Goal: Information Seeking & Learning: Learn about a topic

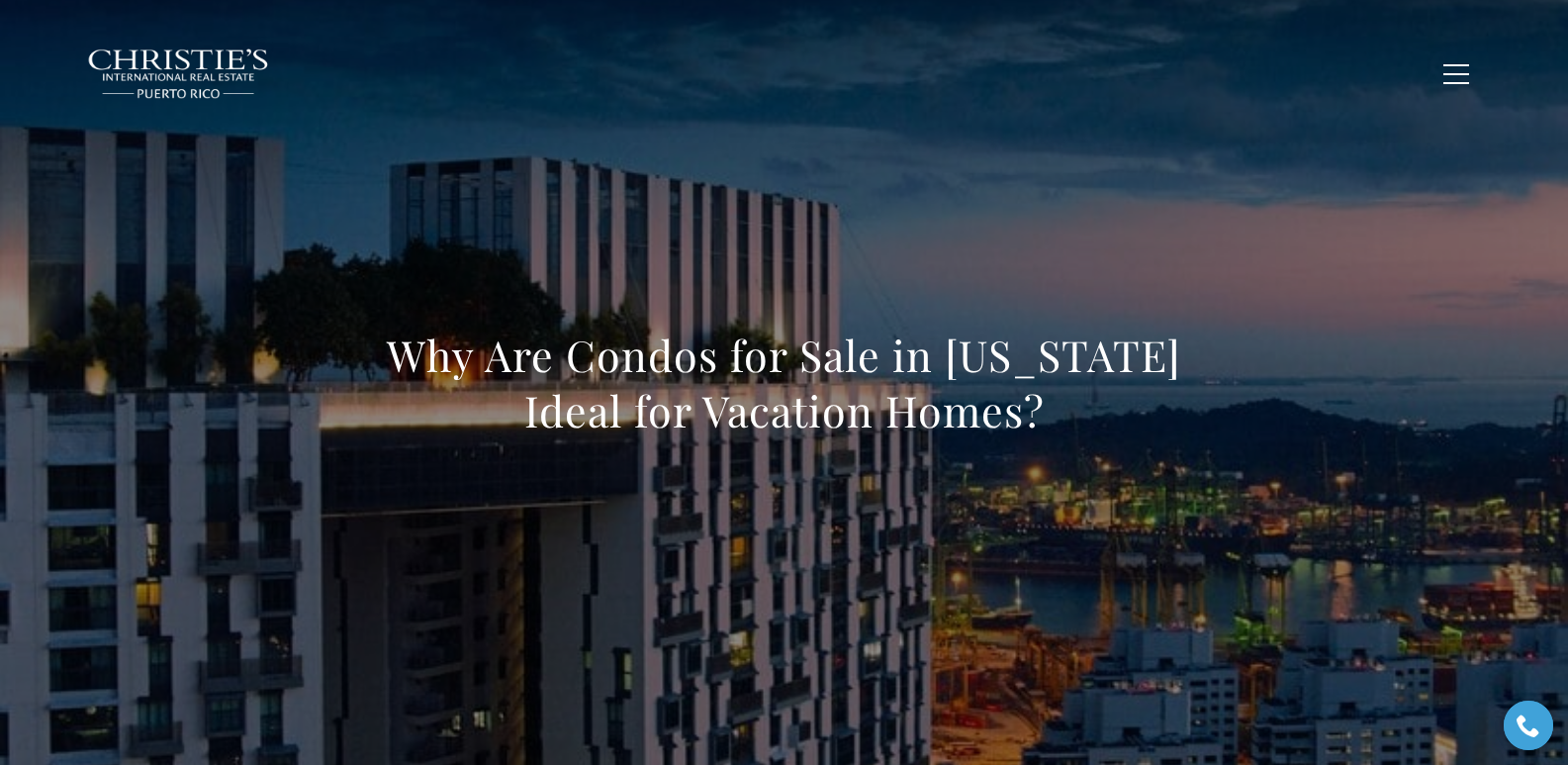
drag, startPoint x: 370, startPoint y: 349, endPoint x: 1138, endPoint y: 421, distance: 771.4
click at [1138, 421] on h1 "Why Are Condos for Sale in Puerto Rico Ideal for Vacation Homes?" at bounding box center [784, 382] width 872 height 110
copy h1 "Why Are Condos for Sale in Puerto Rico Ideal for Vacation Homes?"
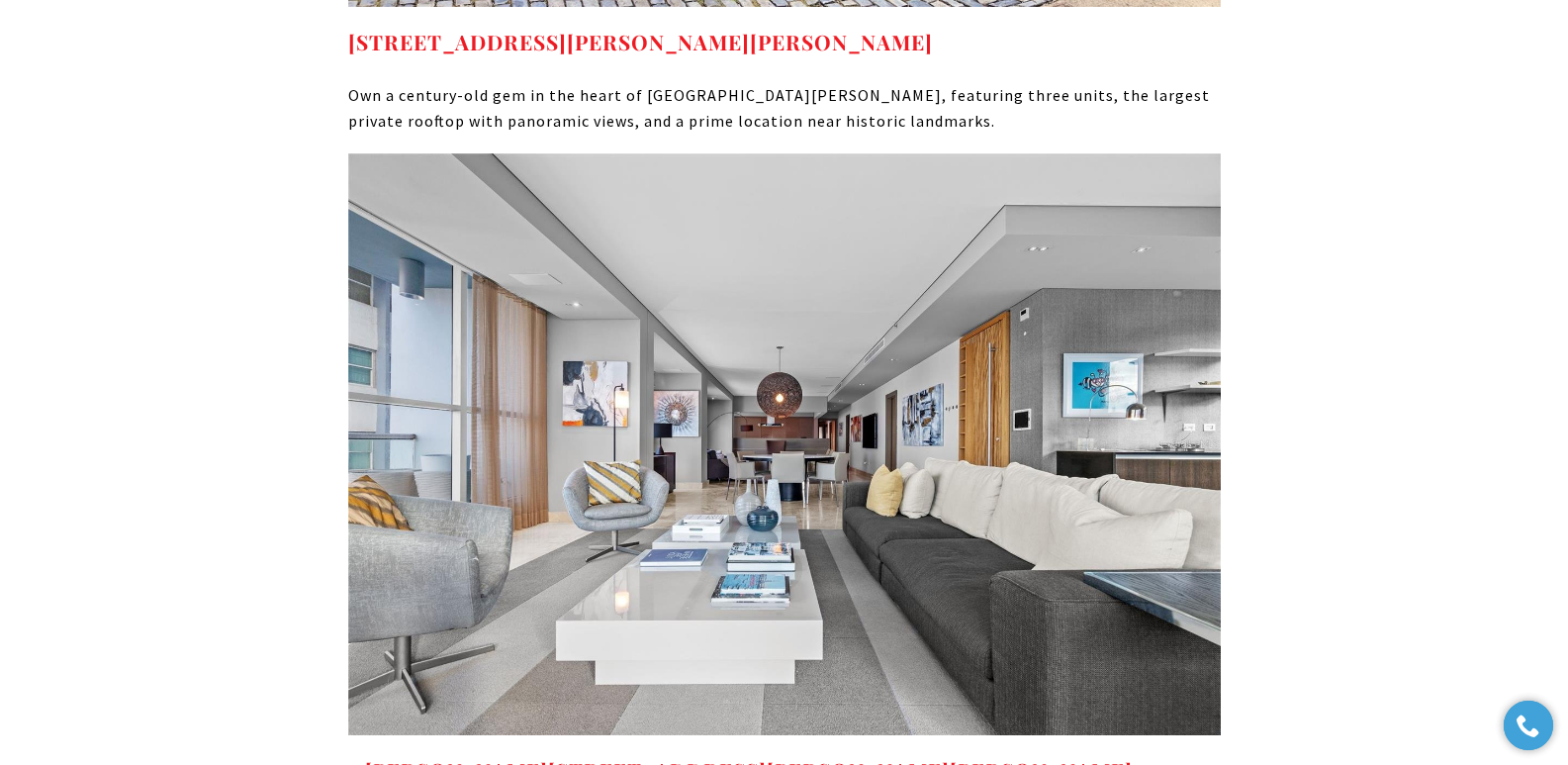
scroll to position [9798, 0]
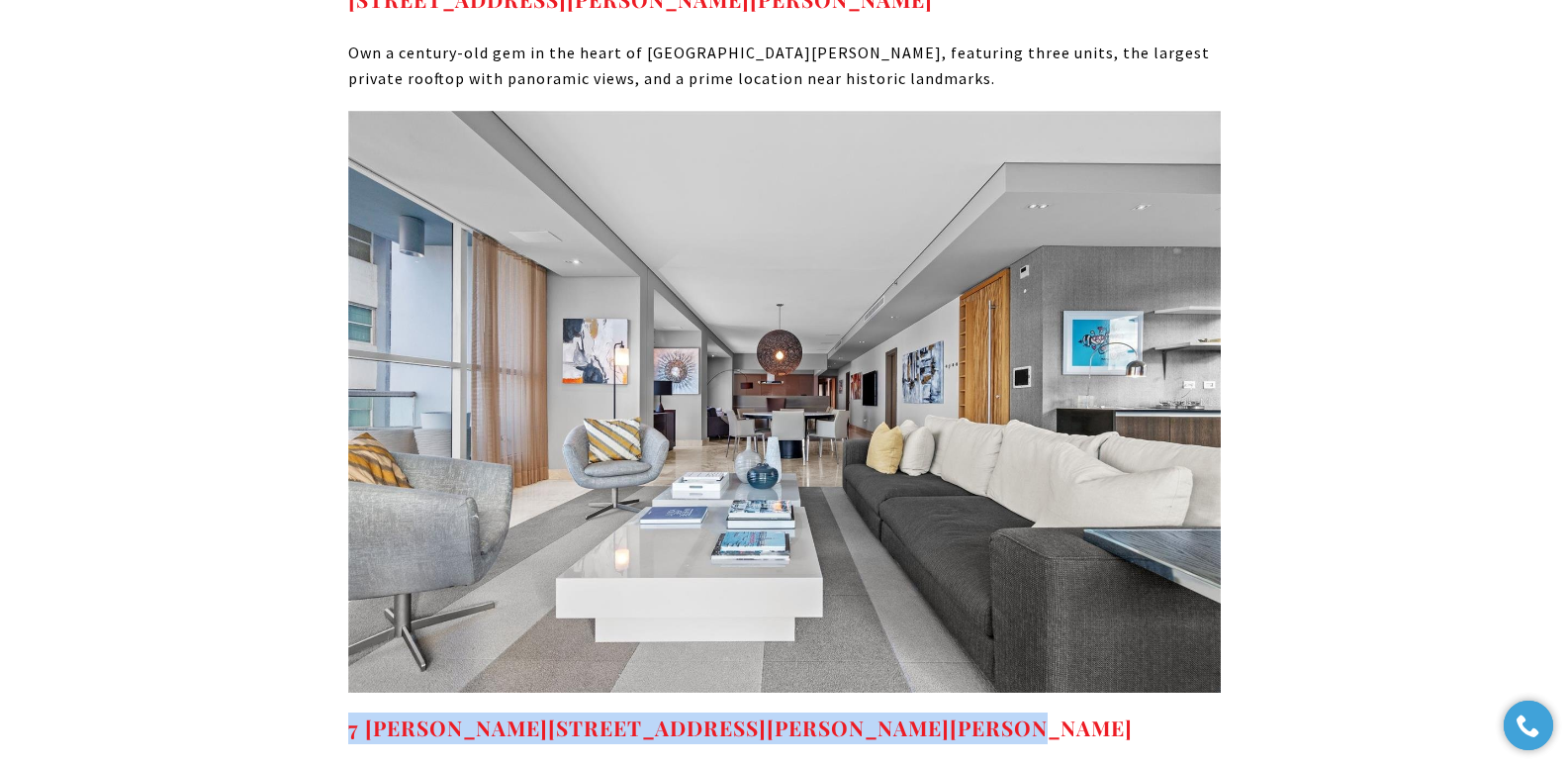
drag, startPoint x: 1041, startPoint y: 400, endPoint x: 332, endPoint y: 391, distance: 709.1
copy strong "7 MANUEL RODRIGUEZ SERRA Unit: 7 SAN JUAN, PR 00907"
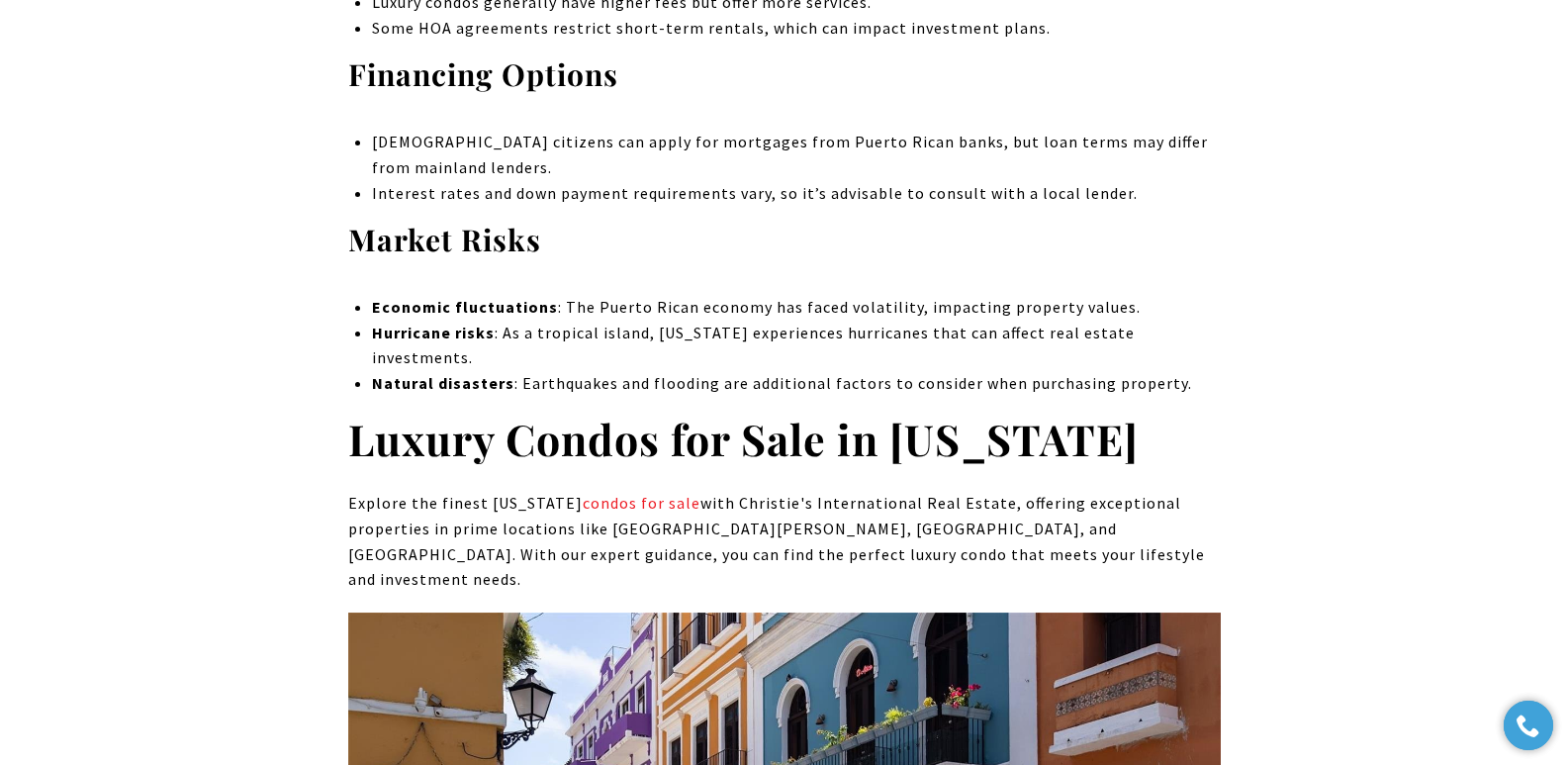
scroll to position [8630, 0]
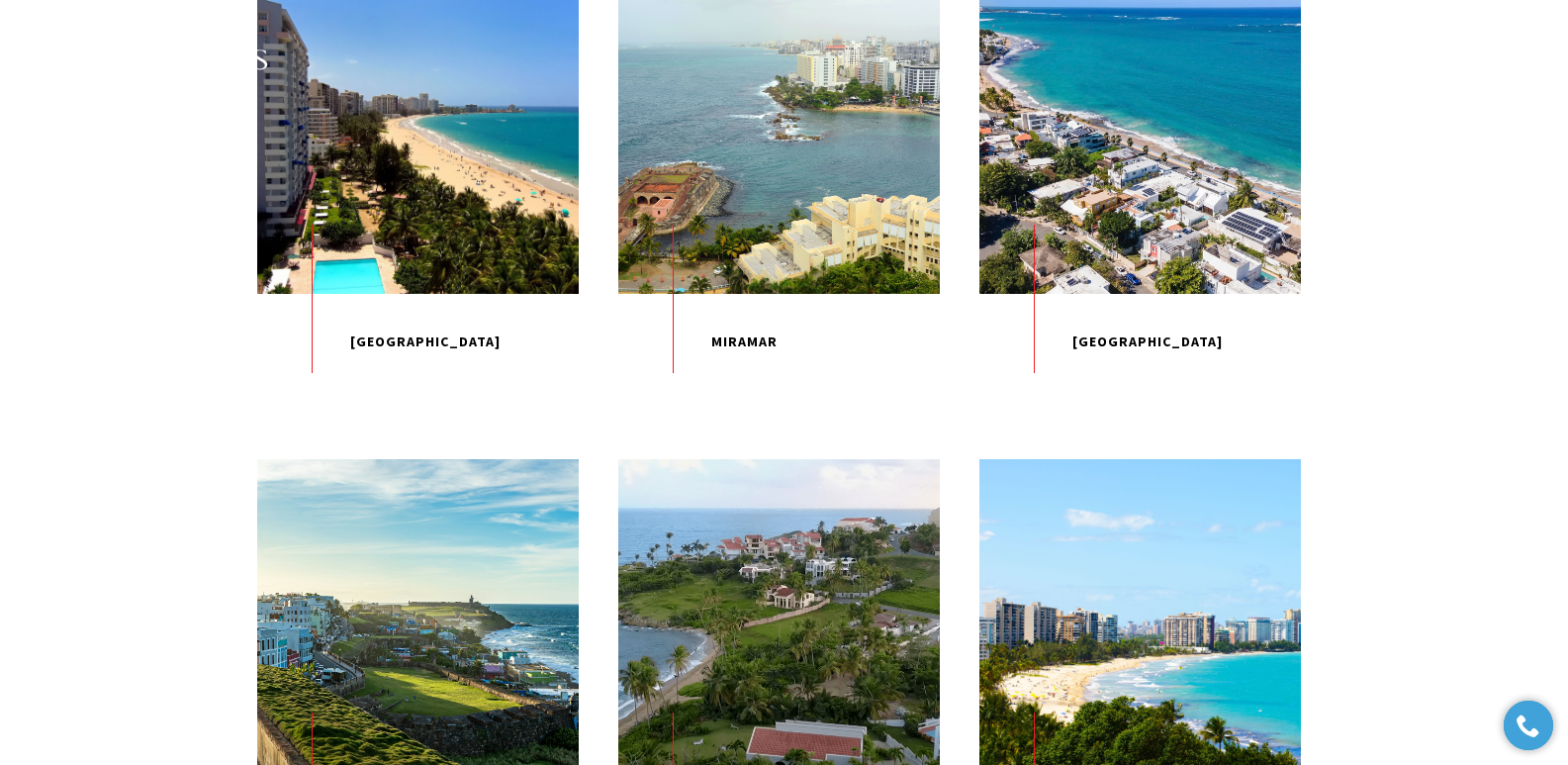
scroll to position [1720, 0]
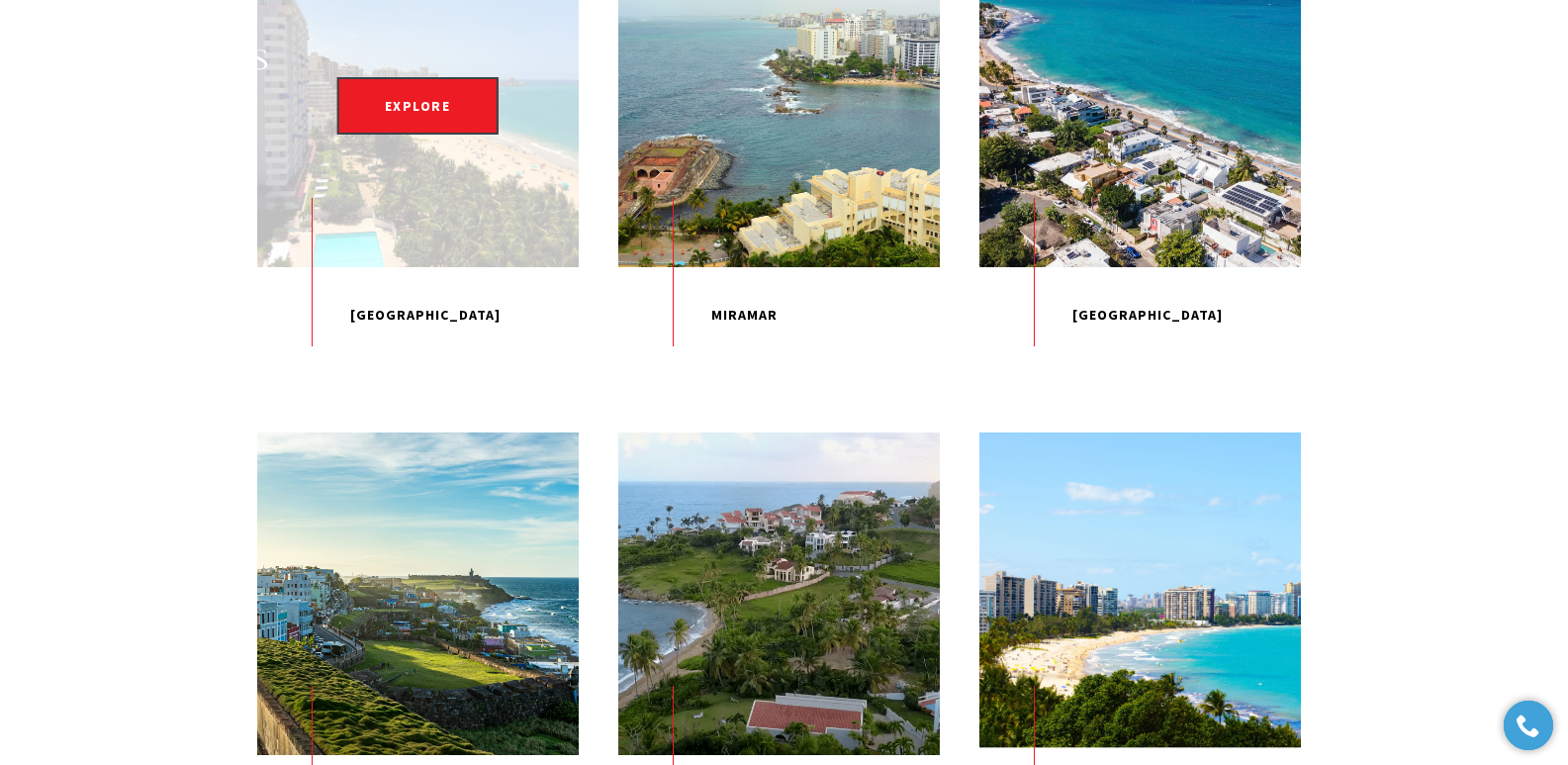
click at [401, 364] on p "Isla Verde" at bounding box center [418, 315] width 321 height 96
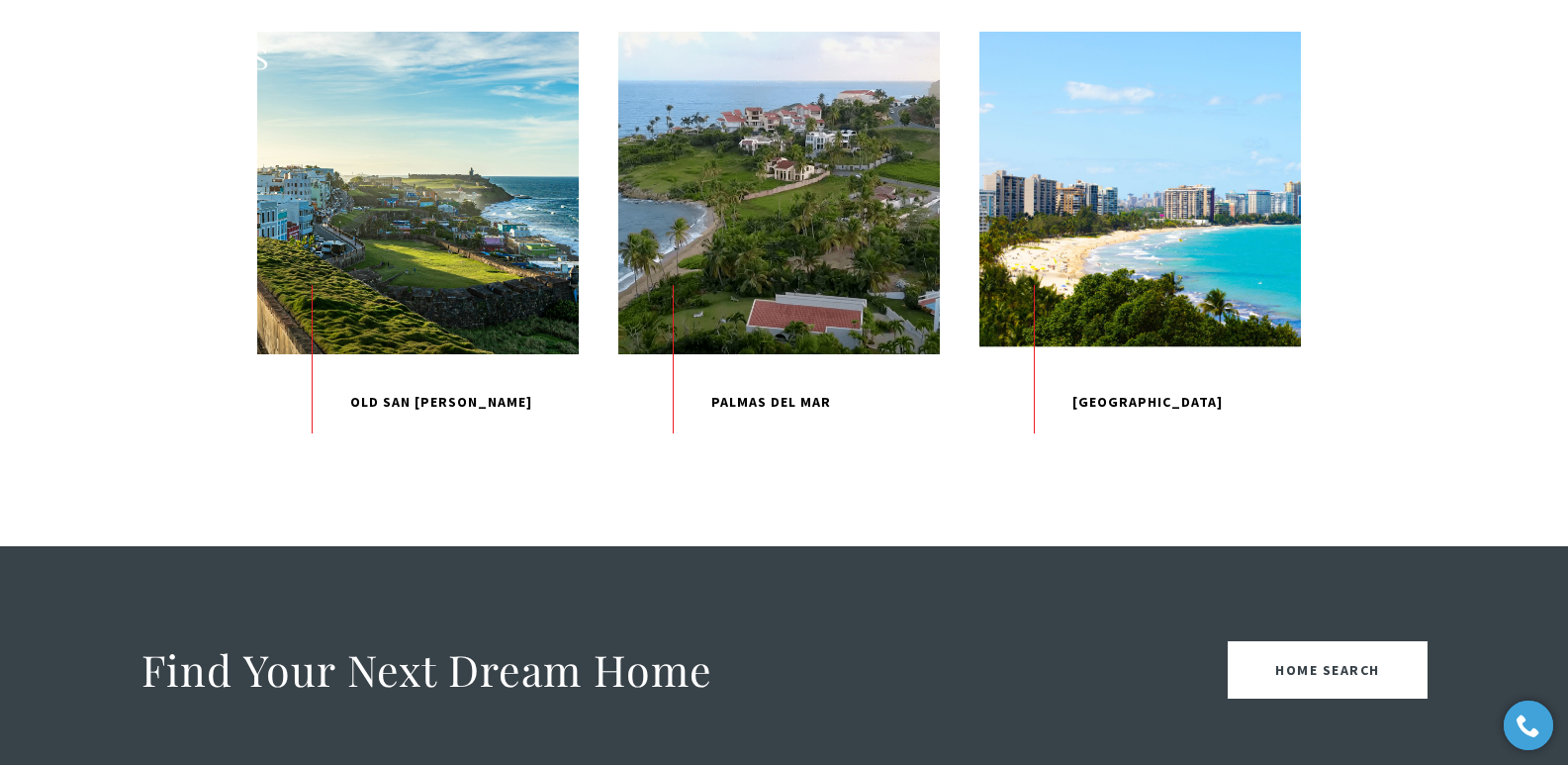
scroll to position [3059, 0]
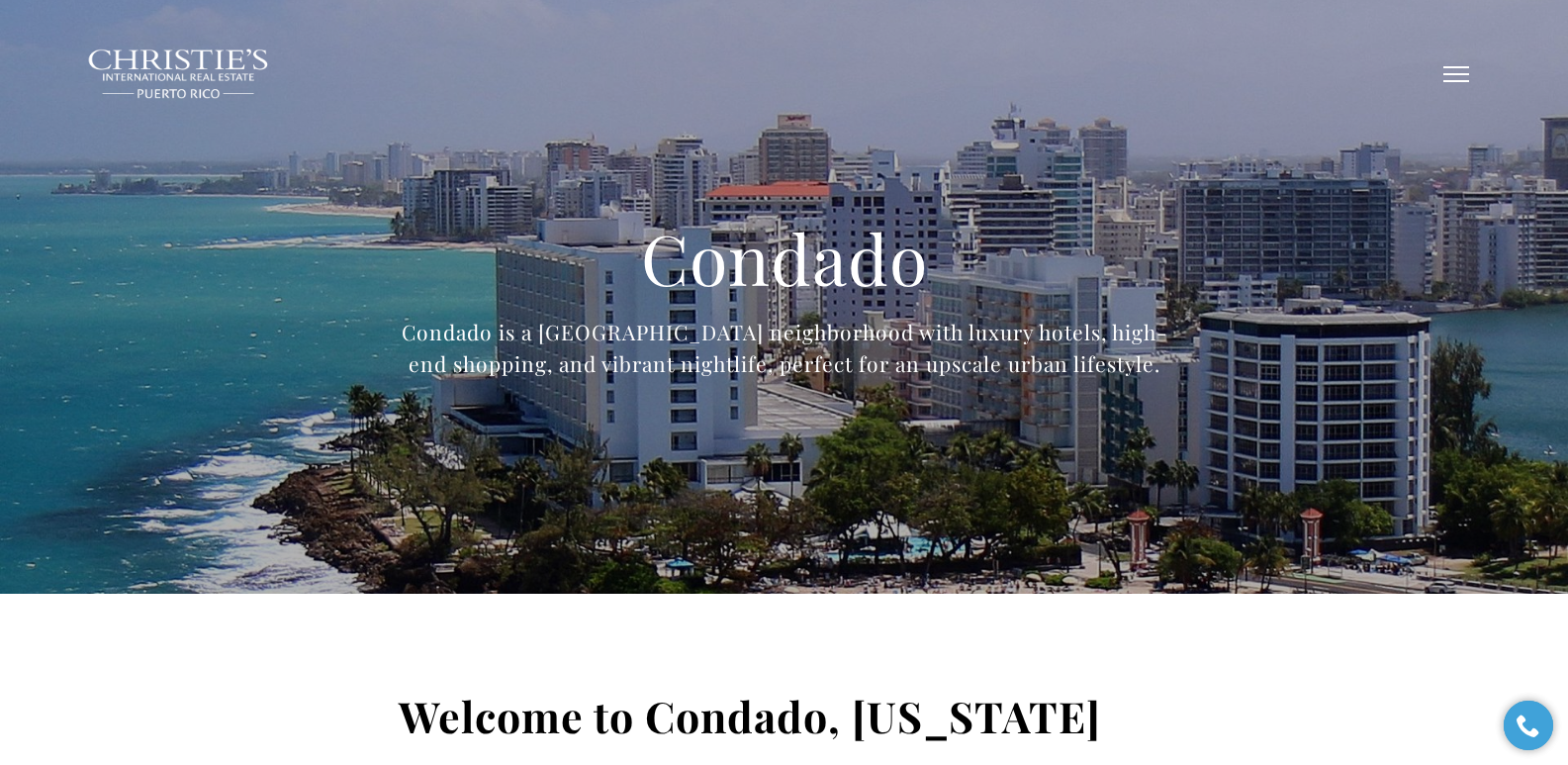
click at [1465, 76] on button "button" at bounding box center [1456, 75] width 52 height 58
type input "**********"
type input "*********"
click at [1457, 74] on span "button" at bounding box center [1456, 75] width 26 height 2
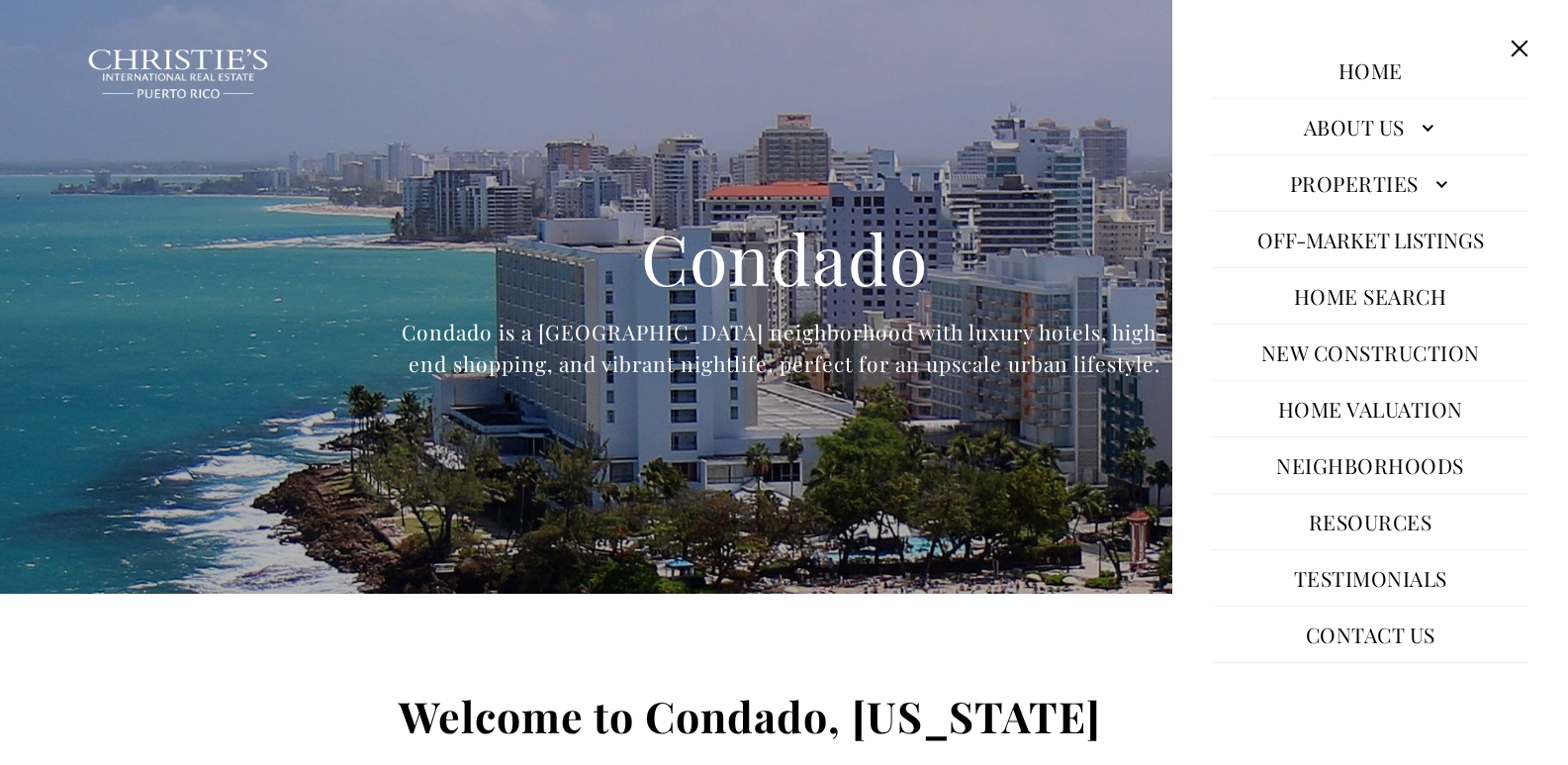
click at [1342, 469] on link "Neighborhoods" at bounding box center [1369, 466] width 208 height 48
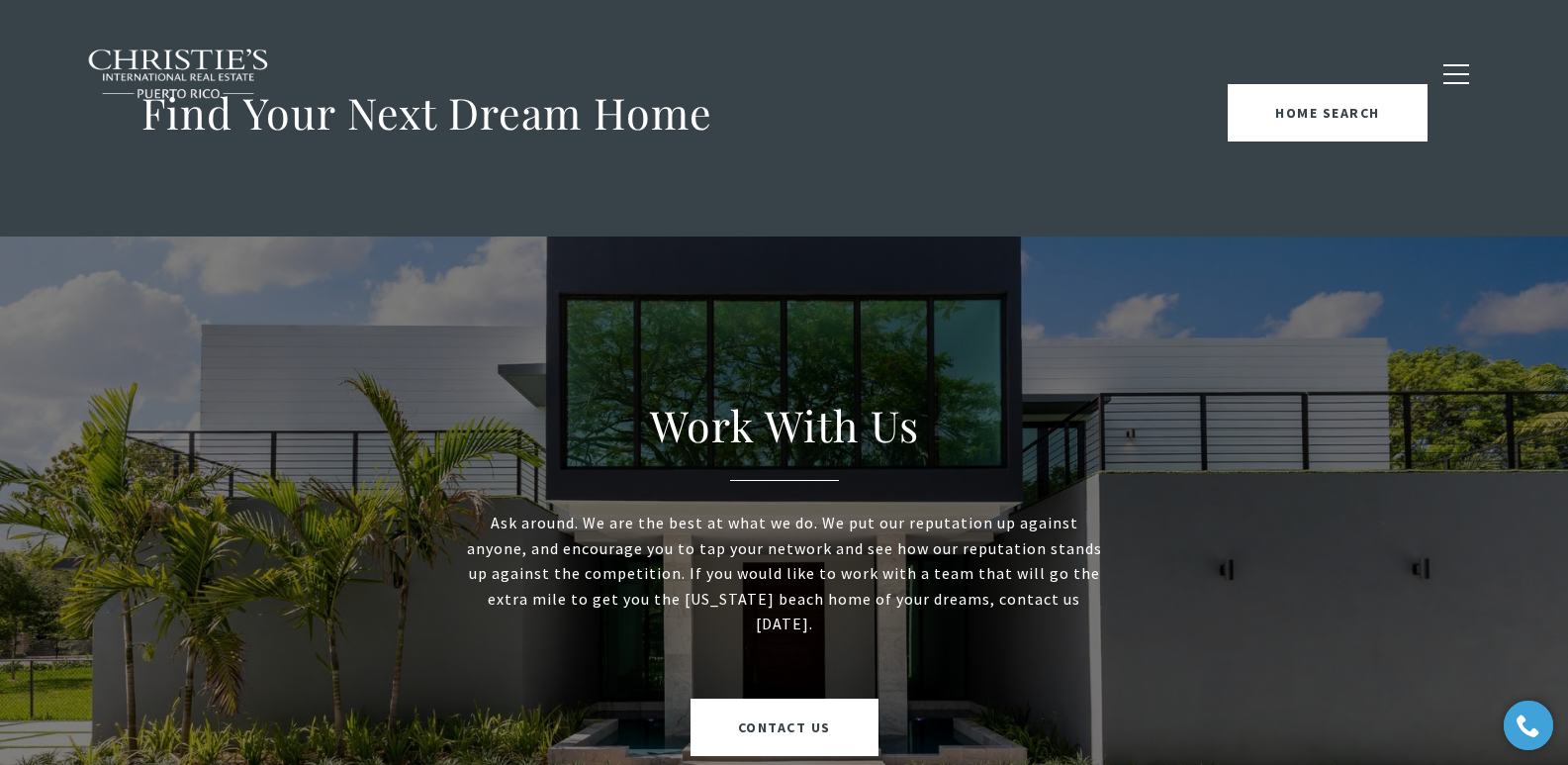
scroll to position [2008, 0]
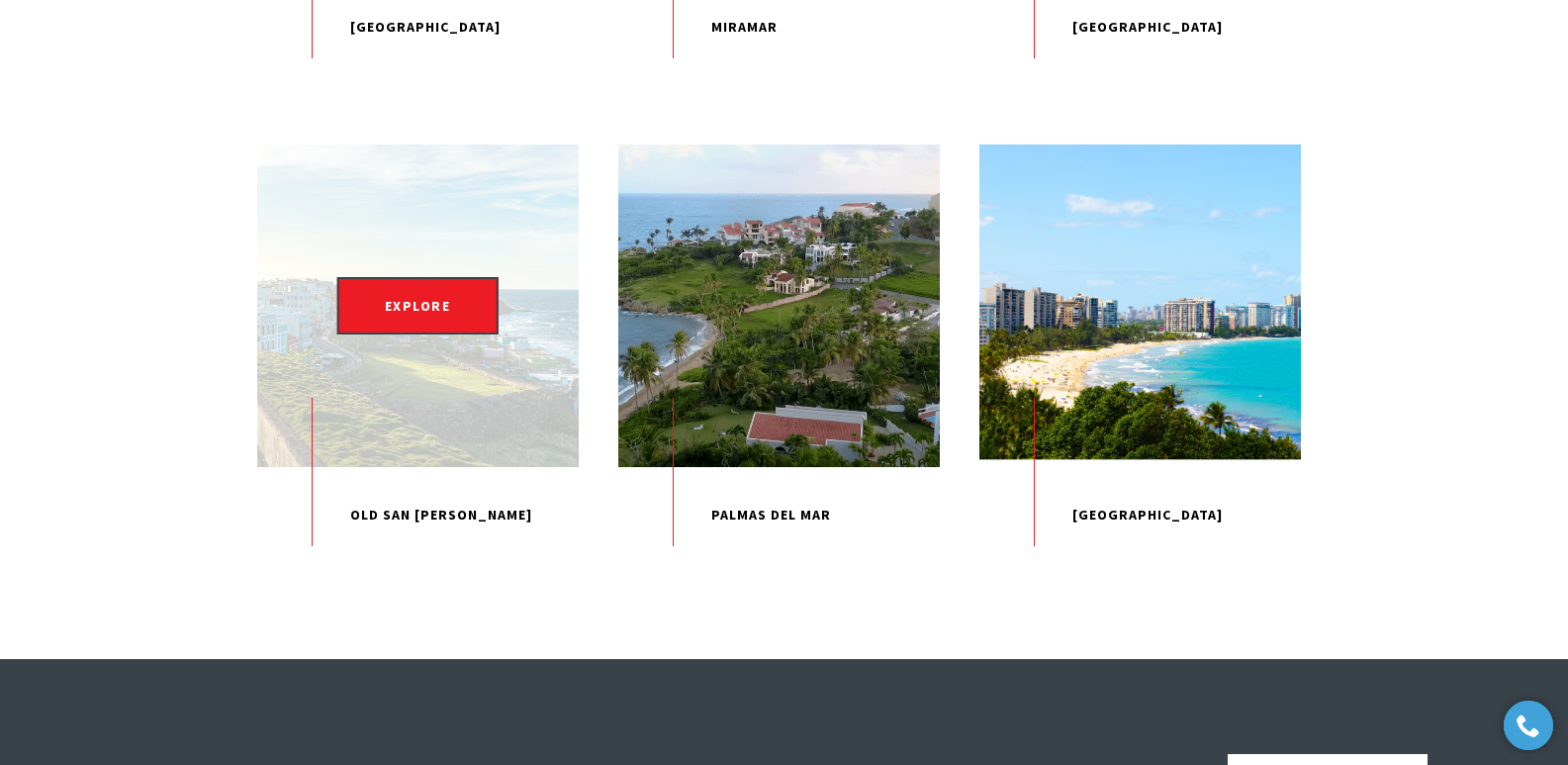
click at [401, 564] on p "Old San Juan" at bounding box center [418, 515] width 321 height 96
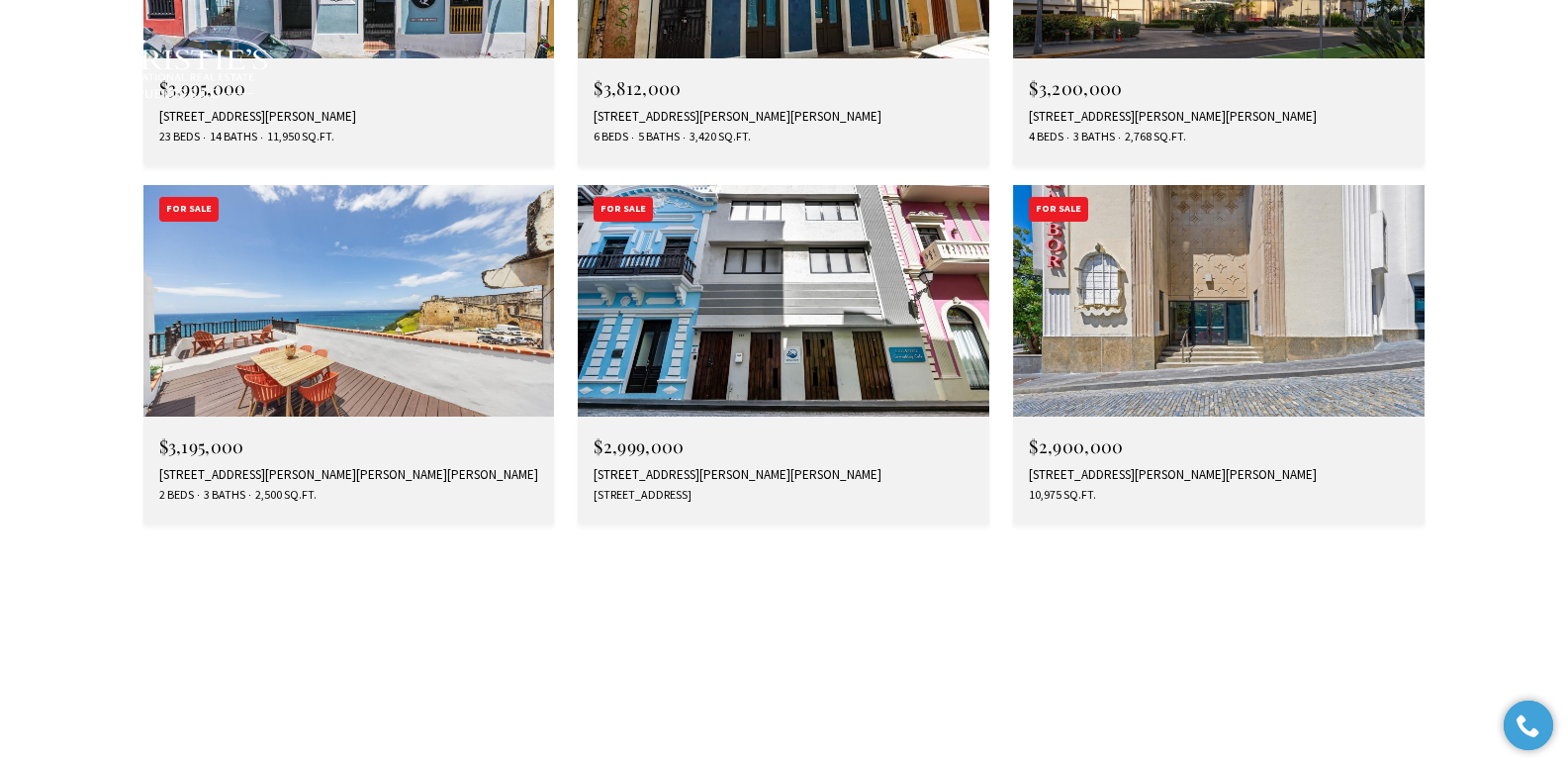
scroll to position [6024, 0]
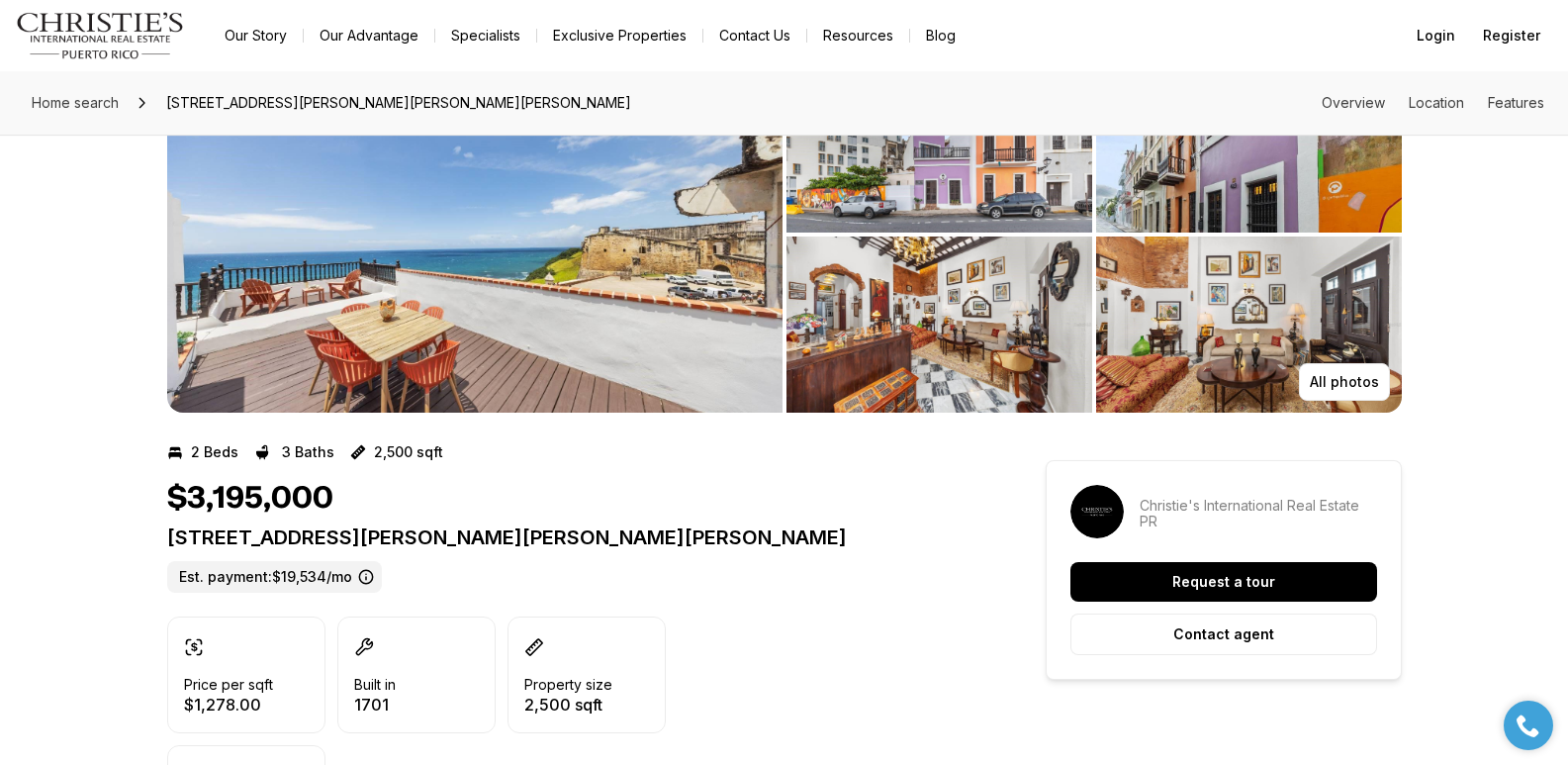
scroll to position [96, 0]
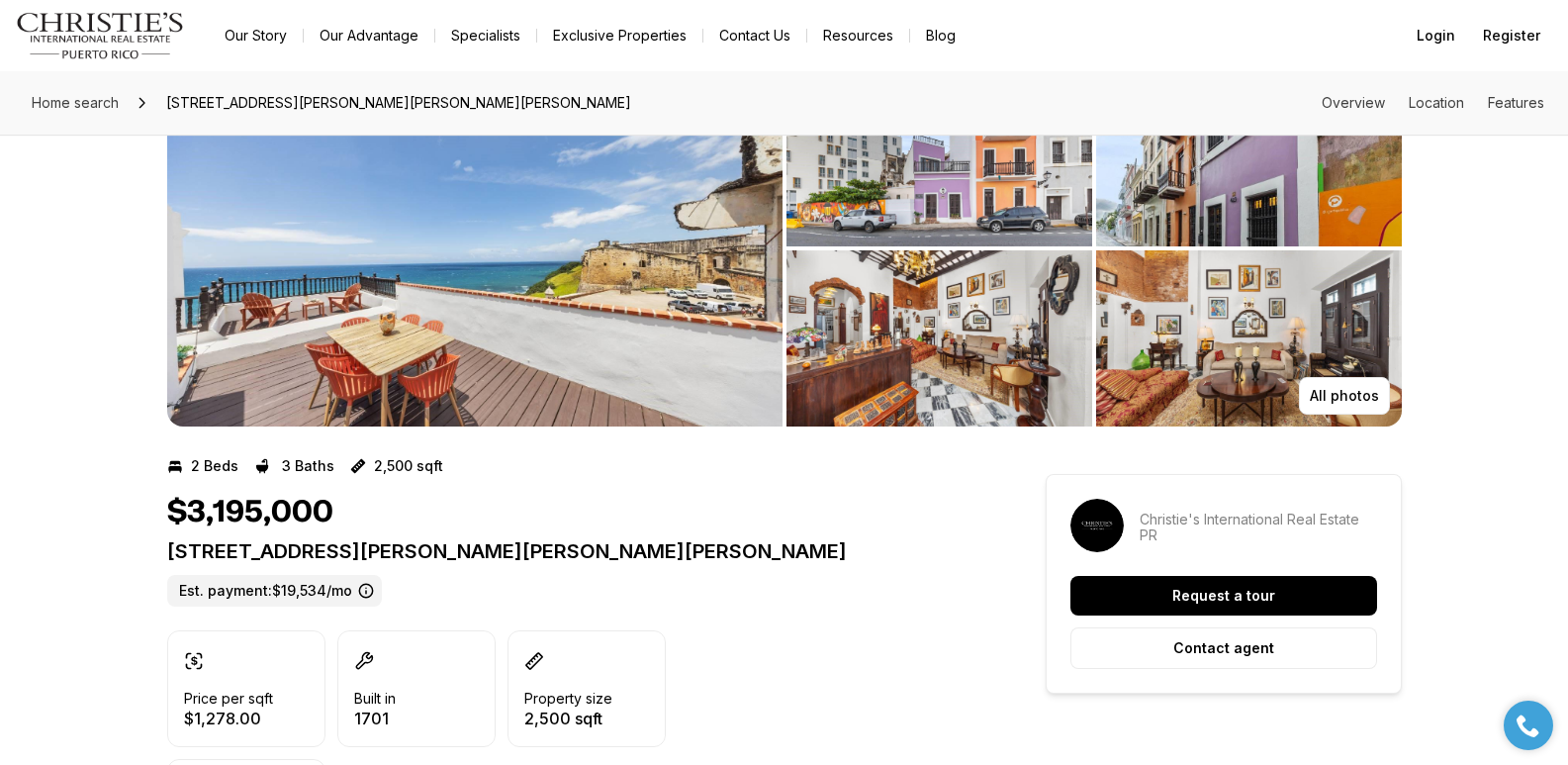
drag, startPoint x: 1572, startPoint y: 100, endPoint x: 1578, endPoint y: 114, distance: 15.2
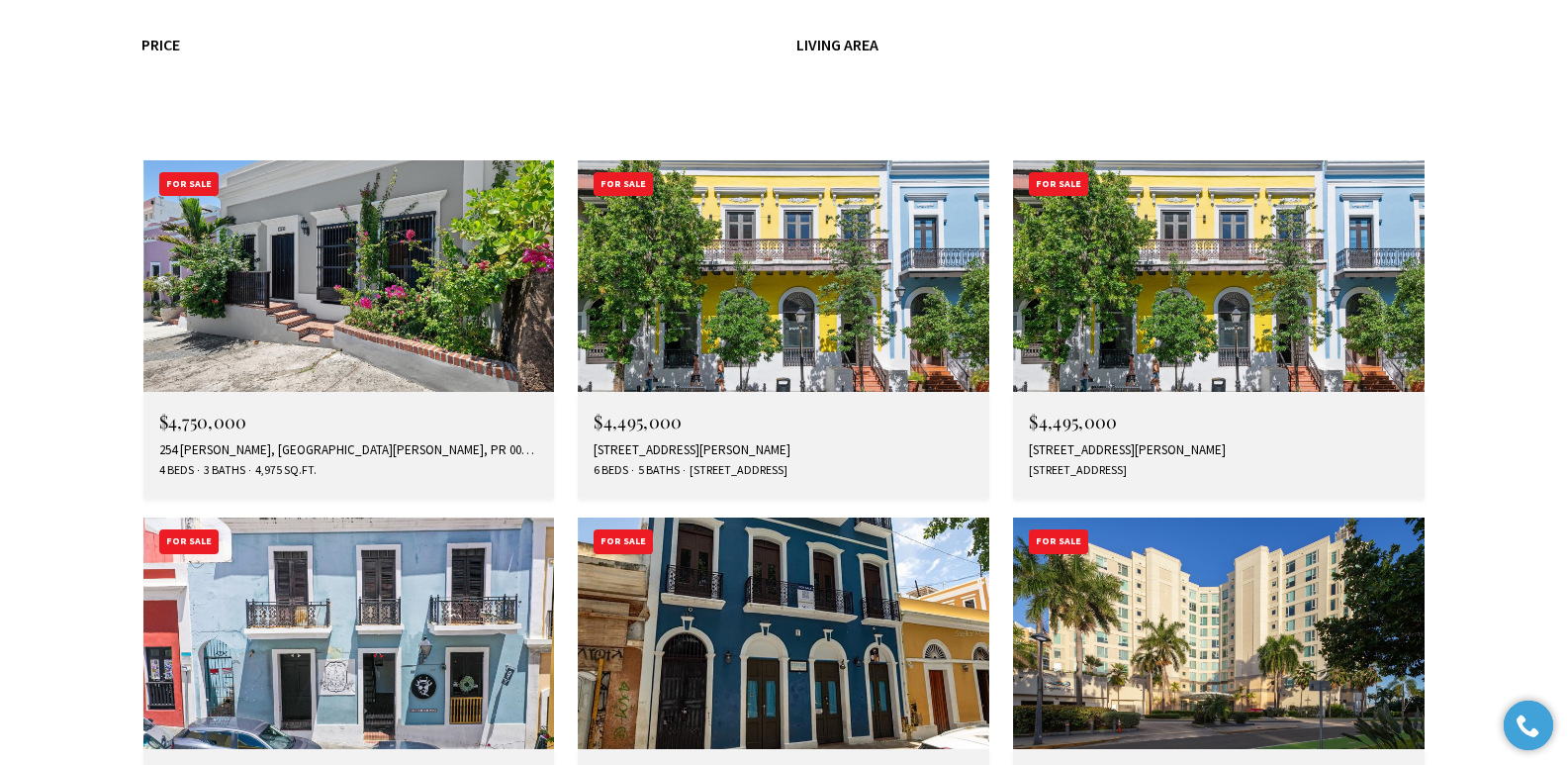
scroll to position [6024, 0]
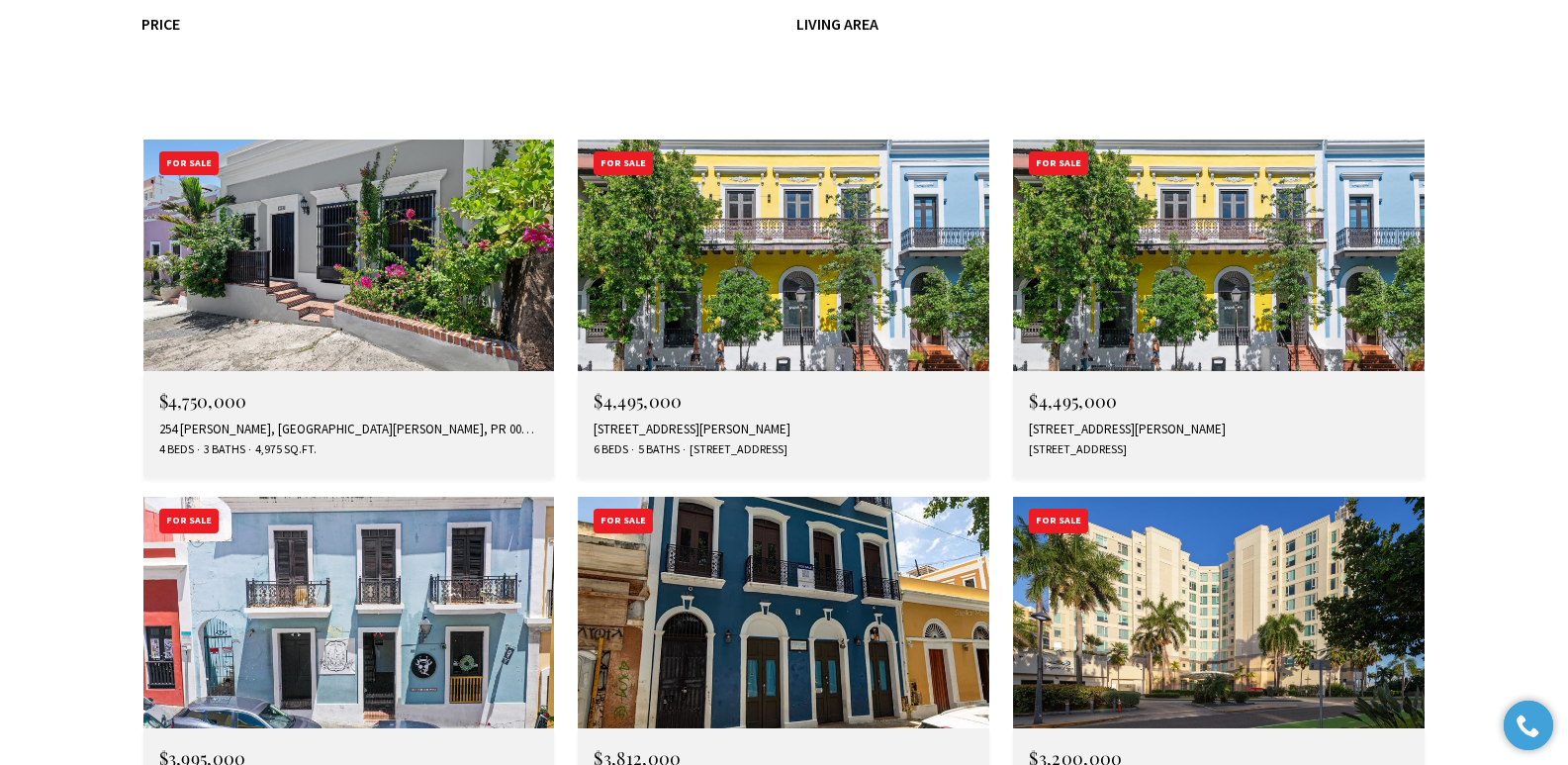
click at [1241, 496] on img at bounding box center [1219, 612] width 412 height 232
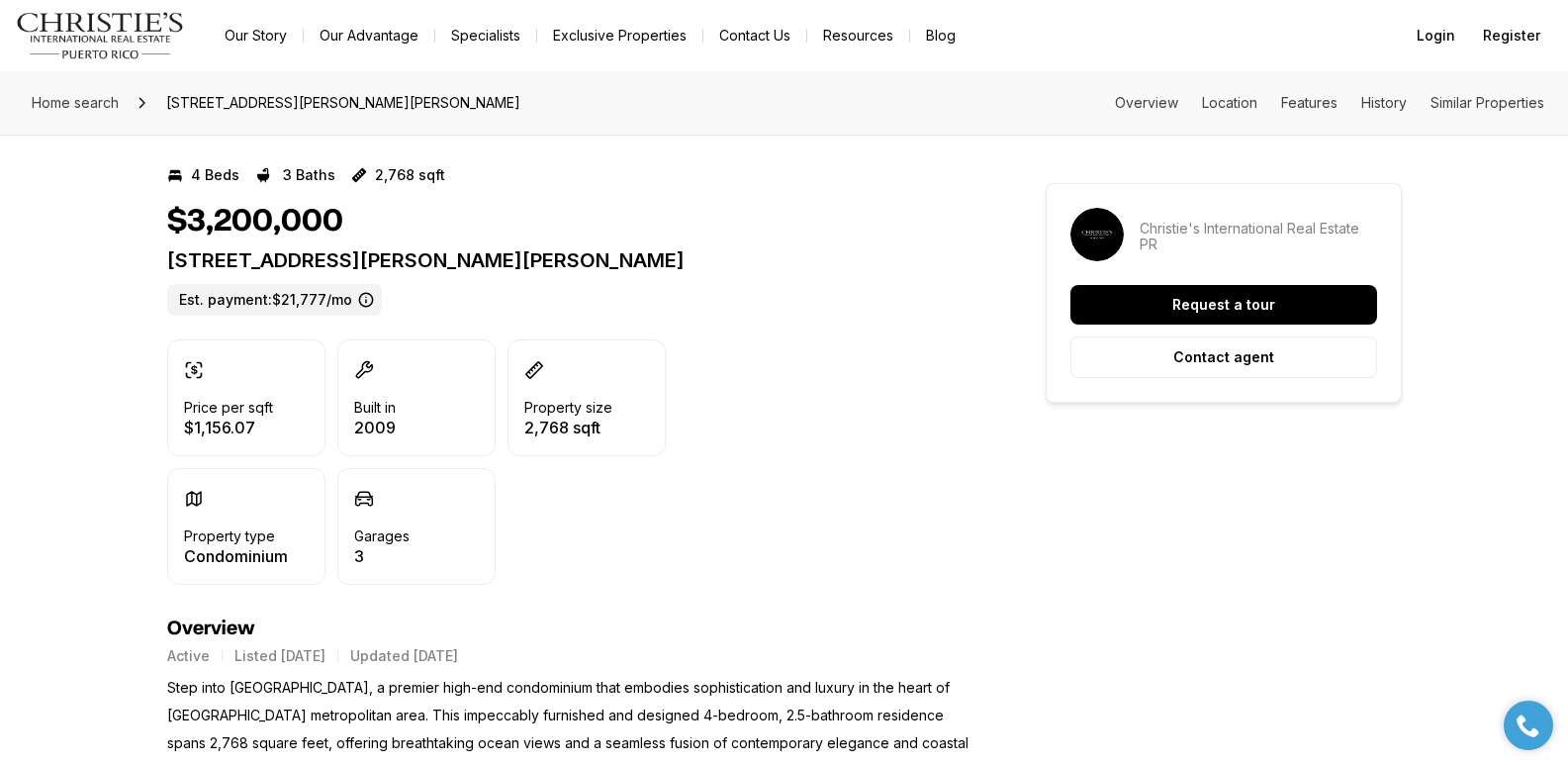
scroll to position [362, 0]
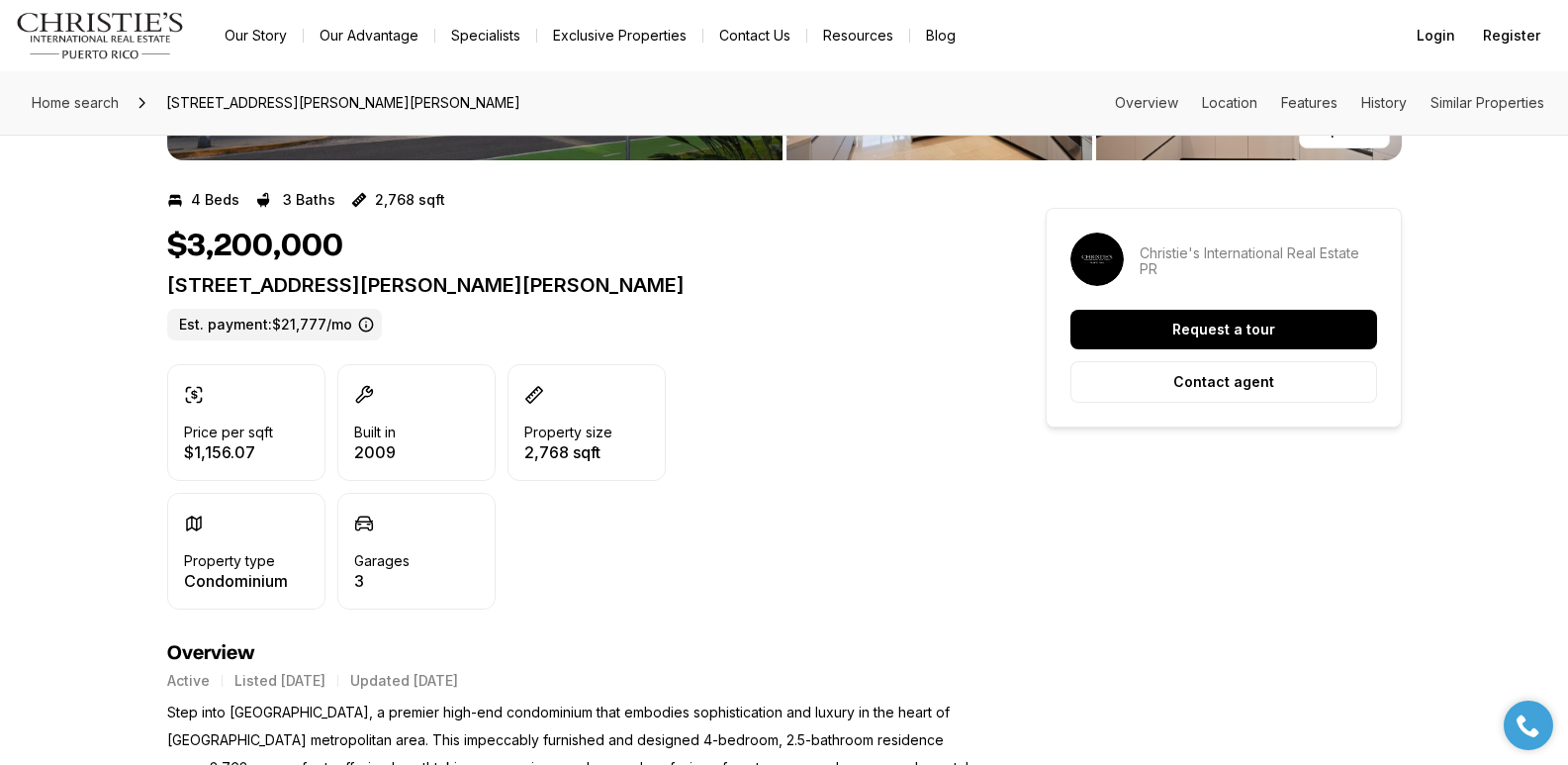
drag, startPoint x: 1576, startPoint y: 100, endPoint x: 1567, endPoint y: 144, distance: 44.9
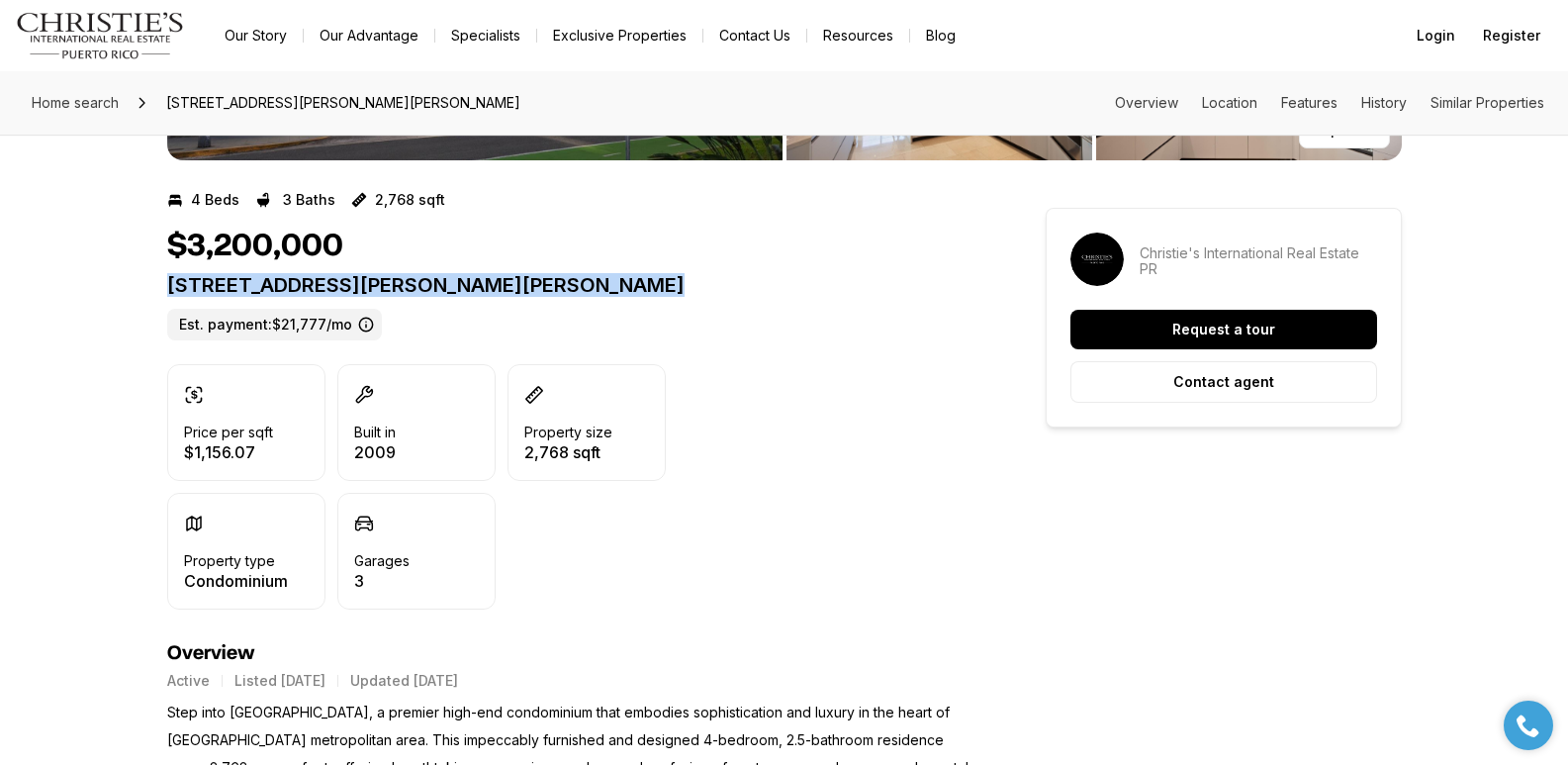
drag, startPoint x: 161, startPoint y: 287, endPoint x: 681, endPoint y: 280, distance: 520.0
copy p "5 AVE MUNOZ RIVERA #404 SAN JUAN PR, 00901"
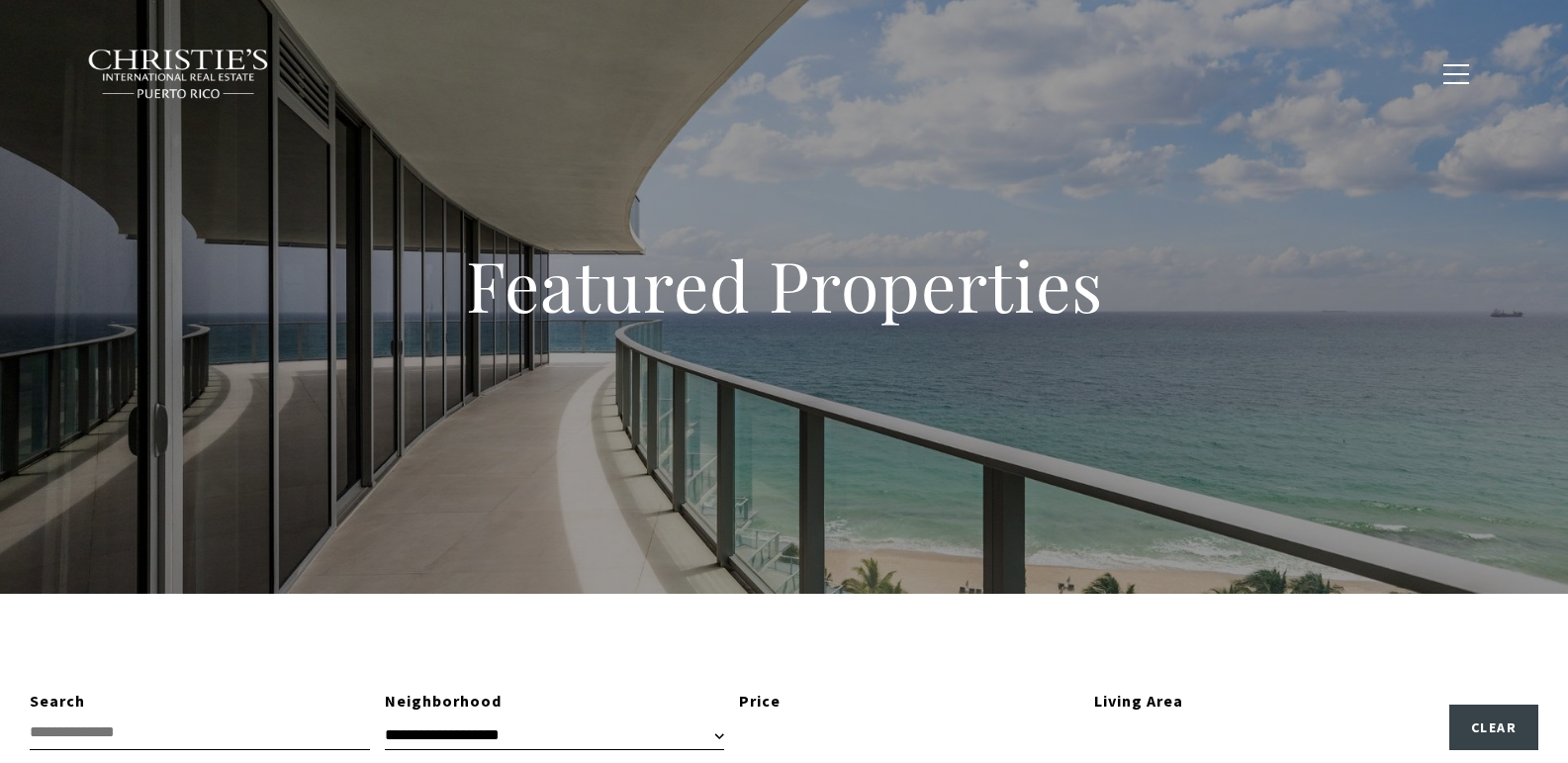
type input "**********"
type input "*********"
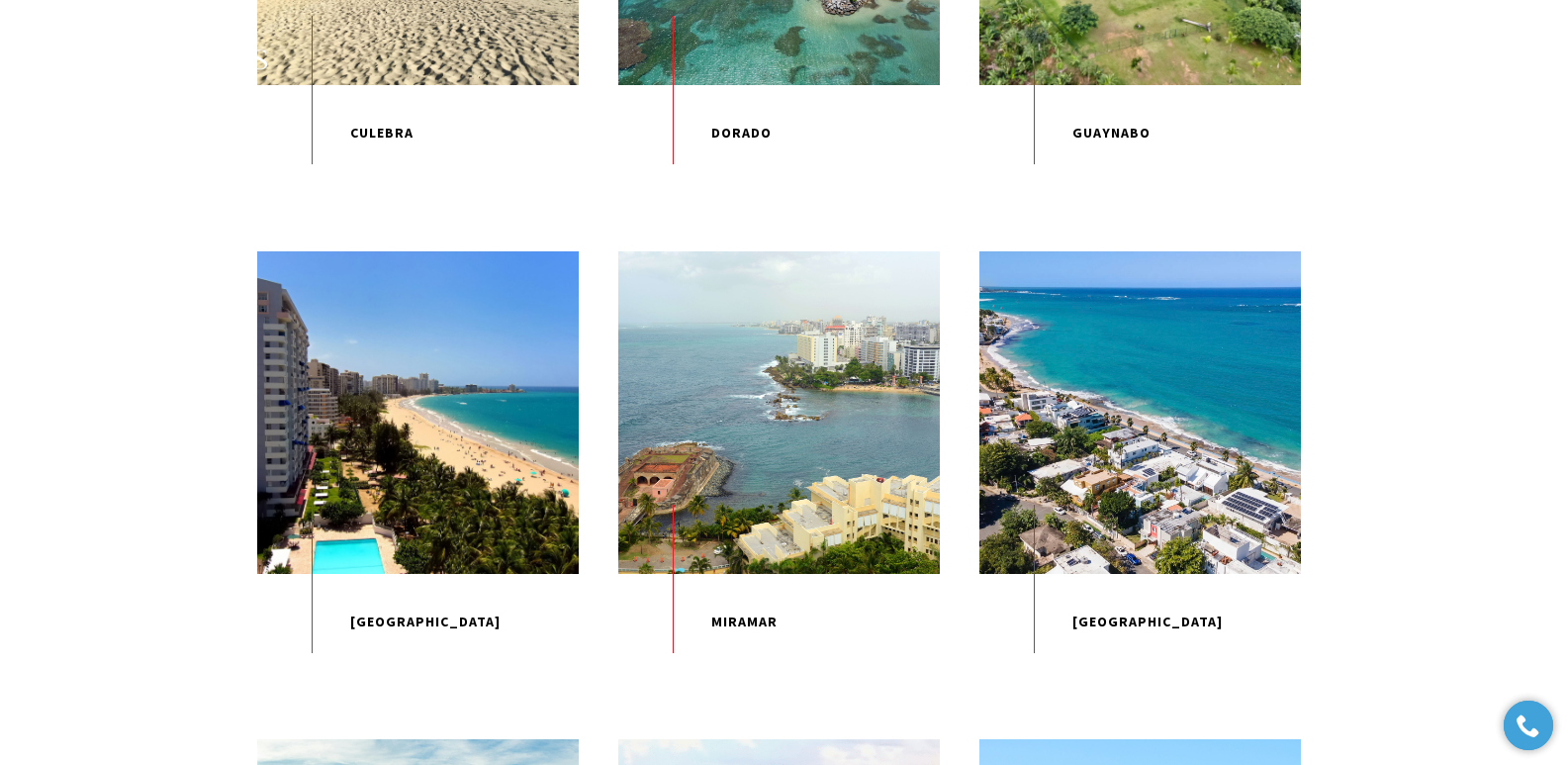
scroll to position [1374, 0]
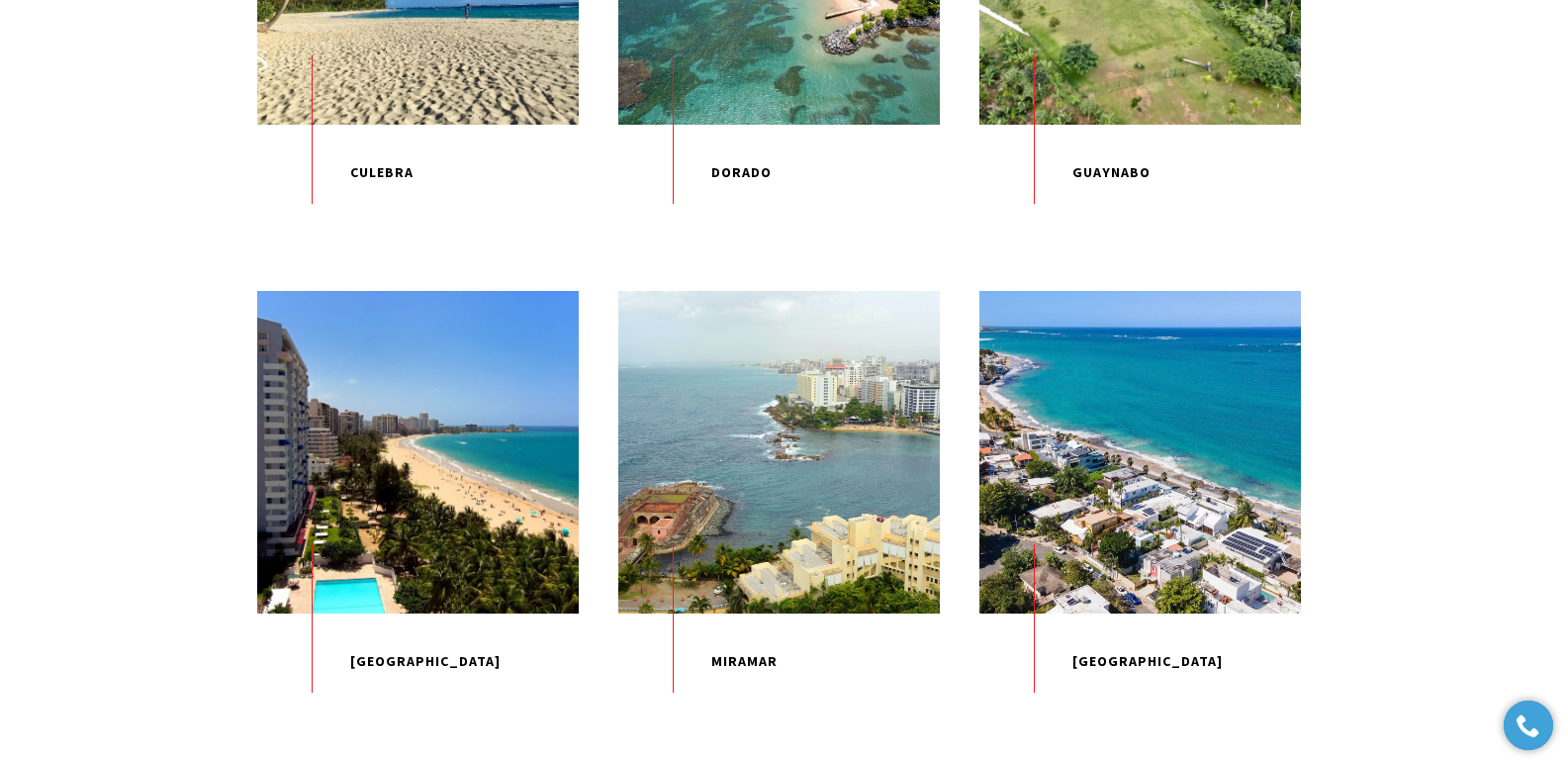
click at [784, 111] on div "Home Search [GEOGRAPHIC_DATA] [GEOGRAPHIC_DATA] Coastal [GEOGRAPHIC_DATA][PERSO…" at bounding box center [784, 73] width 1424 height 98
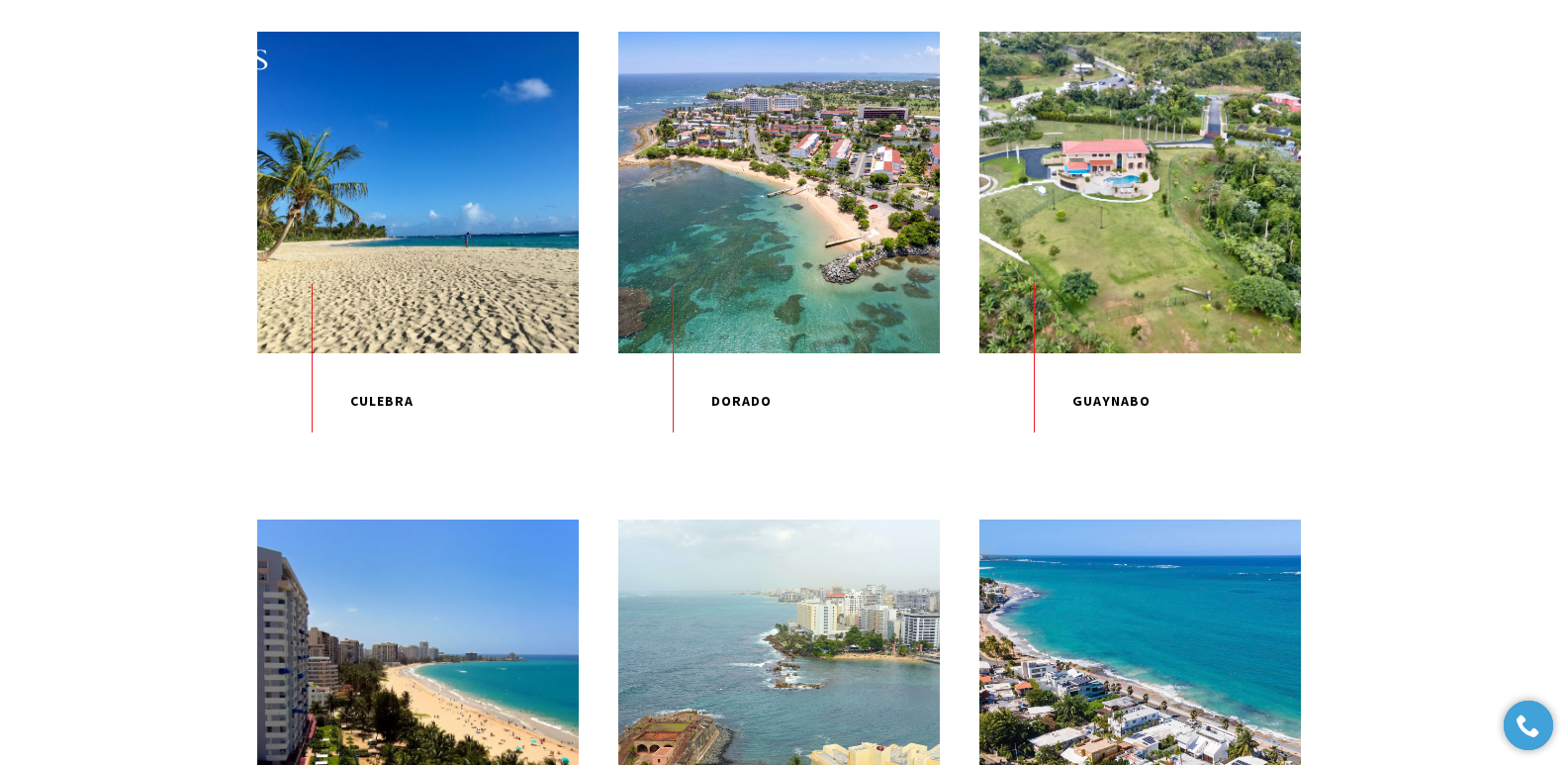
scroll to position [1132, 0]
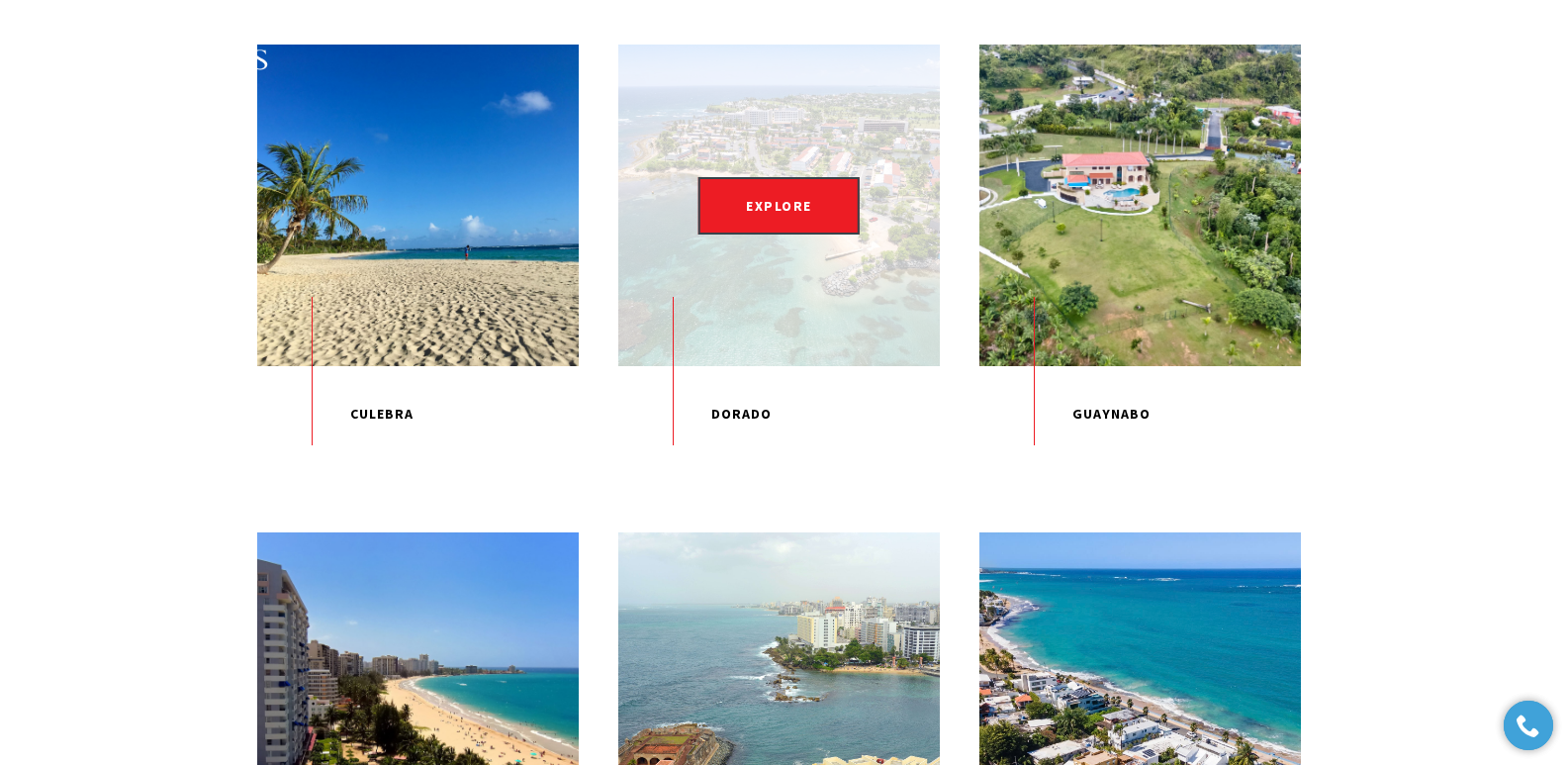
click at [734, 460] on p "Dorado" at bounding box center [779, 414] width 321 height 96
click at [820, 235] on span "EXPLORE" at bounding box center [779, 206] width 161 height 58
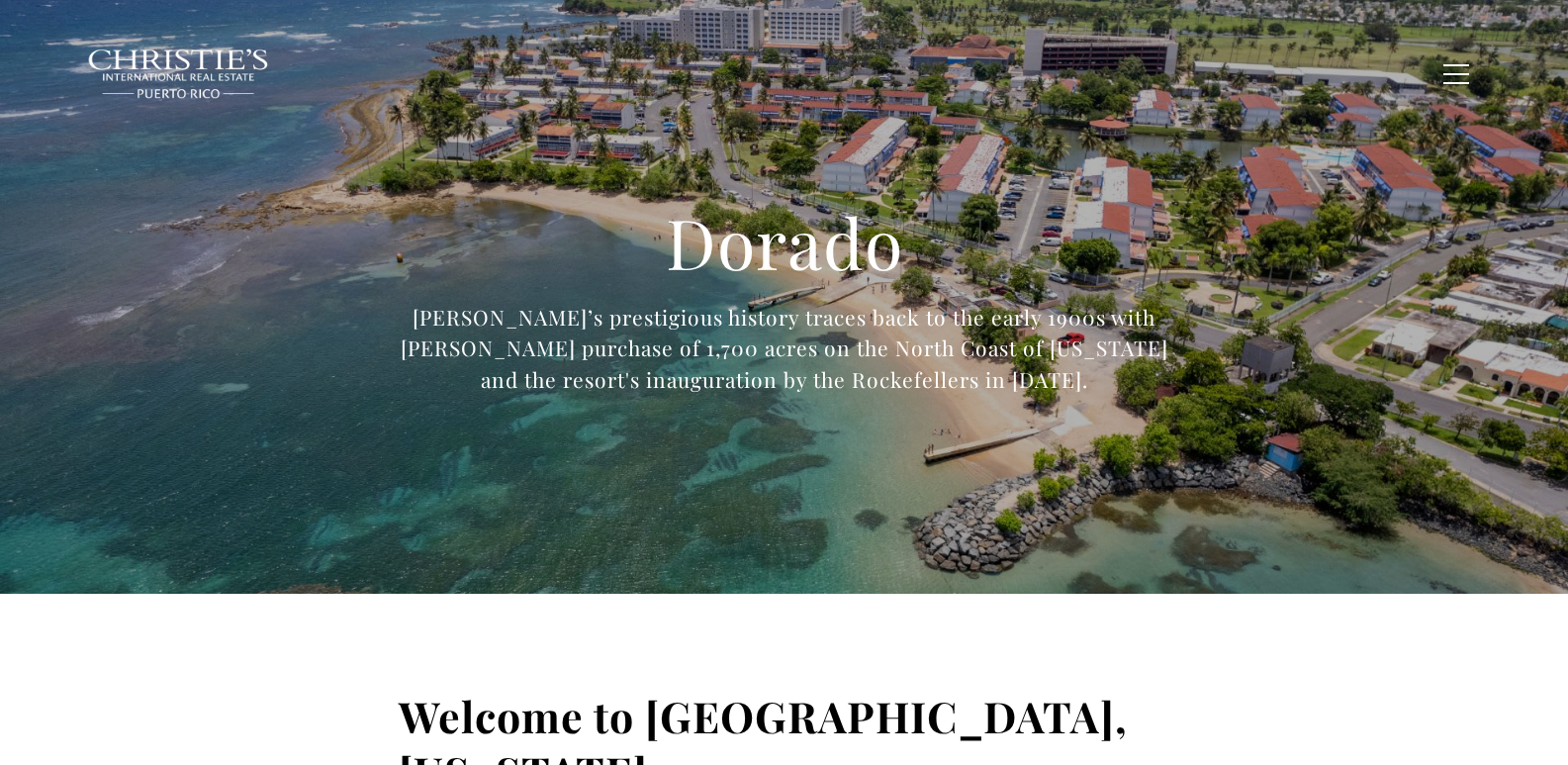
type input "**********"
type input "*********"
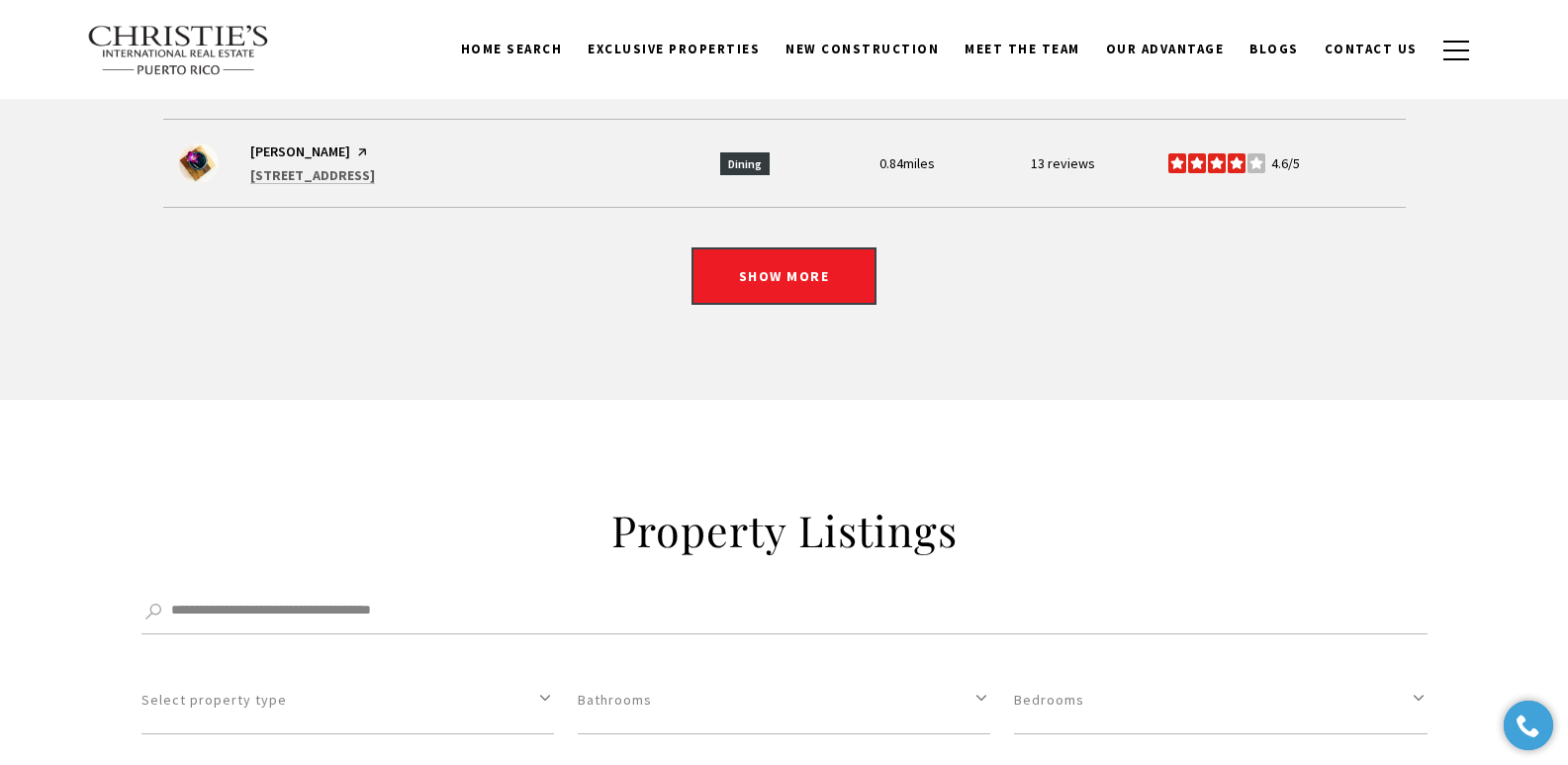
scroll to position [6318, 0]
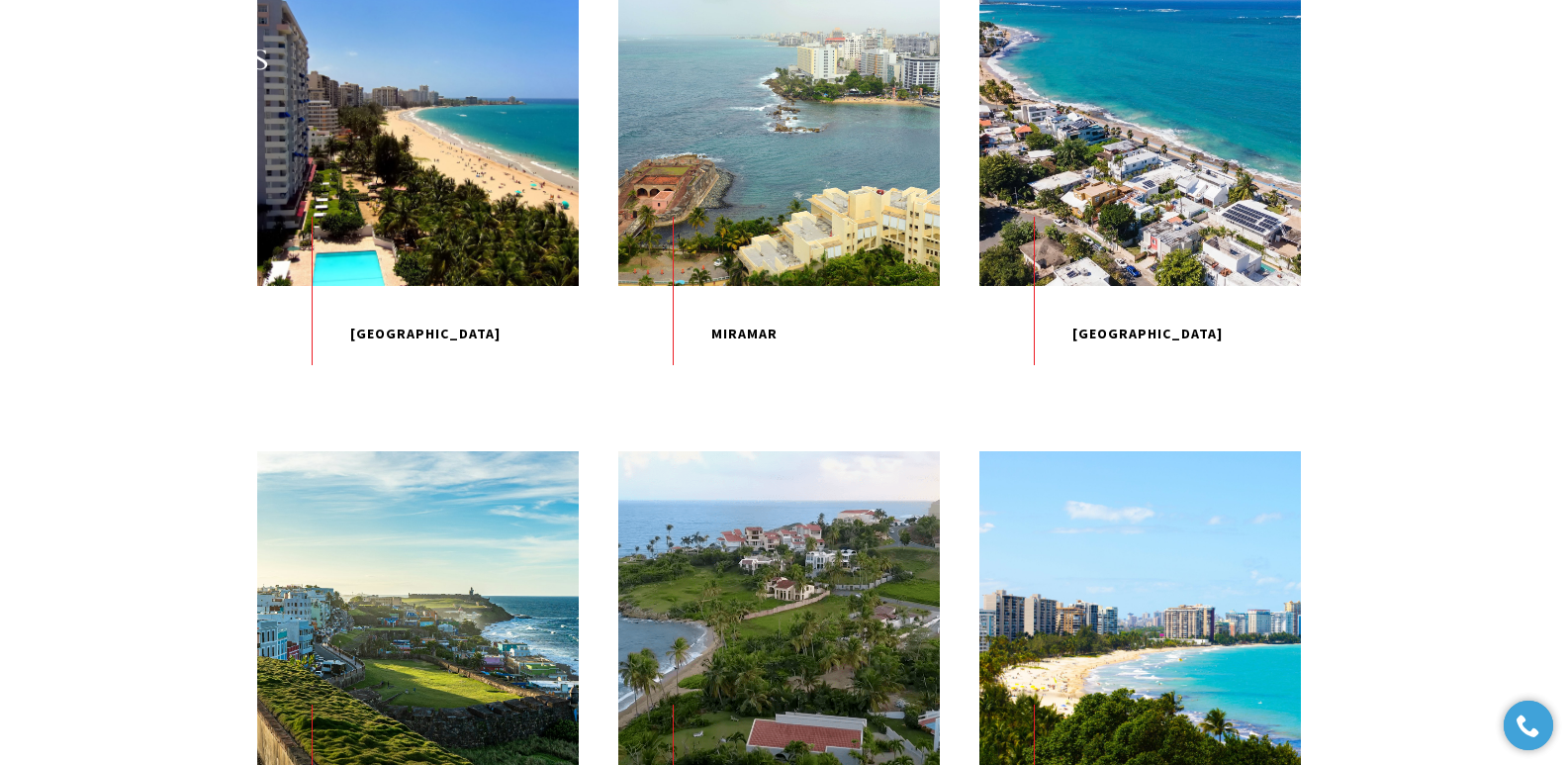
scroll to position [1668, 0]
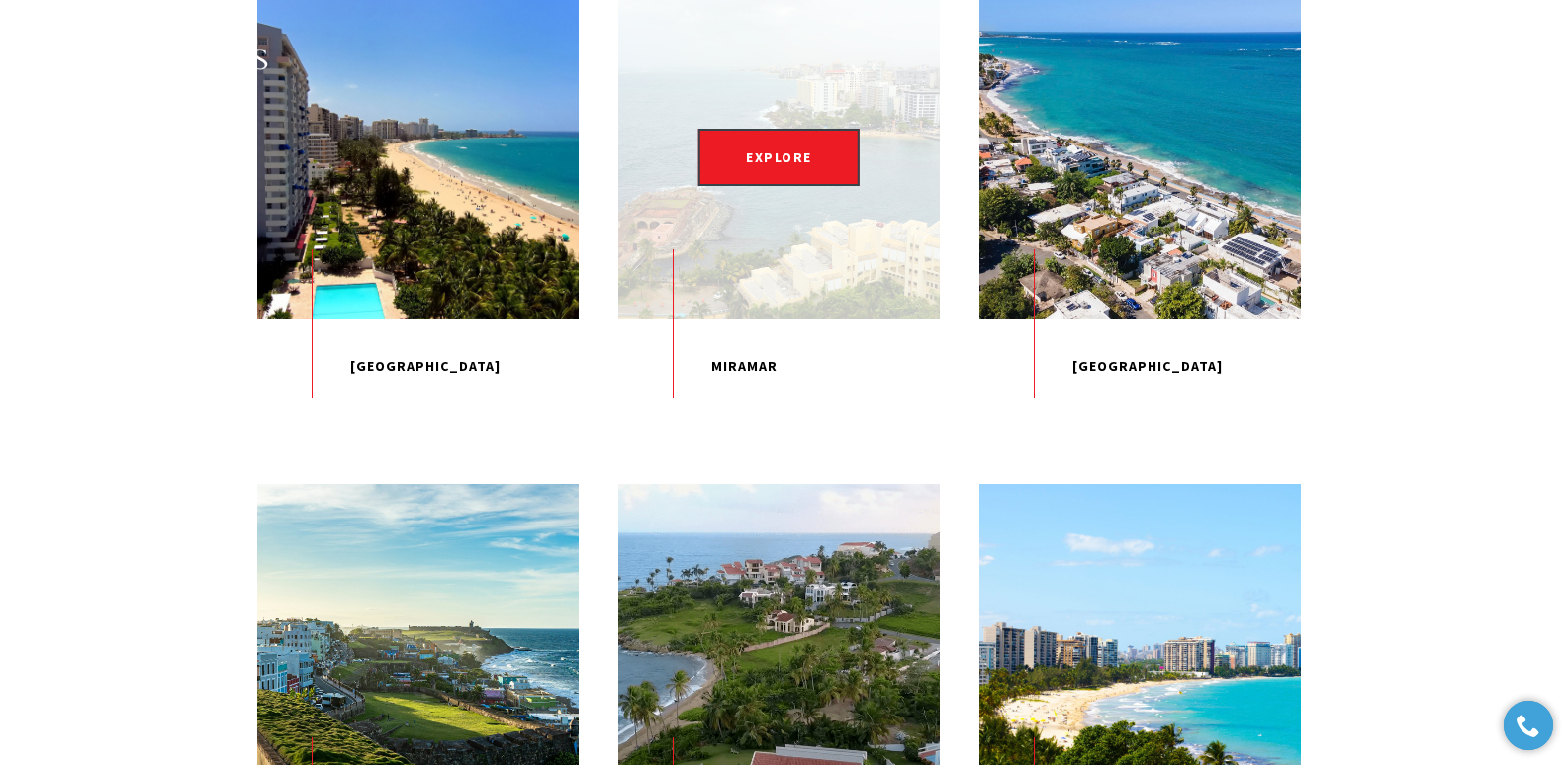
click at [725, 416] on p "Miramar" at bounding box center [779, 366] width 321 height 96
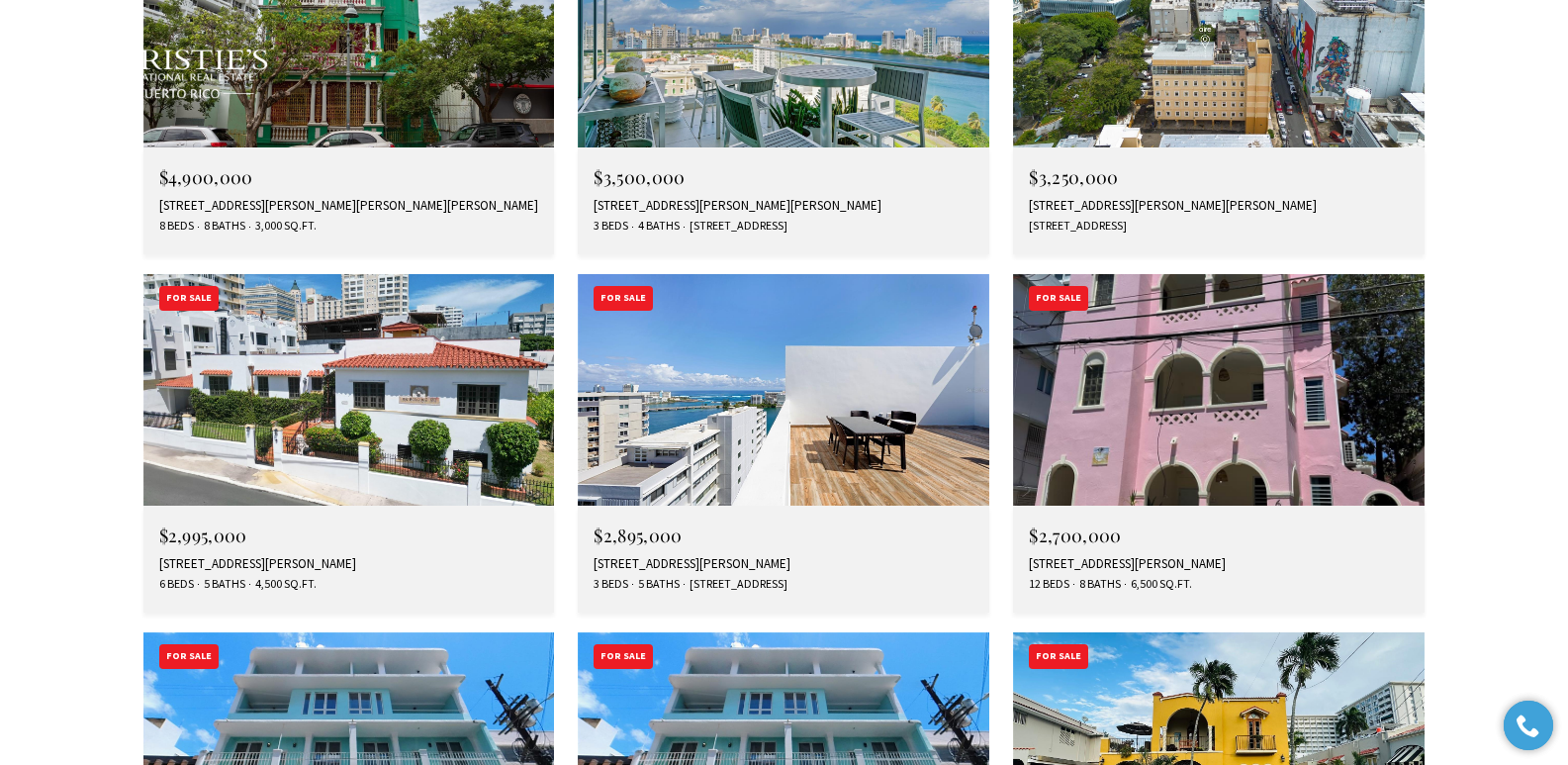
scroll to position [2934, 0]
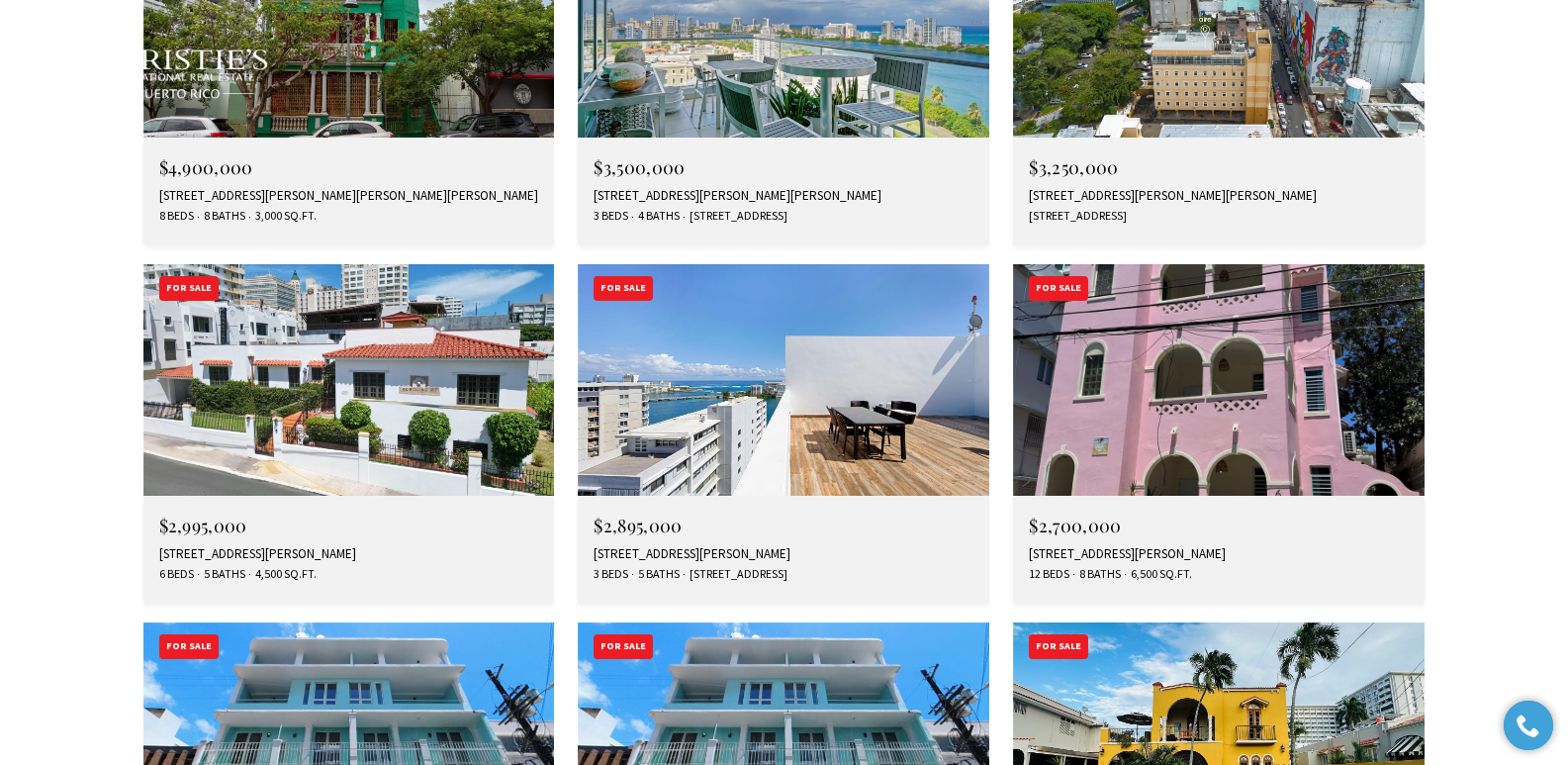
click at [758, 546] on div "558 CUEVILLAS ST #PH1201, SAN JUAN, PR 00907" at bounding box center [784, 554] width 380 height 16
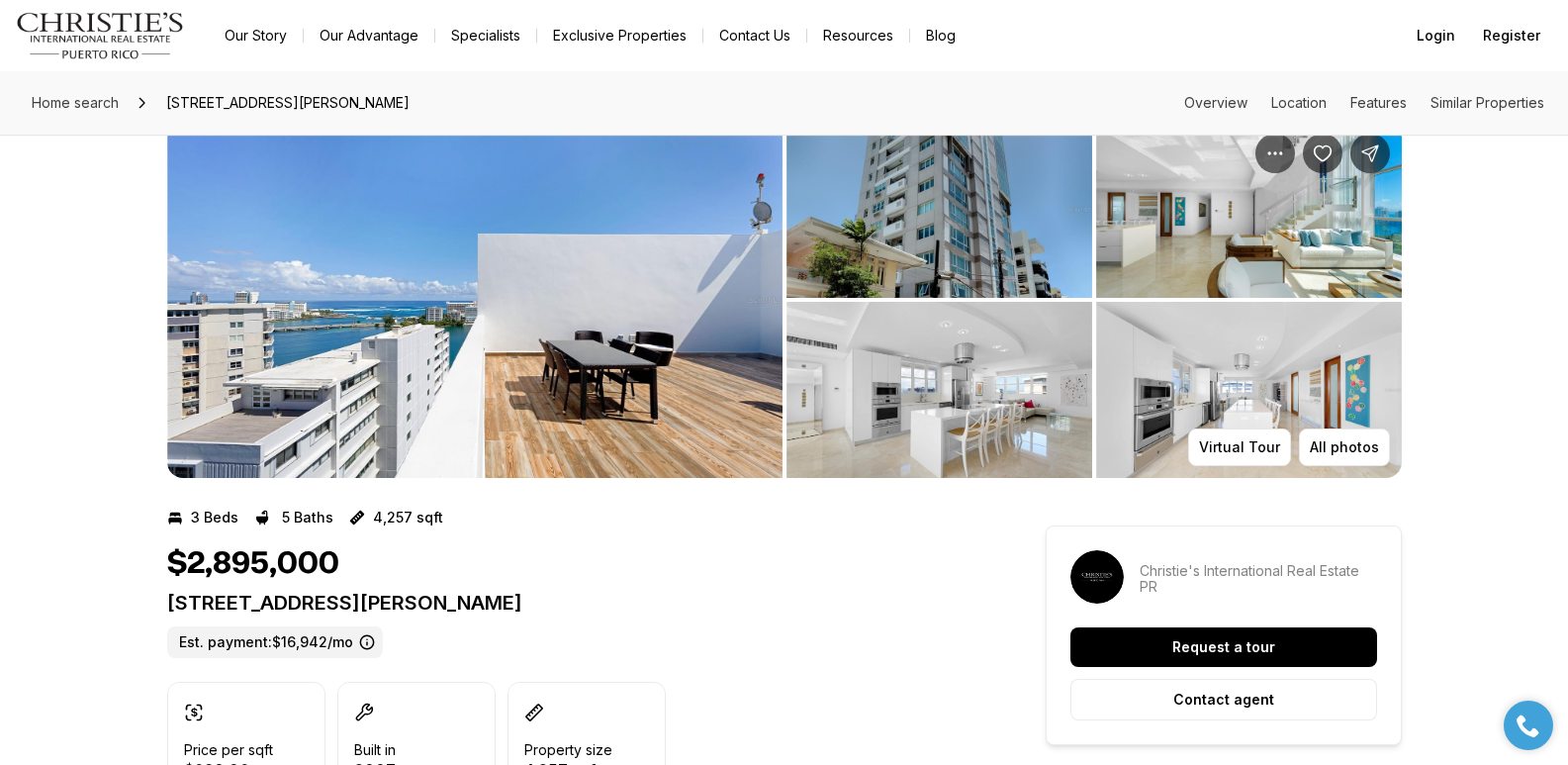
scroll to position [15, 0]
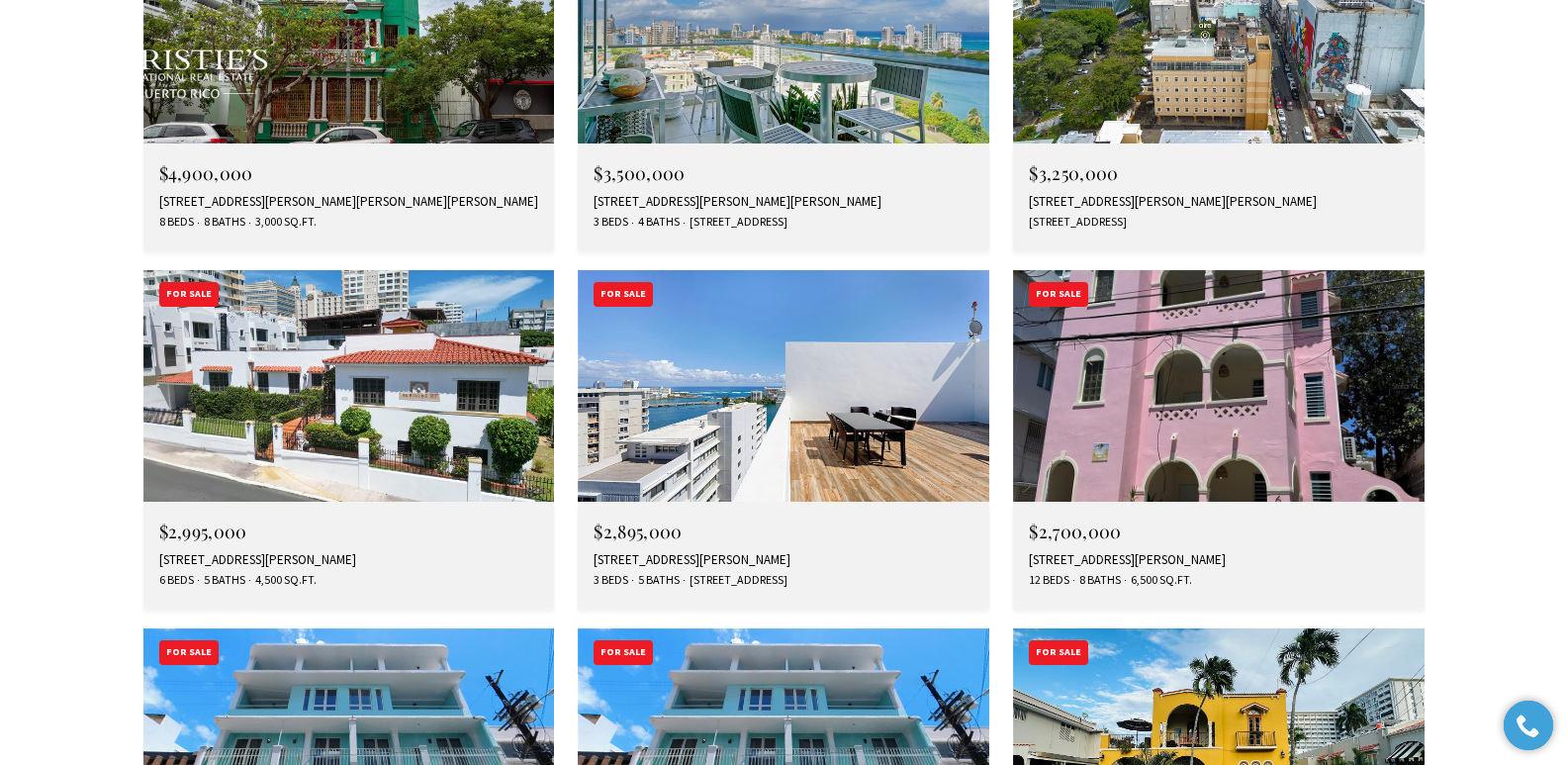
scroll to position [2934, 0]
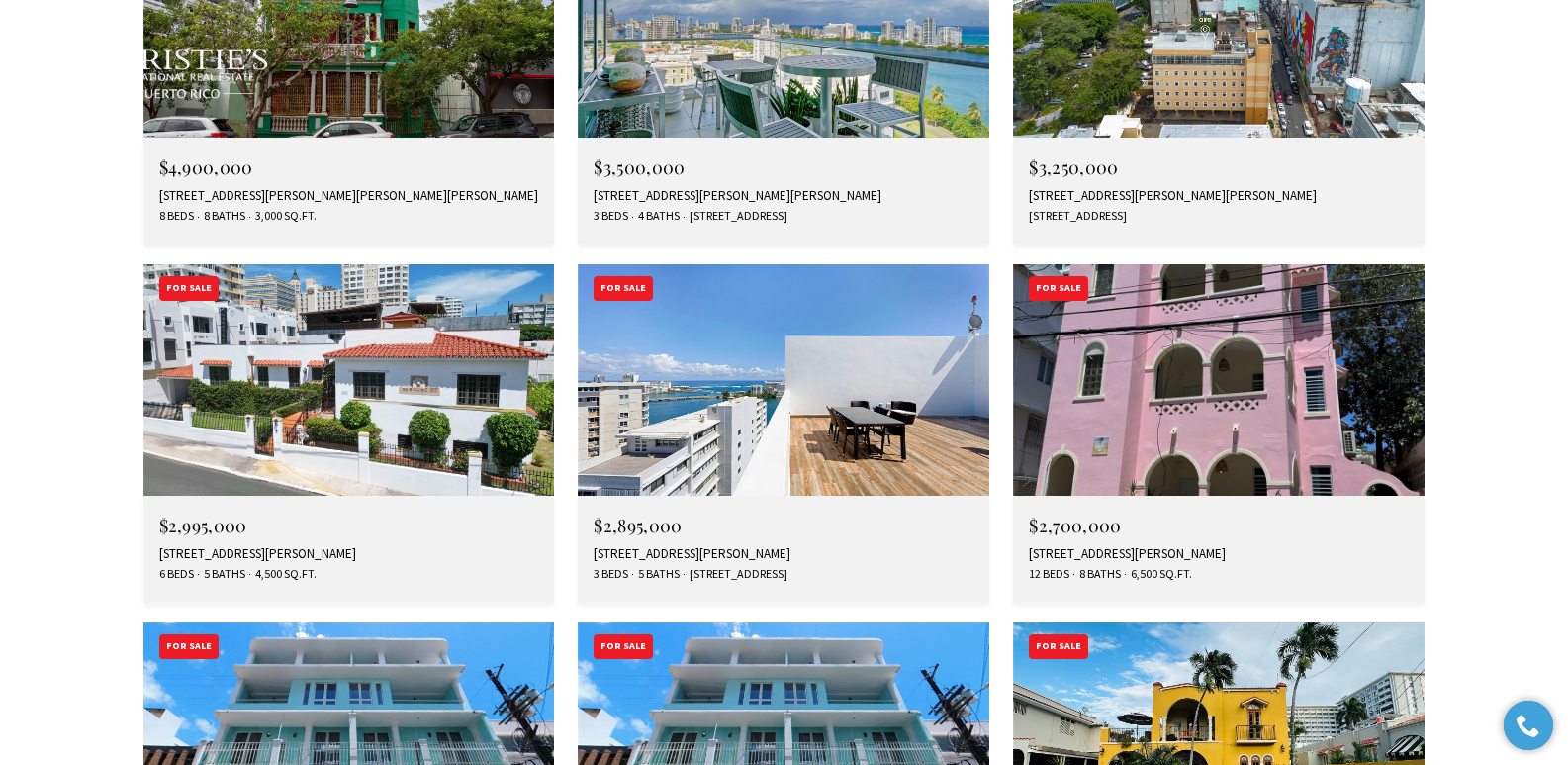
click at [717, 623] on img at bounding box center [784, 738] width 412 height 232
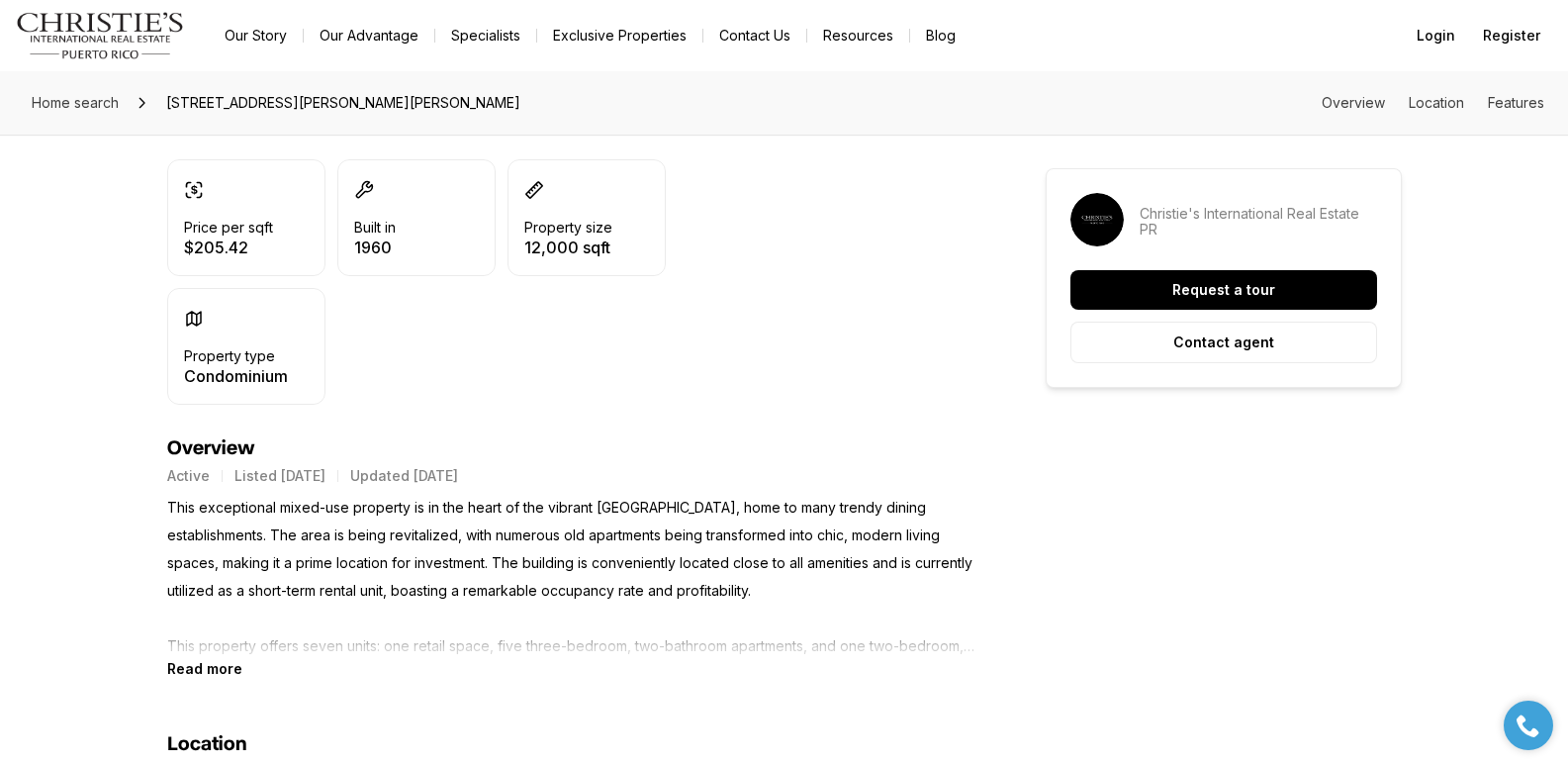
scroll to position [648, 0]
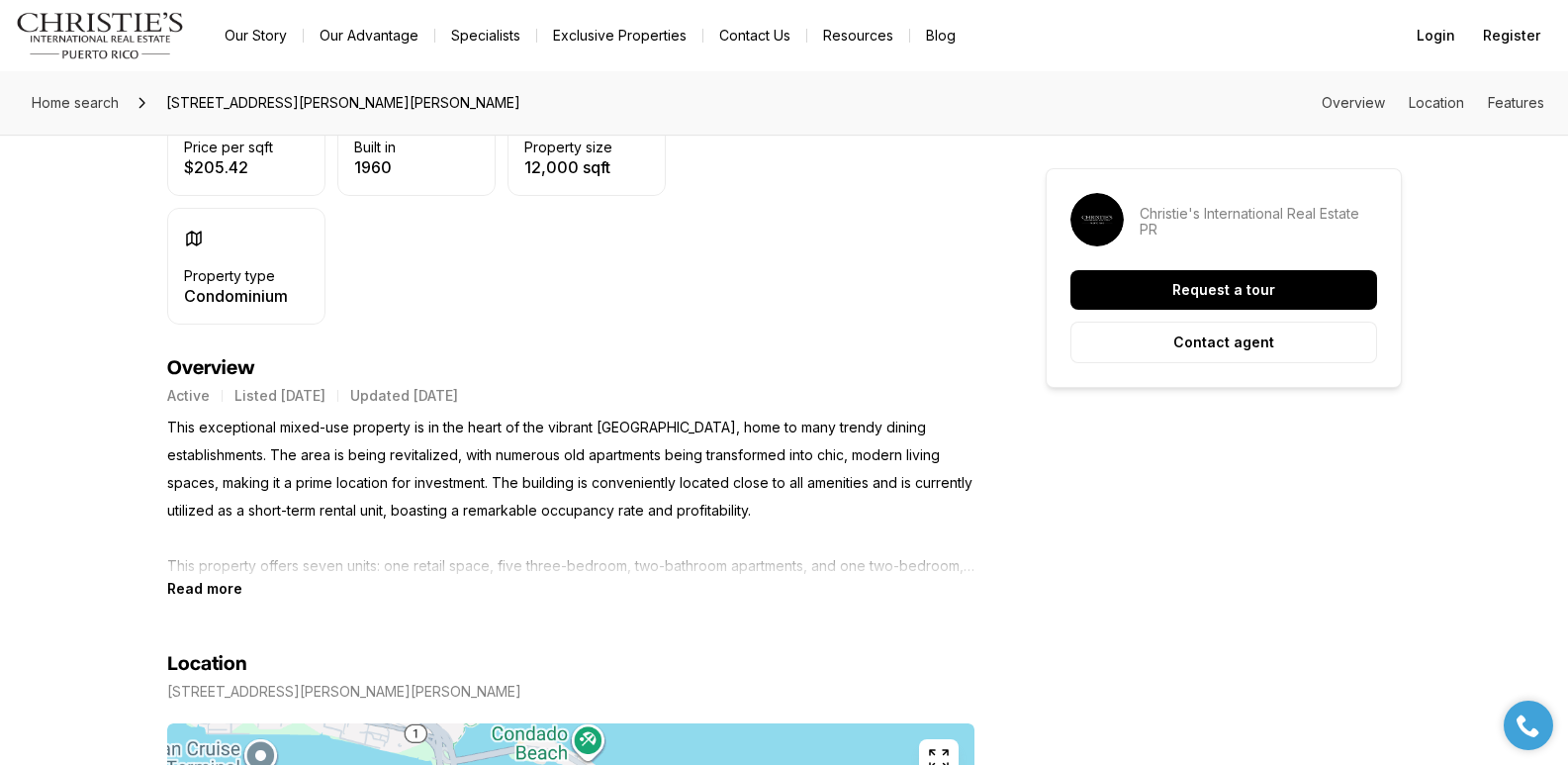
drag, startPoint x: 1570, startPoint y: 97, endPoint x: 1582, endPoint y: 193, distance: 96.7
click at [205, 594] on b "Read more" at bounding box center [205, 588] width 76 height 17
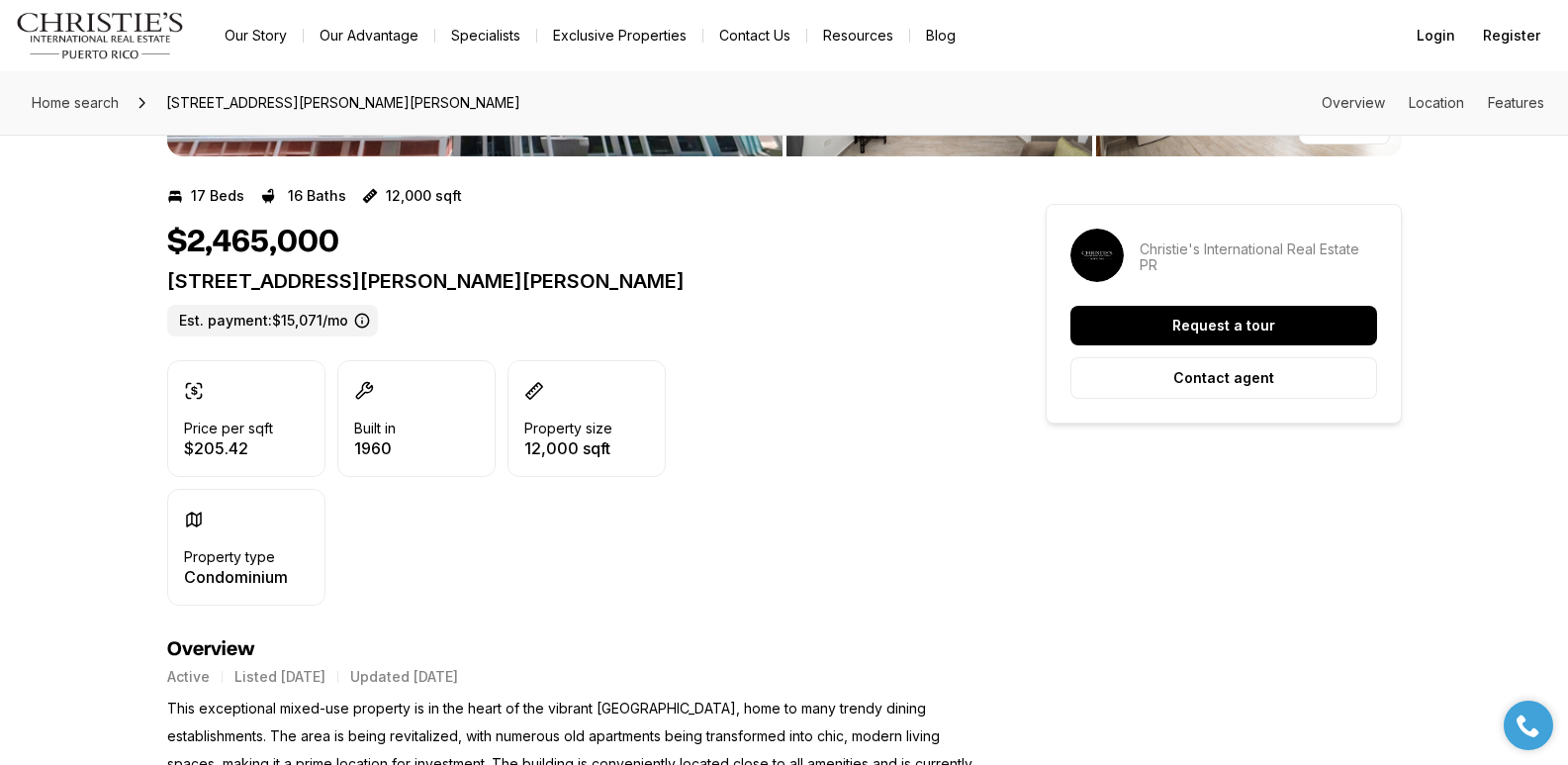
scroll to position [352, 0]
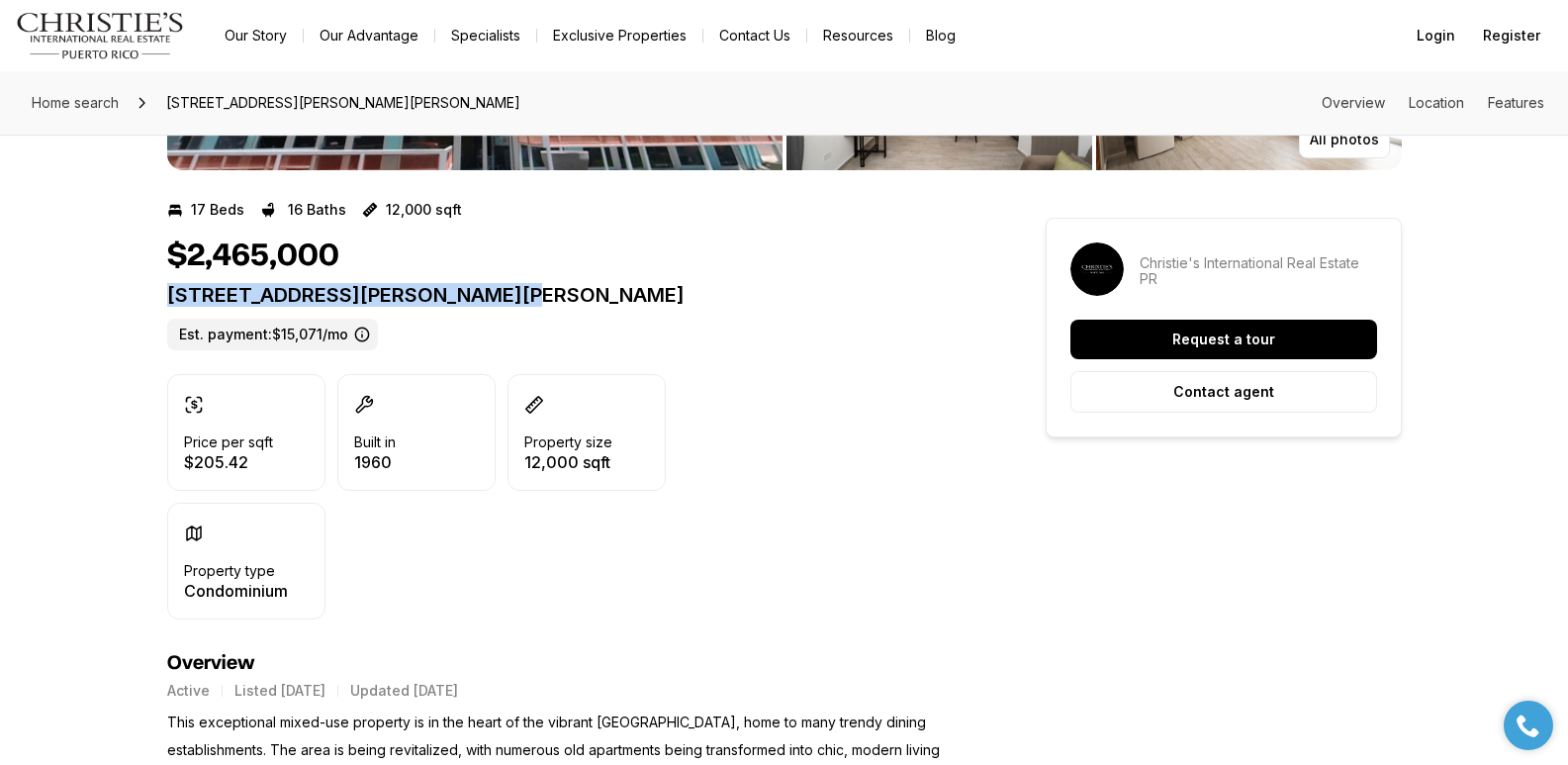
drag, startPoint x: 162, startPoint y: 293, endPoint x: 532, endPoint y: 293, distance: 370.0
copy p "604 CERRA ST SAN JUAN PR, 00907"
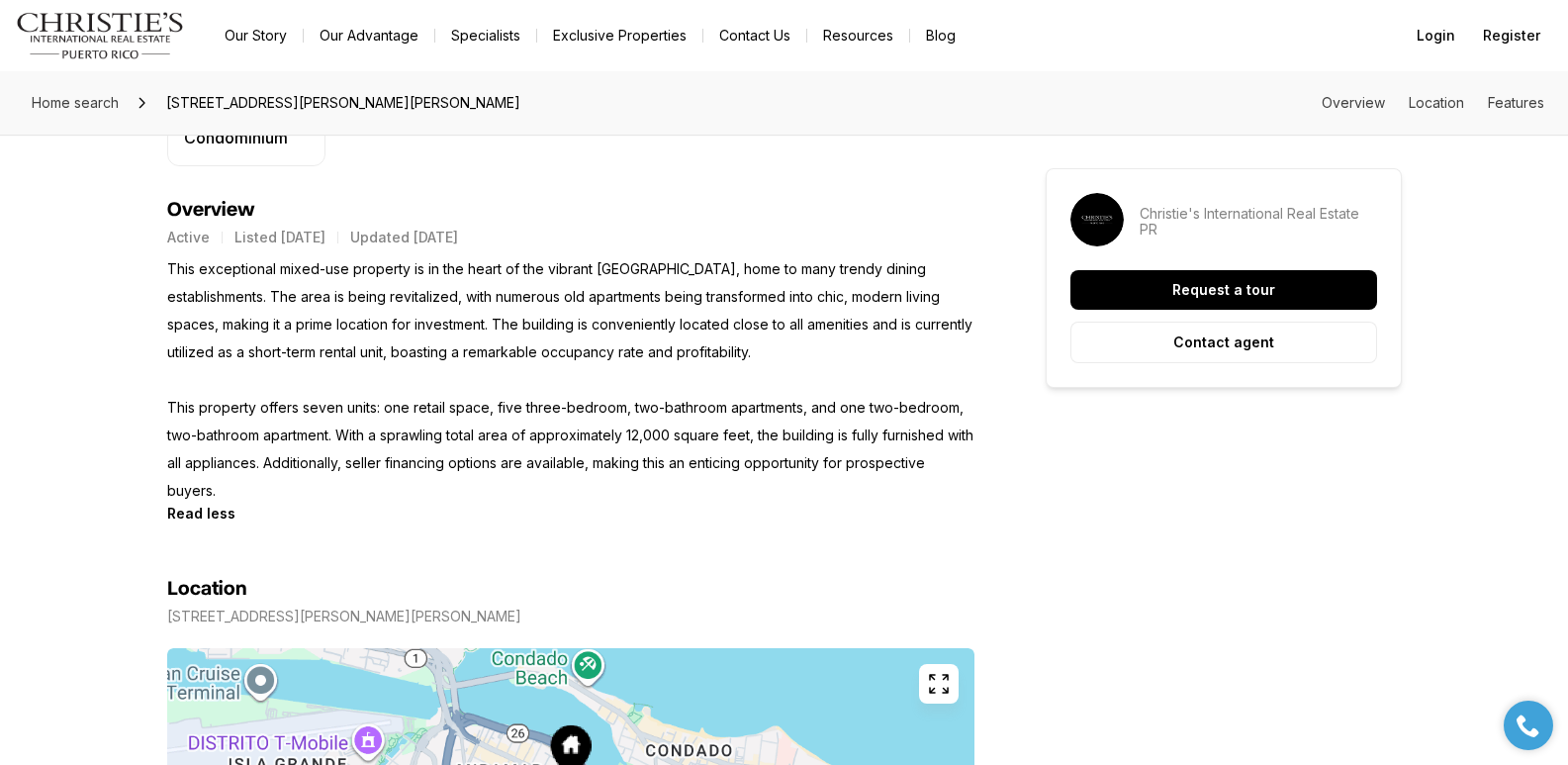
scroll to position [813, 0]
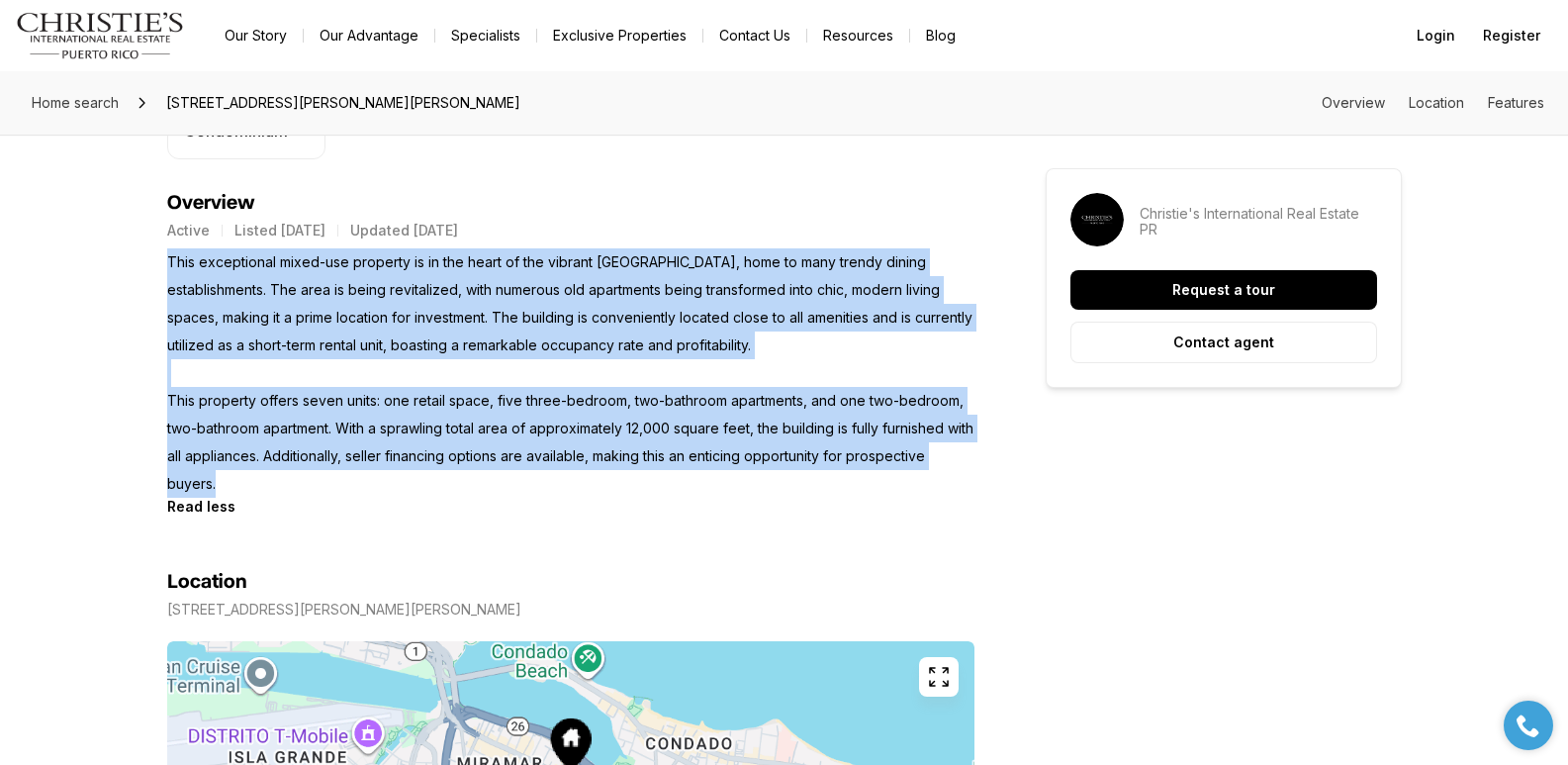
drag, startPoint x: 166, startPoint y: 257, endPoint x: 222, endPoint y: 475, distance: 225.1
click at [222, 475] on p "This exceptional mixed-use property is in the heart of the vibrant Miramar dist…" at bounding box center [571, 373] width 807 height 250
copy p "This exceptional mixed-use property is in the heart of the vibrant Miramar dist…"
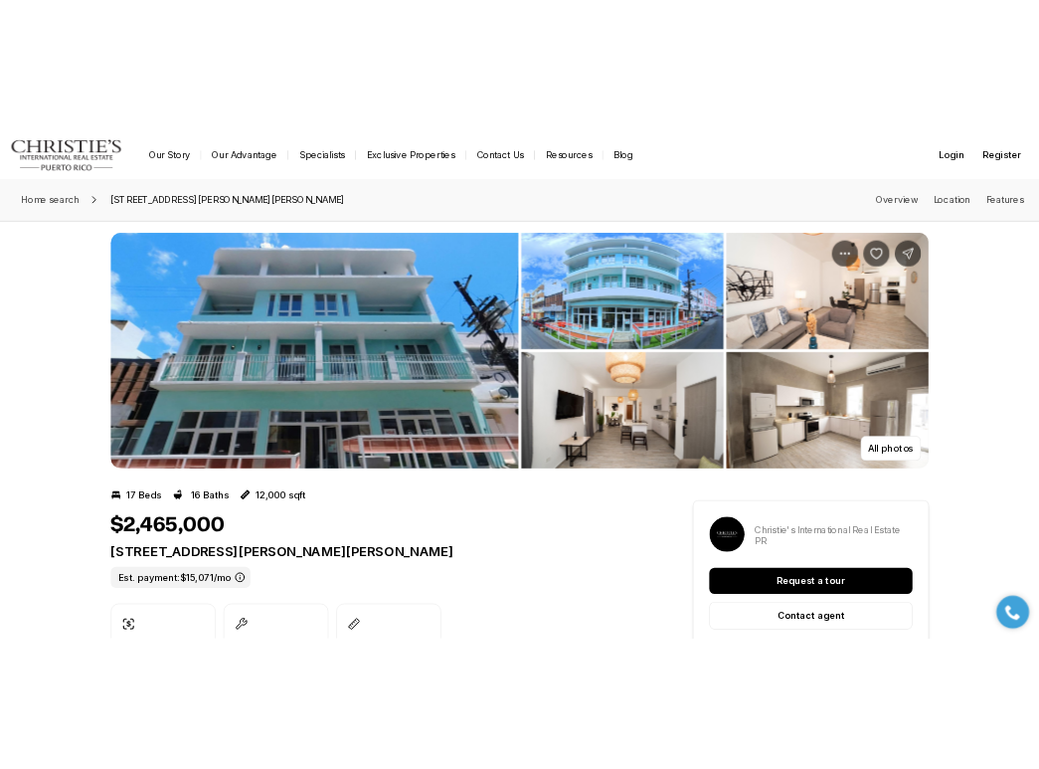
scroll to position [0, 0]
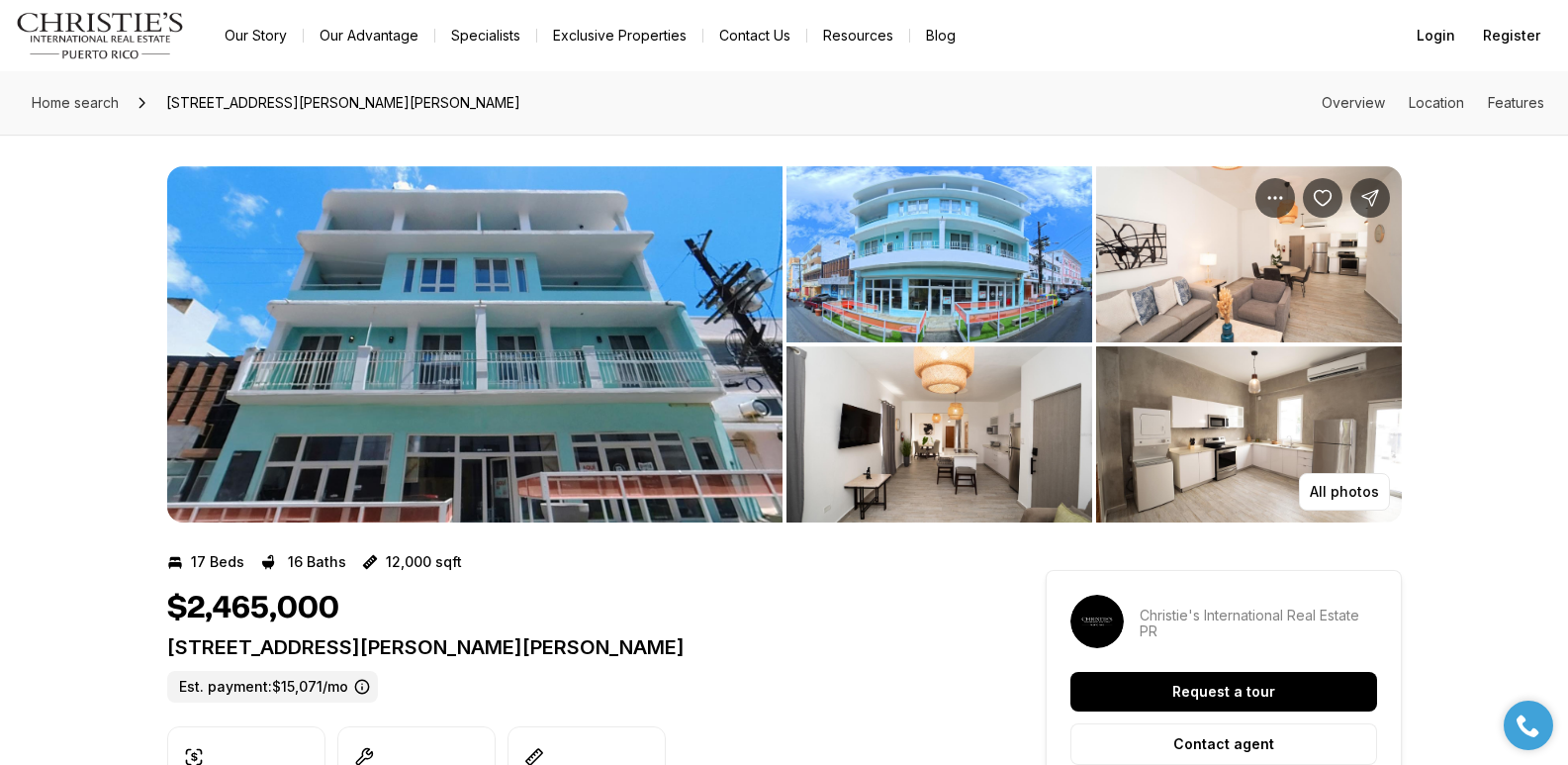
click at [946, 267] on img "View image gallery" at bounding box center [939, 254] width 305 height 176
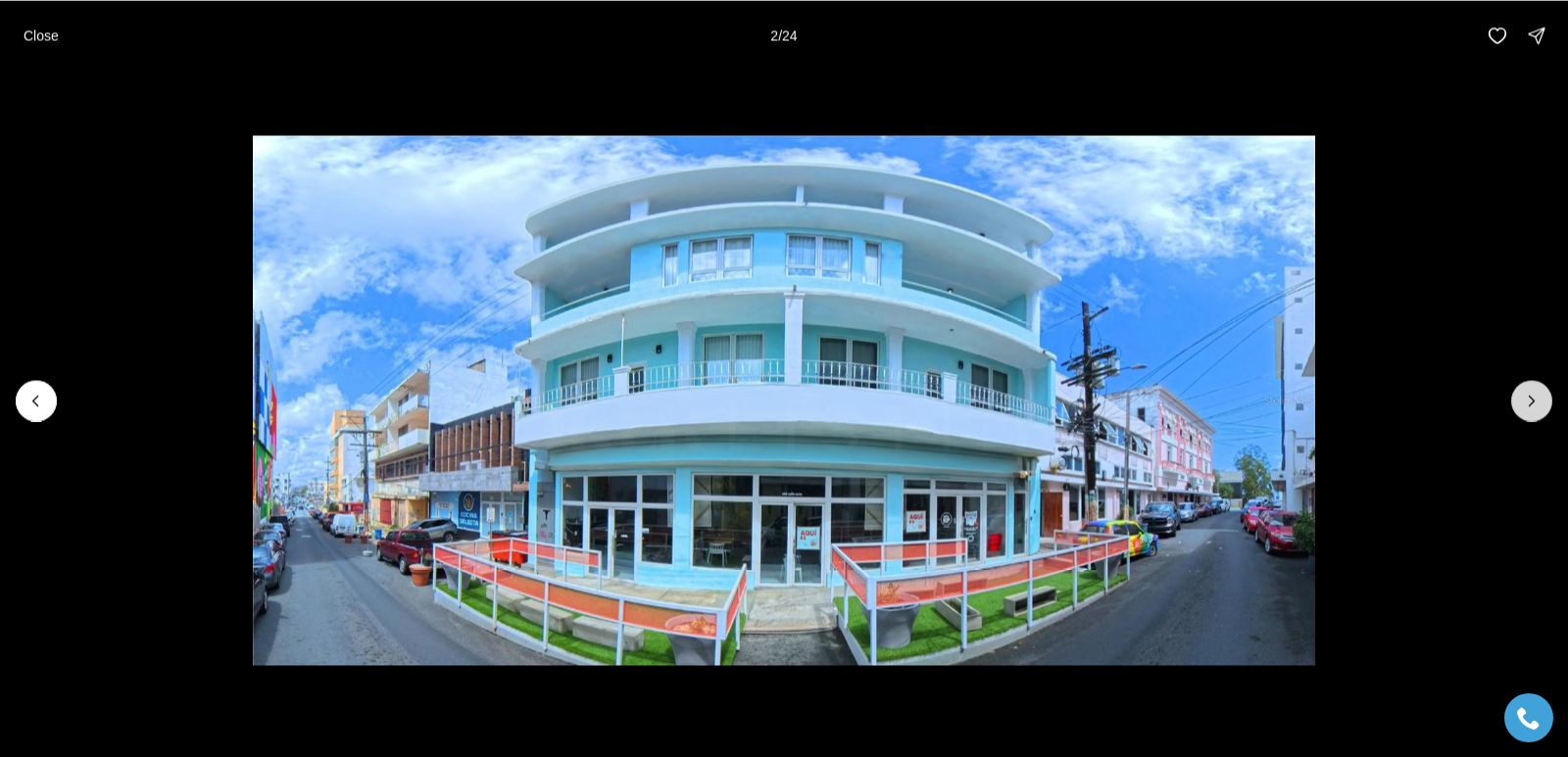
click at [1535, 409] on icon "Next slide" at bounding box center [1532, 401] width 20 height 20
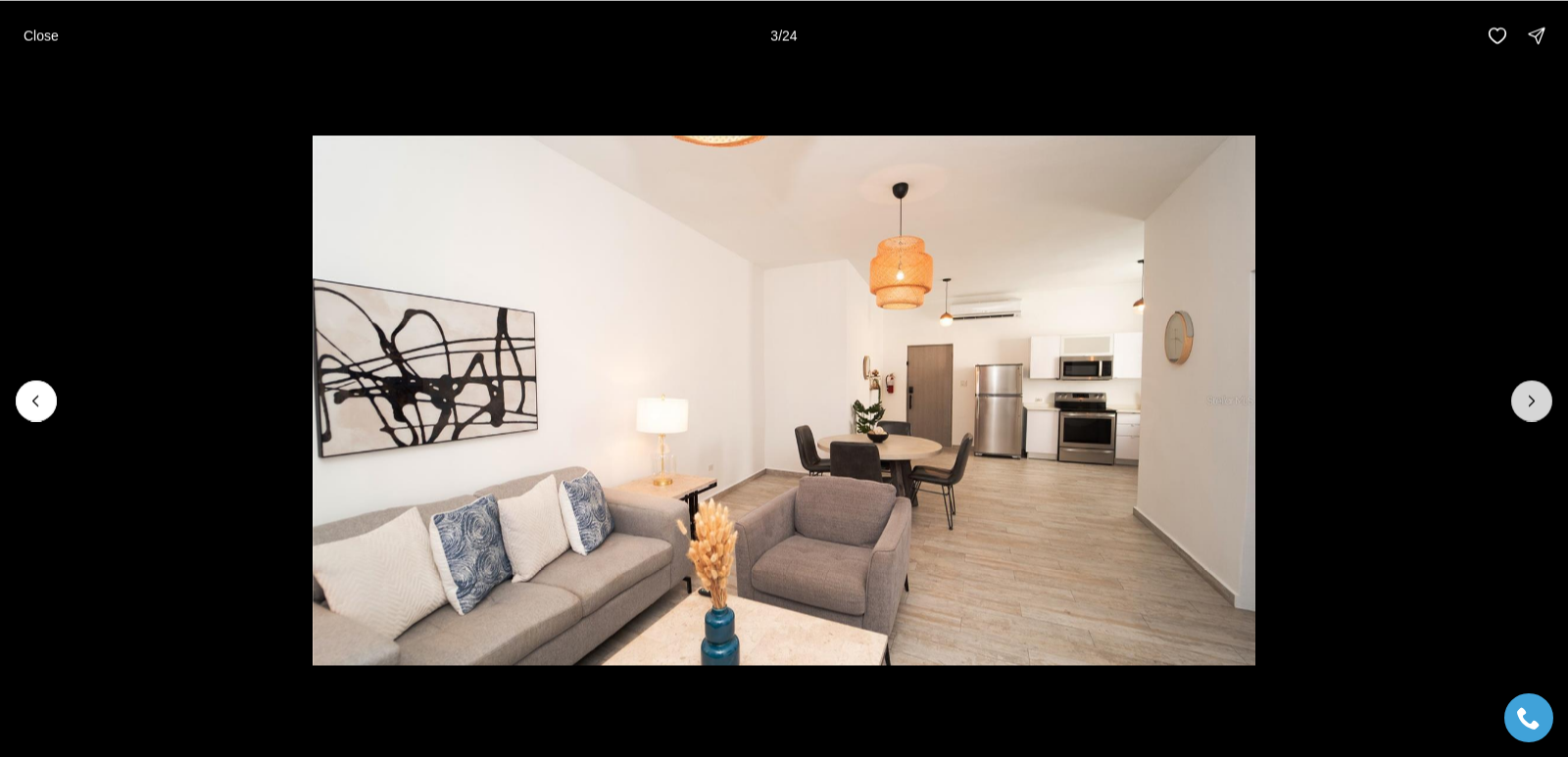
click at [1535, 409] on icon "Next slide" at bounding box center [1532, 401] width 20 height 20
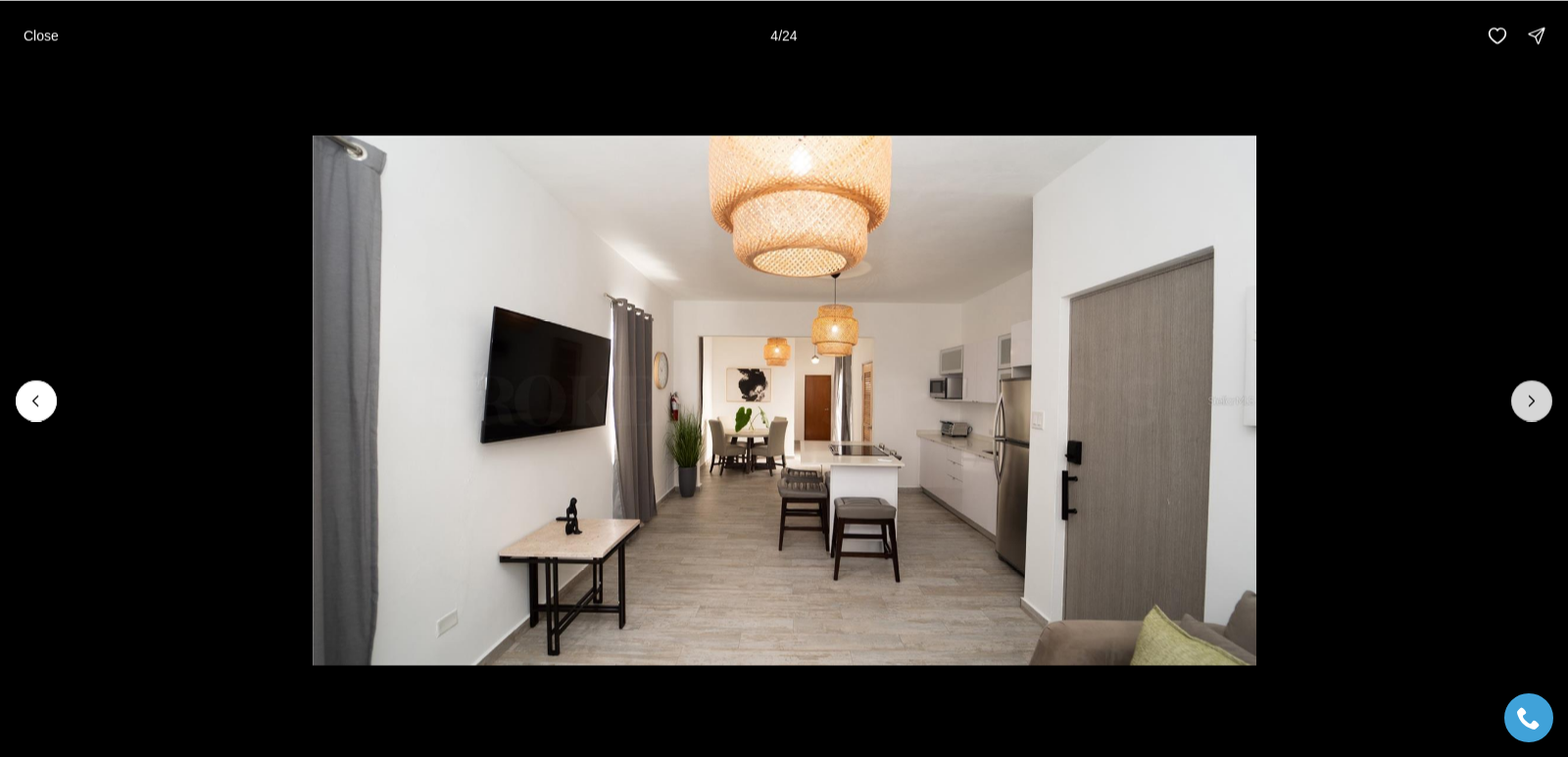
click at [1535, 409] on icon "Next slide" at bounding box center [1532, 401] width 20 height 20
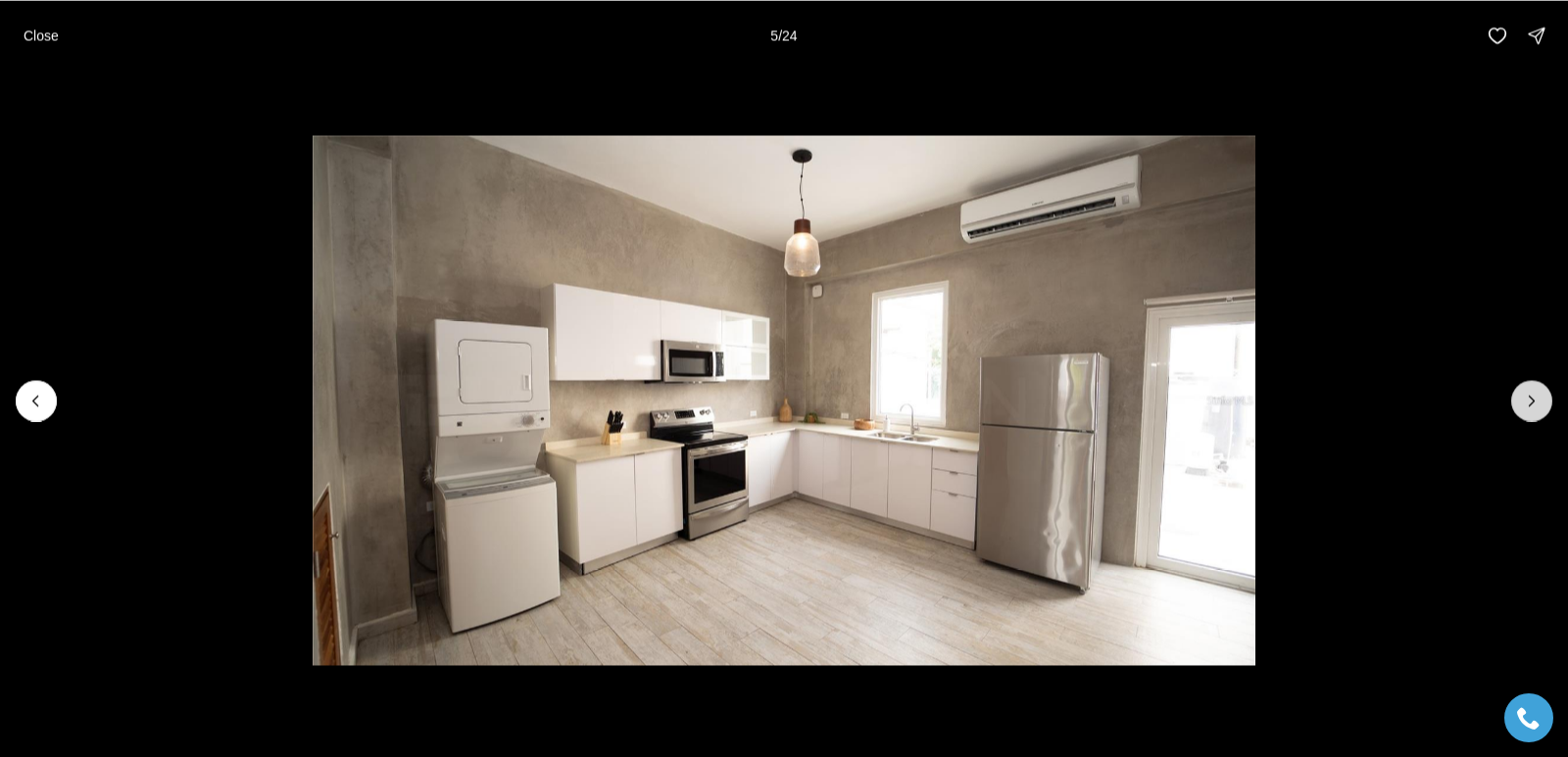
click at [1535, 409] on icon "Next slide" at bounding box center [1532, 401] width 20 height 20
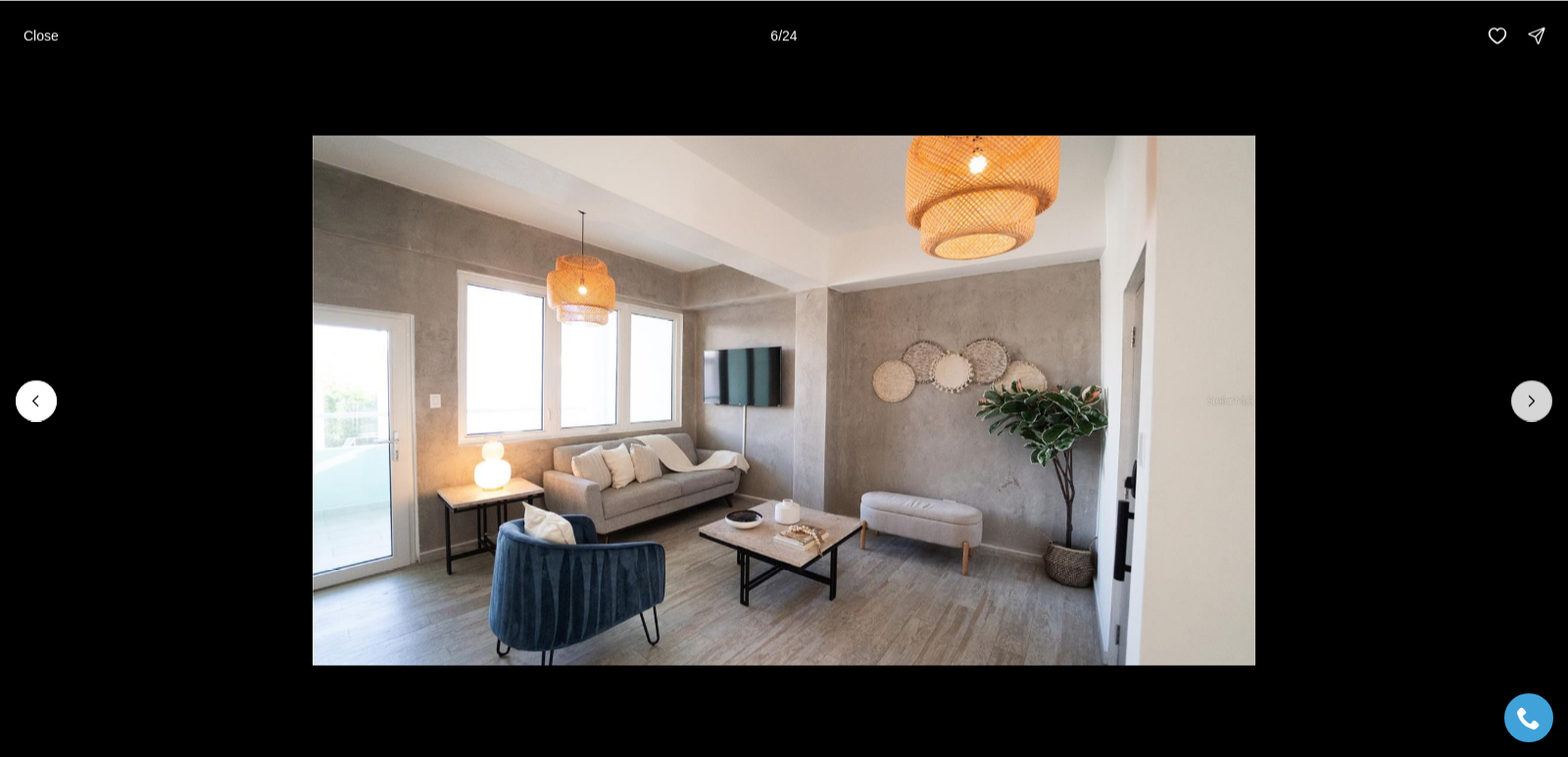
click at [1535, 409] on icon "Next slide" at bounding box center [1532, 401] width 20 height 20
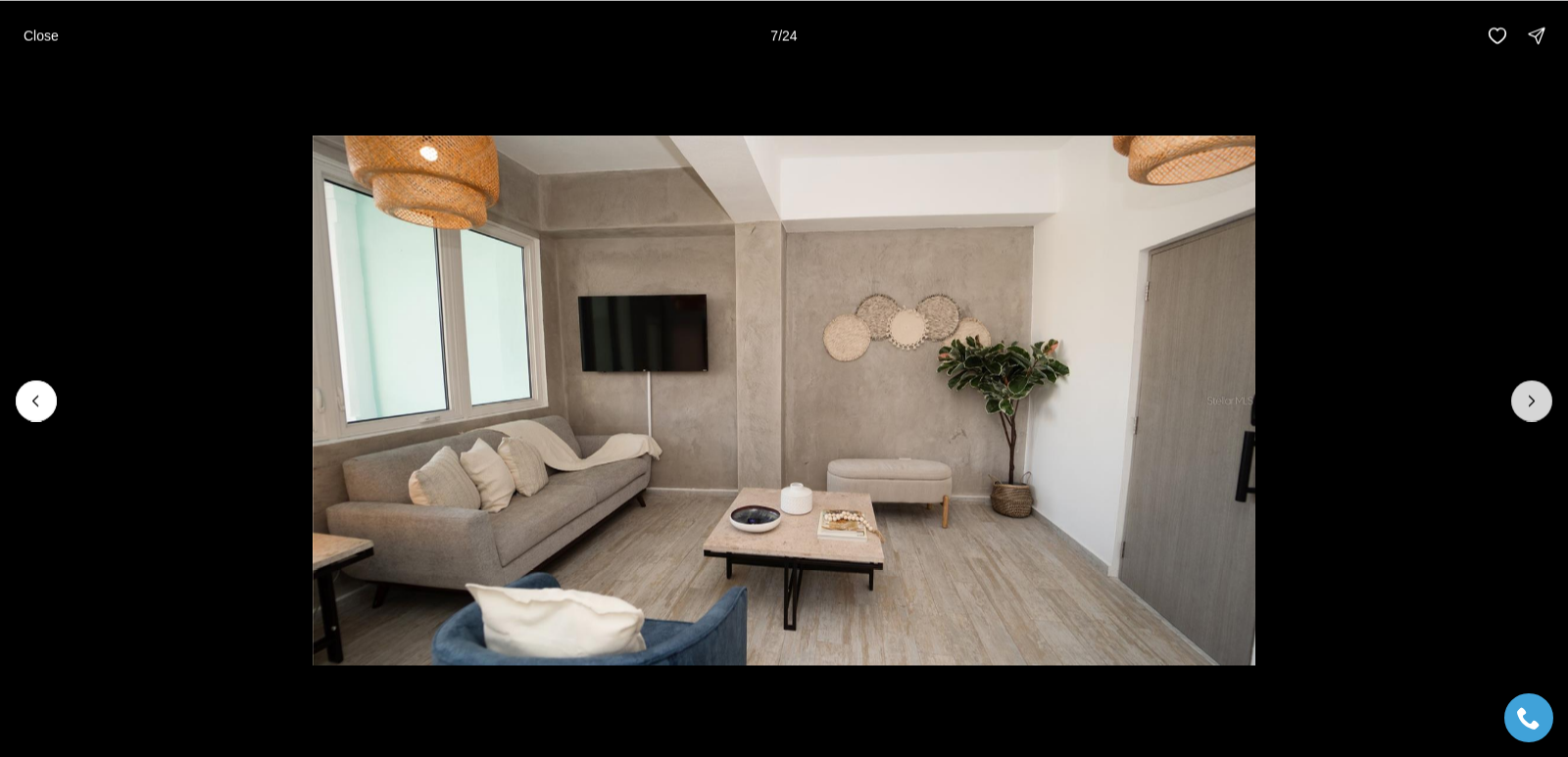
click at [1535, 409] on icon "Next slide" at bounding box center [1532, 401] width 20 height 20
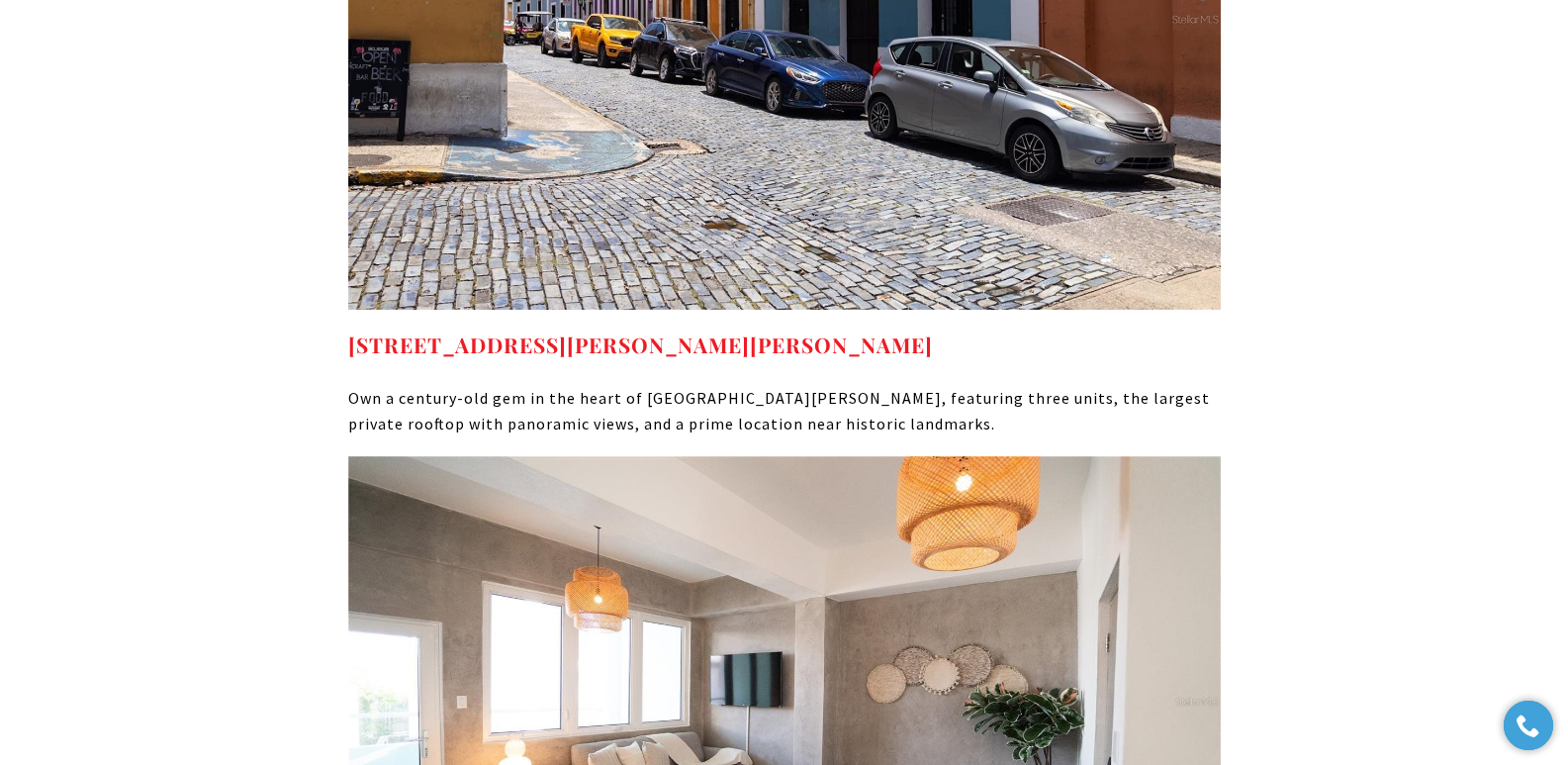
scroll to position [9515, 0]
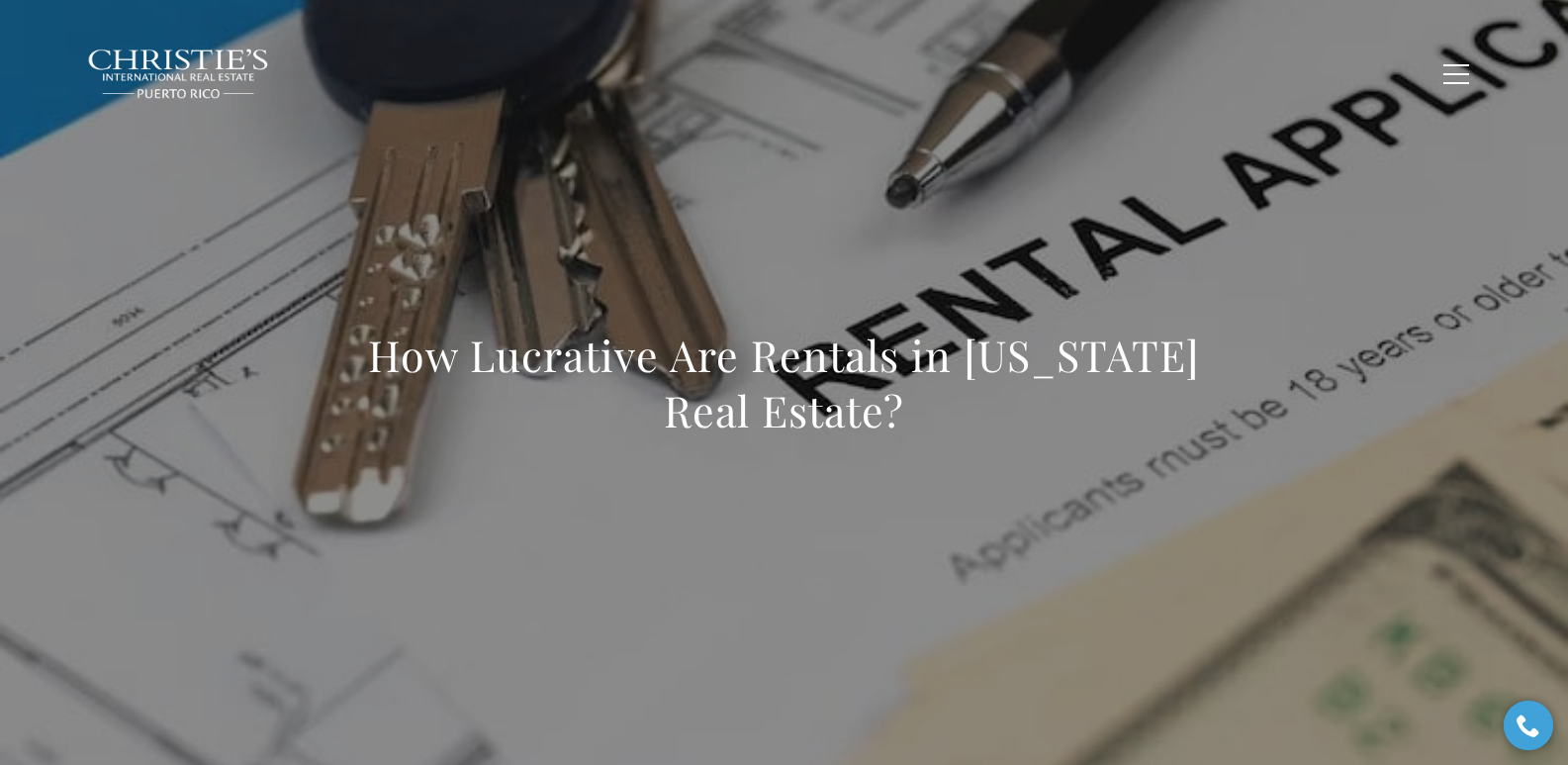
drag, startPoint x: 355, startPoint y: 366, endPoint x: 915, endPoint y: 419, distance: 562.5
click at [915, 419] on h1 "How Lucrative Are Rentals in [US_STATE] Real Estate?" at bounding box center [784, 382] width 872 height 110
copy h1 "How Lucrative Are Rentals in [US_STATE] Real Estate?"
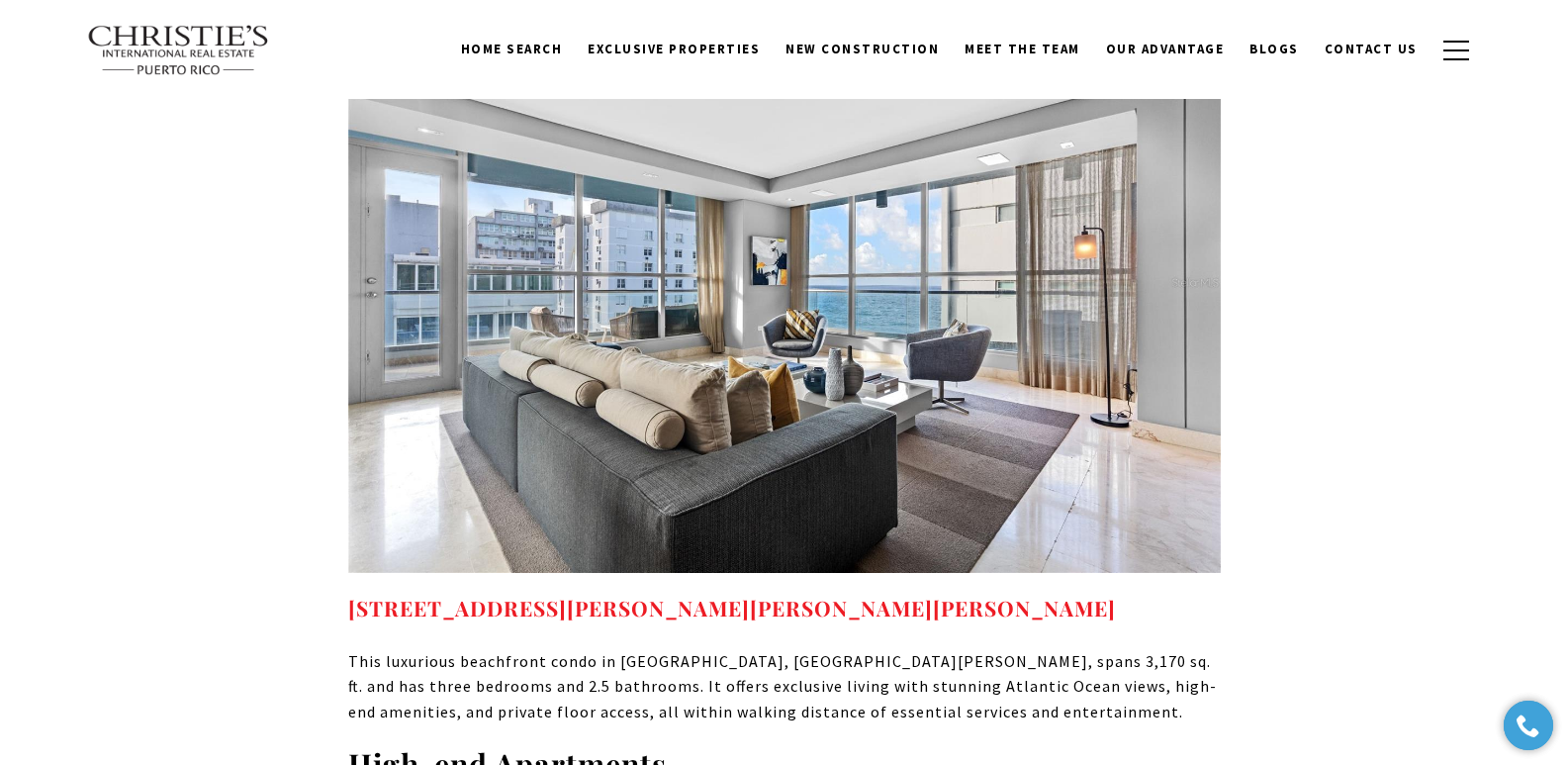
scroll to position [15502, 0]
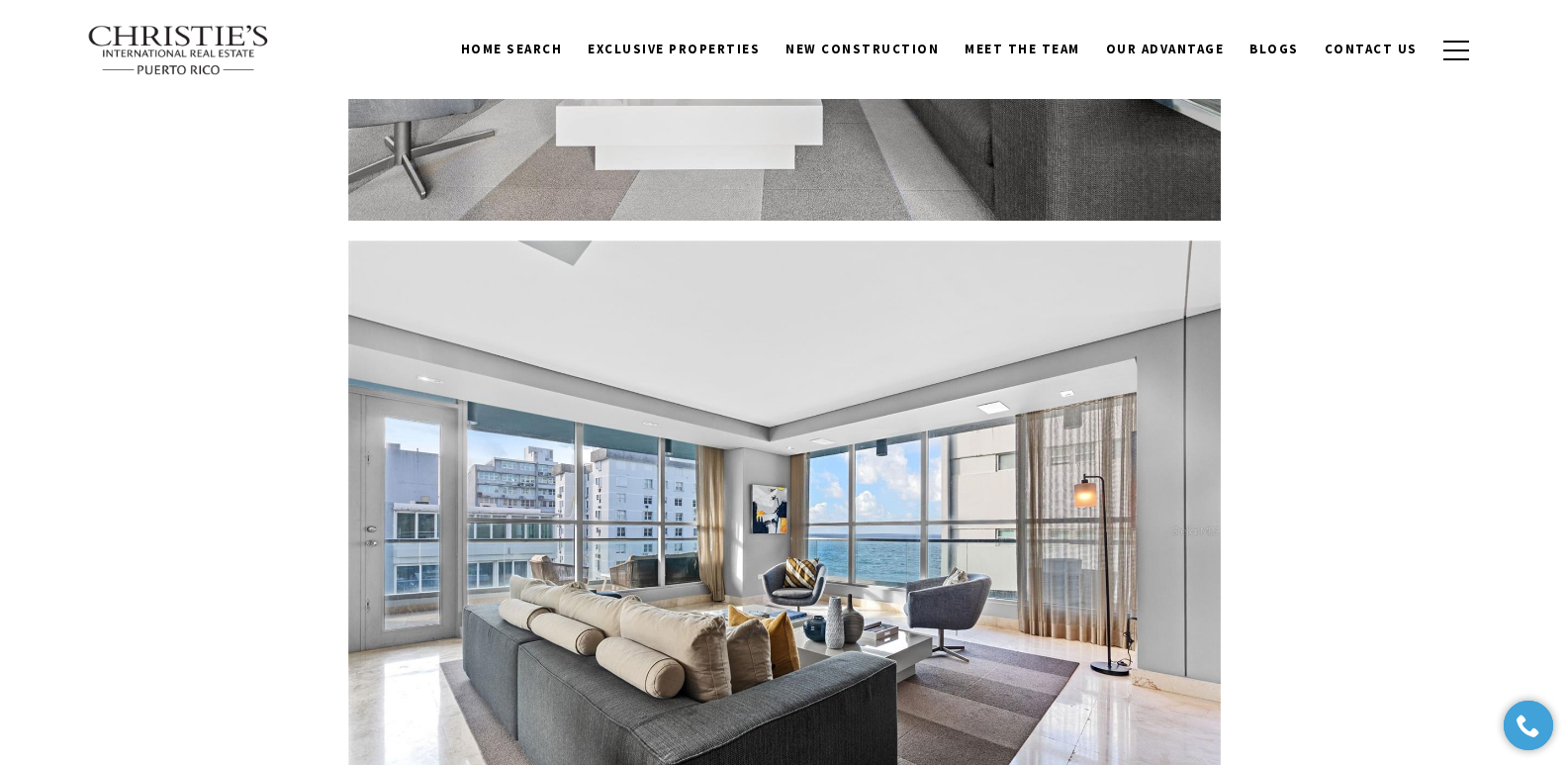
copy strong "[STREET_ADDRESS][PERSON_NAME][PERSON_NAME][PERSON_NAME]"
drag, startPoint x: 940, startPoint y: 465, endPoint x: 320, endPoint y: 472, distance: 620.0
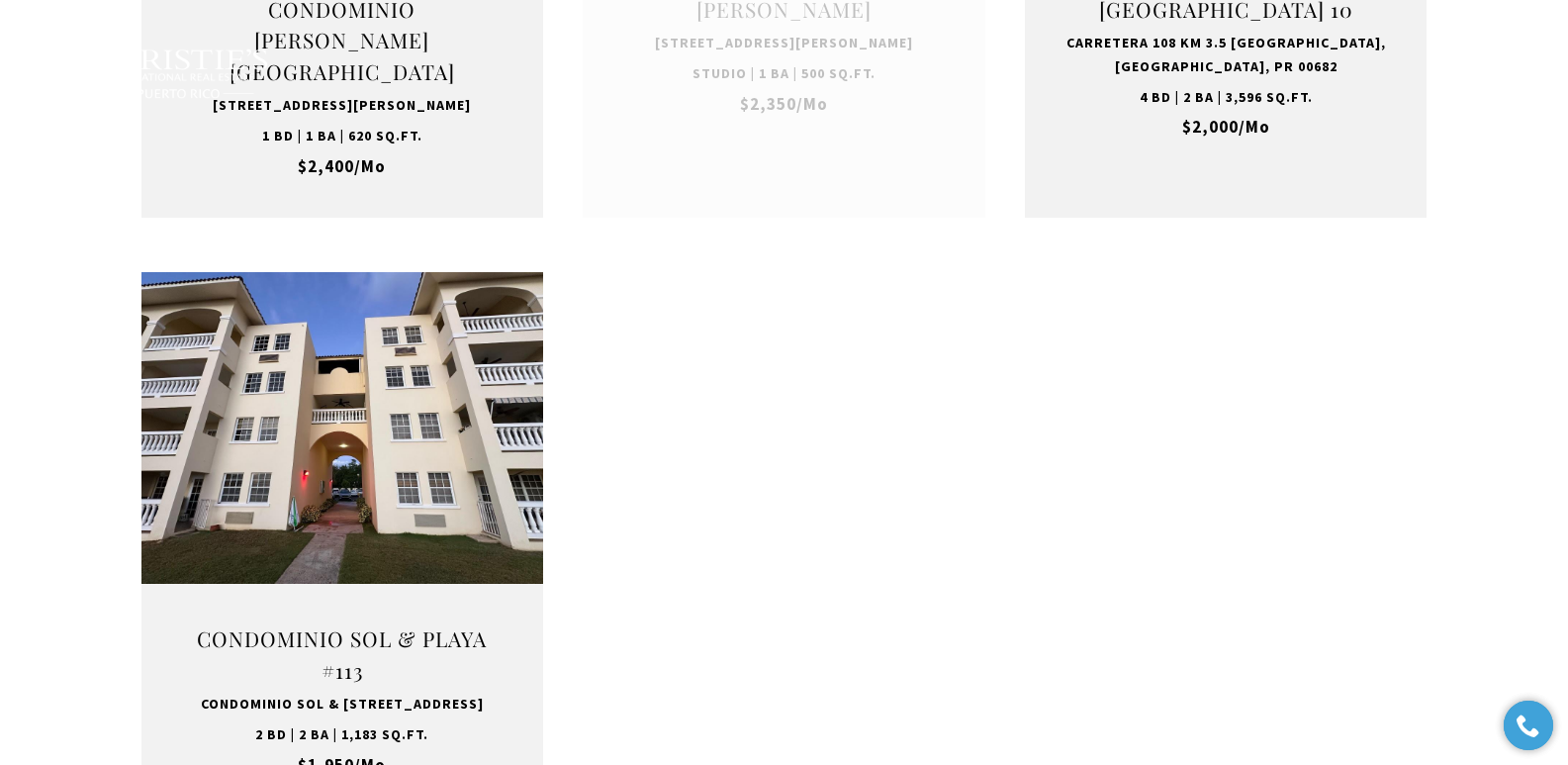
scroll to position [6693, 0]
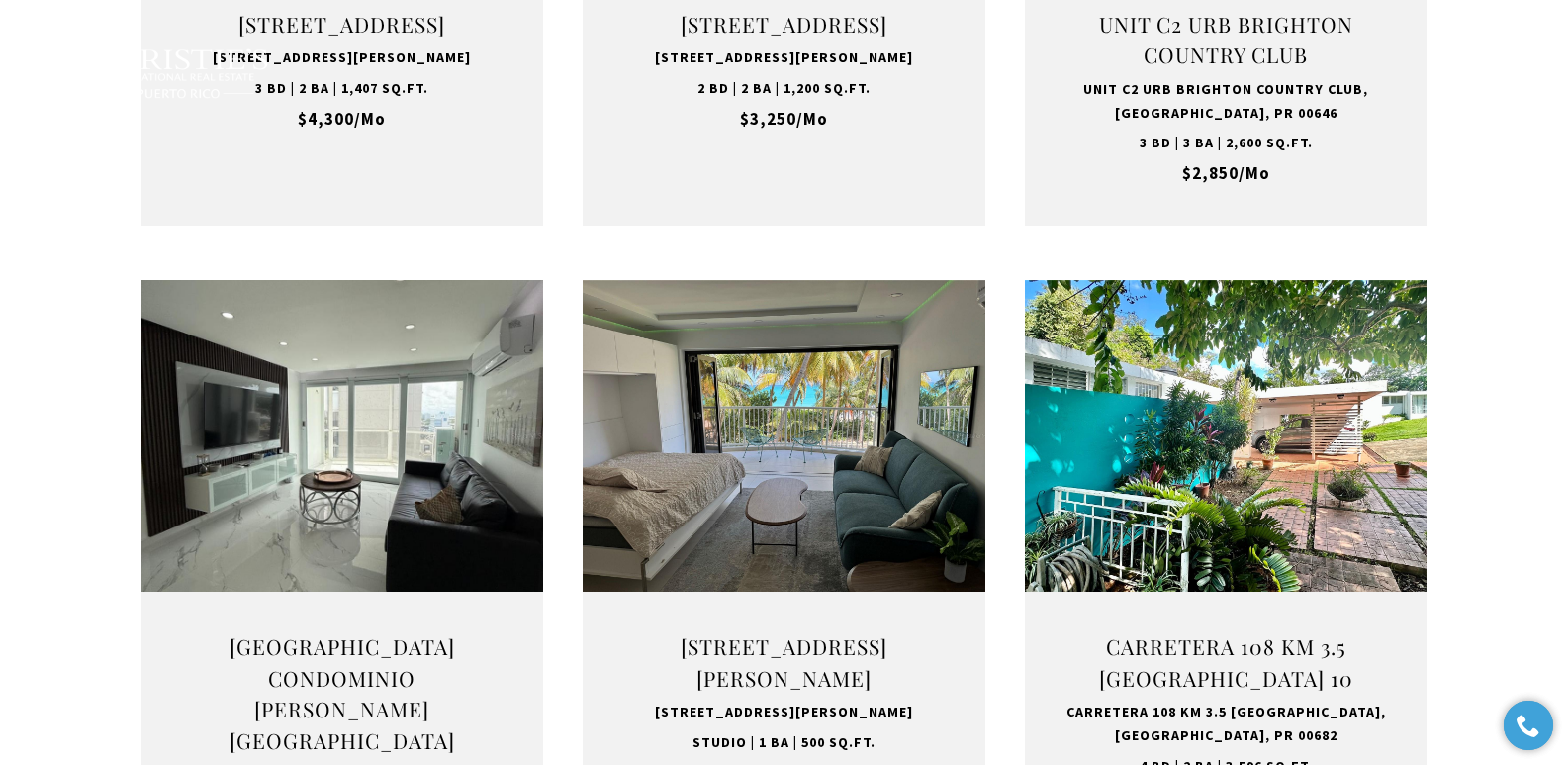
type input "**********"
type input "*********"
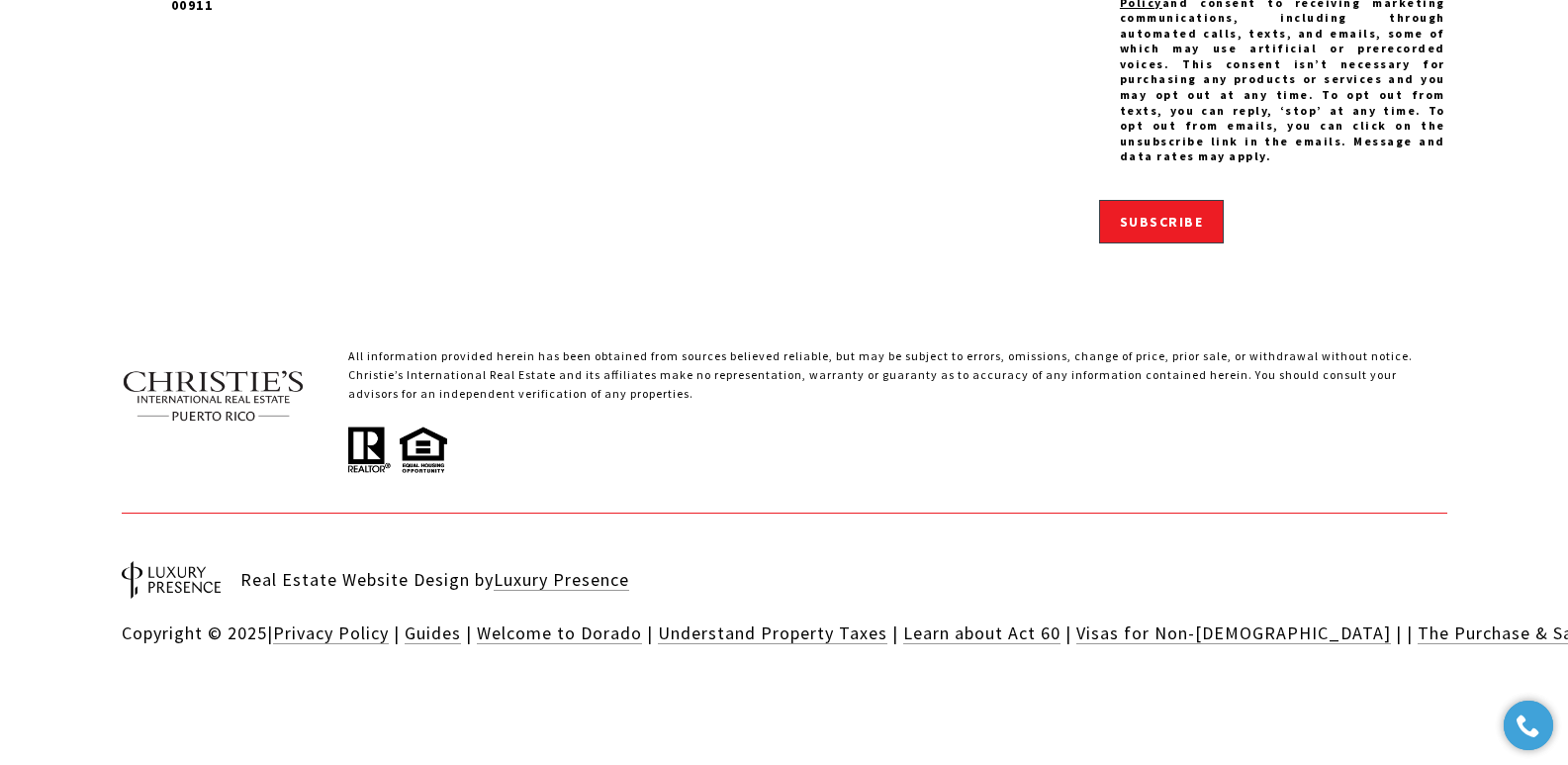
scroll to position [4055, 0]
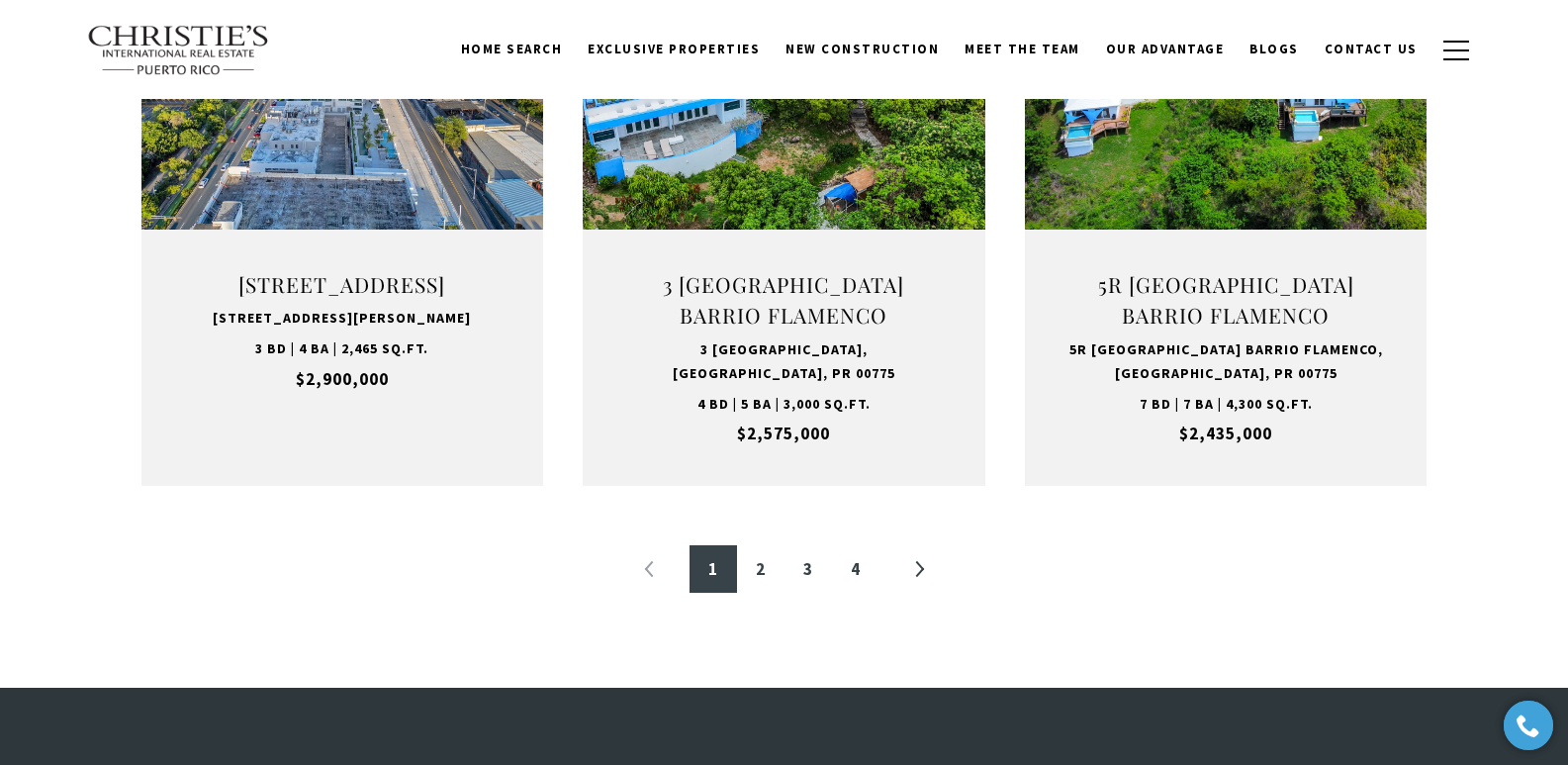
scroll to position [2296, 0]
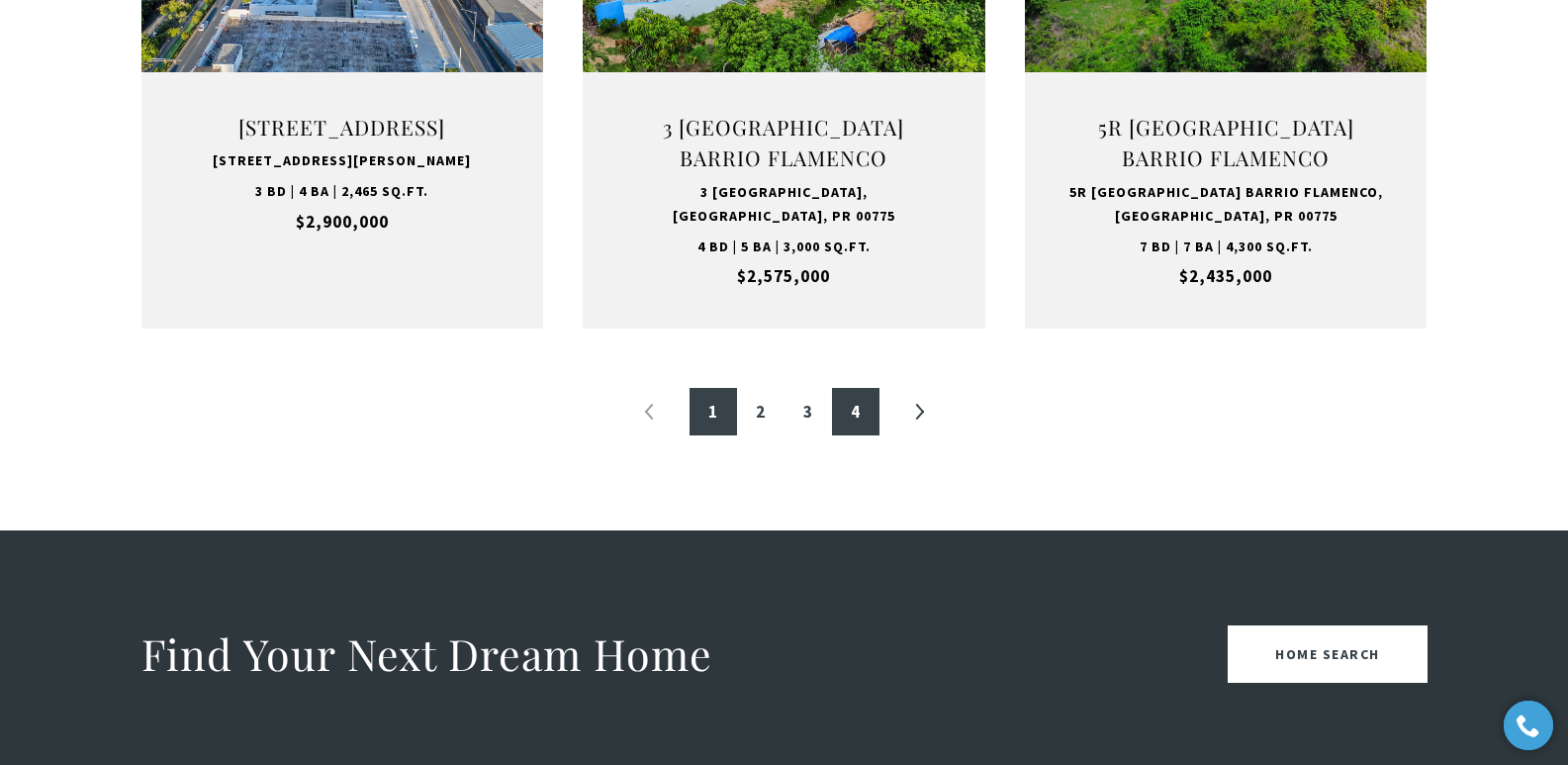
click at [855, 414] on link "4" at bounding box center [856, 412] width 48 height 48
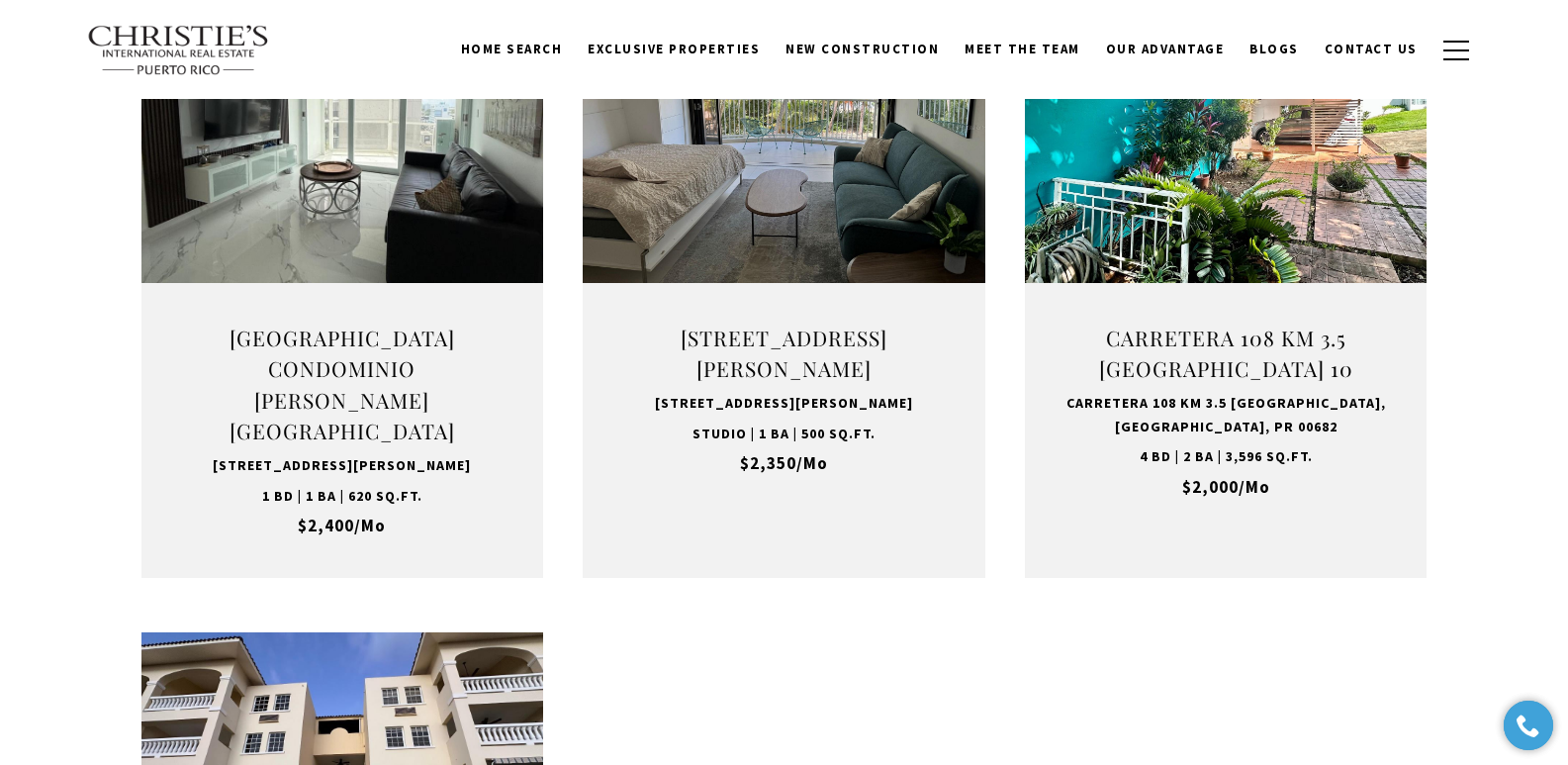
scroll to position [1442, 0]
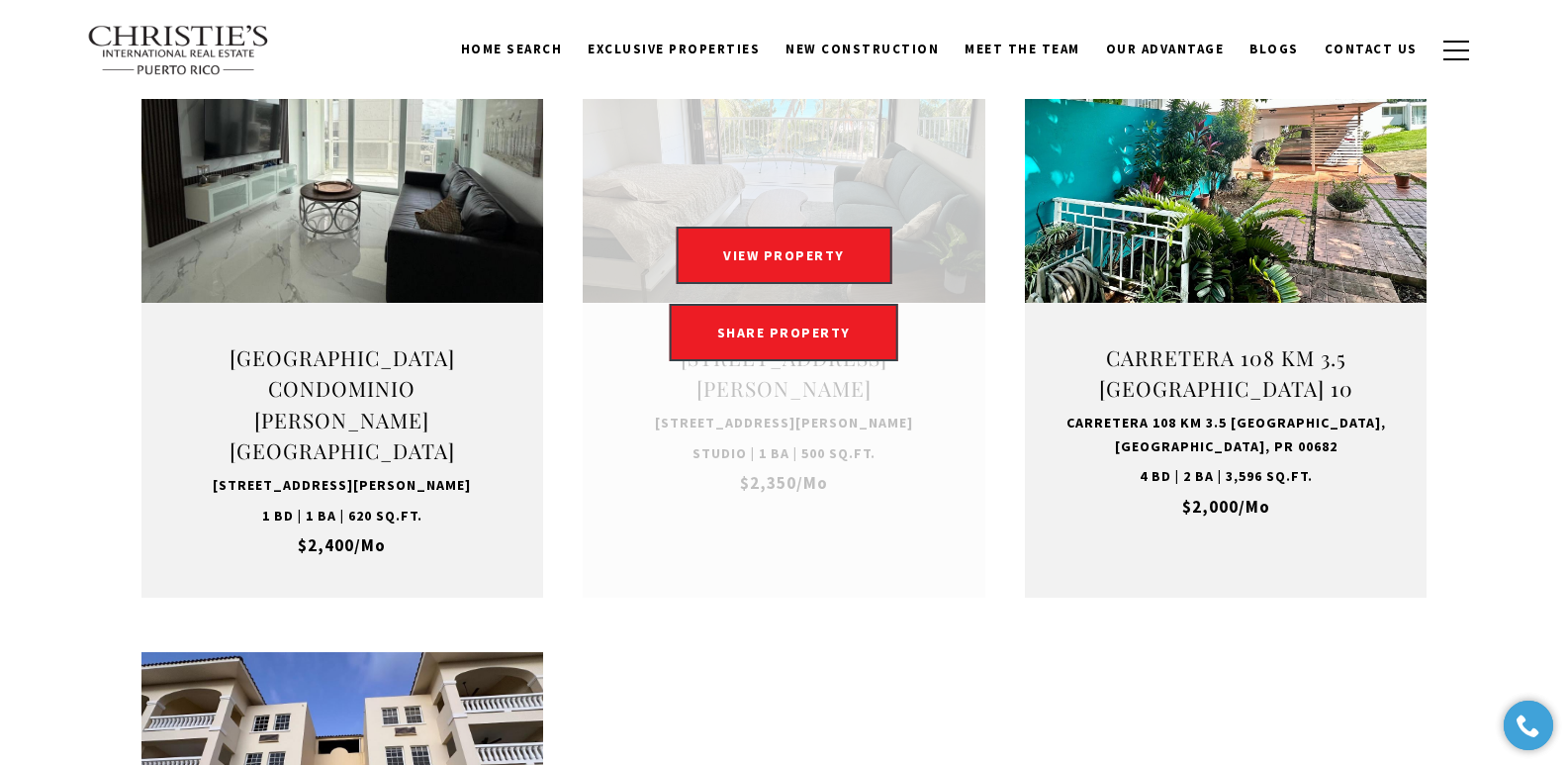
click at [814, 379] on link at bounding box center [784, 294] width 403 height 607
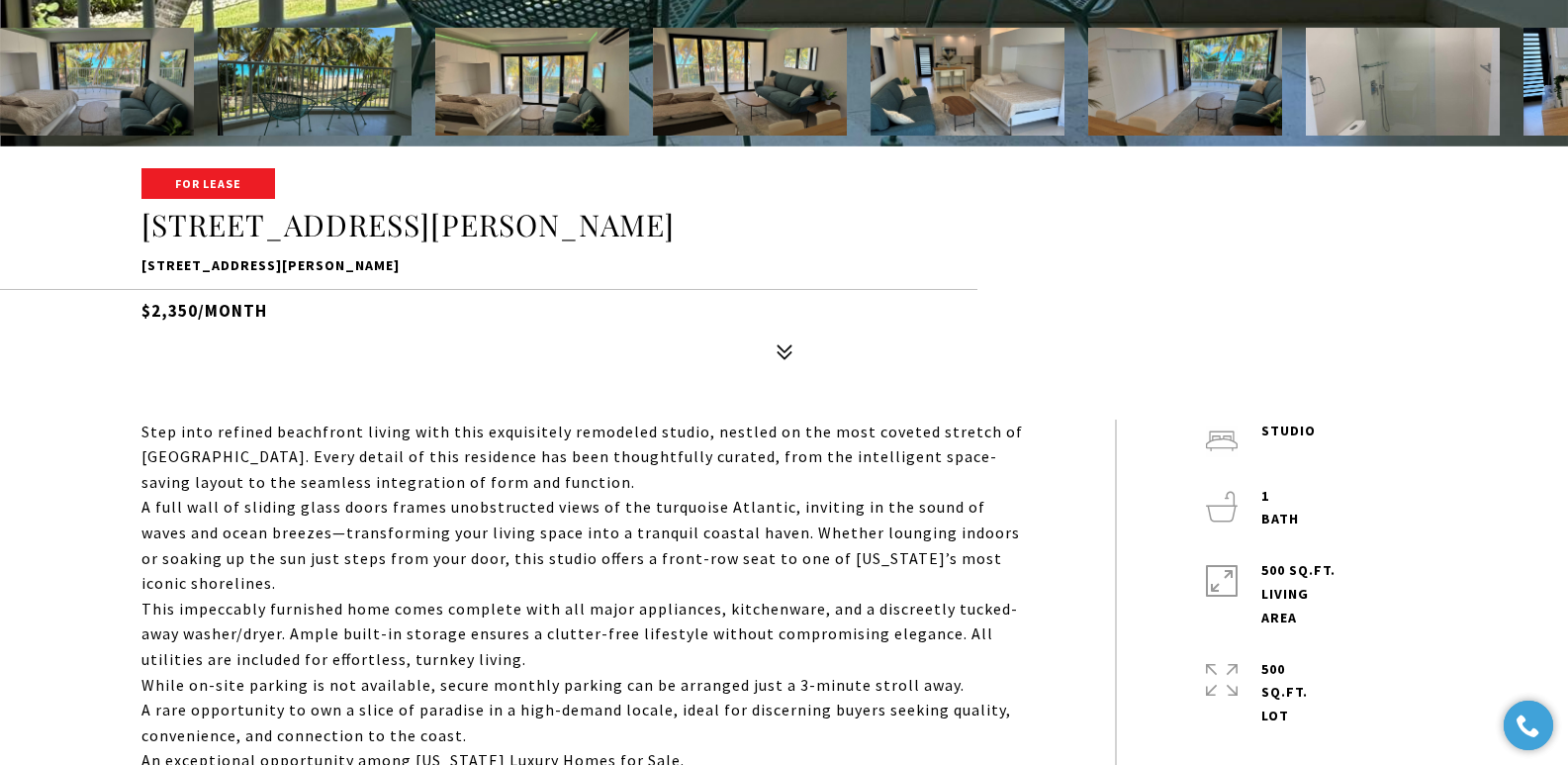
scroll to position [664, 0]
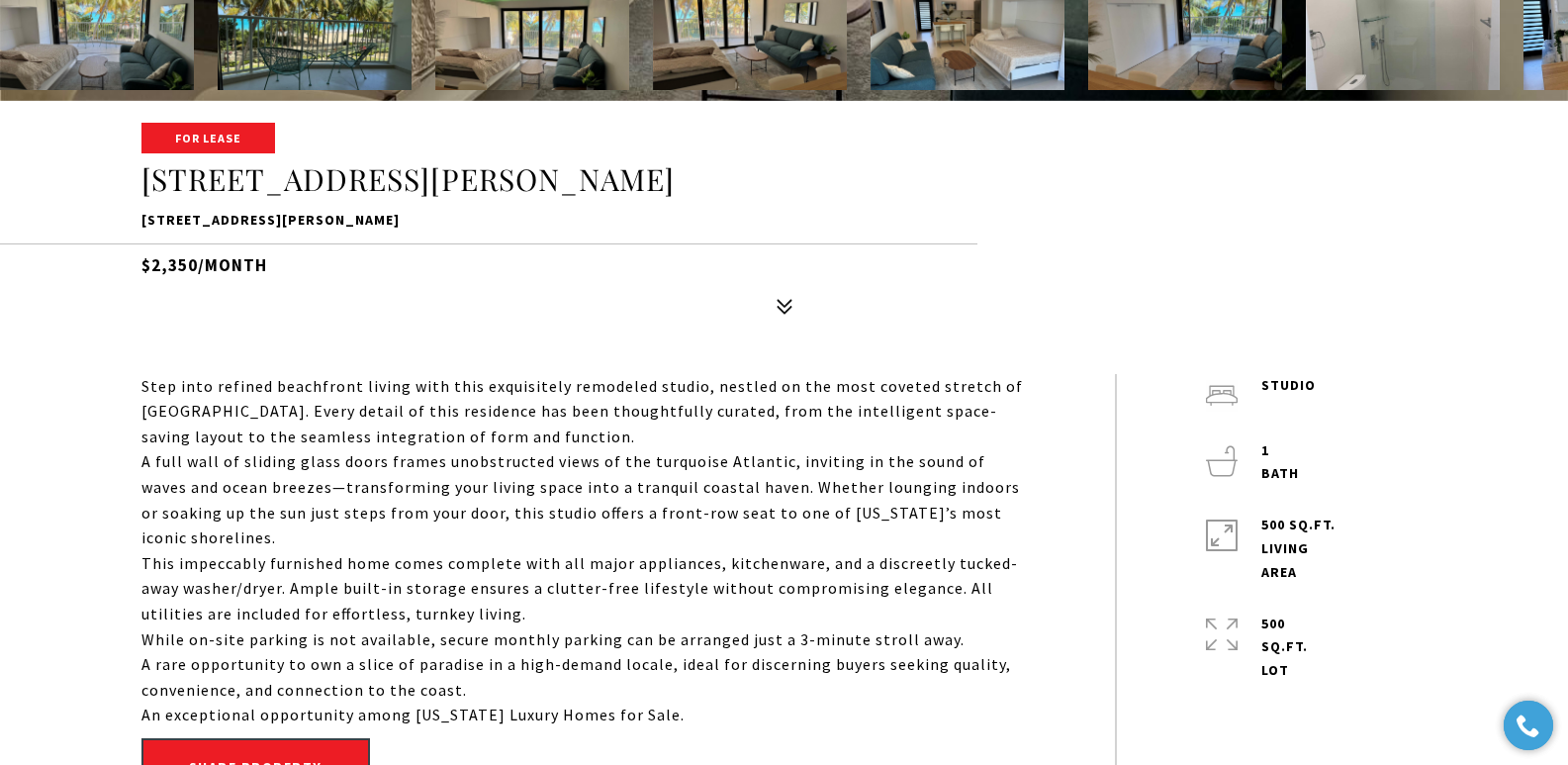
drag, startPoint x: 1579, startPoint y: 158, endPoint x: 1582, endPoint y: 141, distance: 17.3
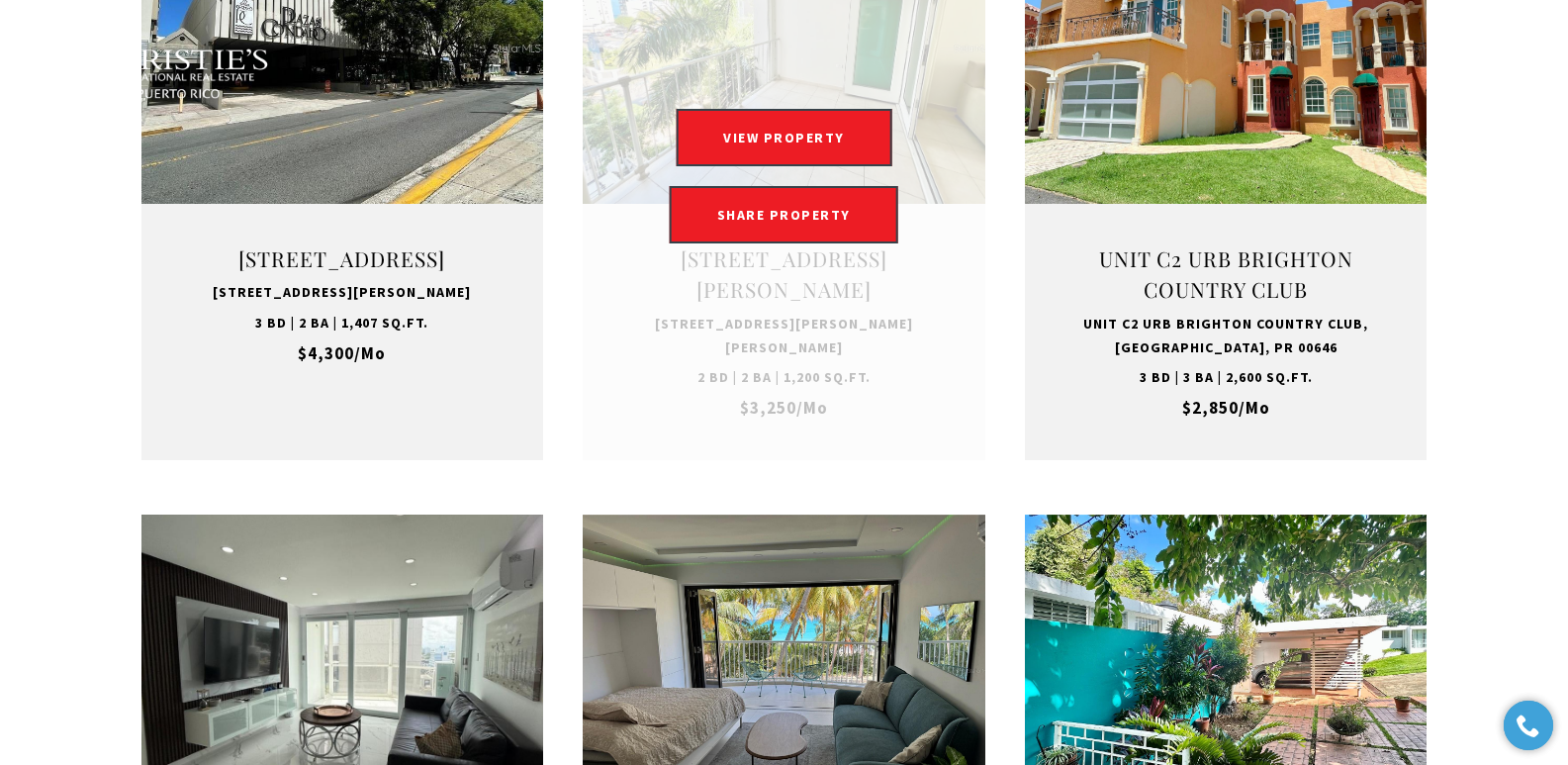
scroll to position [6445, 0]
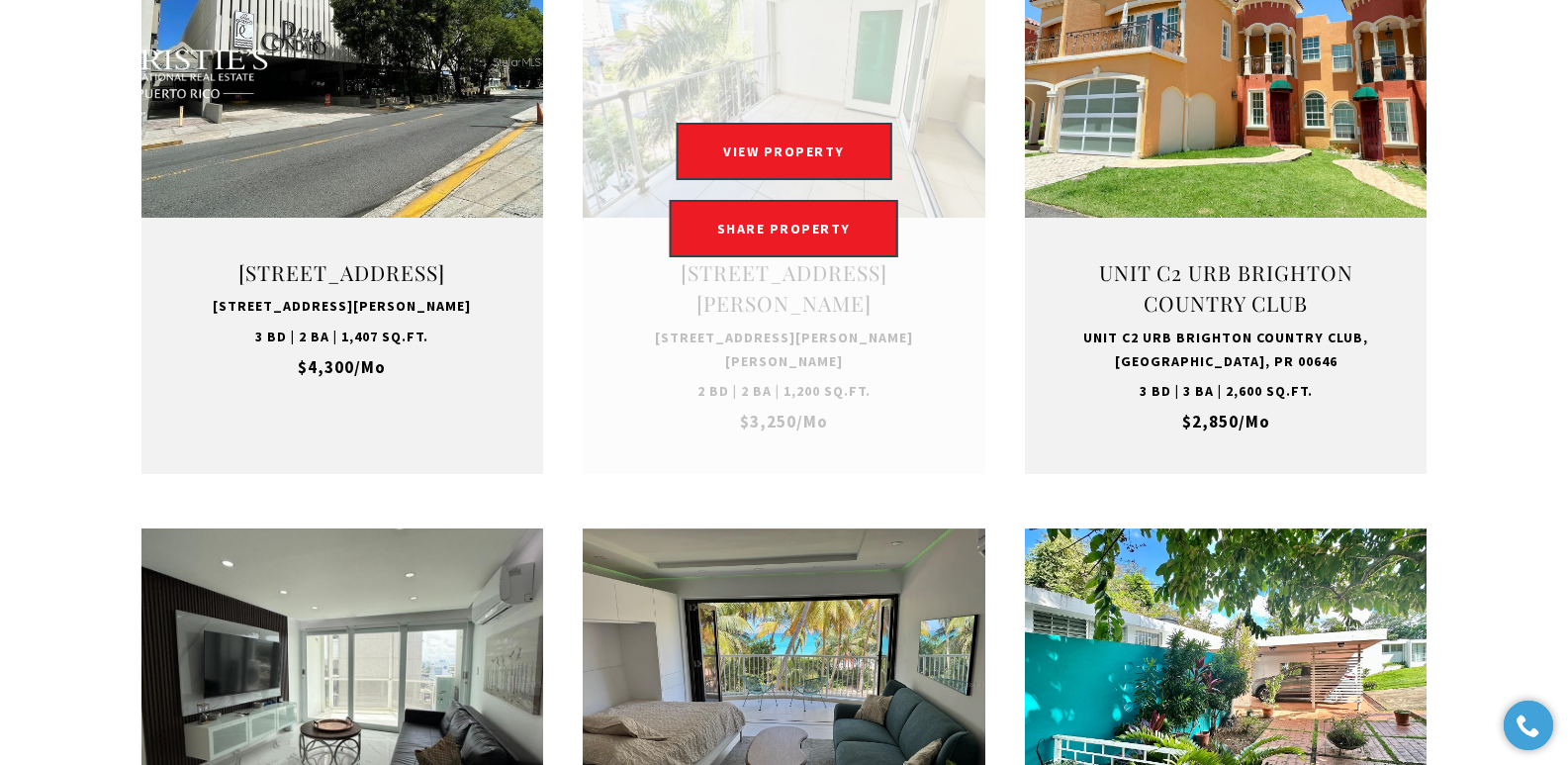
click at [821, 258] on link at bounding box center [784, 190] width 403 height 568
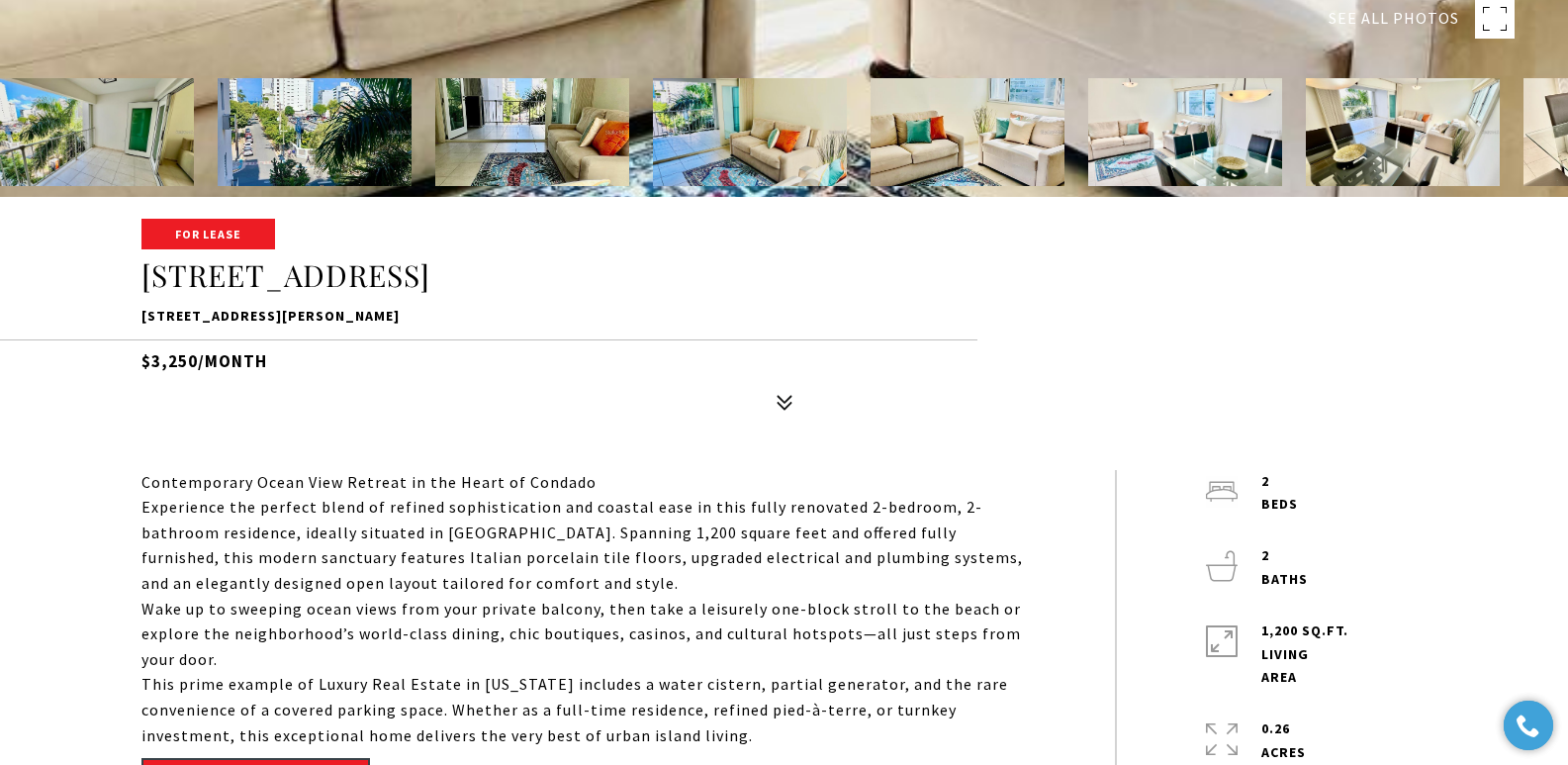
scroll to position [723, 0]
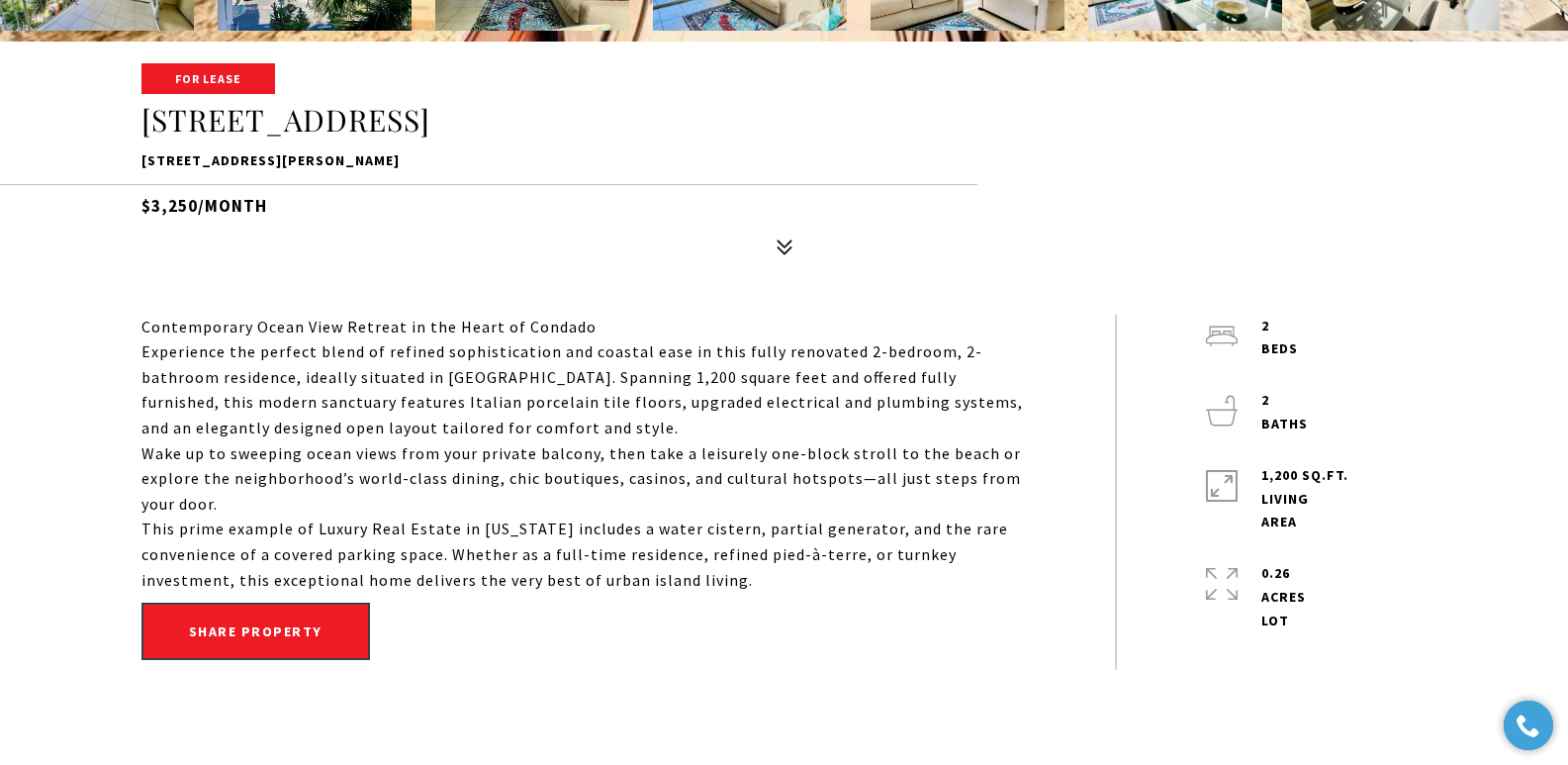
drag, startPoint x: 141, startPoint y: 154, endPoint x: 475, endPoint y: 166, distance: 334.2
click at [475, 166] on p "[STREET_ADDRESS][PERSON_NAME]" at bounding box center [784, 161] width 1286 height 24
copy p "[STREET_ADDRESS][PERSON_NAME]"
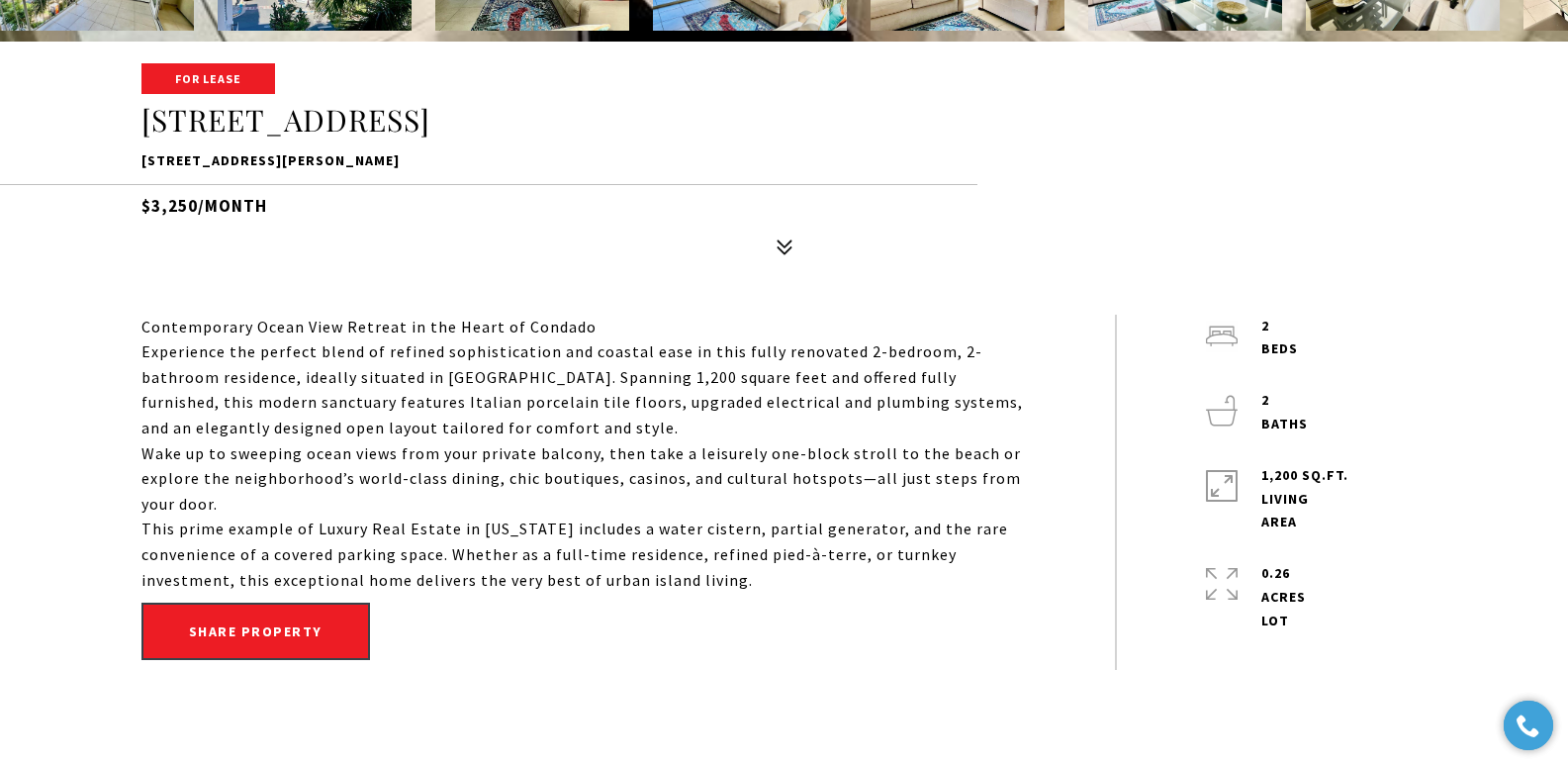
copy p "[STREET_ADDRESS][PERSON_NAME]"
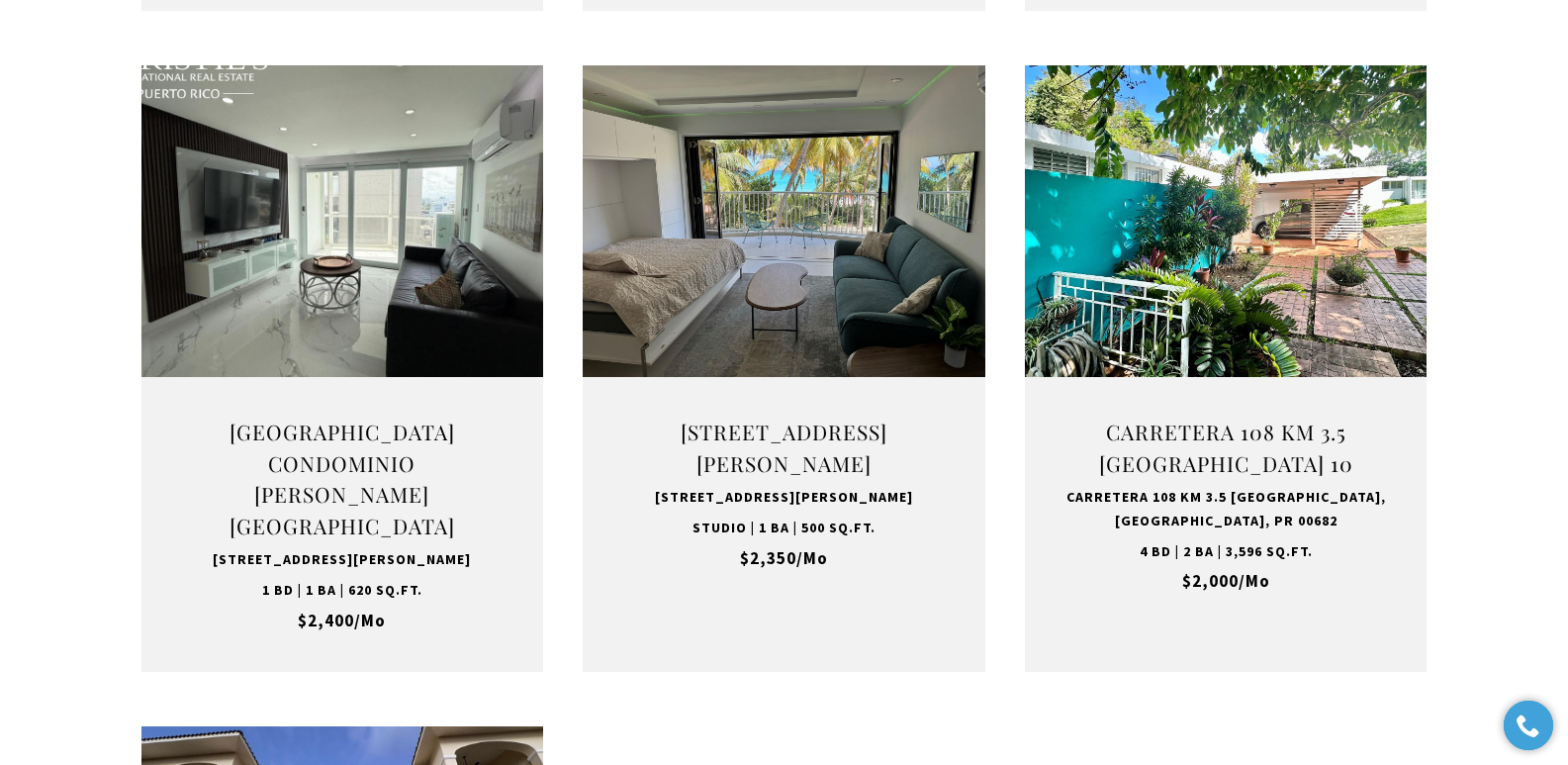
scroll to position [6951, 0]
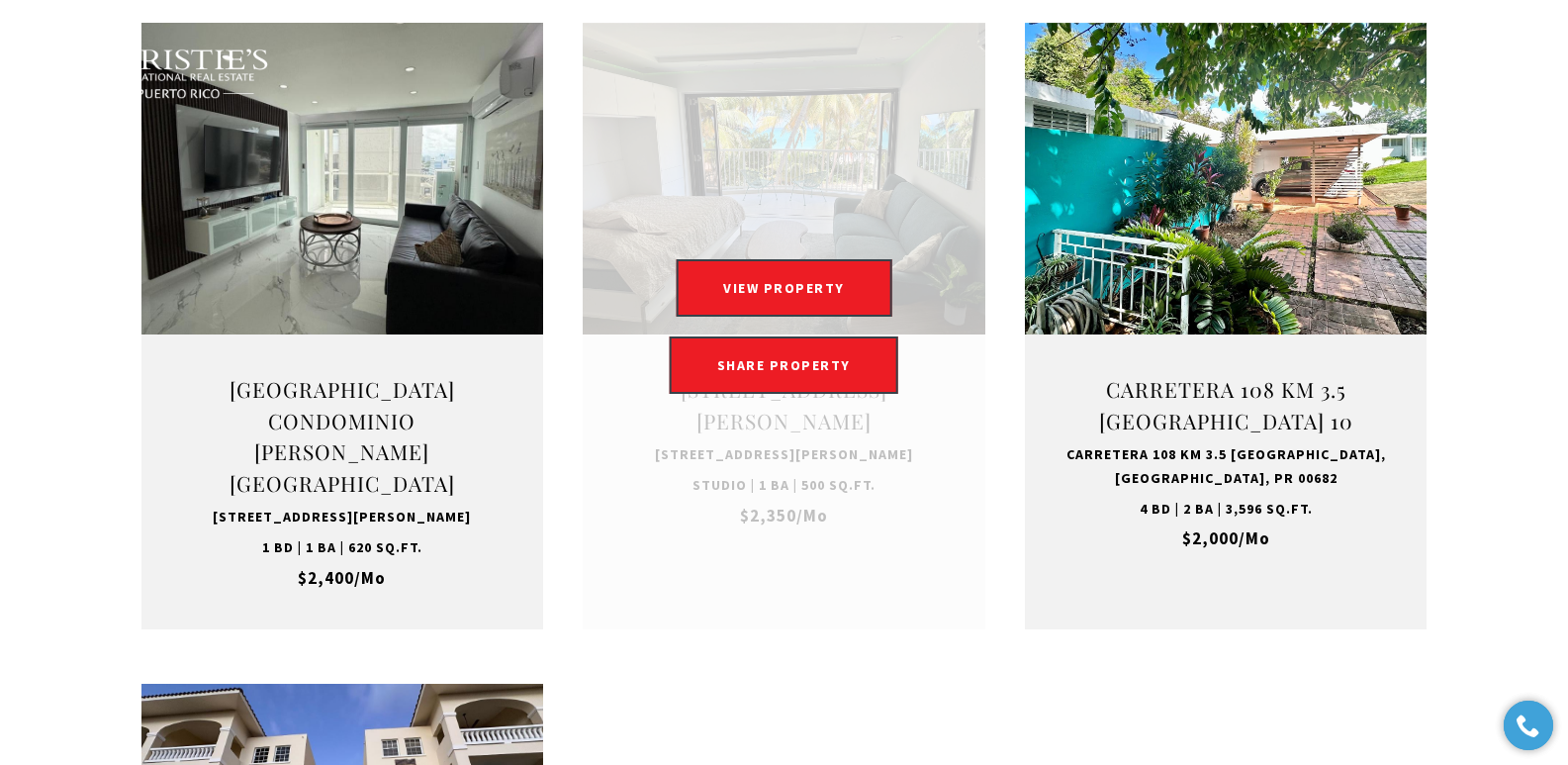
click at [700, 406] on link at bounding box center [784, 326] width 403 height 607
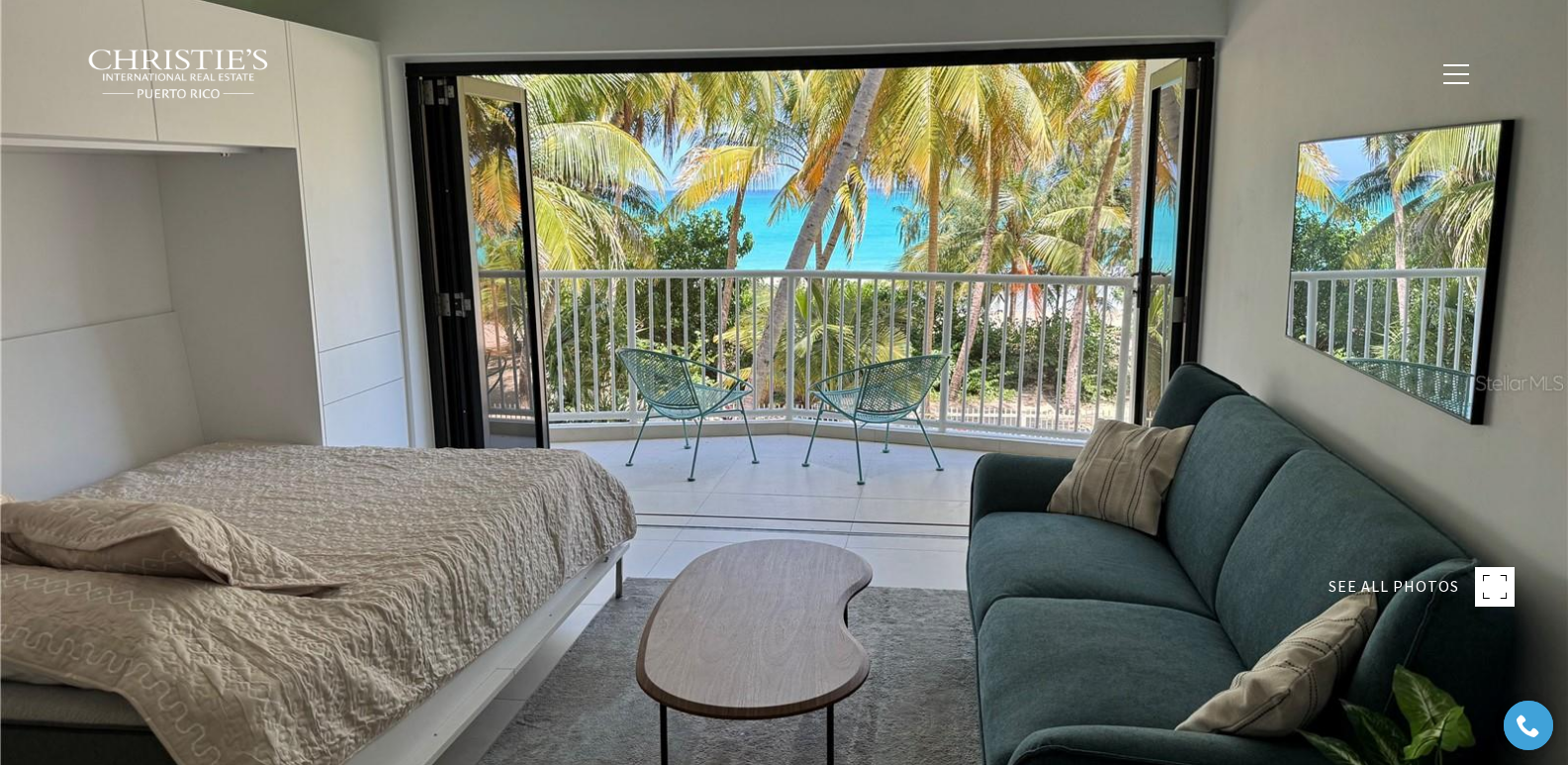
scroll to position [669, 0]
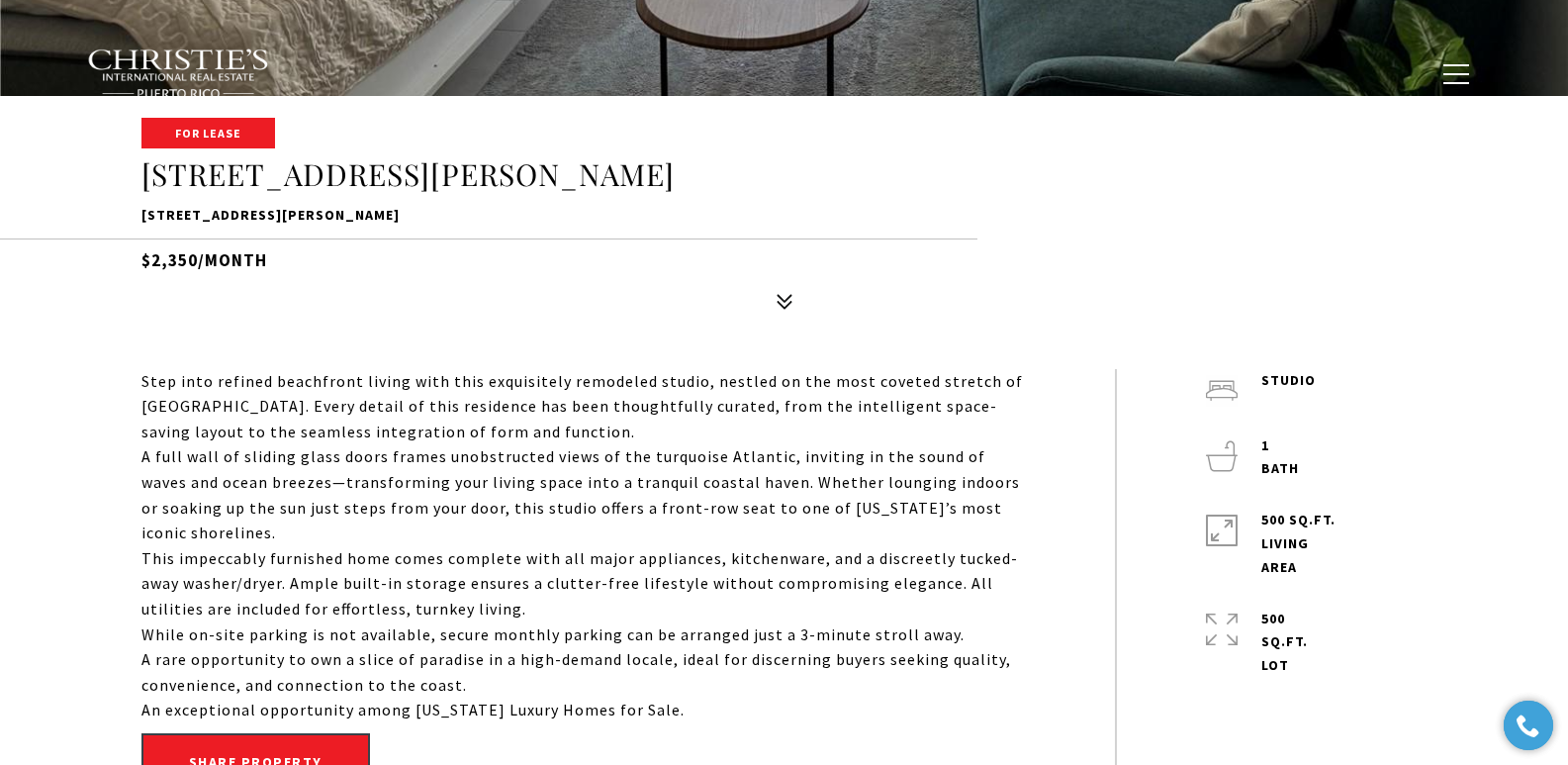
drag, startPoint x: 133, startPoint y: 207, endPoint x: 638, endPoint y: 214, distance: 505.0
click at [638, 214] on div "For Lease 4633 Avenida Isla Verde CASTILLO DEL MAR 4633 Avenida Isla Verde CAST…" at bounding box center [784, 219] width 1385 height 200
copy p "[STREET_ADDRESS][PERSON_NAME]"
click at [138, 217] on div "For Lease 4633 Avenida Isla Verde CASTILLO DEL MAR 4633 Avenida Isla Verde CAST…" at bounding box center [784, 219] width 1385 height 200
drag, startPoint x: 142, startPoint y: 209, endPoint x: 629, endPoint y: 217, distance: 487.1
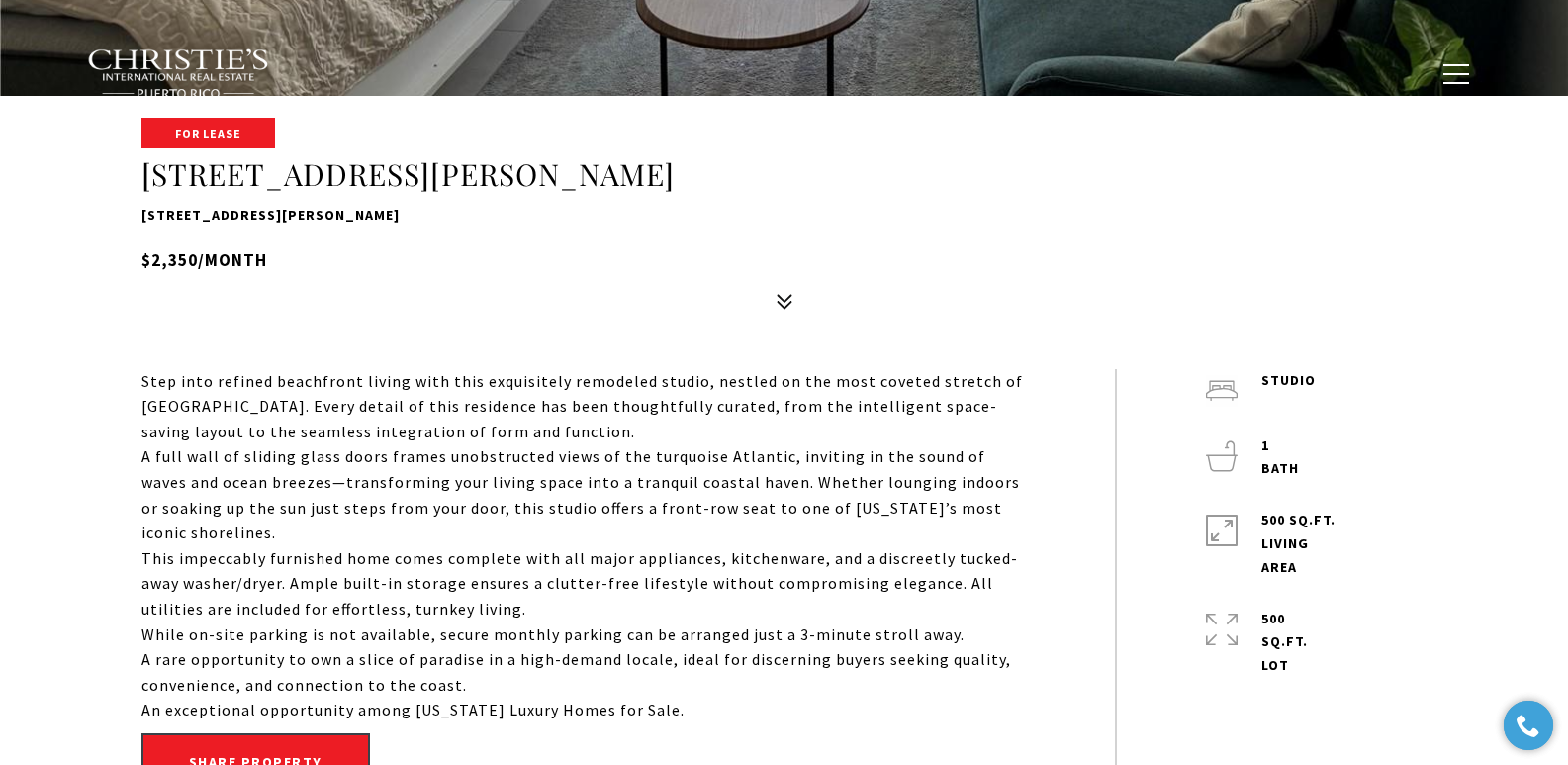
click at [629, 217] on p "4633 Avenida Isla Verde CASTILLO DEL MAR, CAROLINA, PR 00979" at bounding box center [784, 216] width 1286 height 24
copy p "4633 Avenida Isla Verde CASTILLO DEL MAR, CAROLINA, PR 00979"
drag, startPoint x: 140, startPoint y: 381, endPoint x: 685, endPoint y: 706, distance: 634.5
click at [685, 706] on div "Step into refined beachfront living with this exquisitely remodeled studio, nes…" at bounding box center [583, 546] width 884 height 354
copy div "Step into refined beachfront living with this exquisitely remodeled studio, nes…"
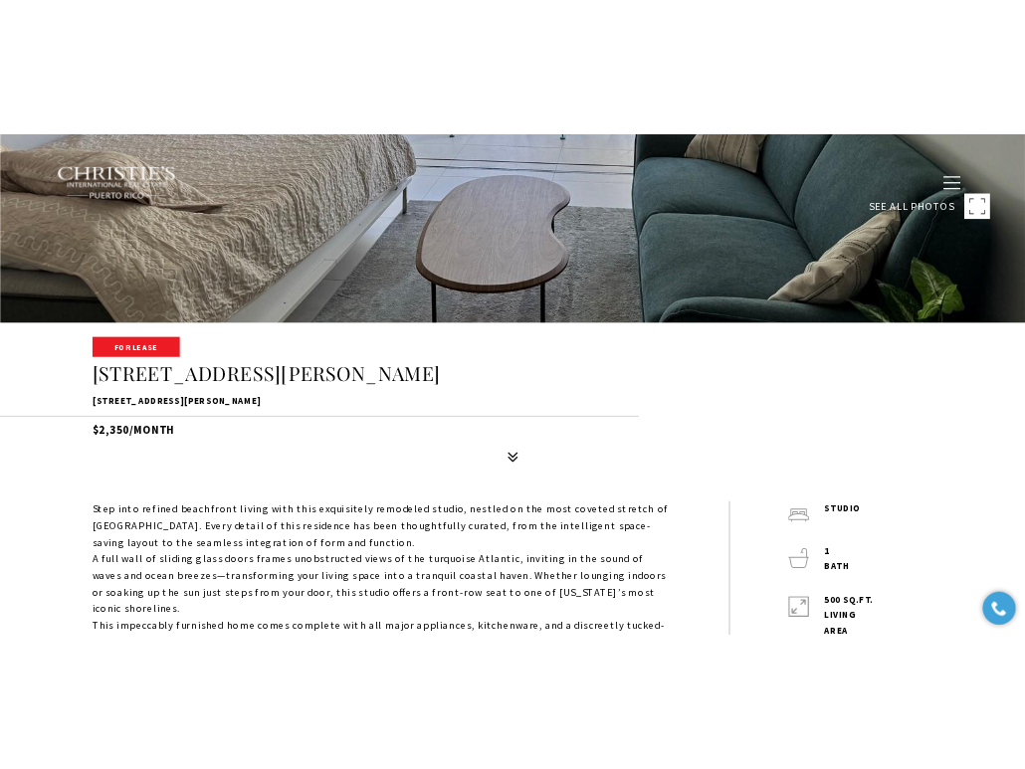
scroll to position [0, 0]
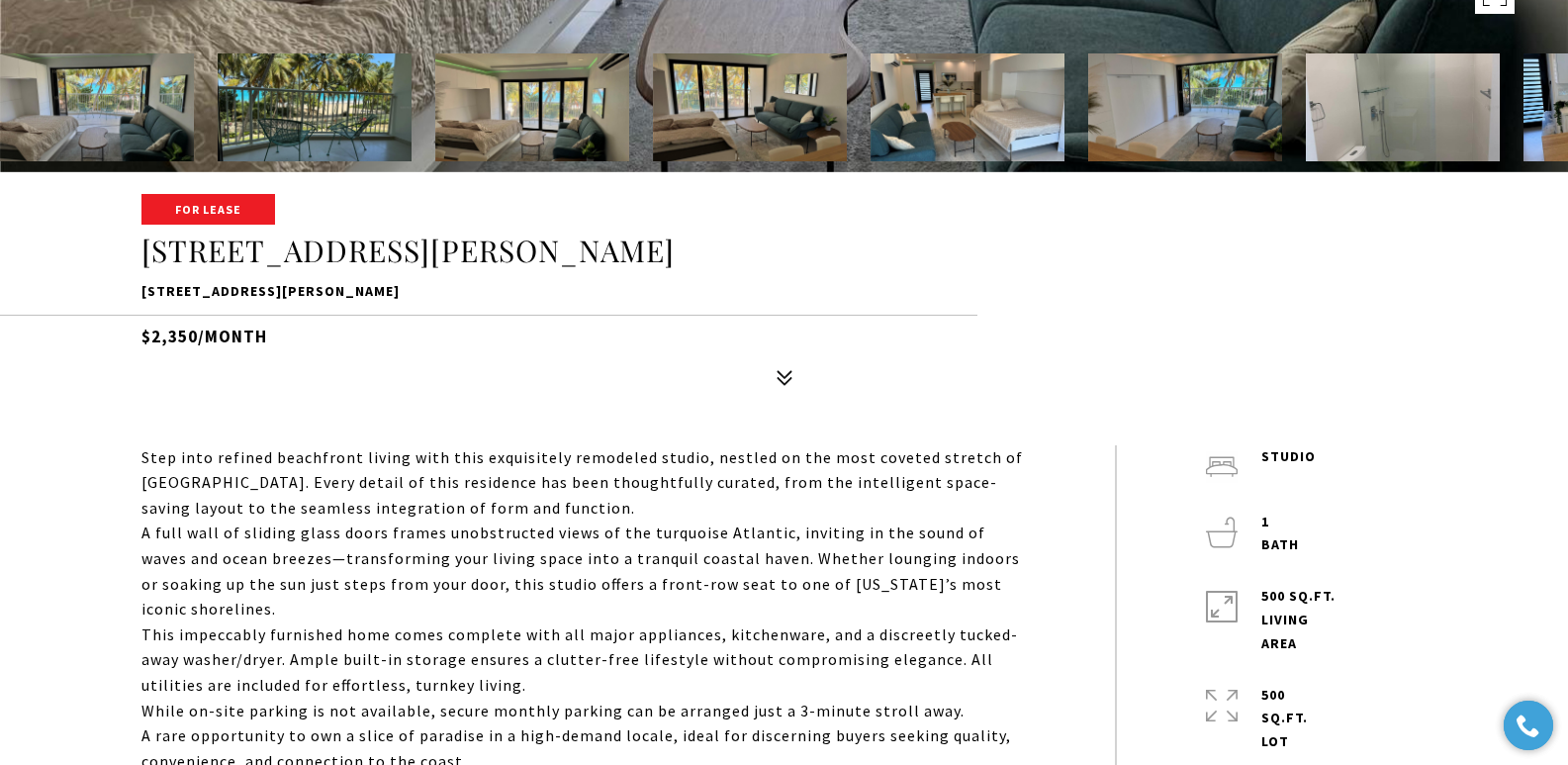
scroll to position [674, 0]
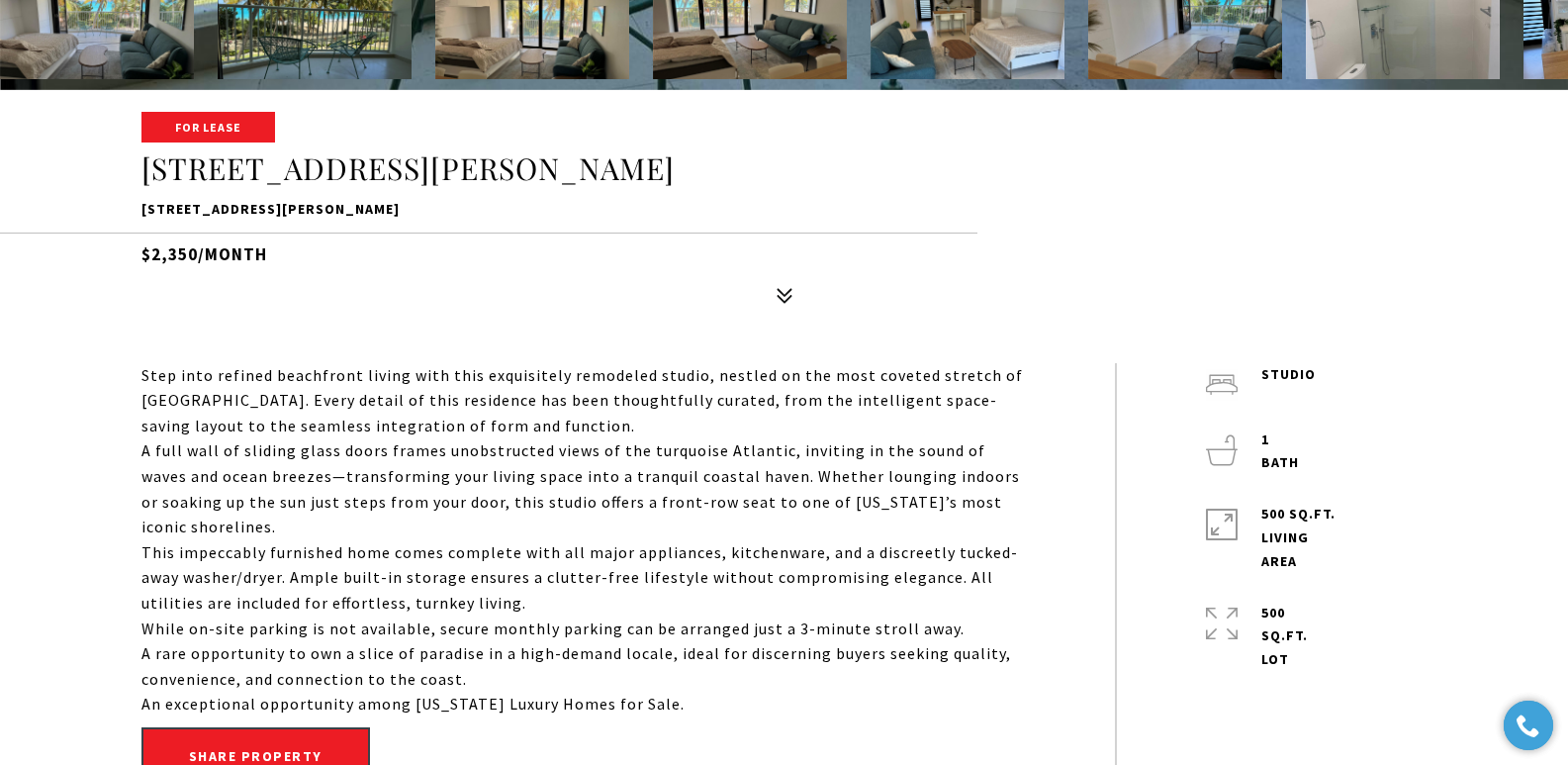
drag, startPoint x: 669, startPoint y: 206, endPoint x: 142, endPoint y: 212, distance: 527.0
click at [142, 212] on p "[STREET_ADDRESS][PERSON_NAME]" at bounding box center [784, 210] width 1286 height 24
copy p "4633 Avenida Isla Verde CASTILLO DEL MAR, CAROLINA, PR 00979"
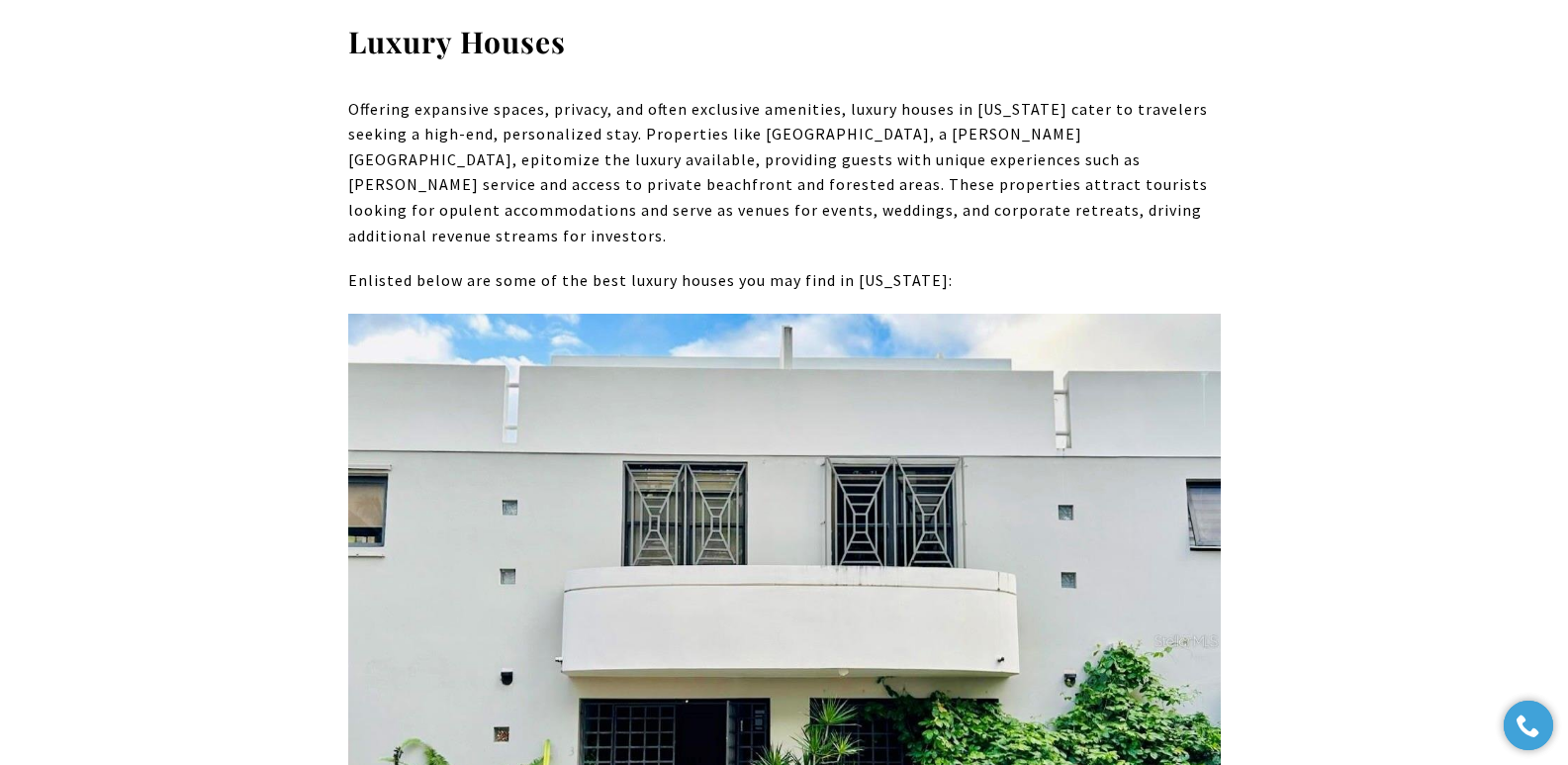
scroll to position [10774, 0]
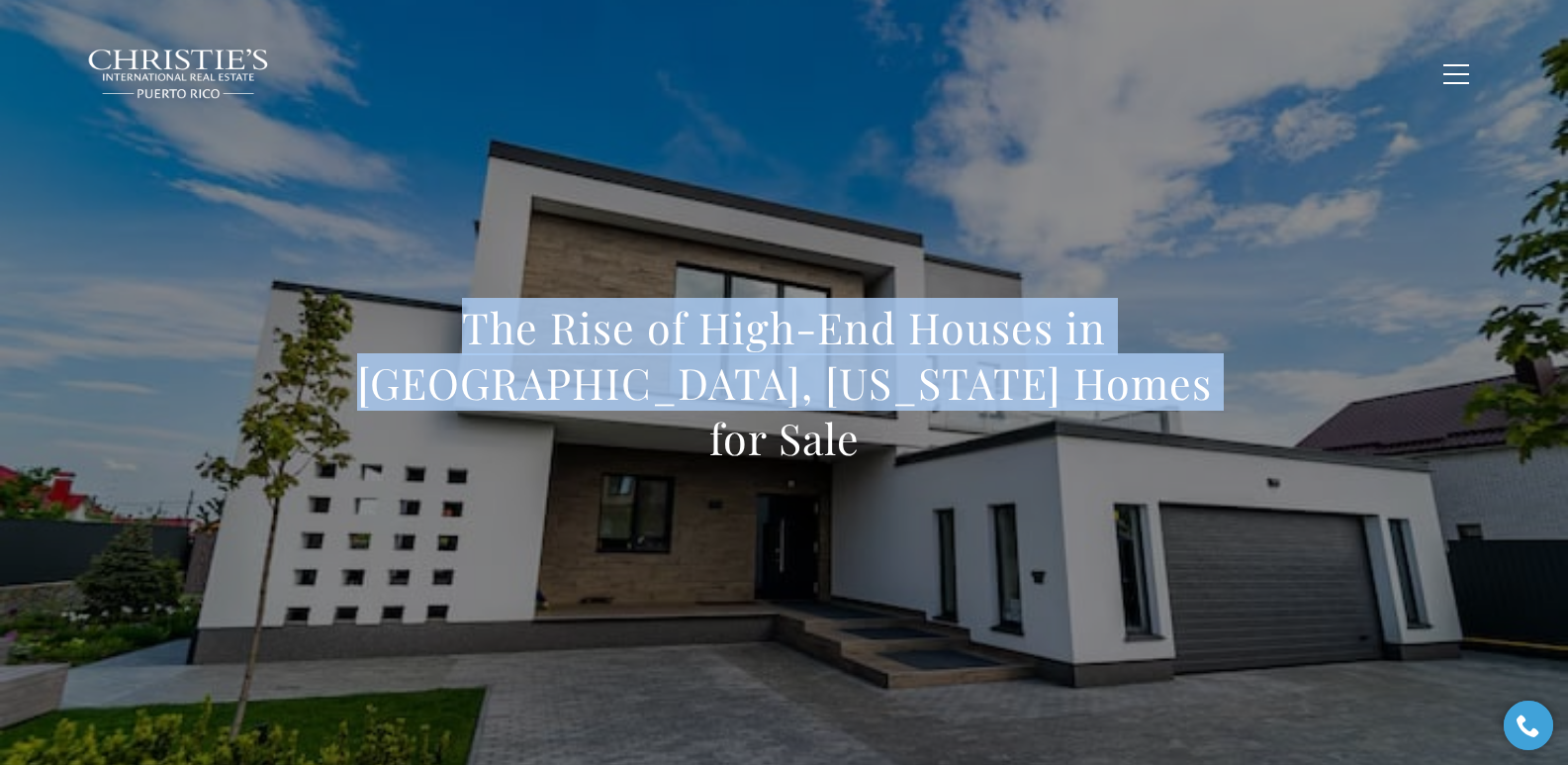
drag, startPoint x: 352, startPoint y: 366, endPoint x: 1142, endPoint y: 421, distance: 791.9
click at [1142, 421] on h1 "The Rise of High-End Houses in [GEOGRAPHIC_DATA], [US_STATE] Homes for Sale" at bounding box center [784, 382] width 872 height 166
copy h1 "The Rise of High-End Houses in [GEOGRAPHIC_DATA], [US_STATE] Homes for Sale"
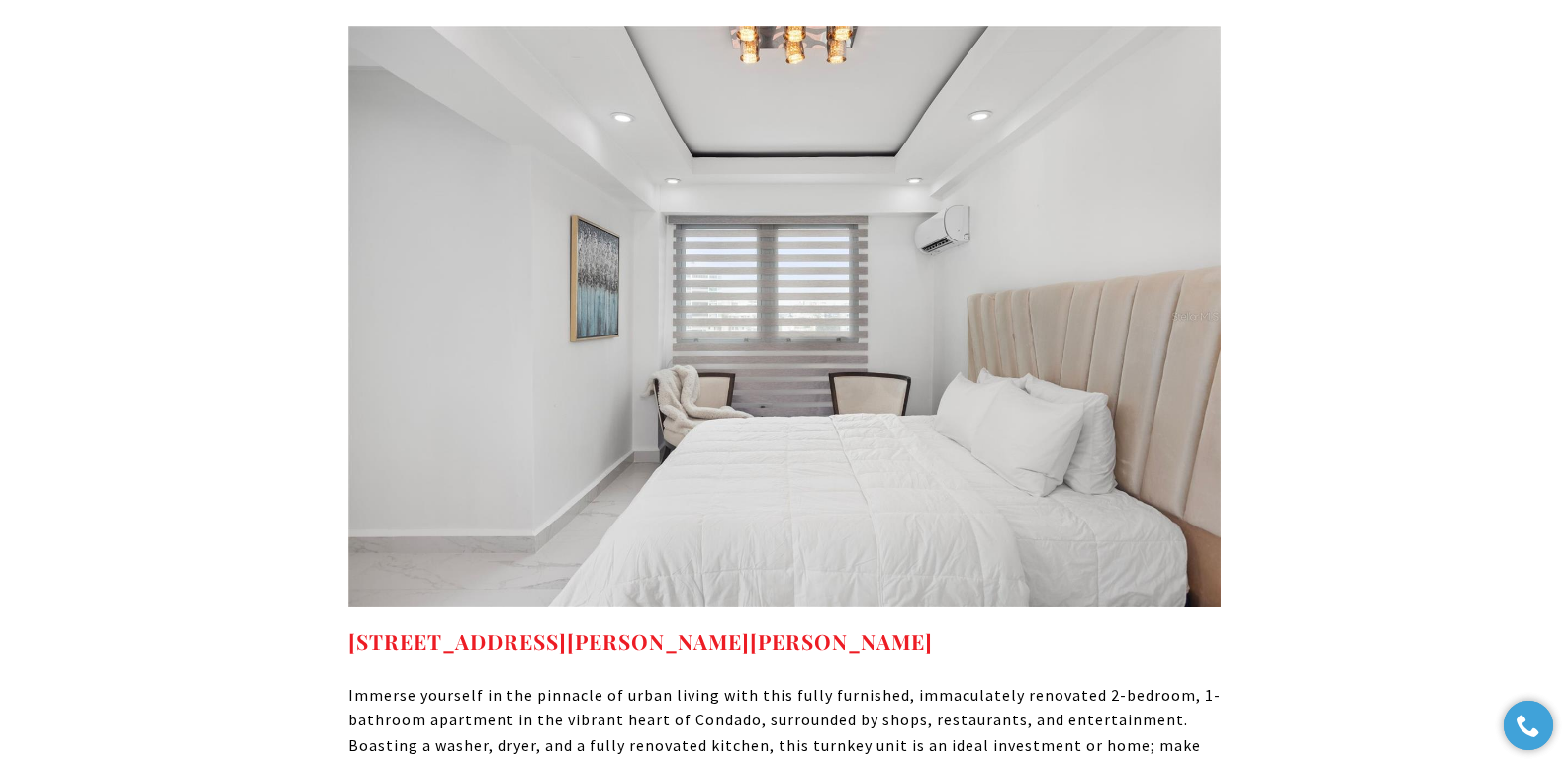
scroll to position [12048, 0]
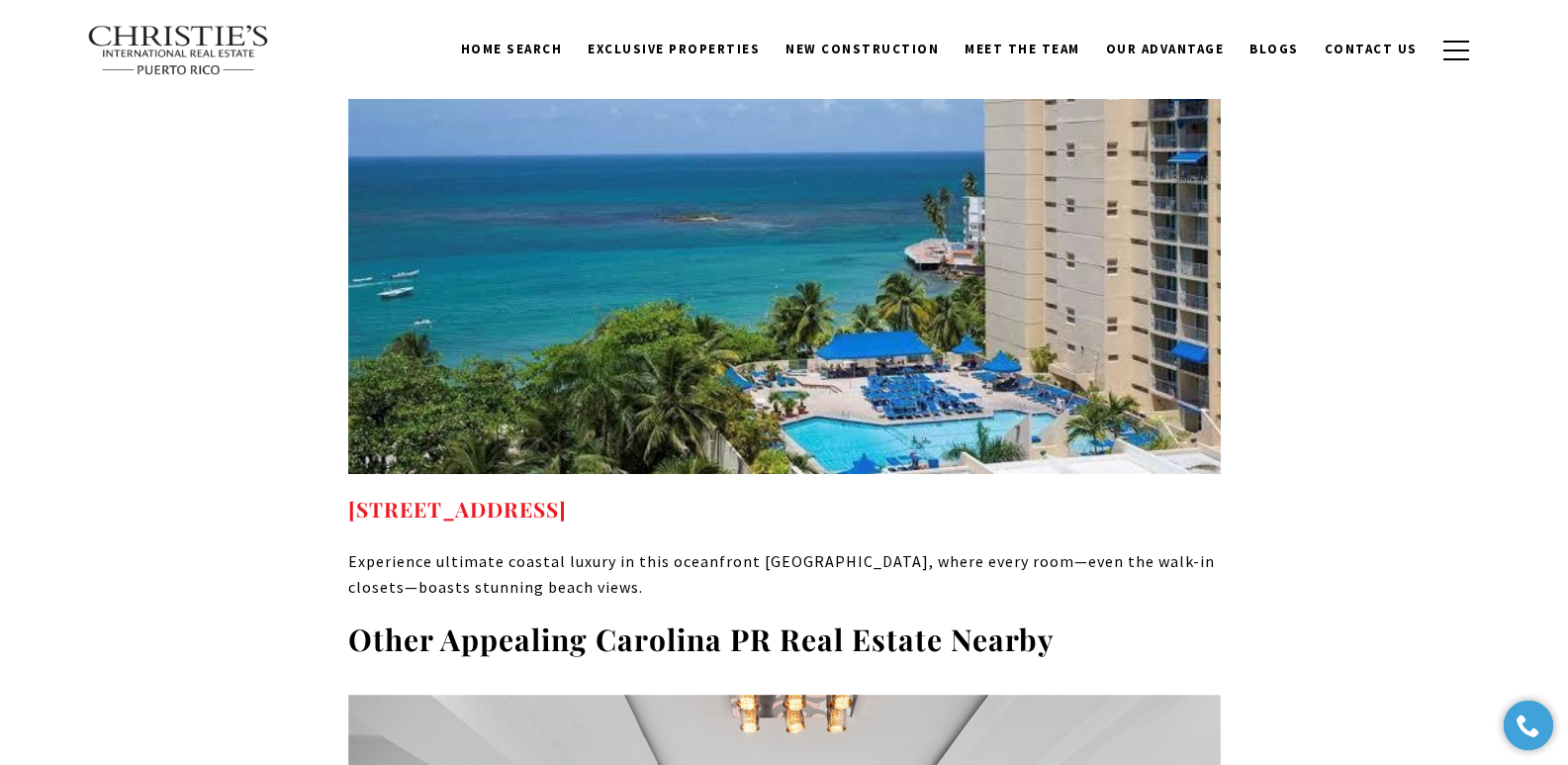
drag, startPoint x: 917, startPoint y: 296, endPoint x: 342, endPoint y: 300, distance: 575.0
copy strong "[STREET_ADDRESS]"
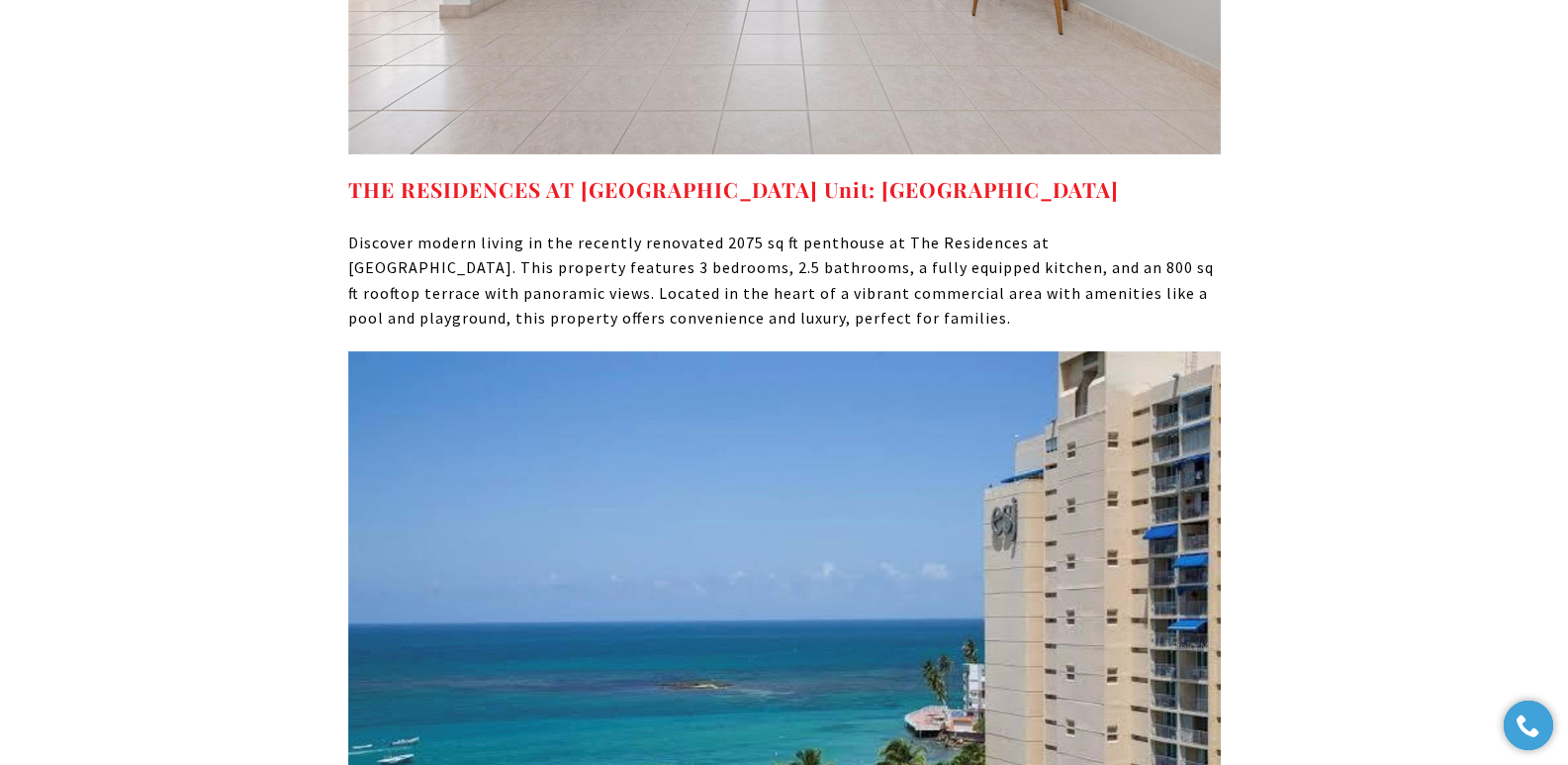
scroll to position [11685, 0]
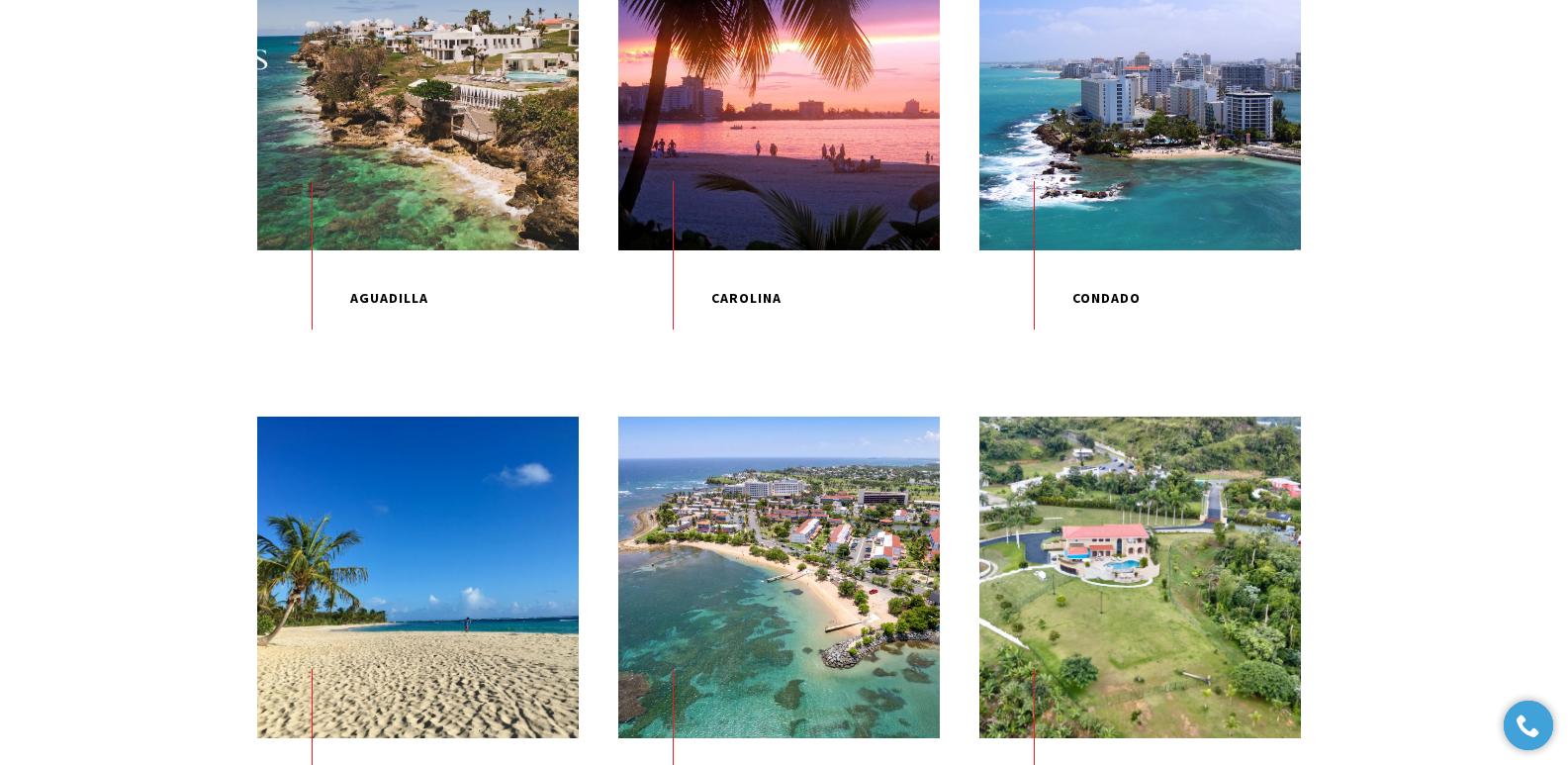
scroll to position [707, 0]
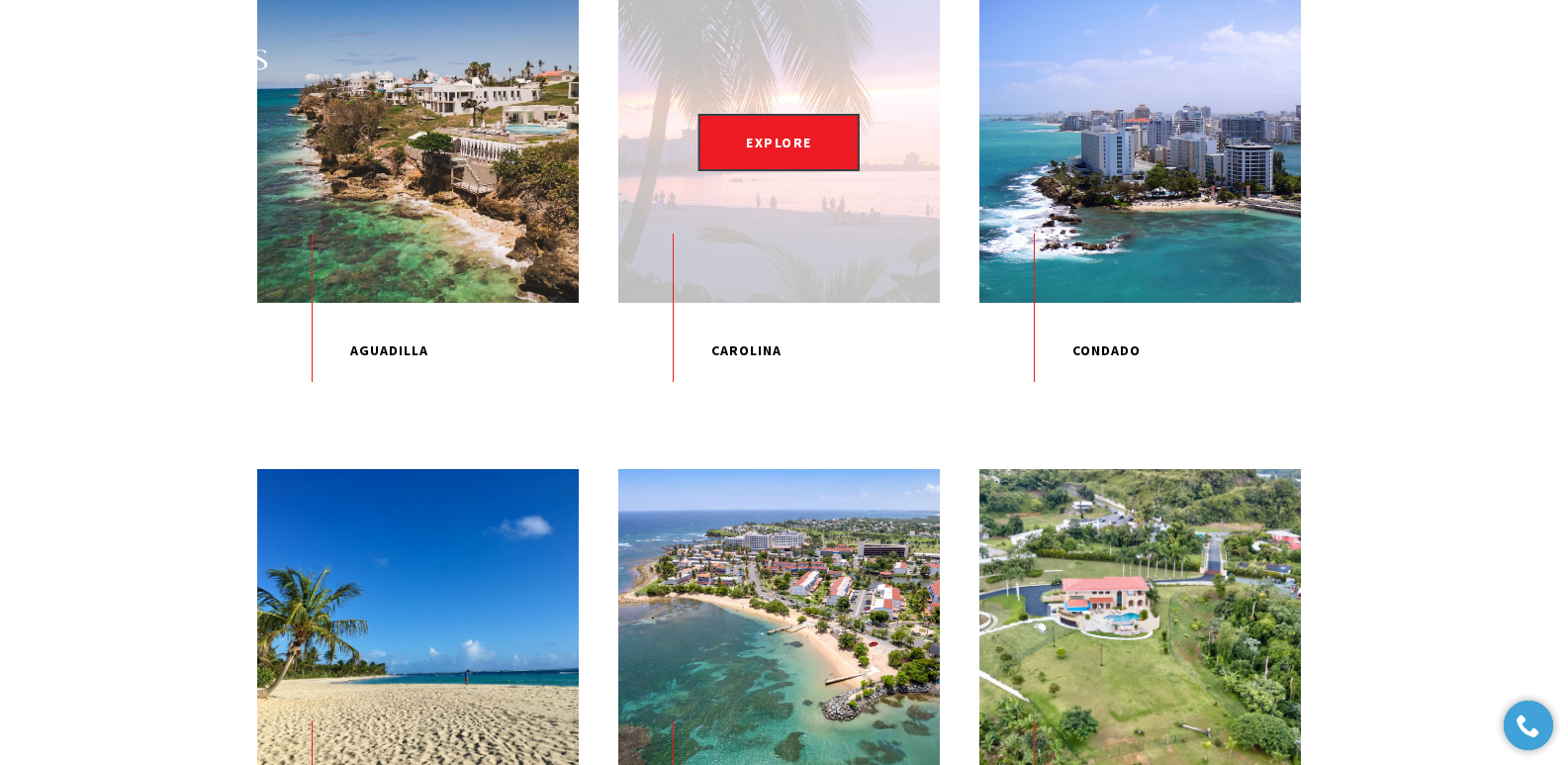
click at [780, 201] on div "EXPLORE" at bounding box center [779, 141] width 321 height 321
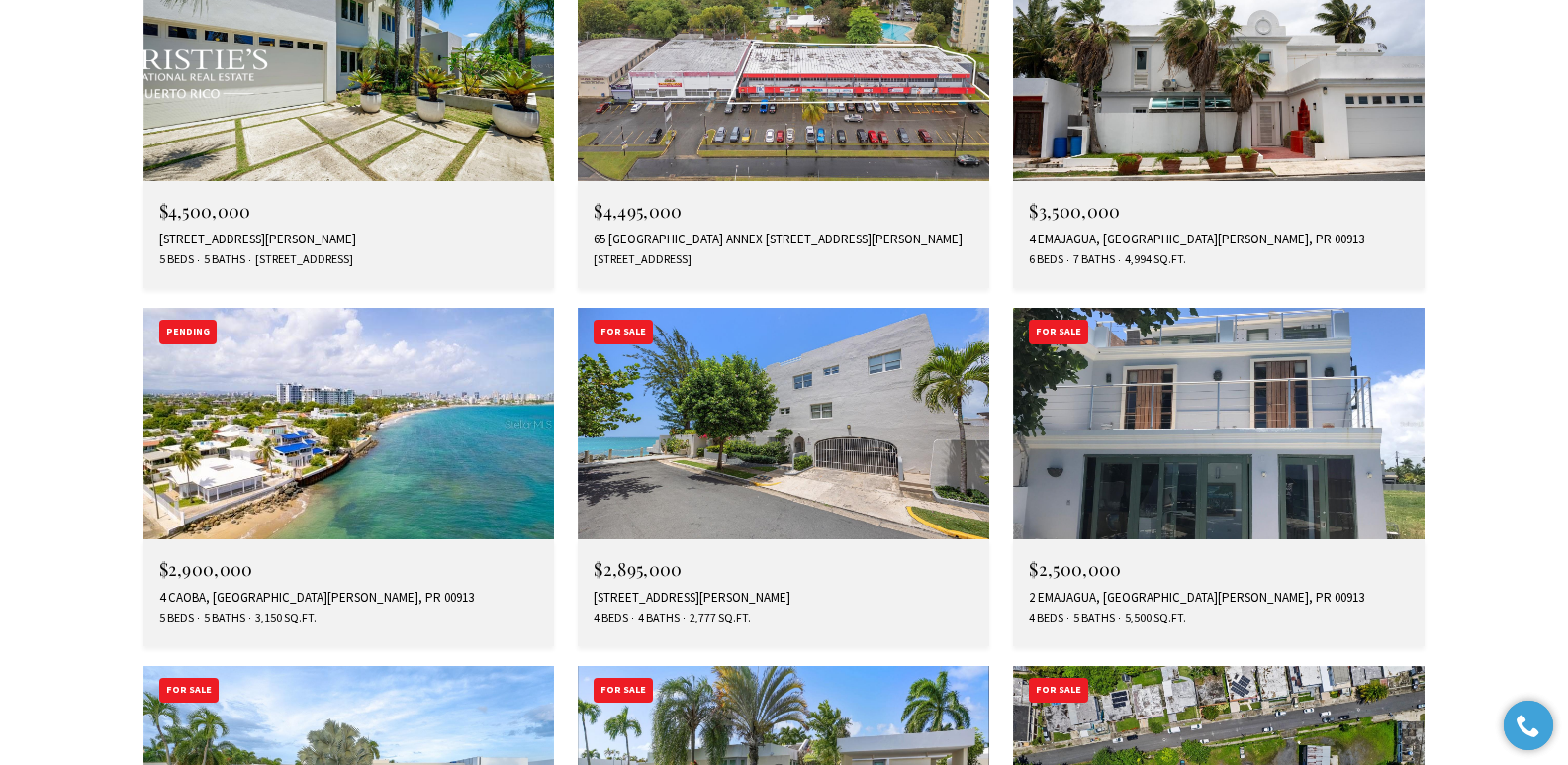
scroll to position [5826, 0]
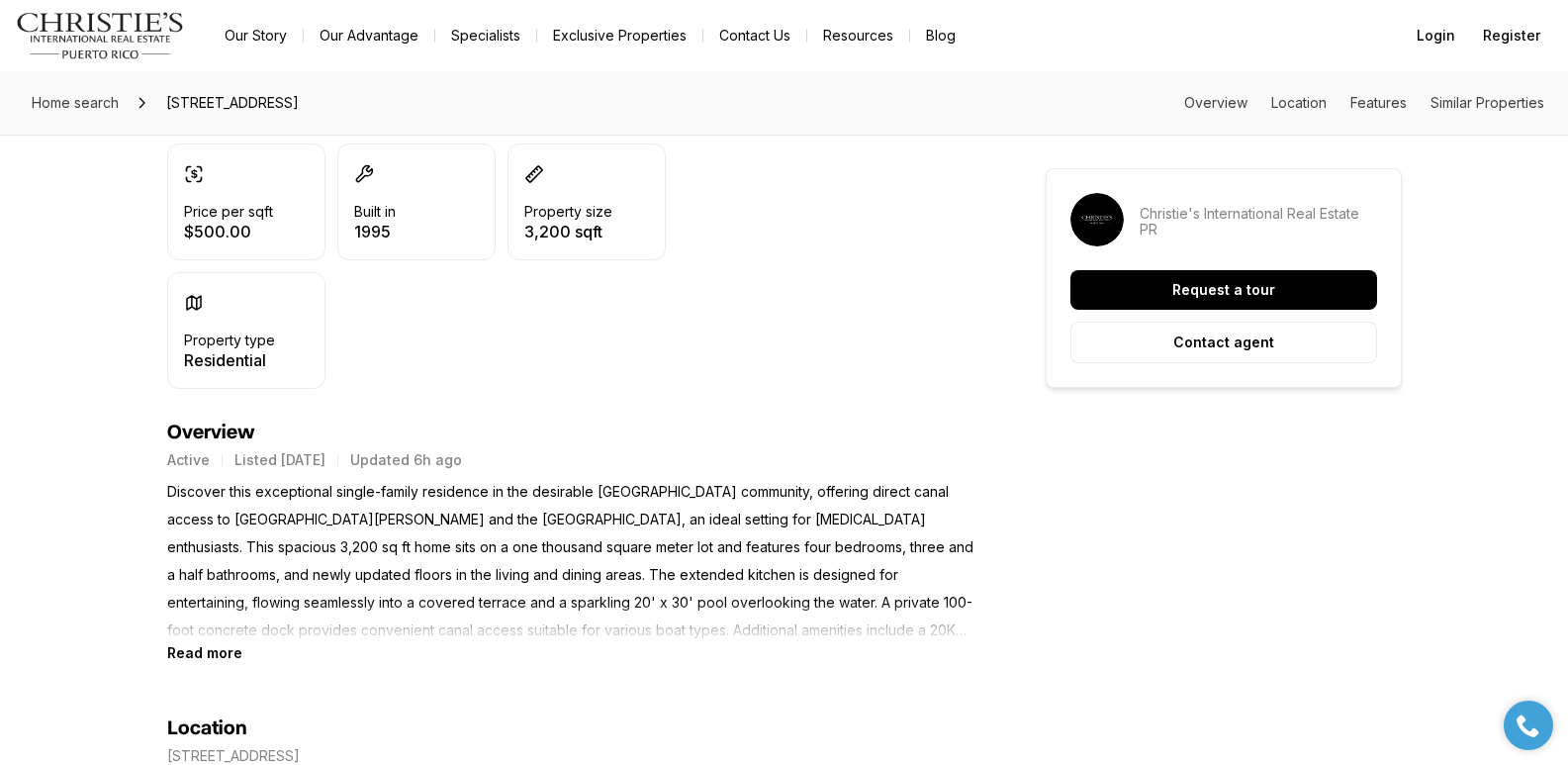
click at [218, 655] on b "Read more" at bounding box center [205, 653] width 76 height 17
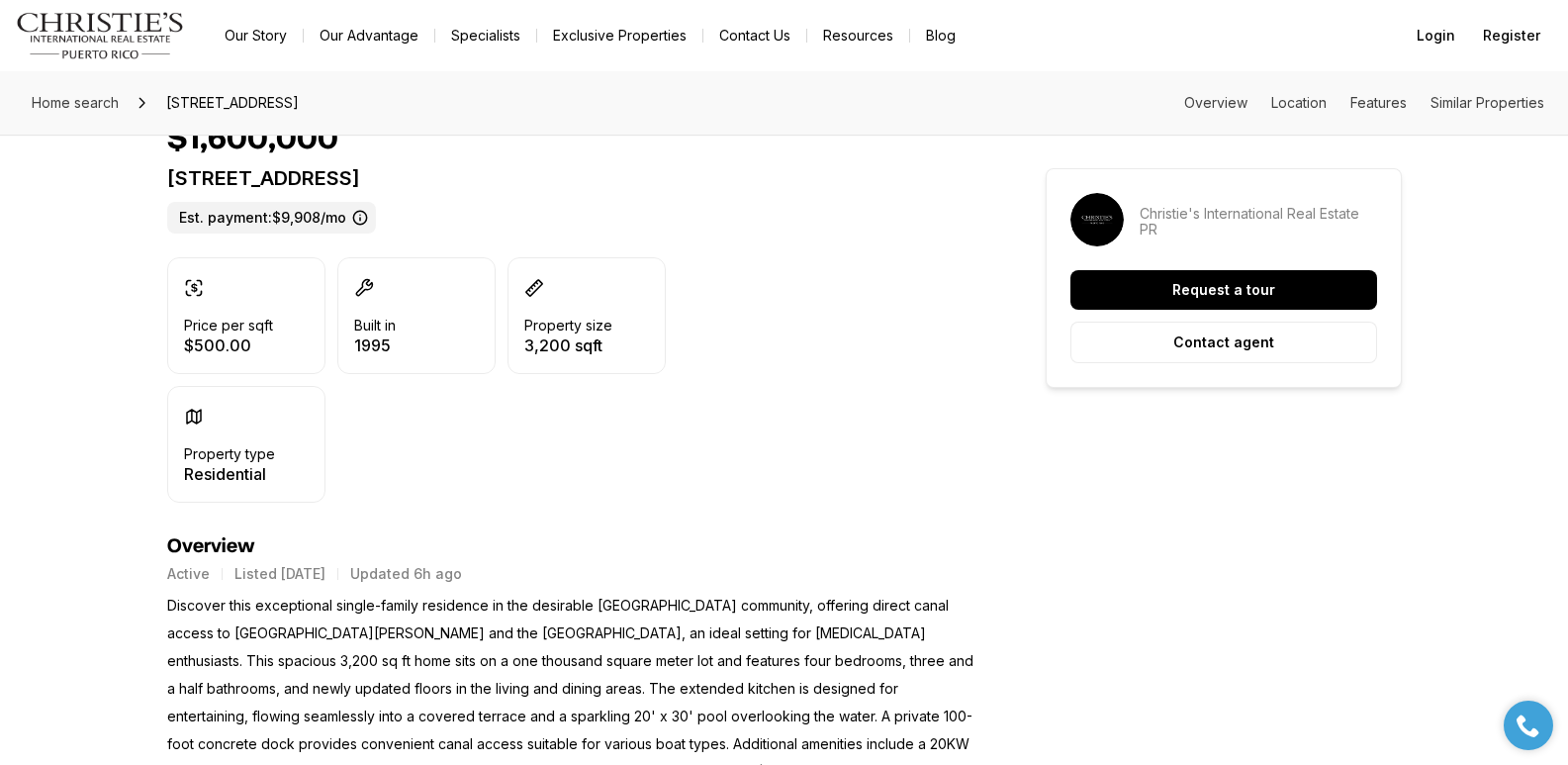
scroll to position [356, 0]
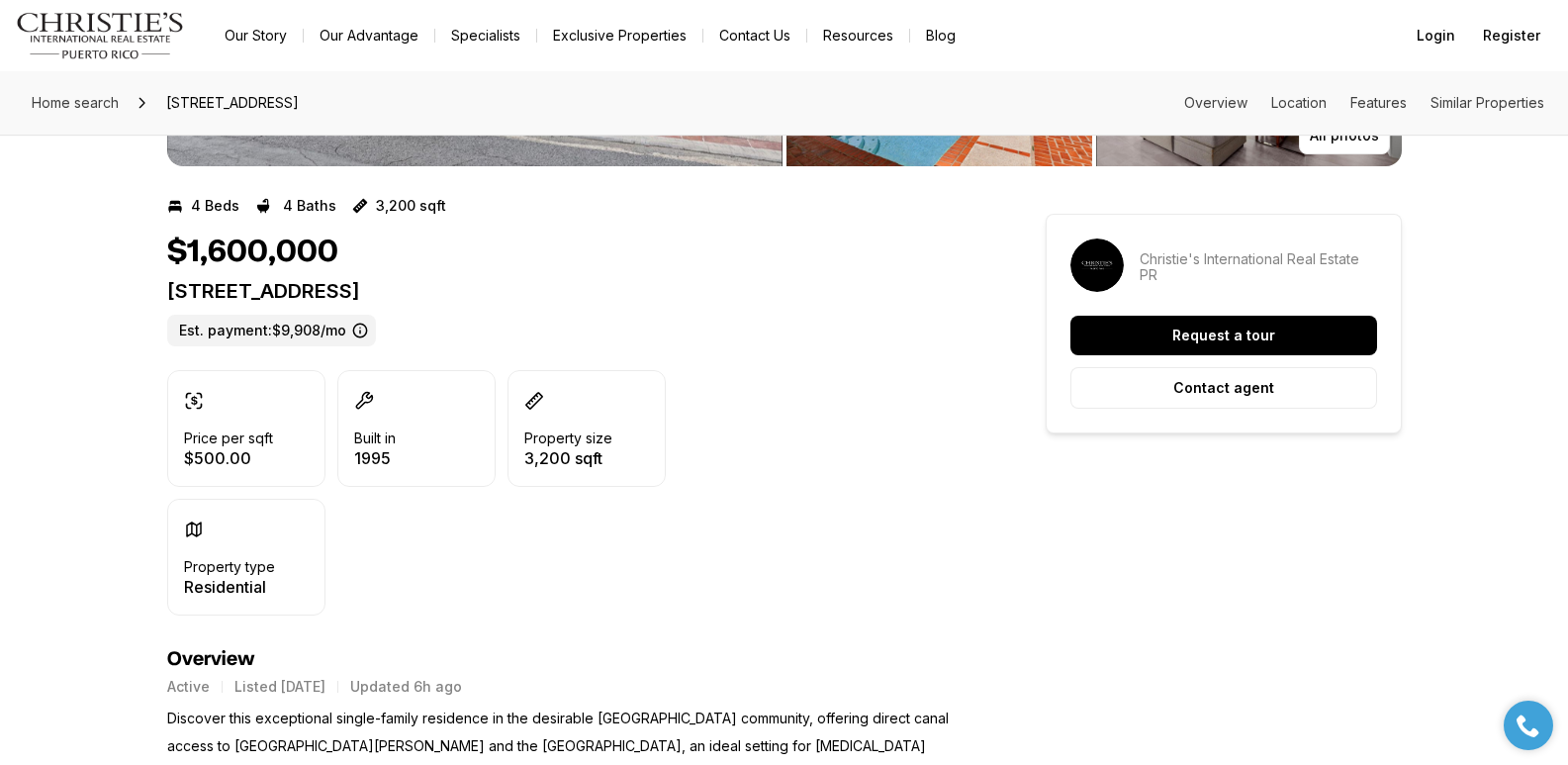
drag, startPoint x: 168, startPoint y: 287, endPoint x: 836, endPoint y: 291, distance: 668.0
click at [836, 291] on p "[STREET_ADDRESS]" at bounding box center [571, 291] width 807 height 24
copy p "[STREET_ADDRESS]"
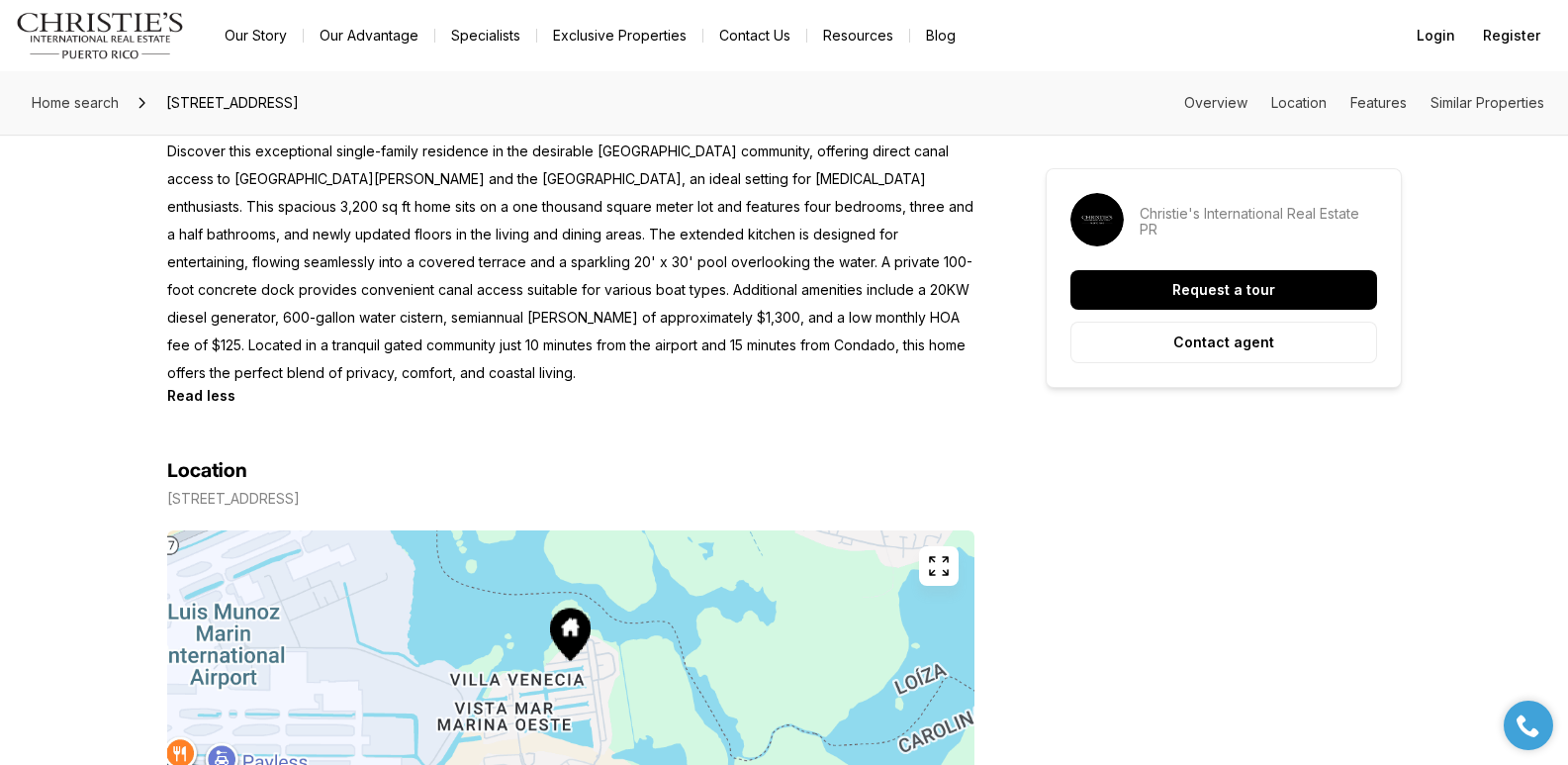
scroll to position [833, 0]
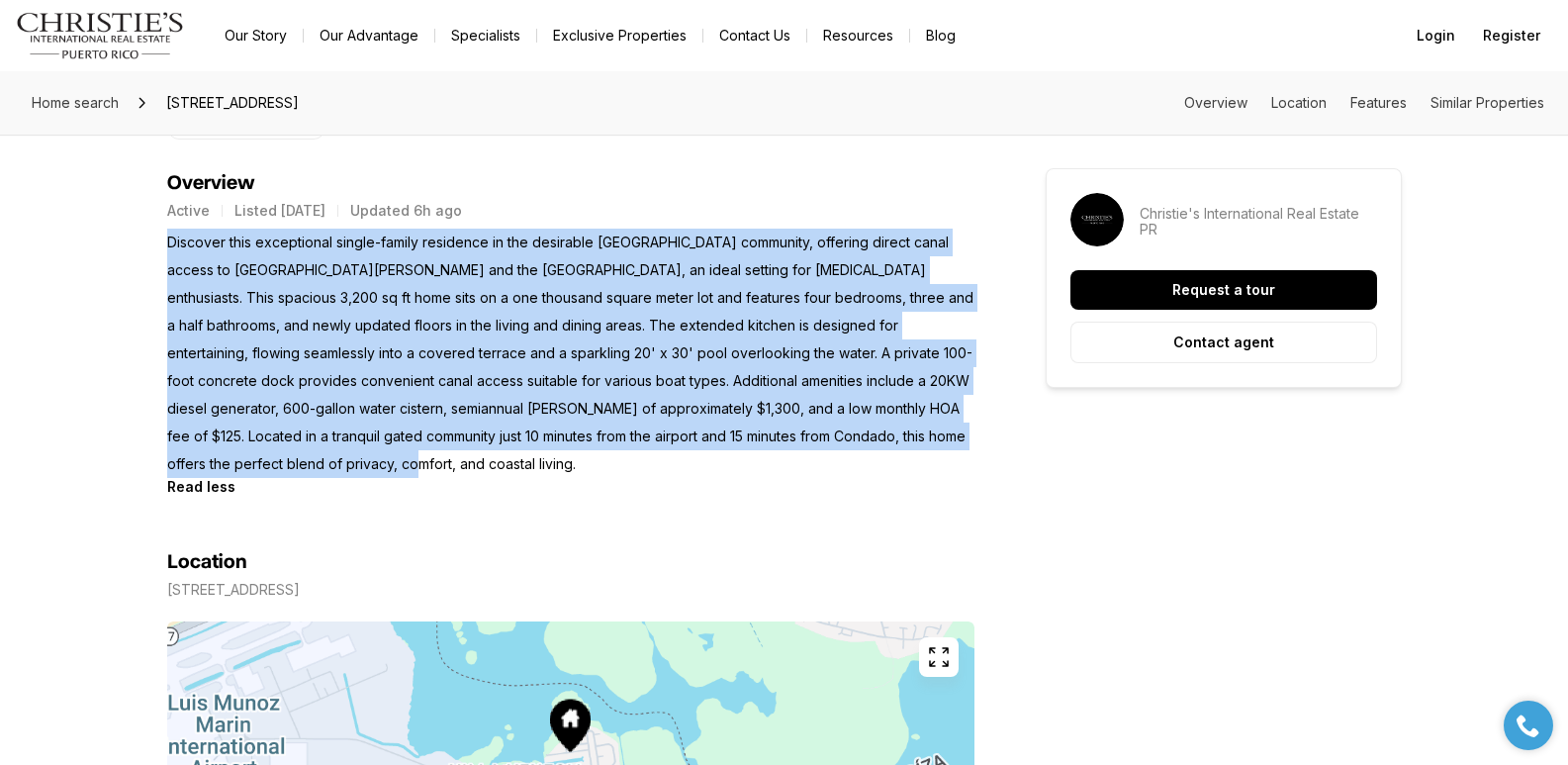
drag, startPoint x: 166, startPoint y: 245, endPoint x: 278, endPoint y: 467, distance: 248.7
click at [278, 467] on p "Discover this exceptional single-family residence in the desirable [GEOGRAPHIC_…" at bounding box center [571, 353] width 807 height 250
copy p "Discover this exceptional single-family residence in the desirable [GEOGRAPHIC_…"
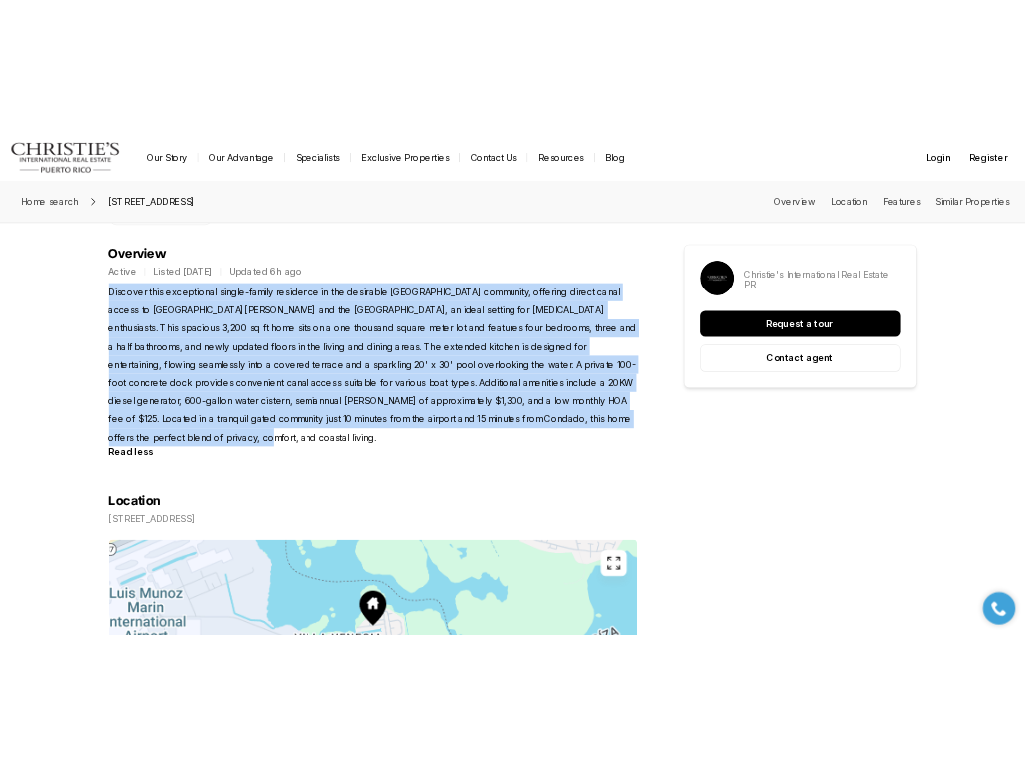
scroll to position [0, 0]
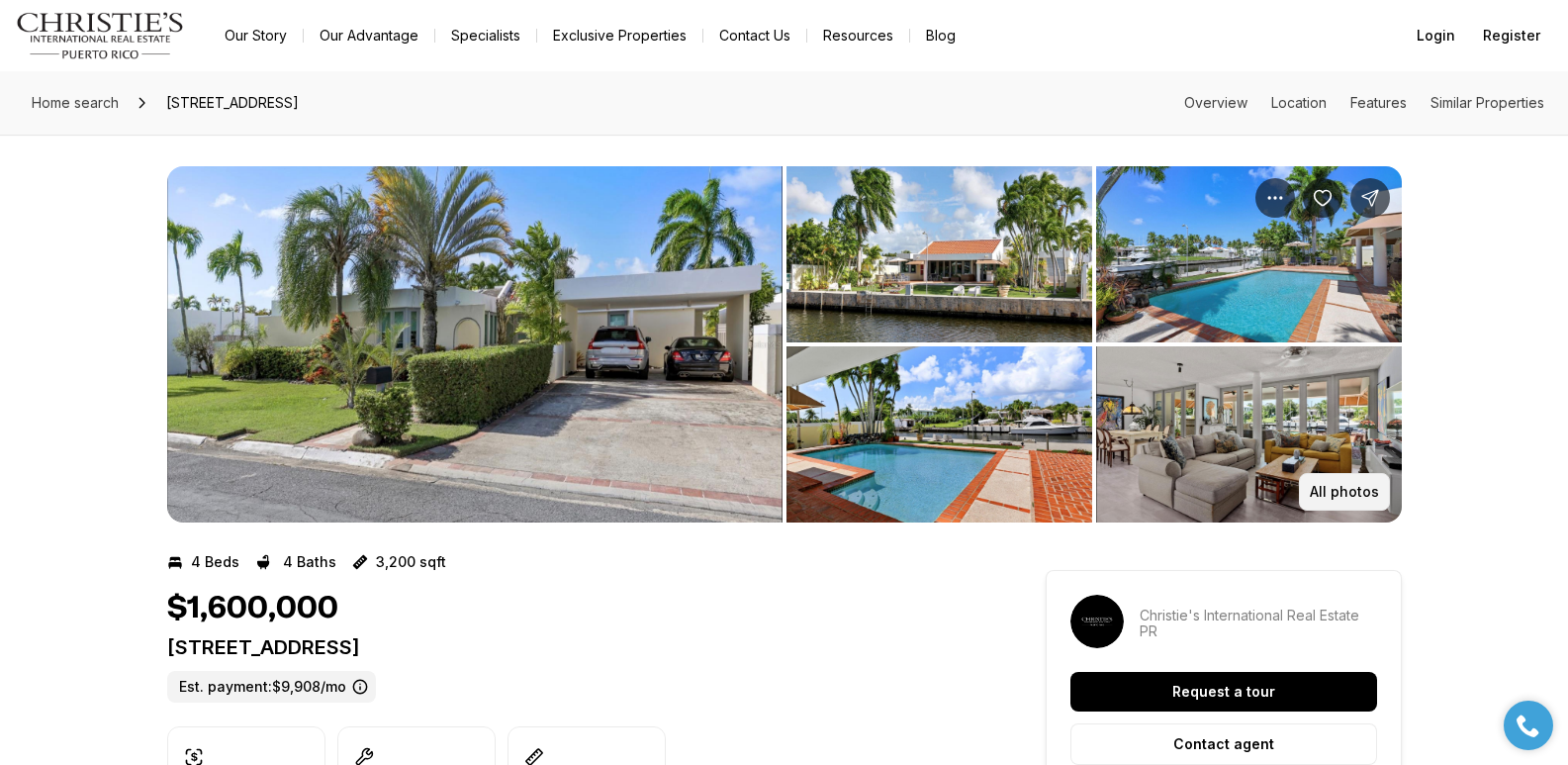
click at [1337, 484] on p "All photos" at bounding box center [1344, 491] width 70 height 16
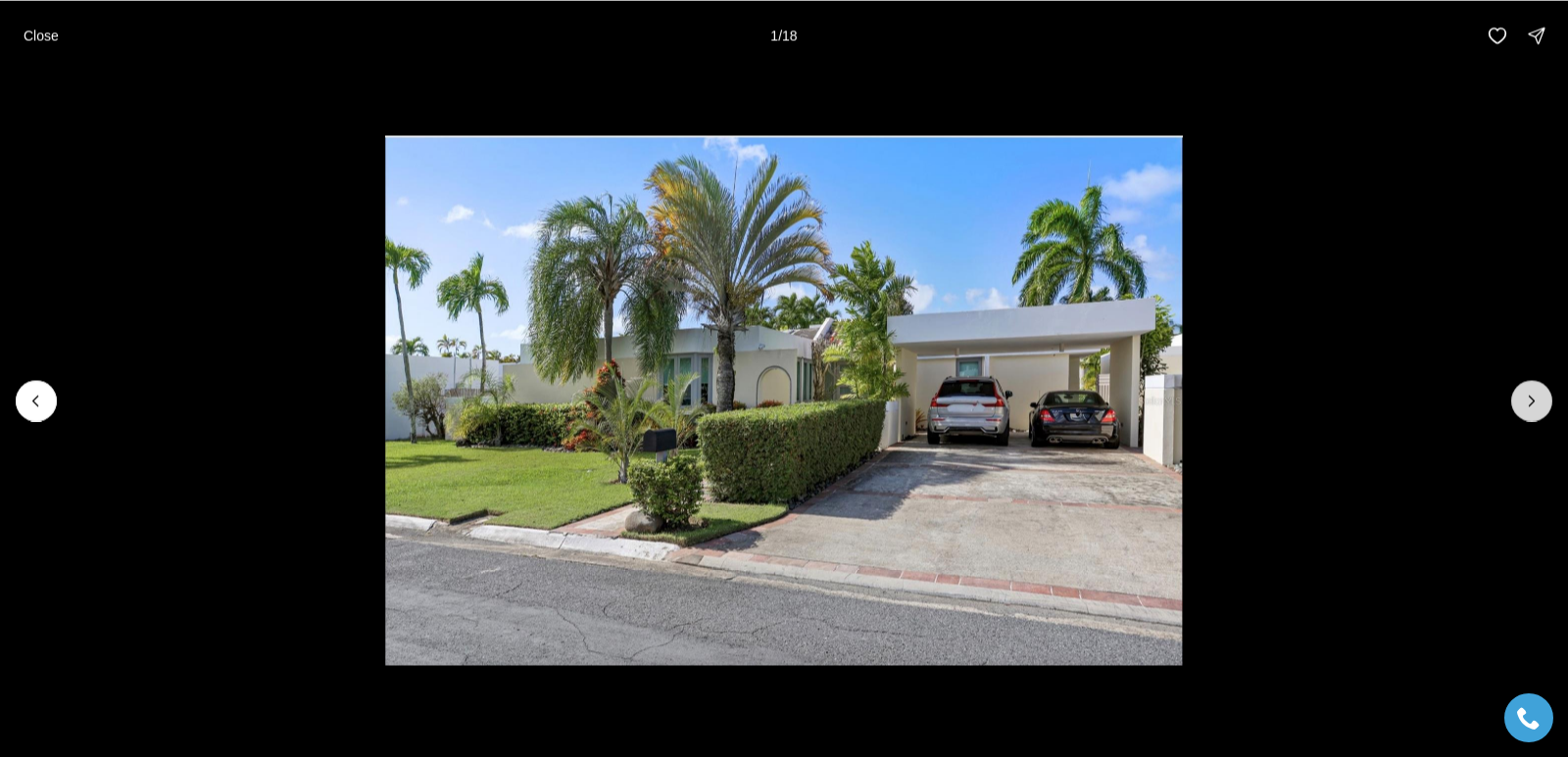
click at [1542, 396] on button "Next slide" at bounding box center [1532, 401] width 41 height 41
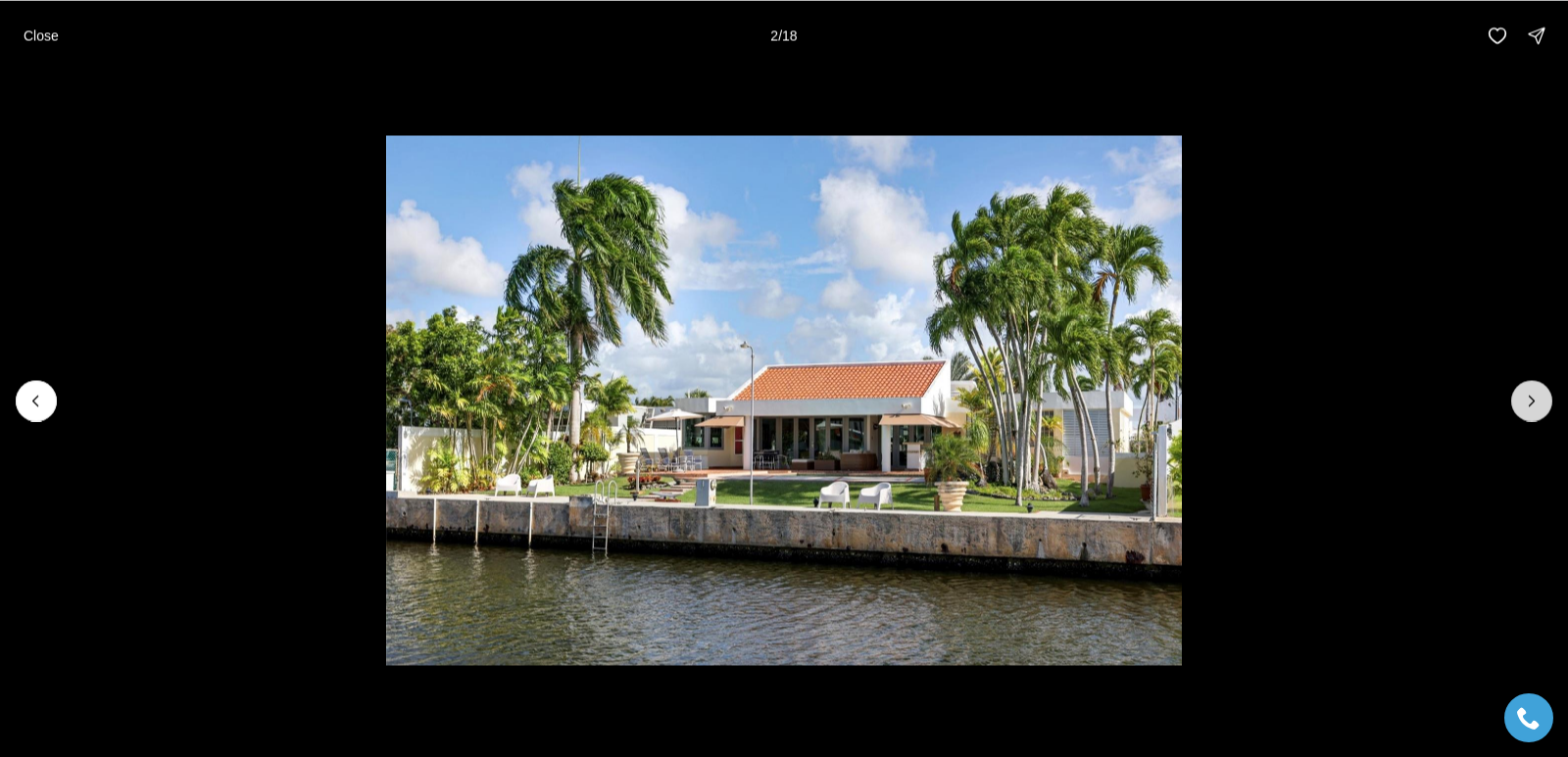
click at [1542, 397] on button "Next slide" at bounding box center [1532, 401] width 41 height 41
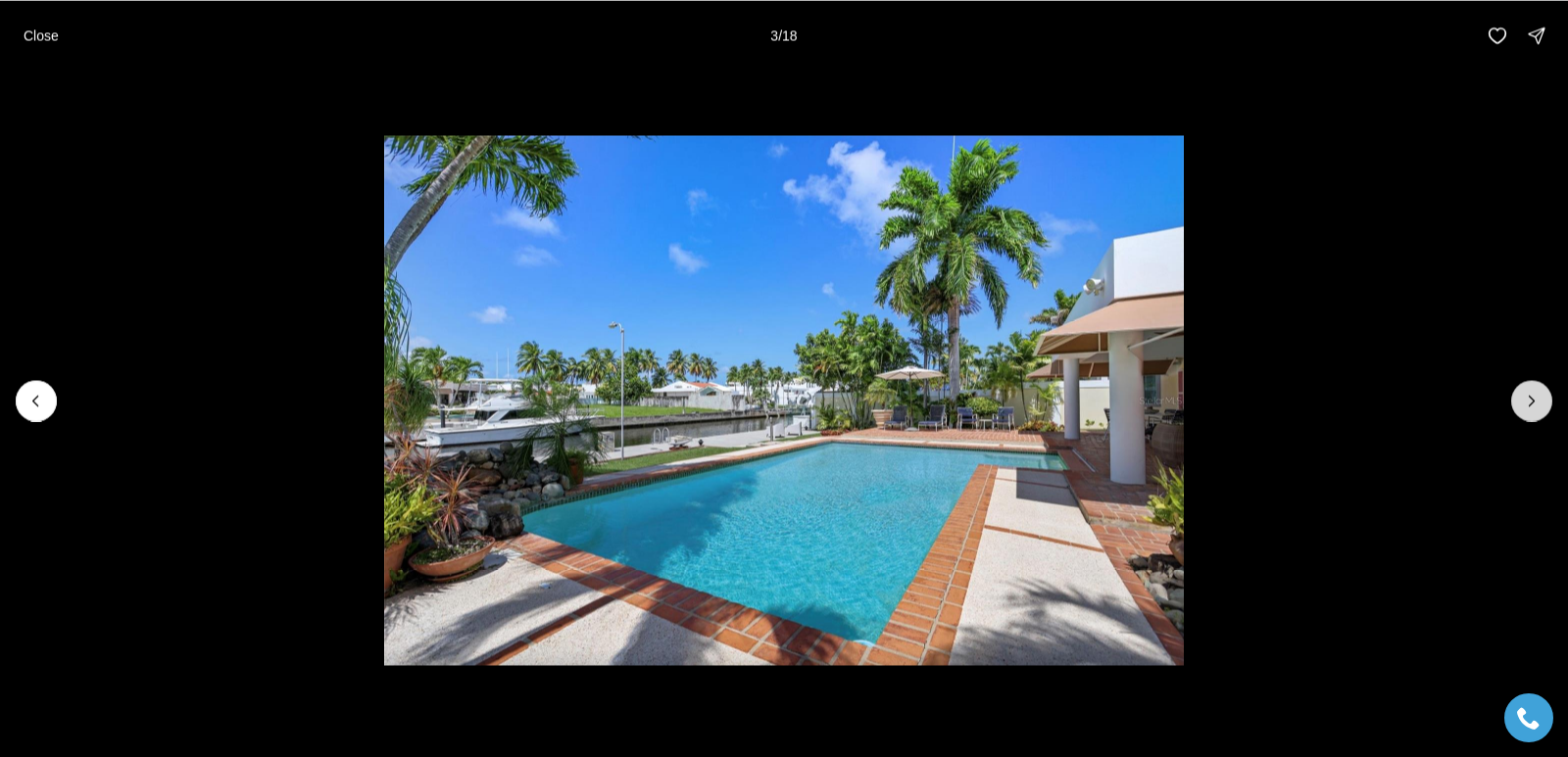
click at [1542, 397] on button "Next slide" at bounding box center [1532, 401] width 41 height 41
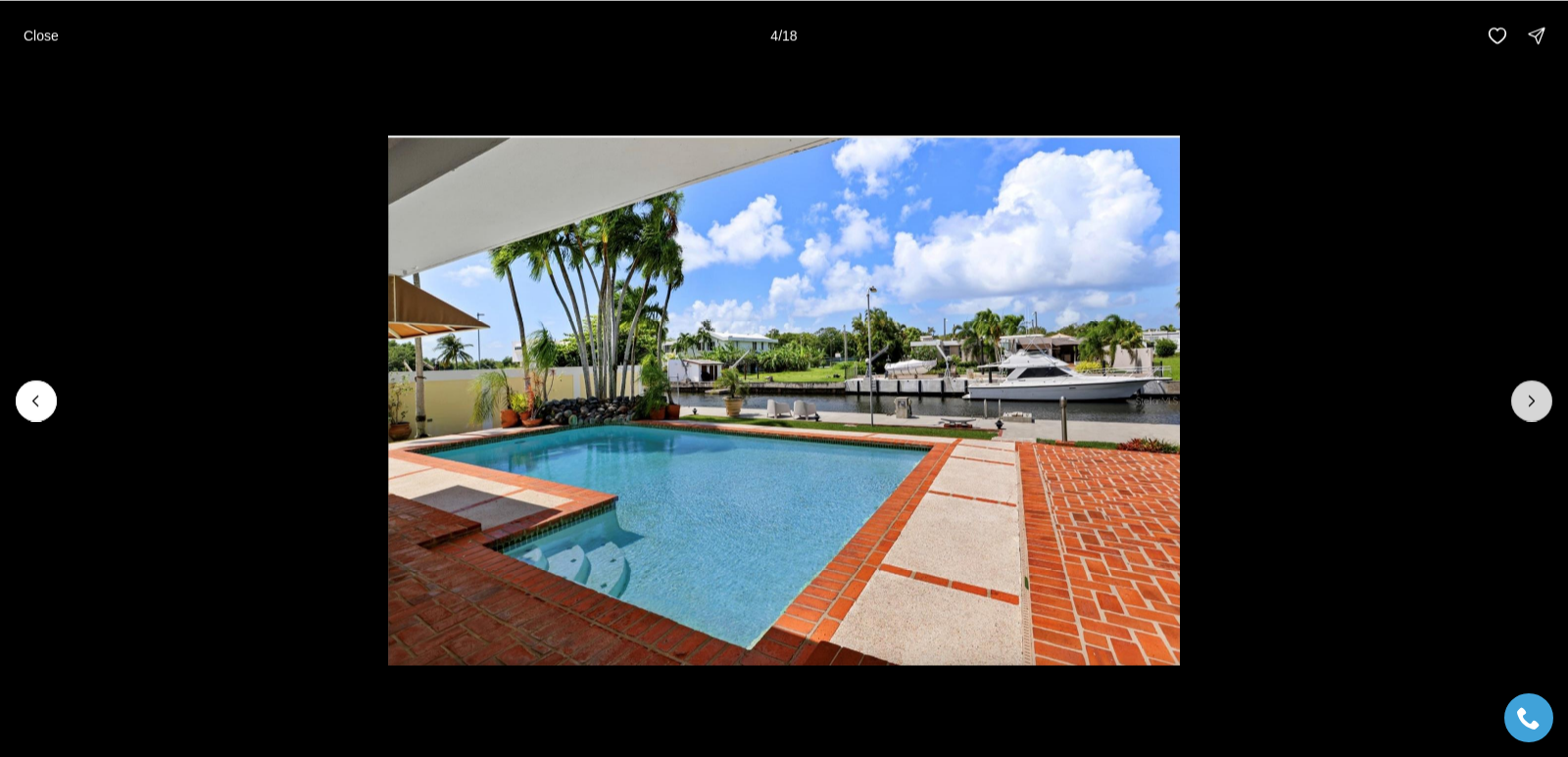
click at [1543, 398] on button "Next slide" at bounding box center [1532, 401] width 41 height 41
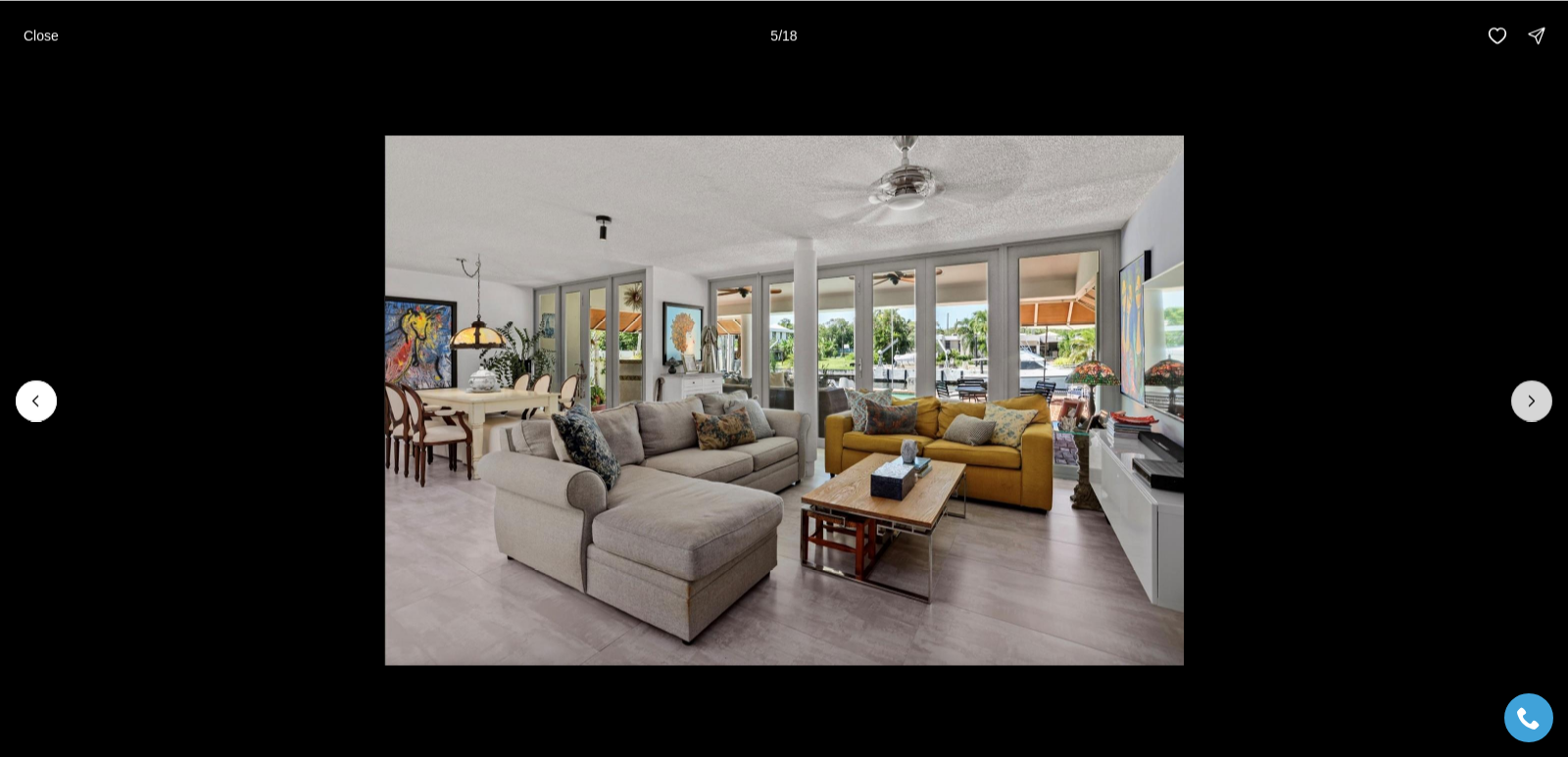
click at [1543, 399] on button "Next slide" at bounding box center [1532, 401] width 41 height 41
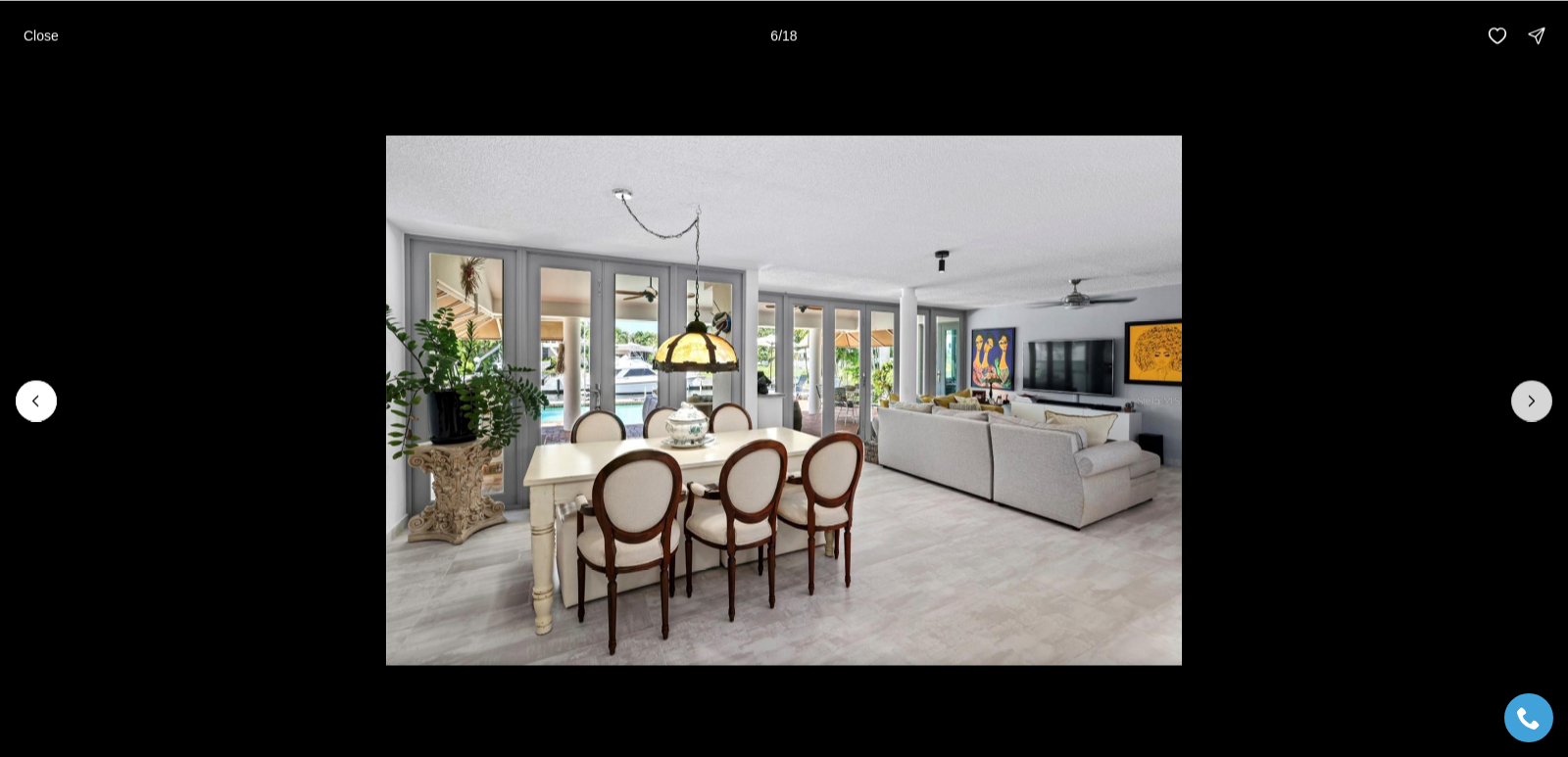
click at [1544, 399] on button "Next slide" at bounding box center [1532, 401] width 41 height 41
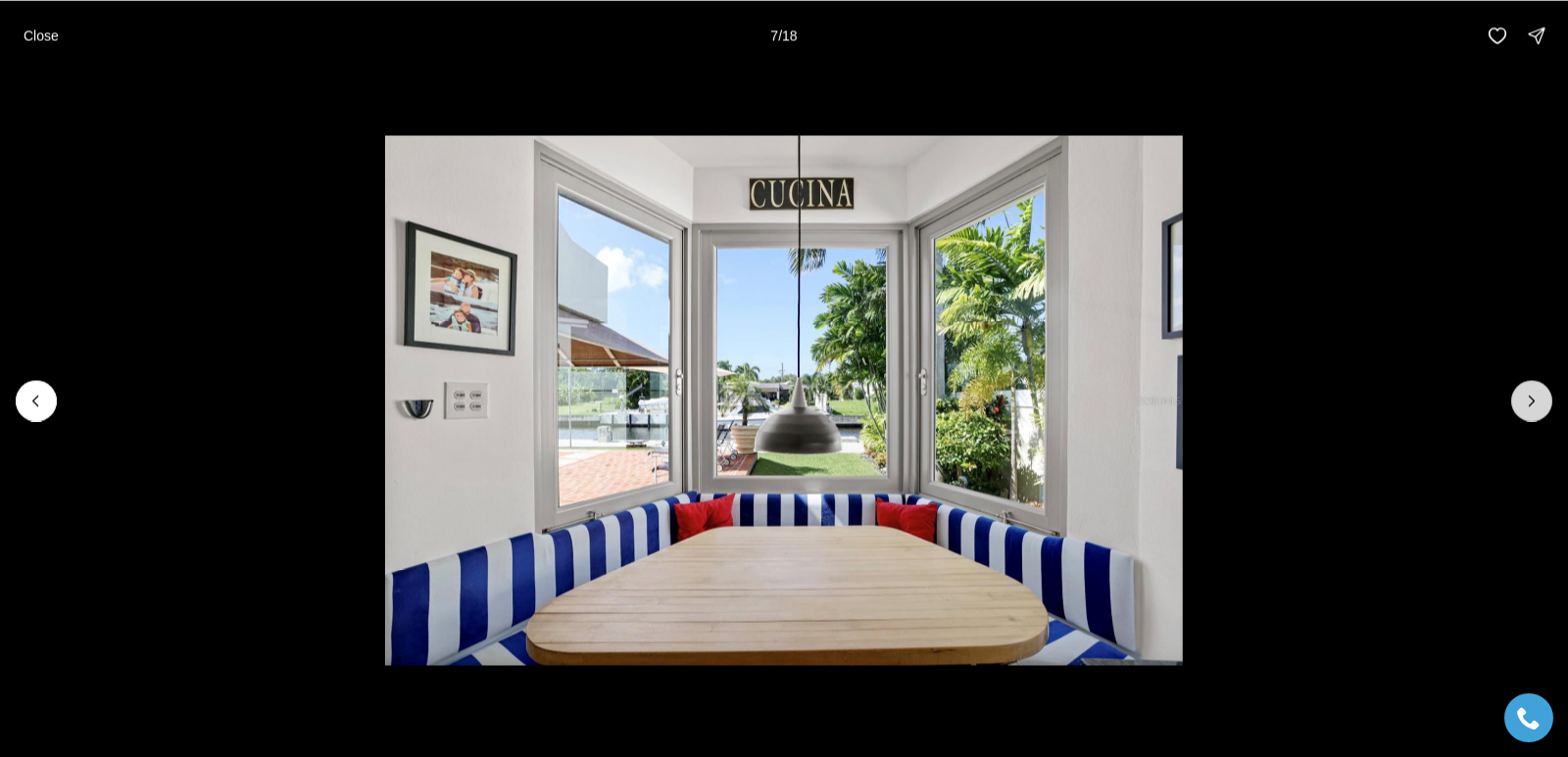
click at [1544, 399] on button "Next slide" at bounding box center [1532, 401] width 41 height 41
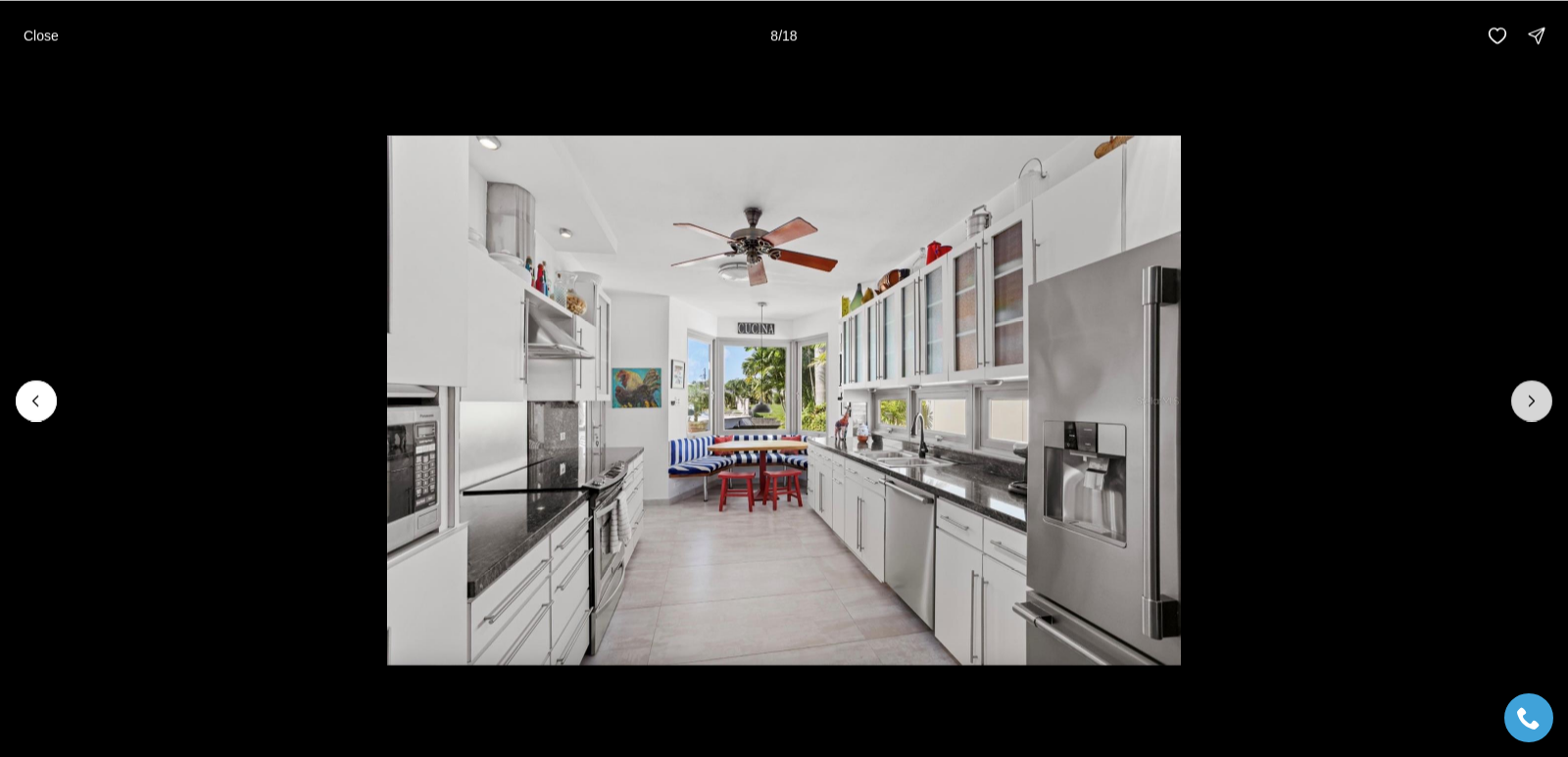
click at [1544, 399] on button "Next slide" at bounding box center [1532, 401] width 41 height 41
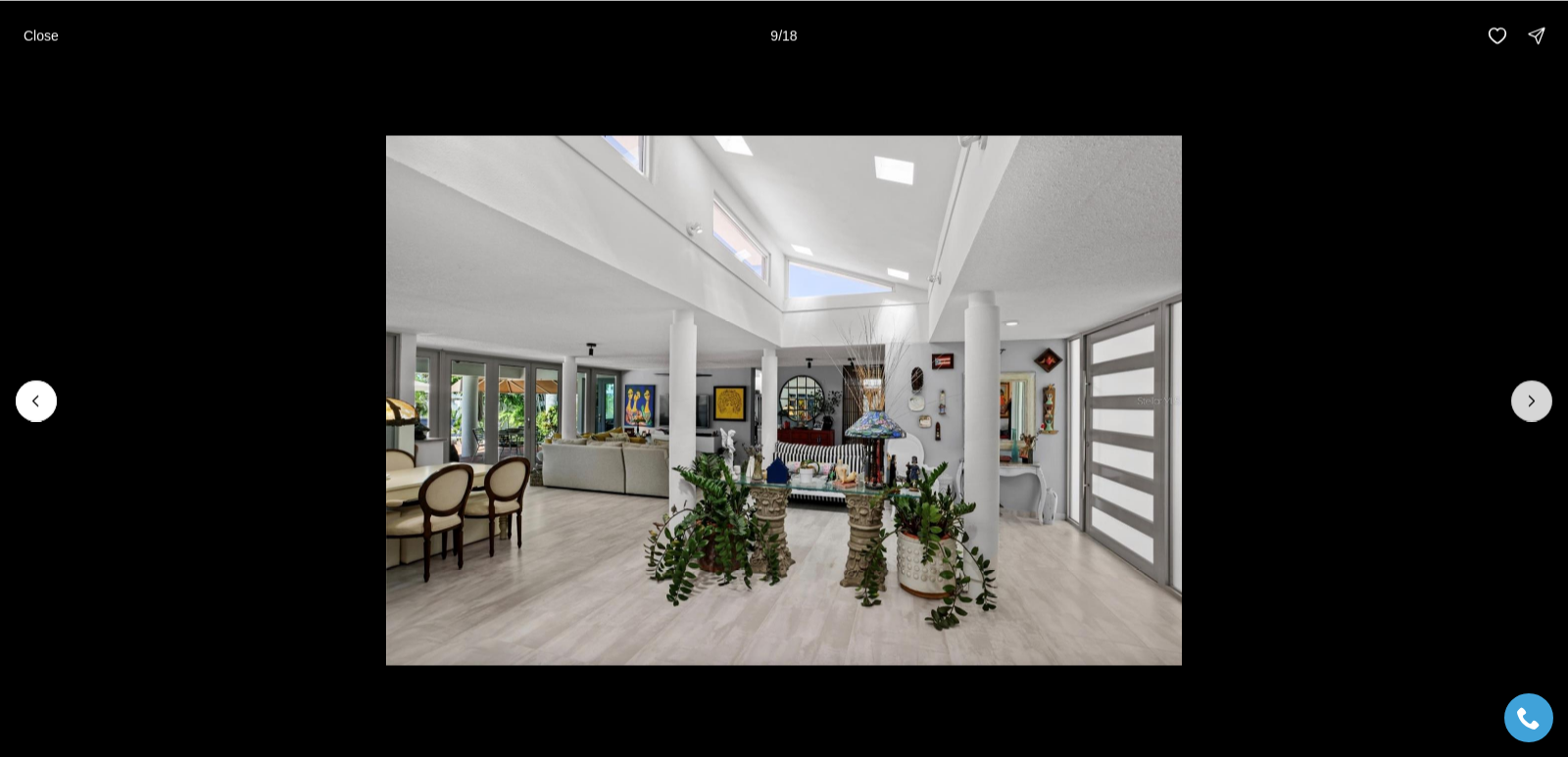
click at [1544, 399] on button "Next slide" at bounding box center [1532, 401] width 41 height 41
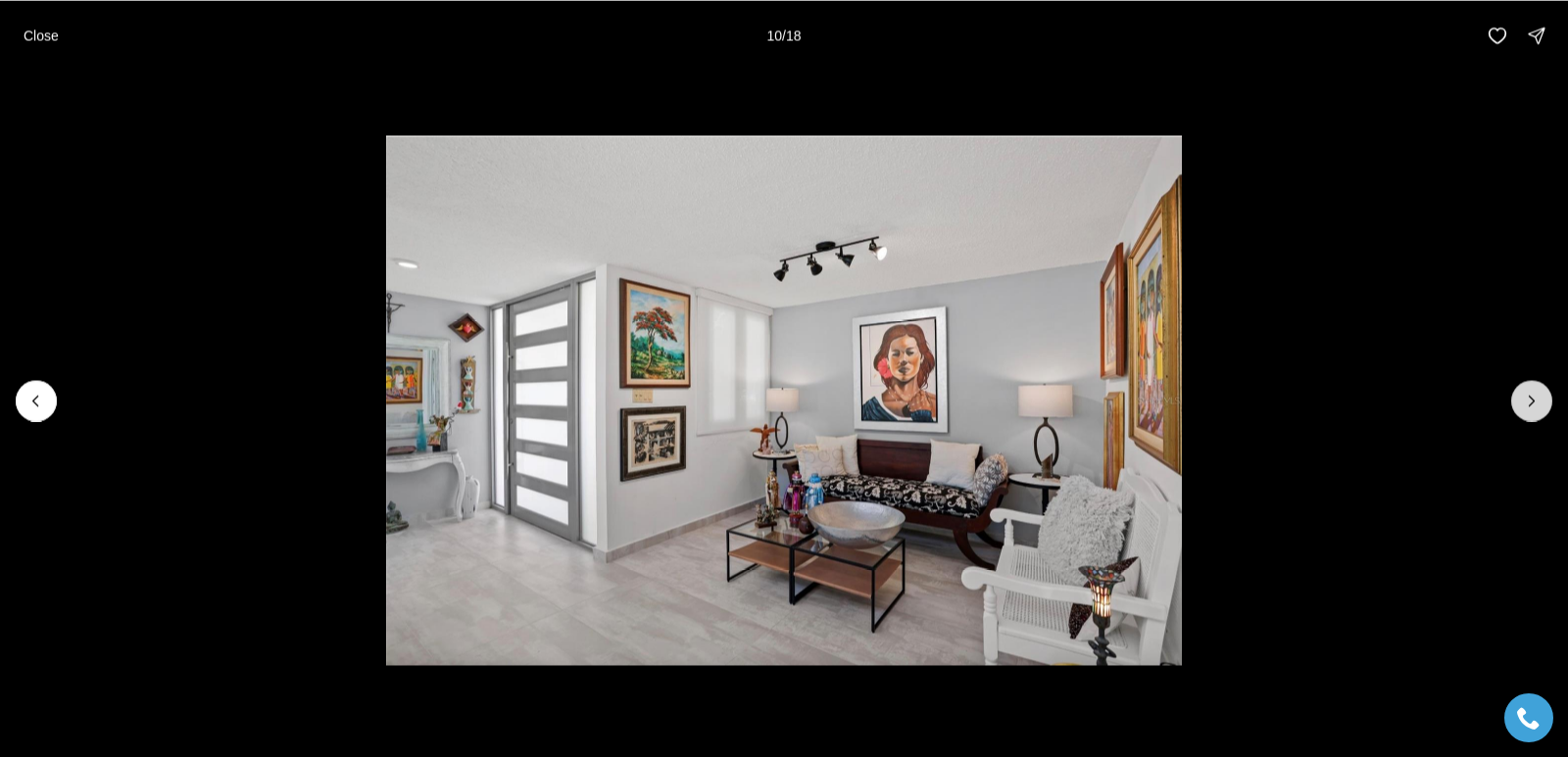
click at [1544, 399] on button "Next slide" at bounding box center [1532, 401] width 41 height 41
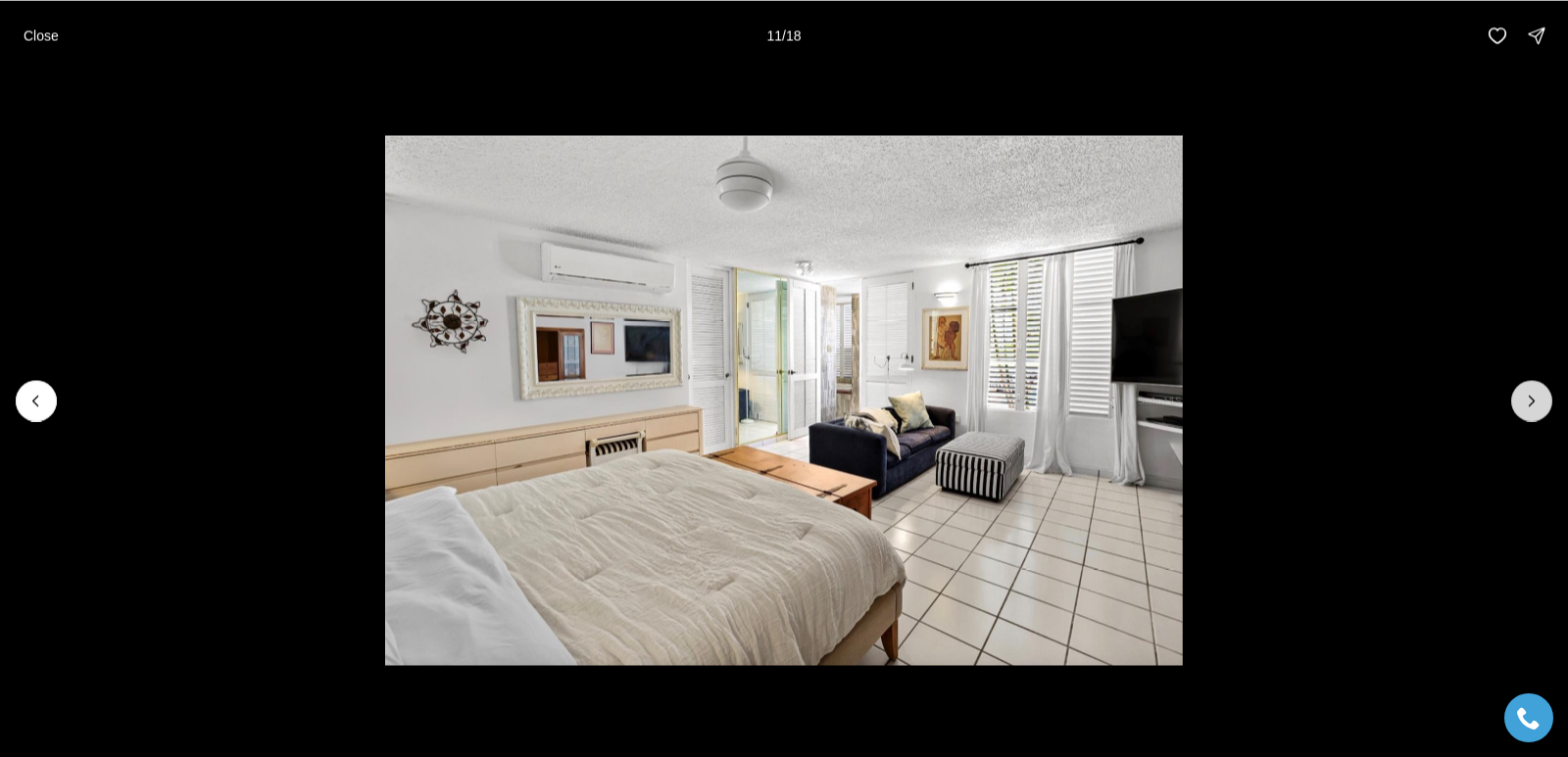
click at [1544, 400] on button "Next slide" at bounding box center [1532, 401] width 41 height 41
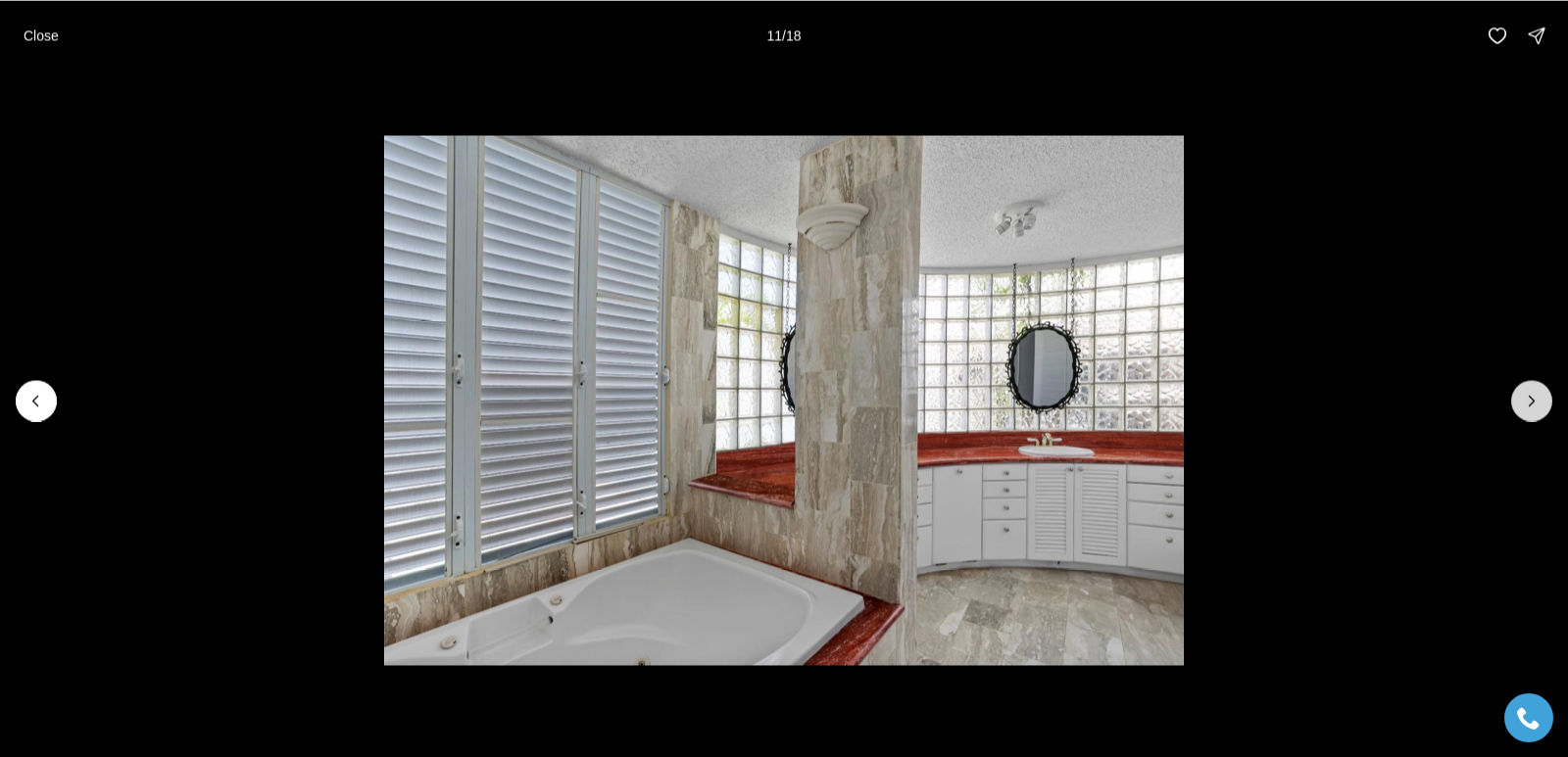
click at [1545, 404] on button "Next slide" at bounding box center [1532, 401] width 41 height 41
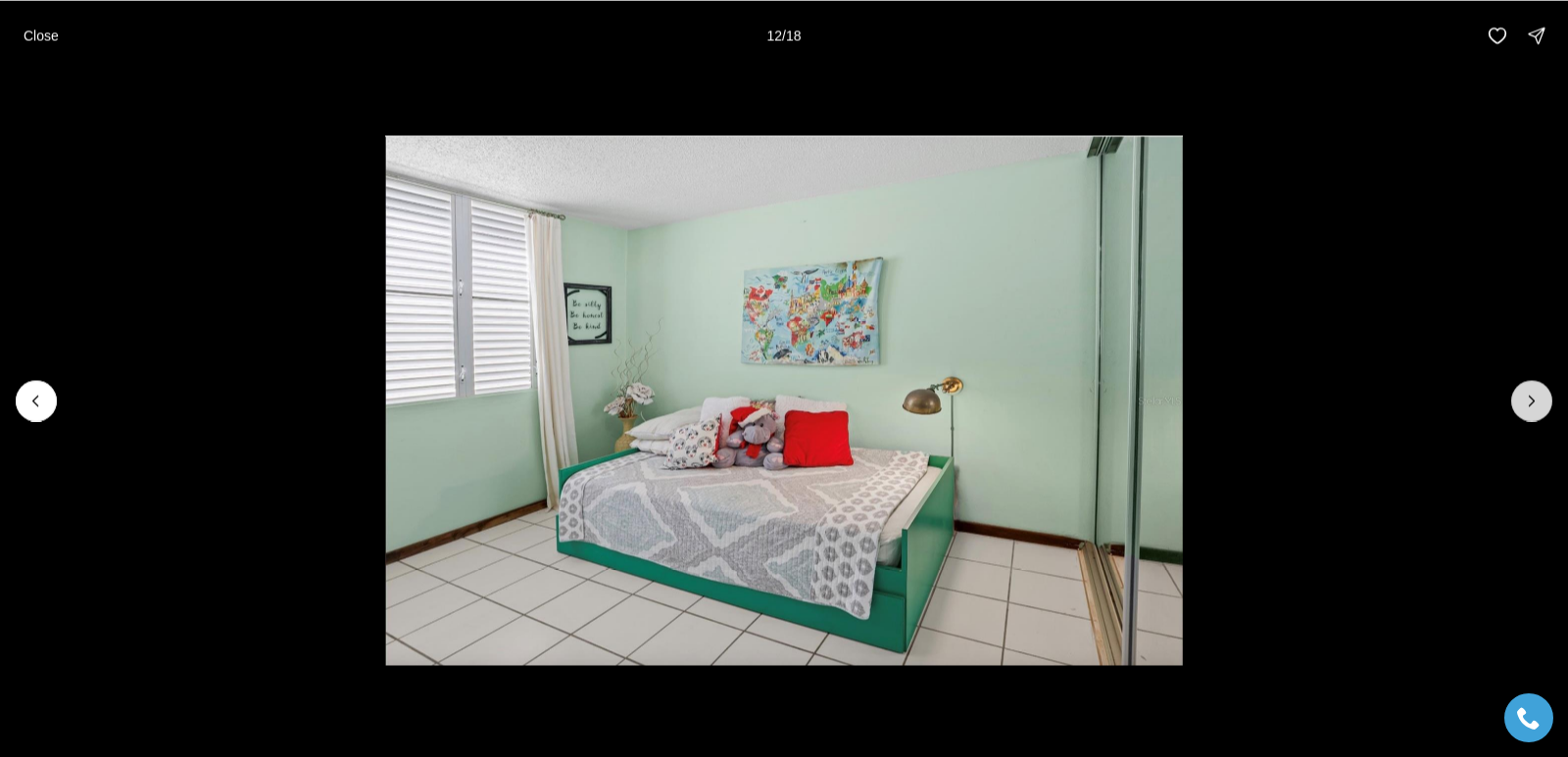
click at [1545, 406] on button "Next slide" at bounding box center [1532, 401] width 41 height 41
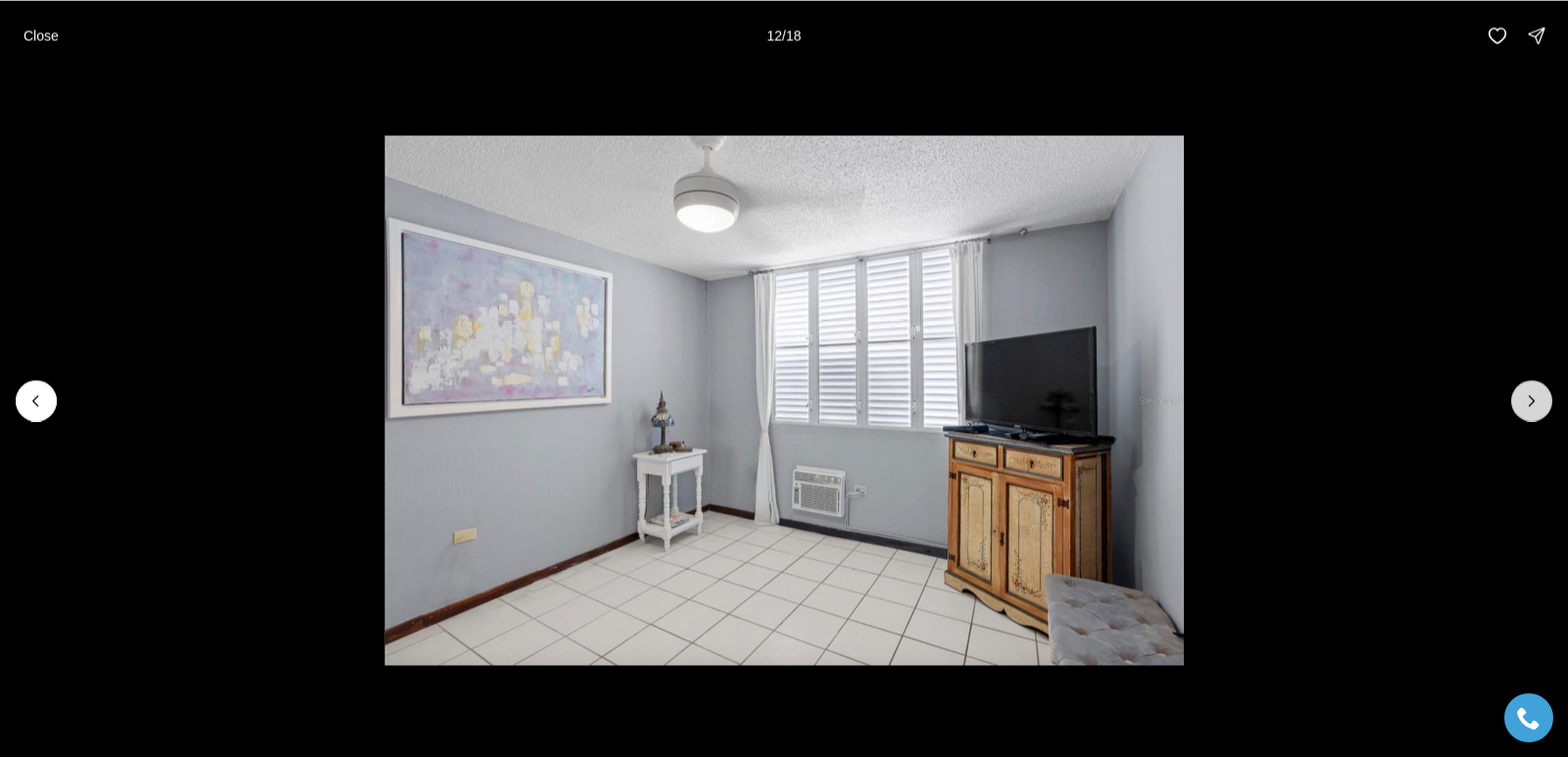
click at [1546, 409] on button "Next slide" at bounding box center [1532, 401] width 41 height 41
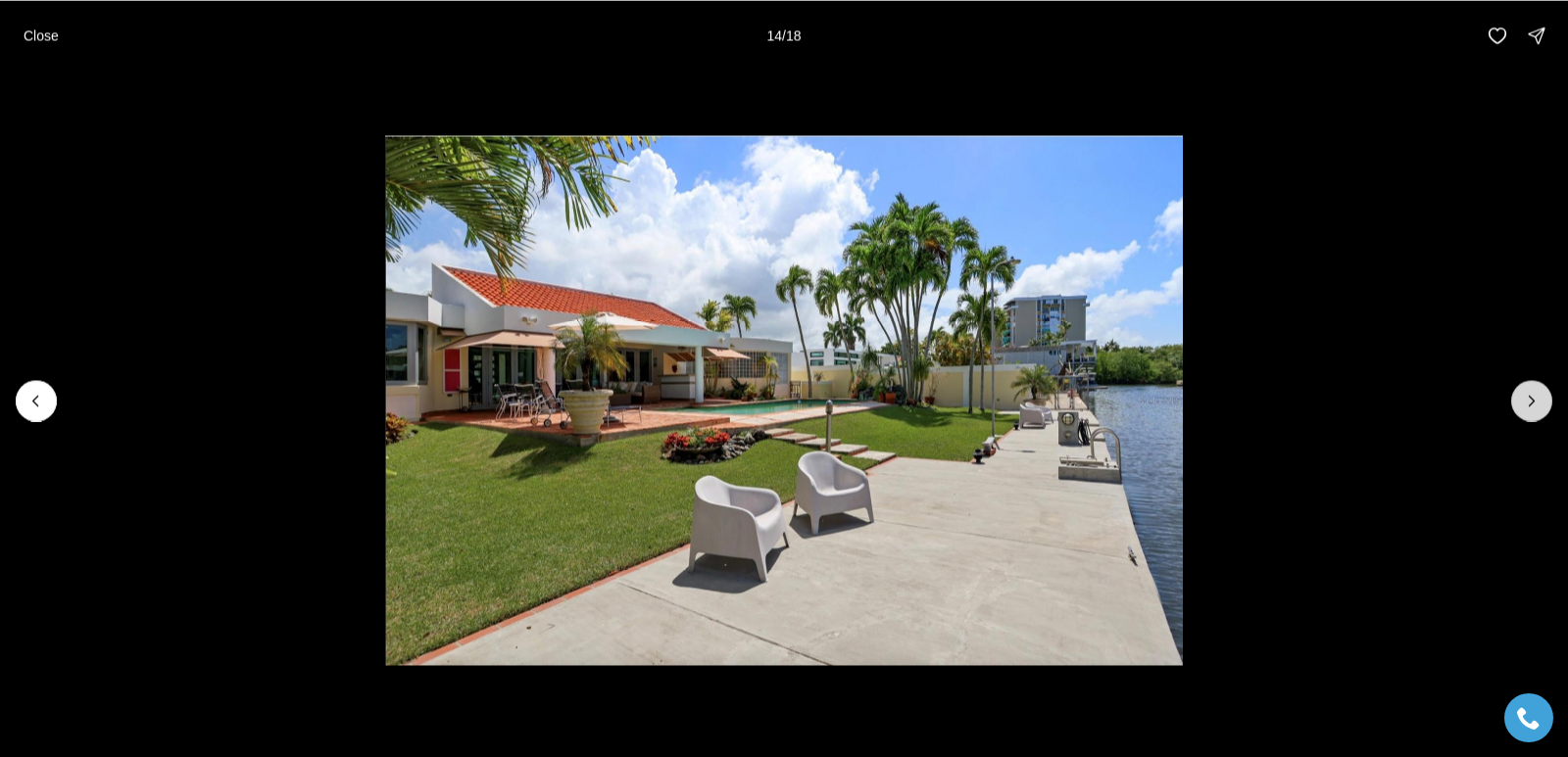
click at [1547, 410] on button "Next slide" at bounding box center [1532, 401] width 41 height 41
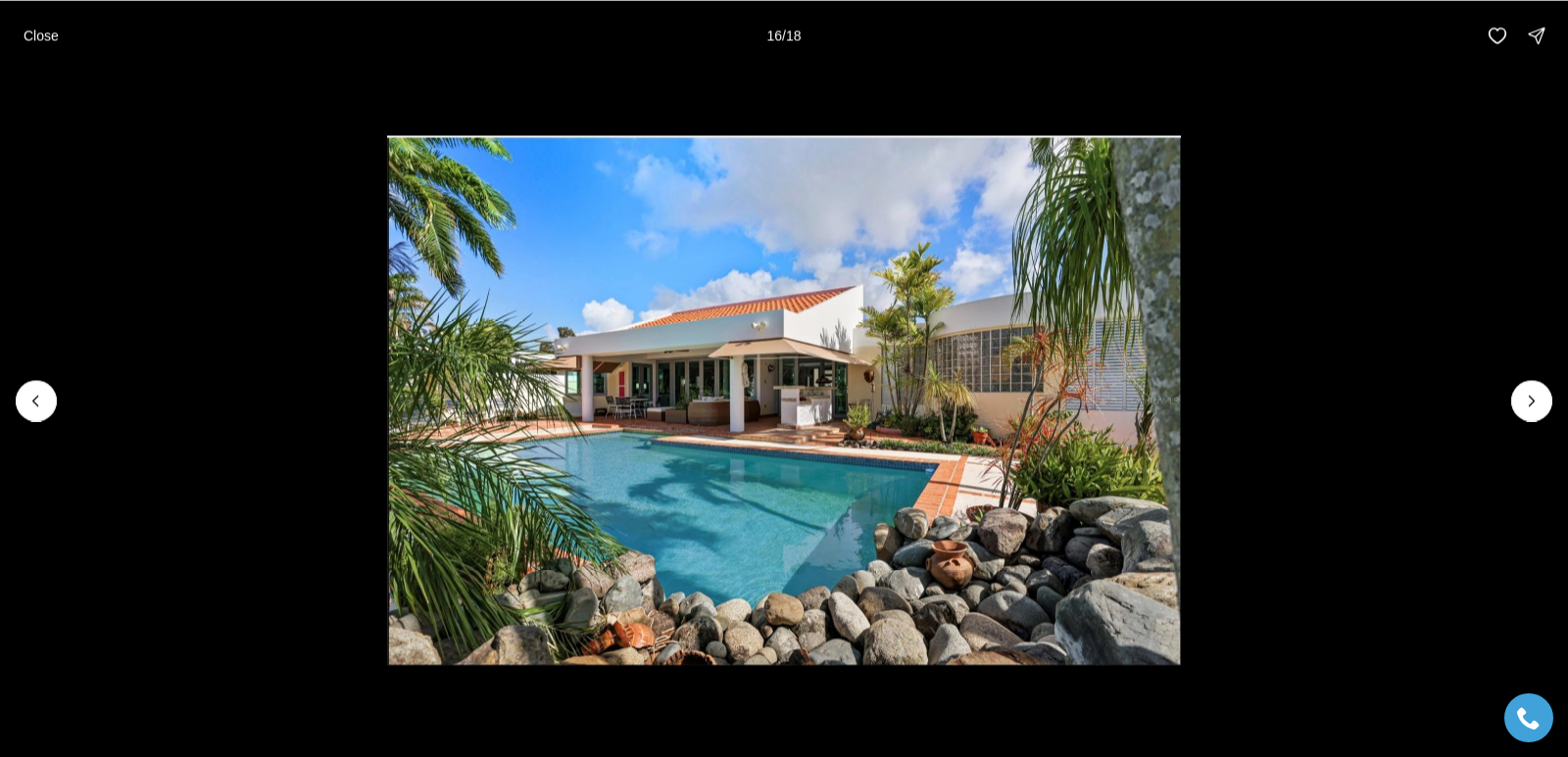
click at [1551, 417] on li "16 of 18" at bounding box center [784, 400] width 1568 height 659
click at [1545, 406] on button "Next slide" at bounding box center [1532, 401] width 41 height 41
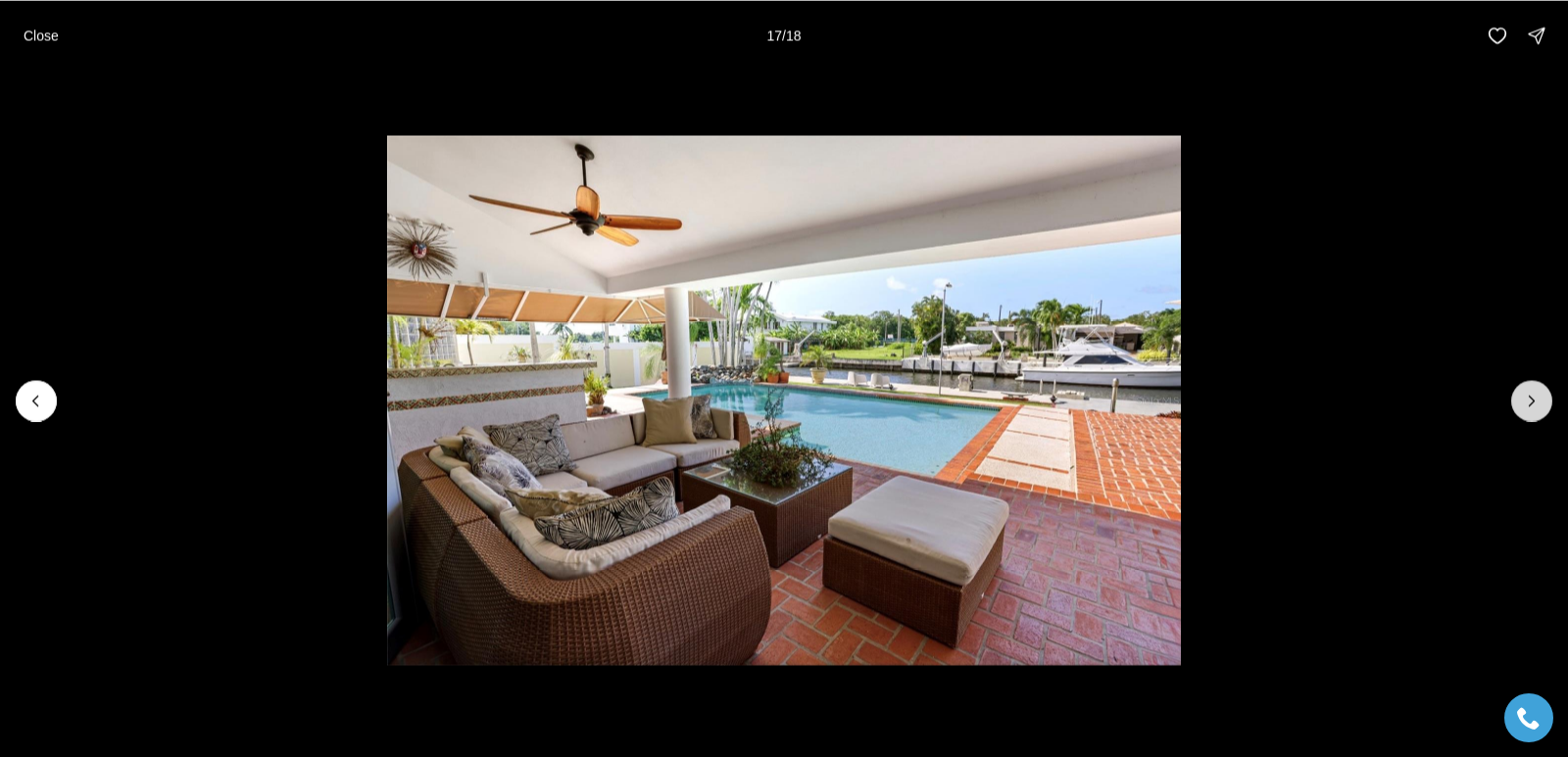
click at [1530, 399] on icon "Next slide" at bounding box center [1532, 401] width 20 height 20
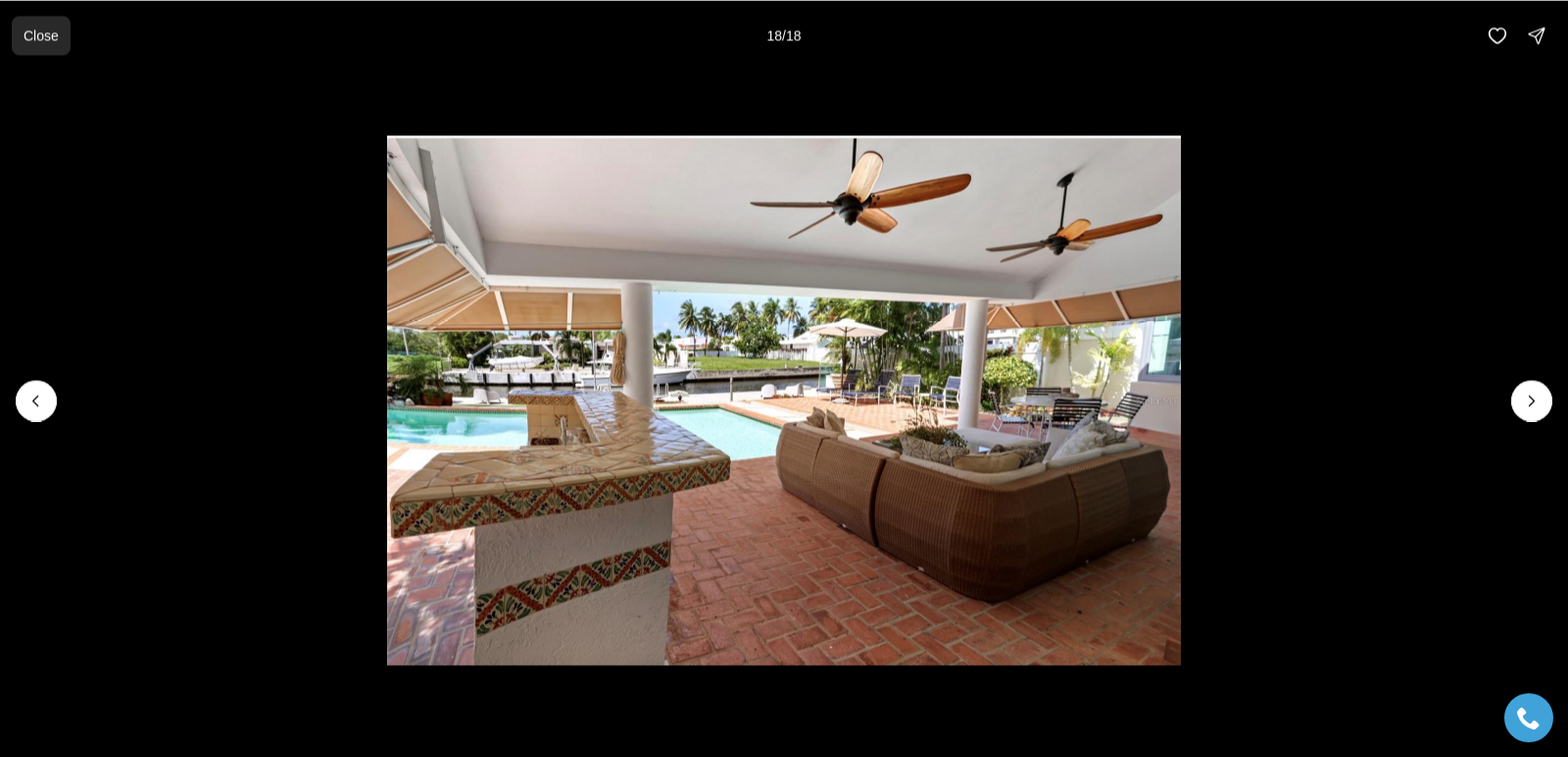
click at [33, 36] on p "Close" at bounding box center [41, 35] width 35 height 16
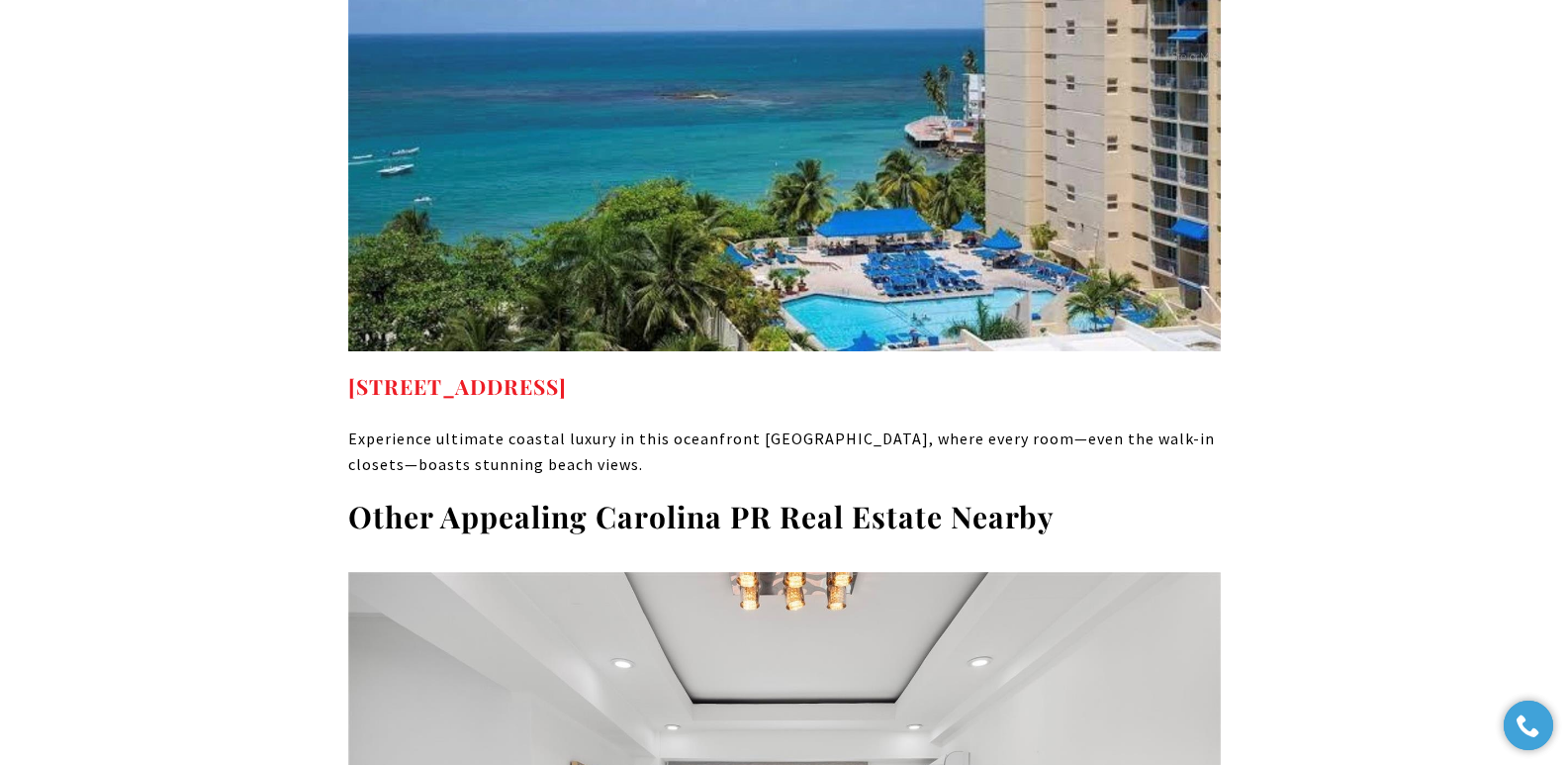
scroll to position [11502, 0]
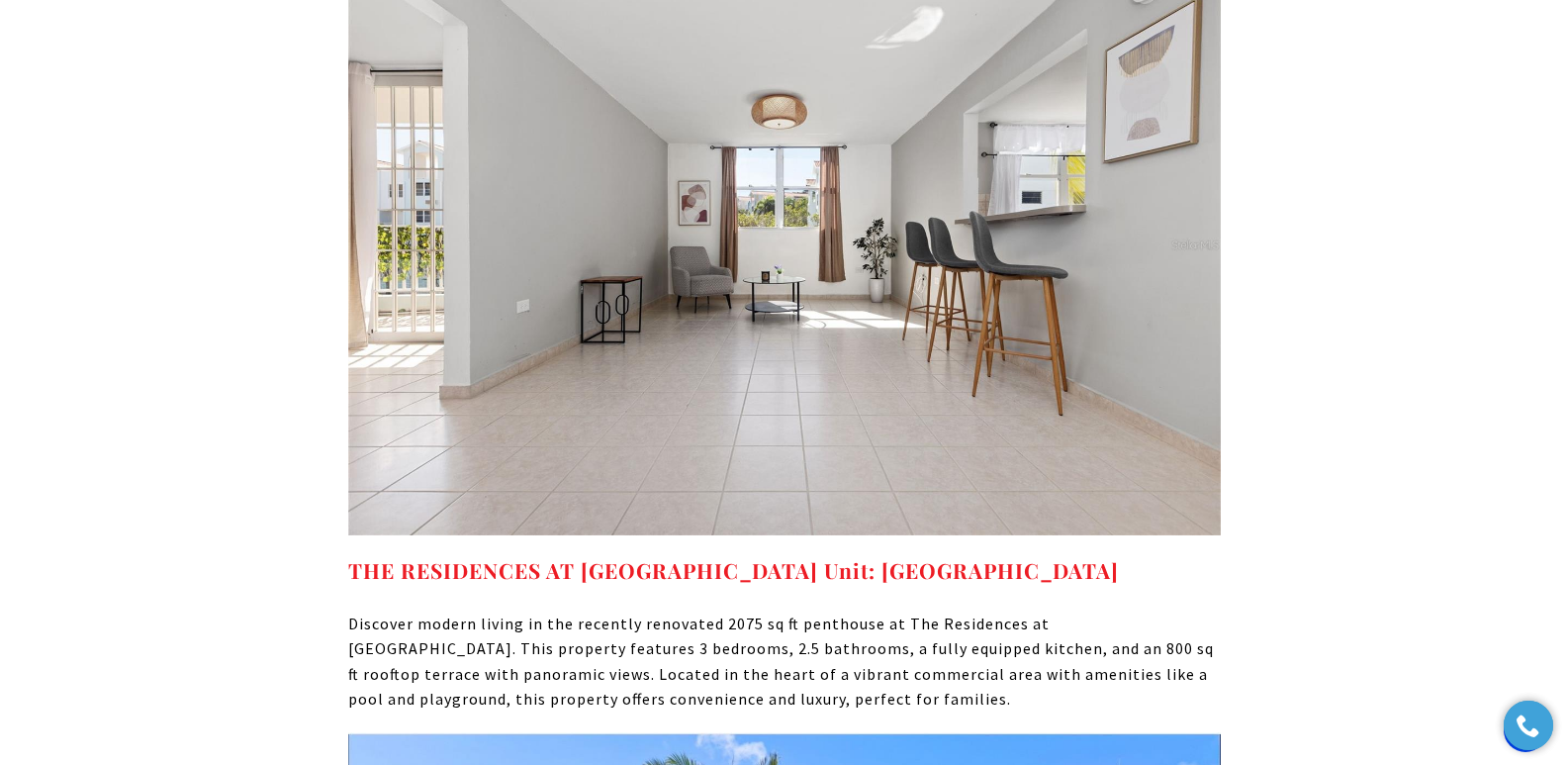
scroll to position [11869, 0]
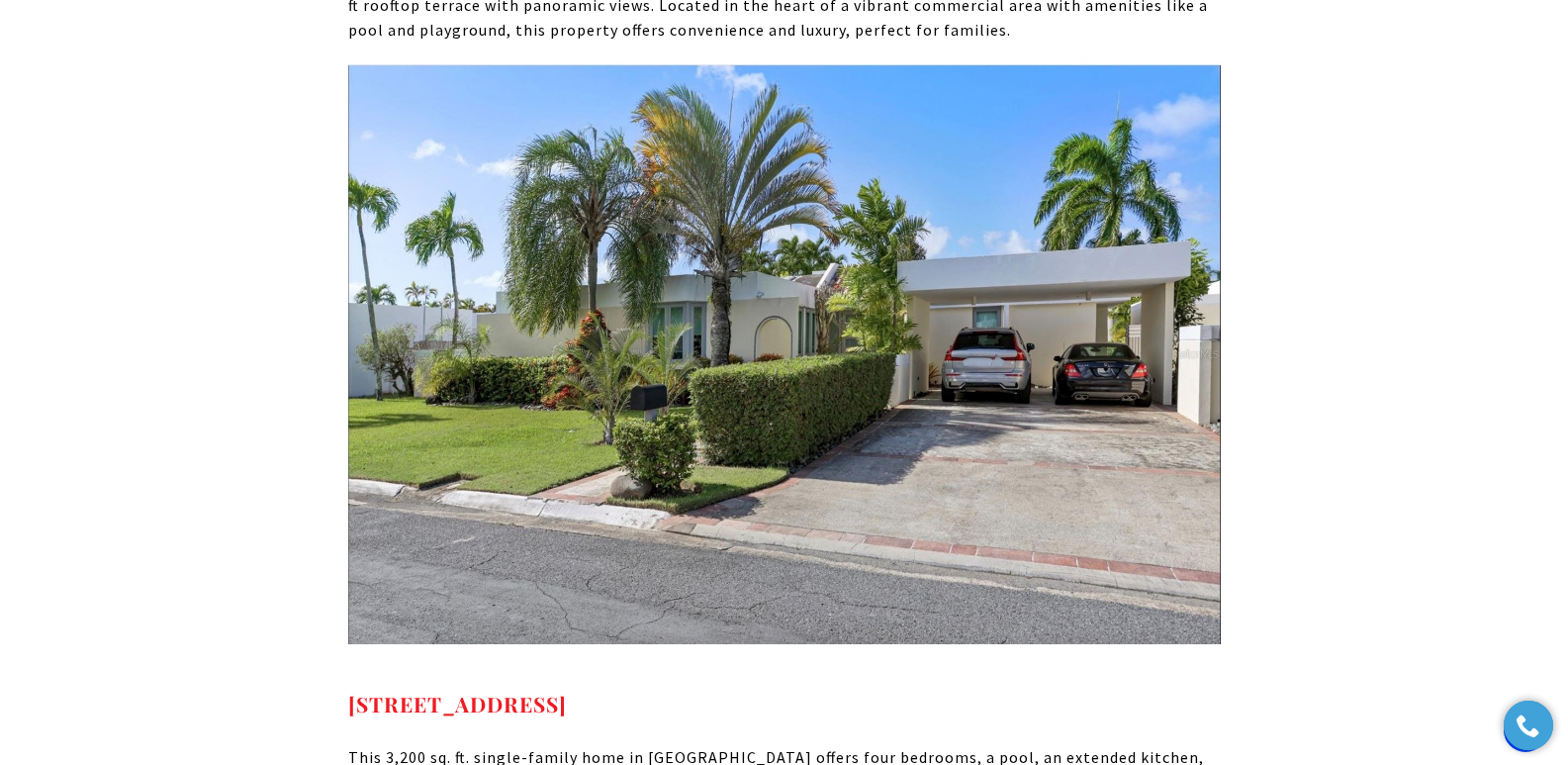
click at [432, 451] on p at bounding box center [784, 366] width 872 height 606
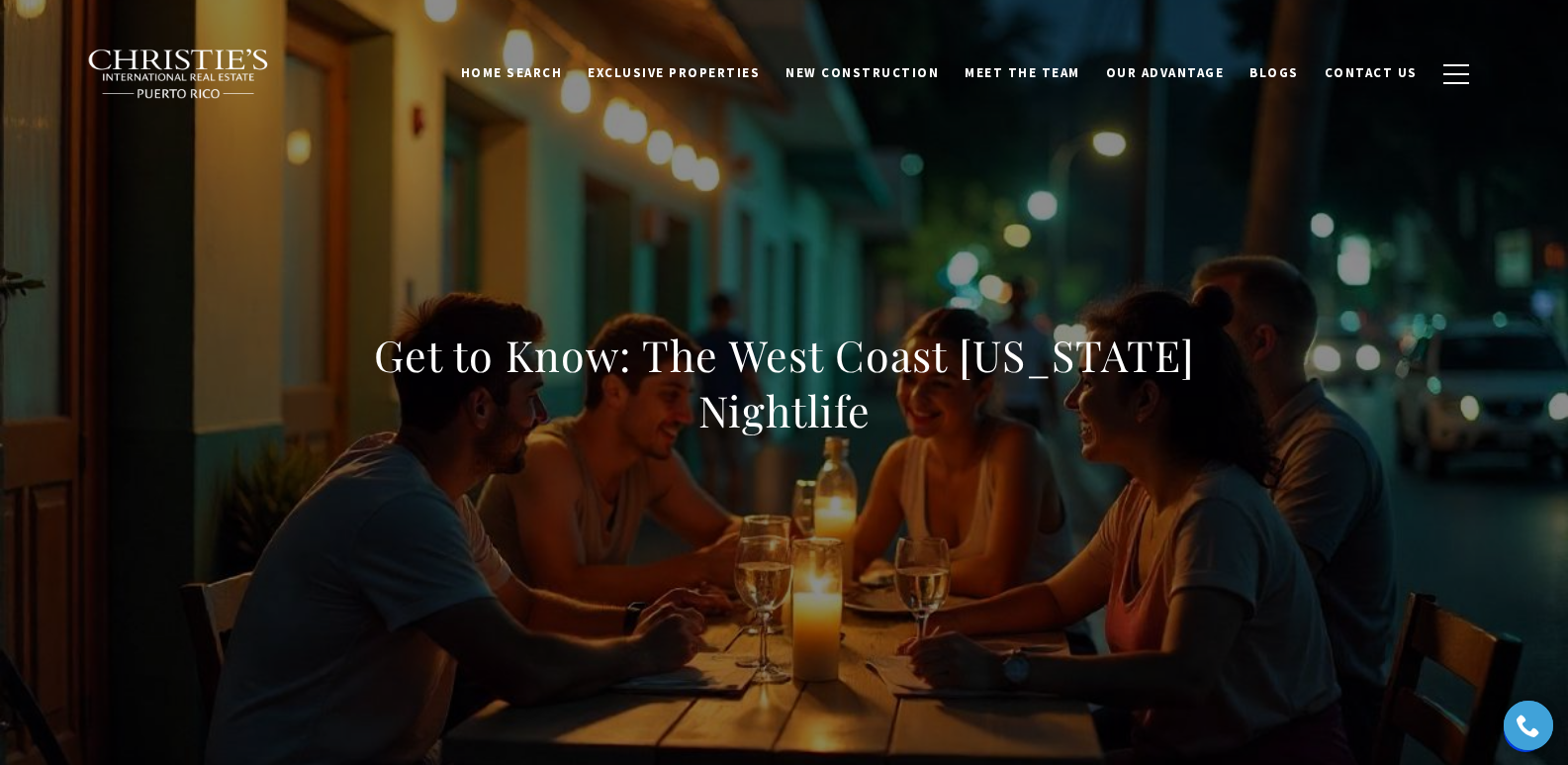
drag, startPoint x: 389, startPoint y: 334, endPoint x: 985, endPoint y: 461, distance: 609.4
click at [985, 461] on div "Get to Know: The West Coast [US_STATE] Nightlife" at bounding box center [784, 395] width 872 height 136
copy h1 "Get to Know: The West Coast [US_STATE] Nightlife"
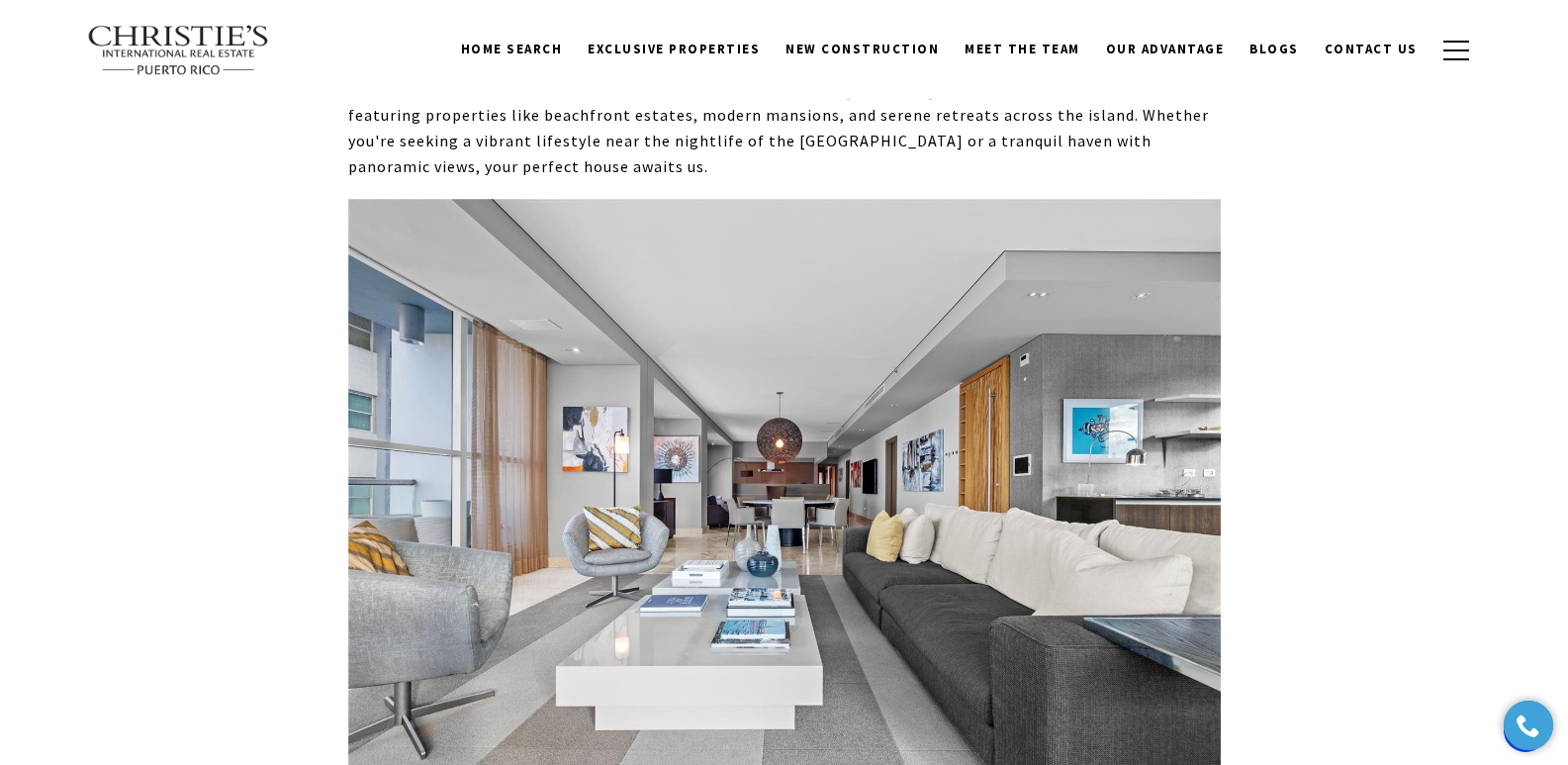
scroll to position [10155, 0]
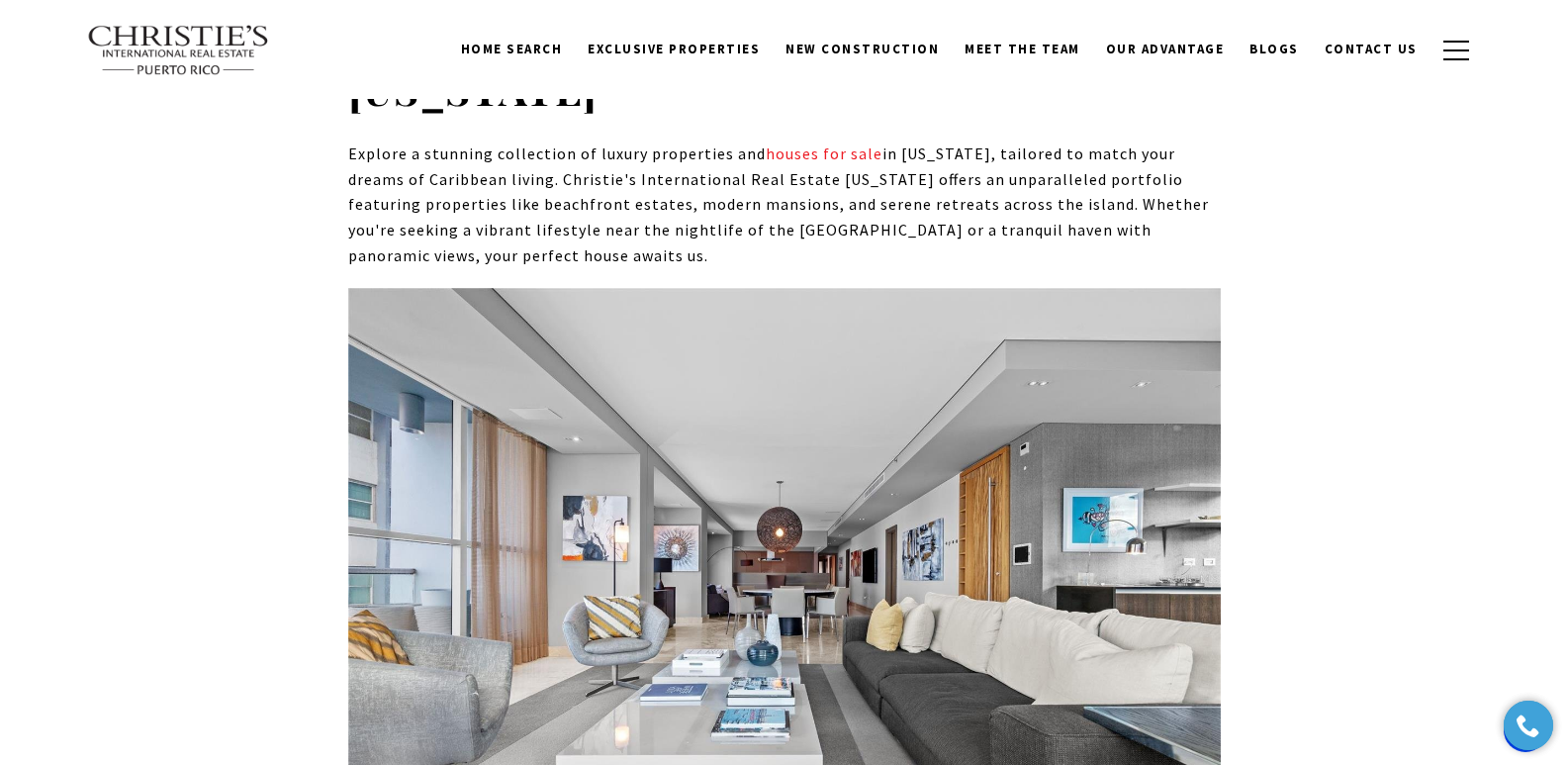
drag, startPoint x: 969, startPoint y: 658, endPoint x: 323, endPoint y: 643, distance: 646.2
copy strong "[STREET_ADDRESS][PERSON_NAME][PERSON_NAME][PERSON_NAME]"
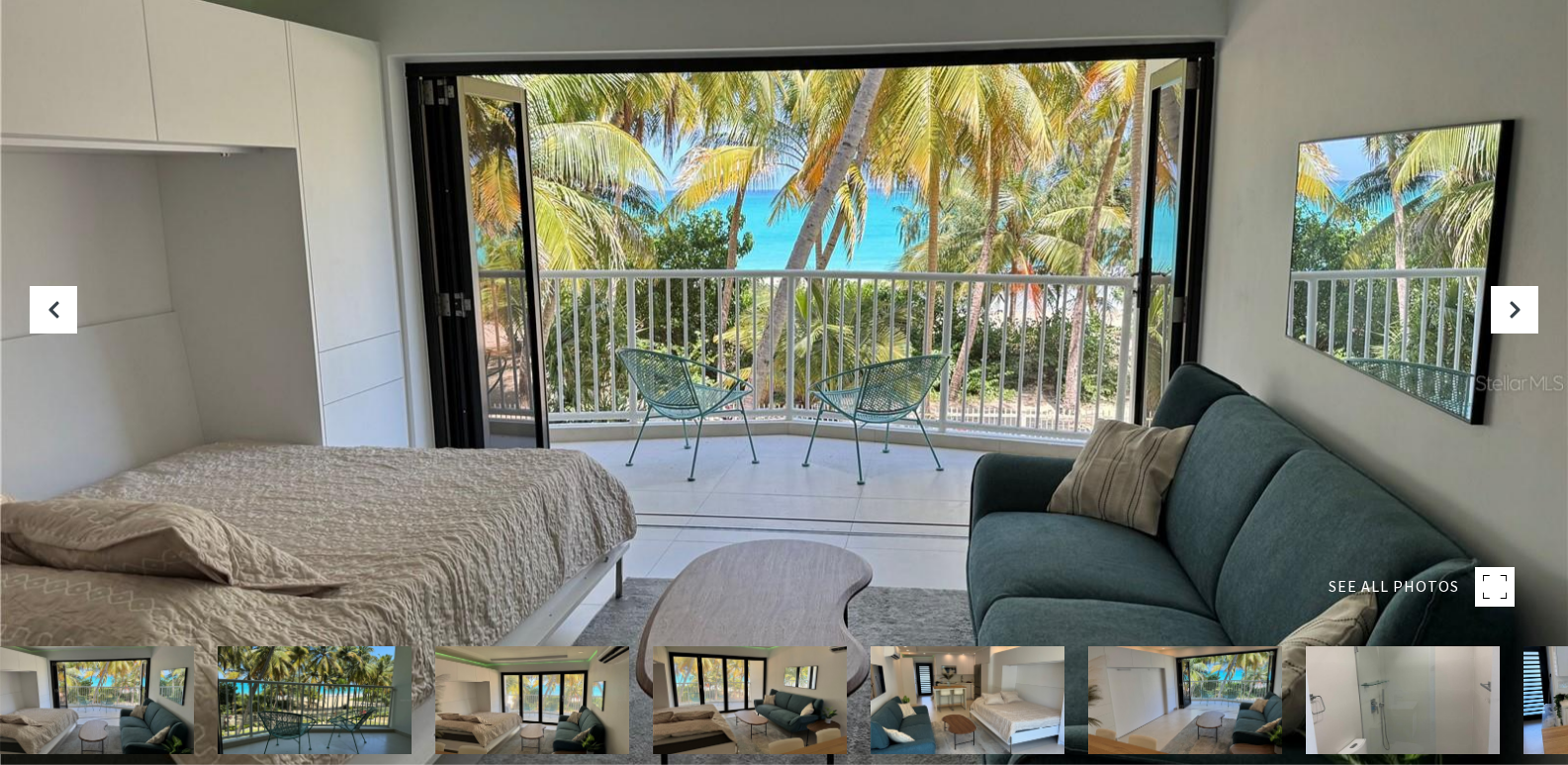
scroll to position [674, 0]
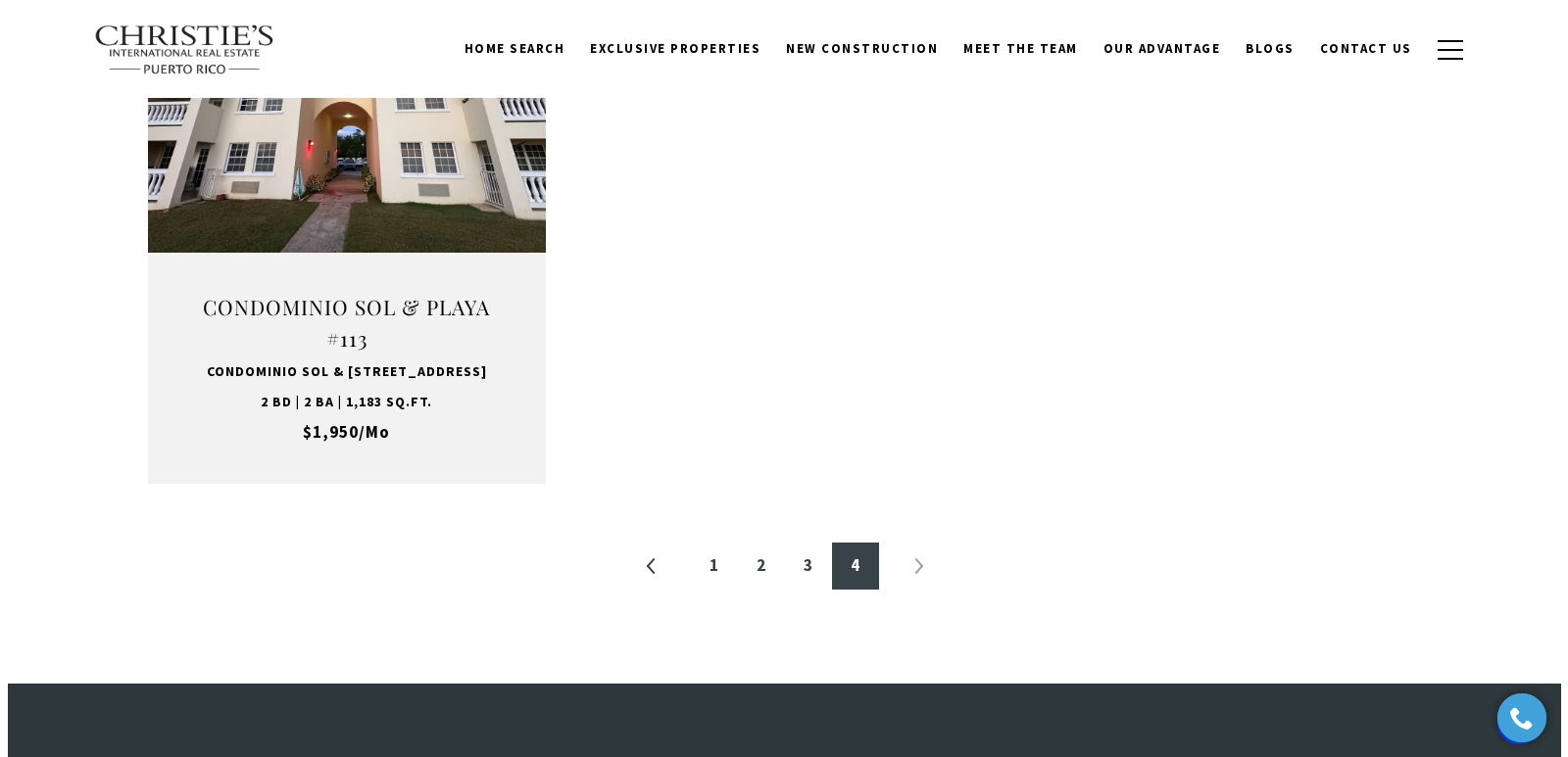
scroll to position [2084, 0]
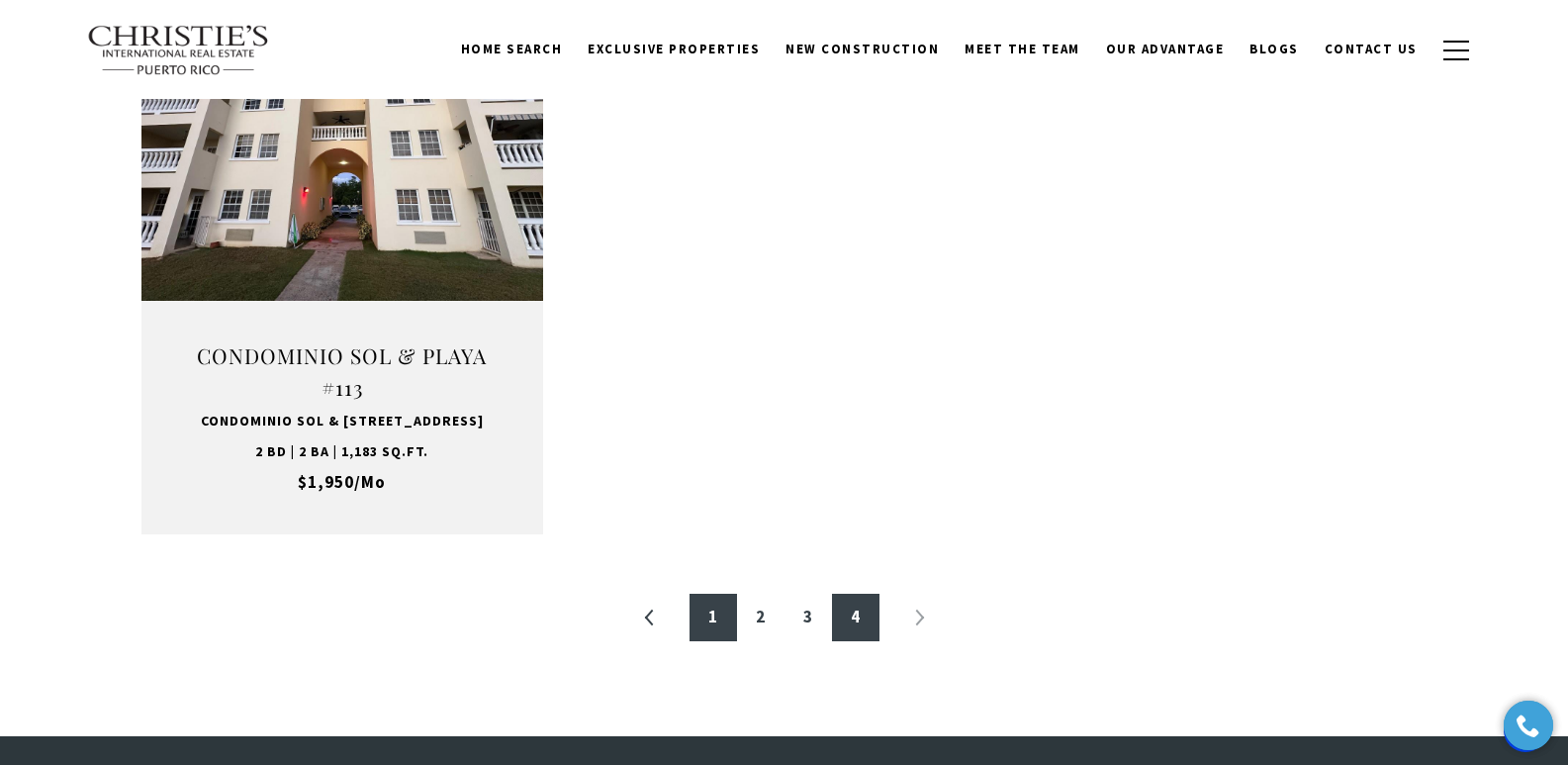
click at [714, 632] on link "1" at bounding box center [713, 618] width 48 height 48
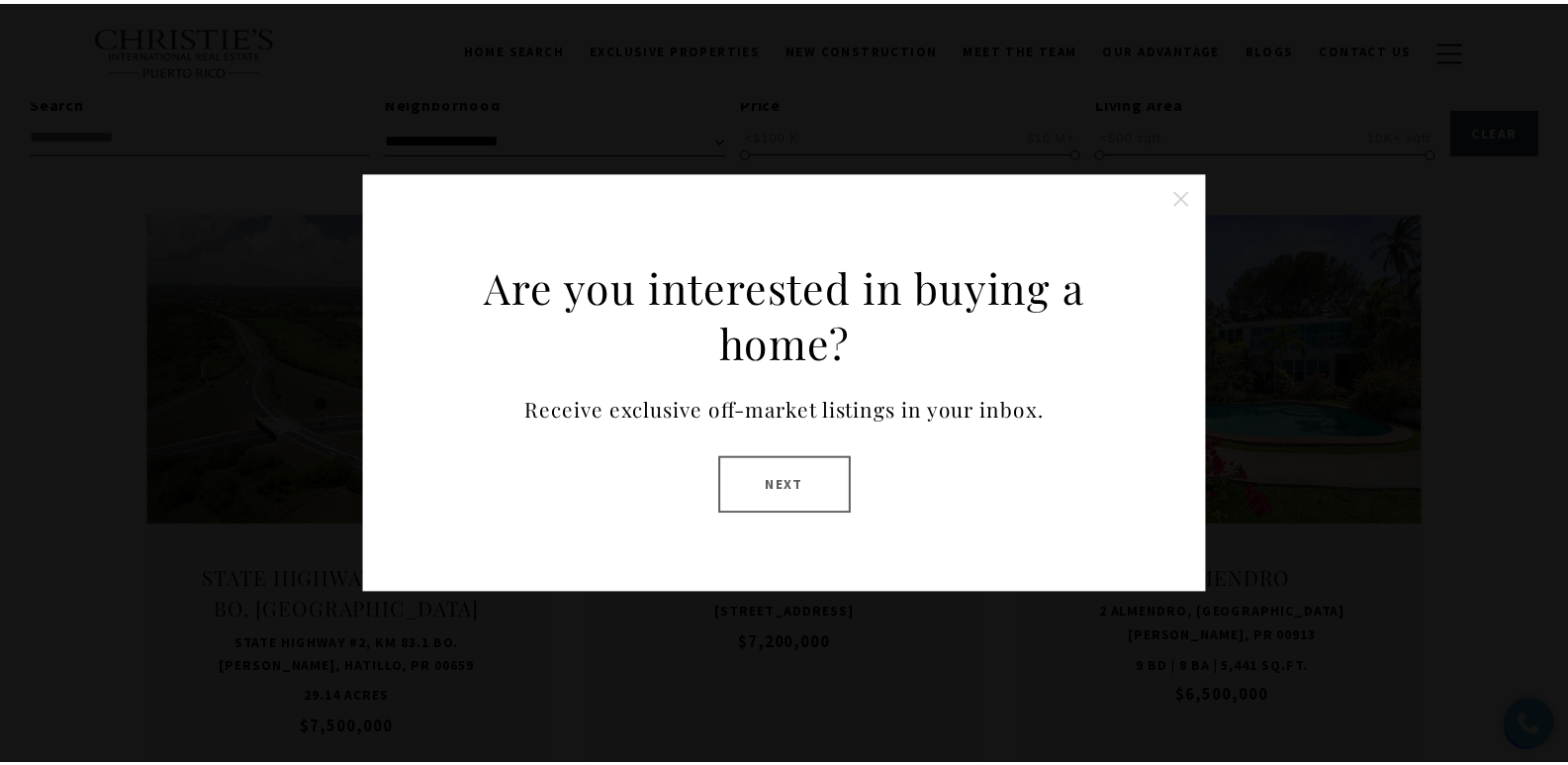
scroll to position [594, 0]
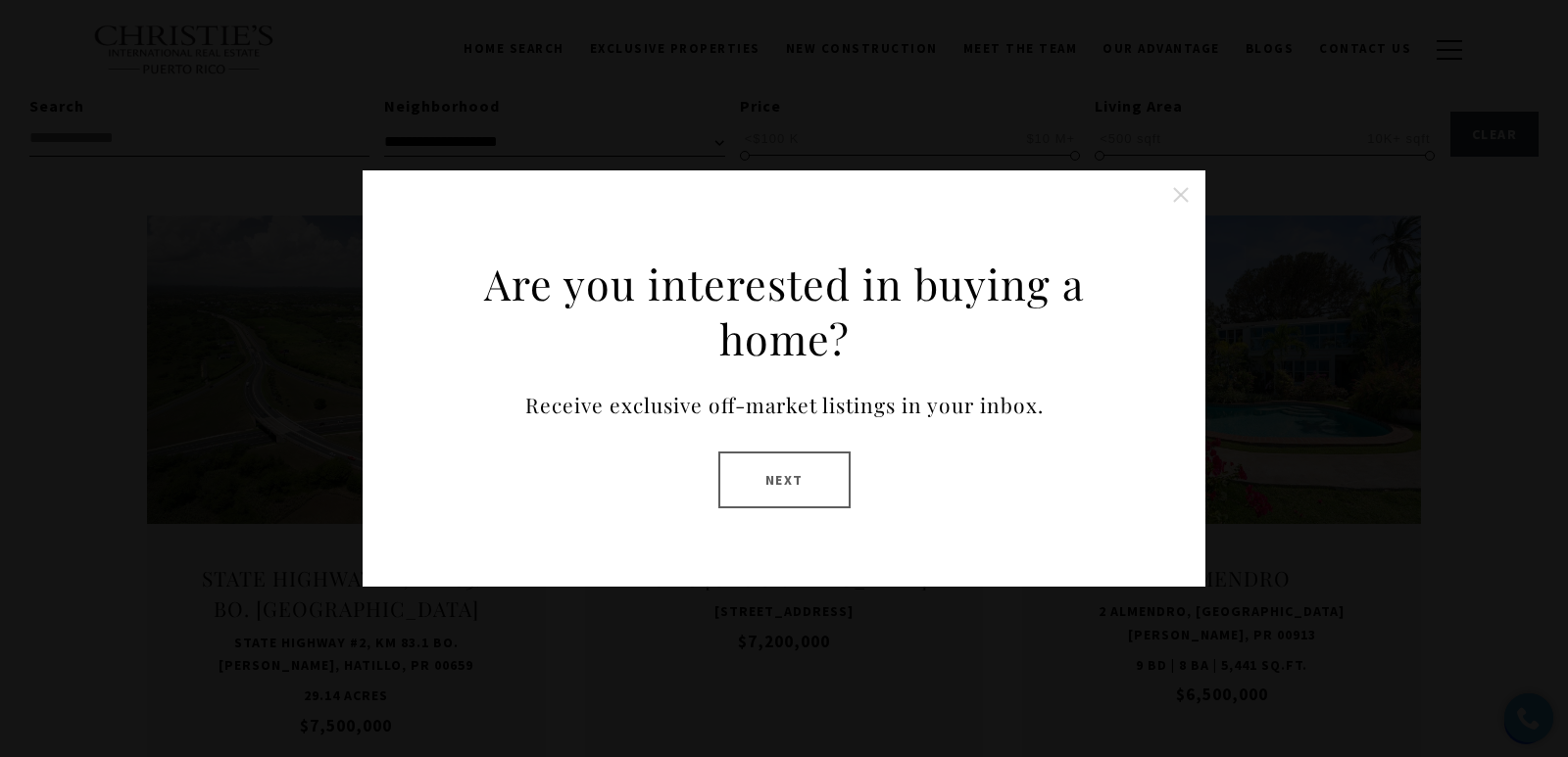
click at [1174, 198] on button at bounding box center [1181, 195] width 39 height 39
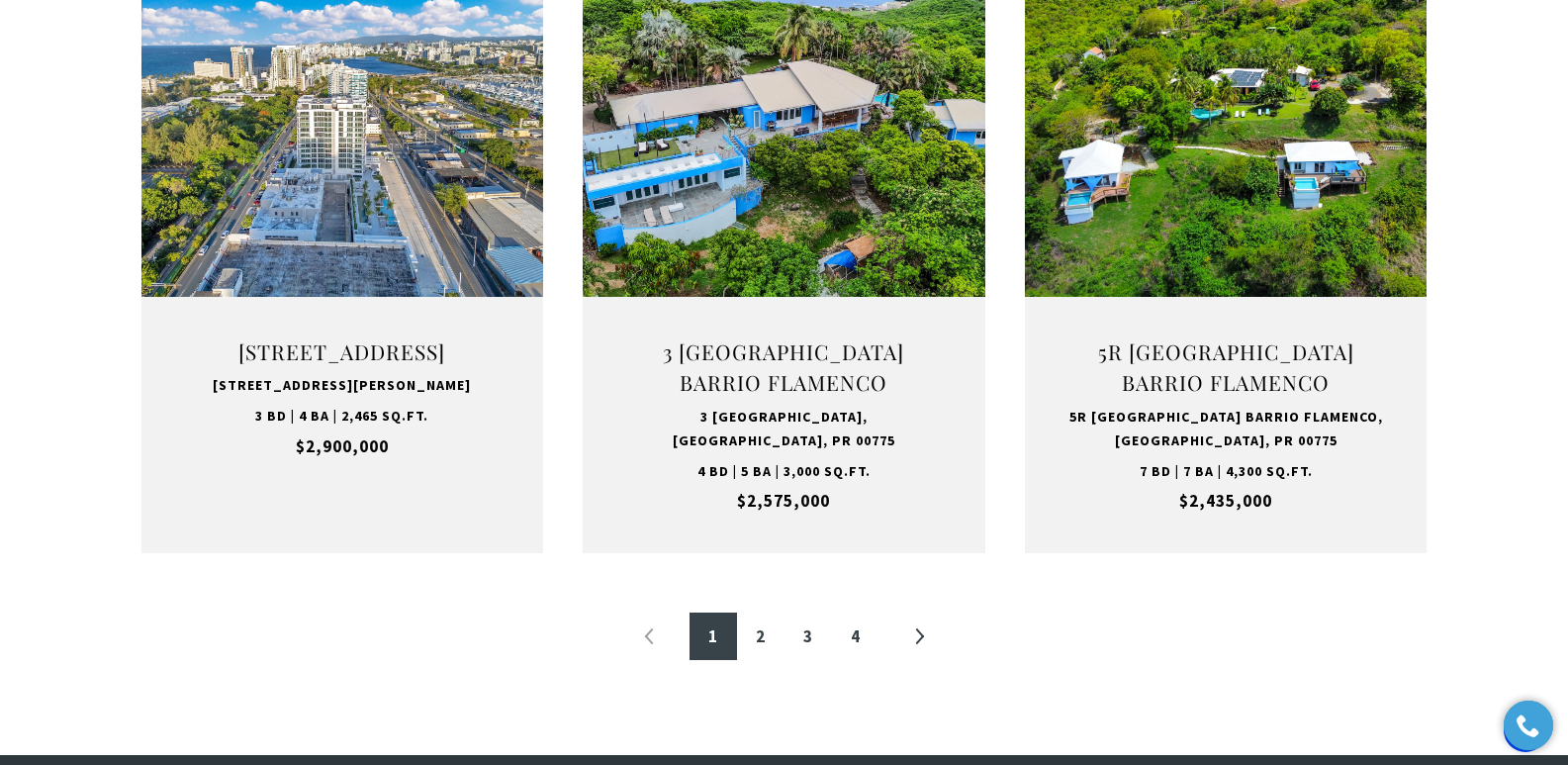
scroll to position [2078, 0]
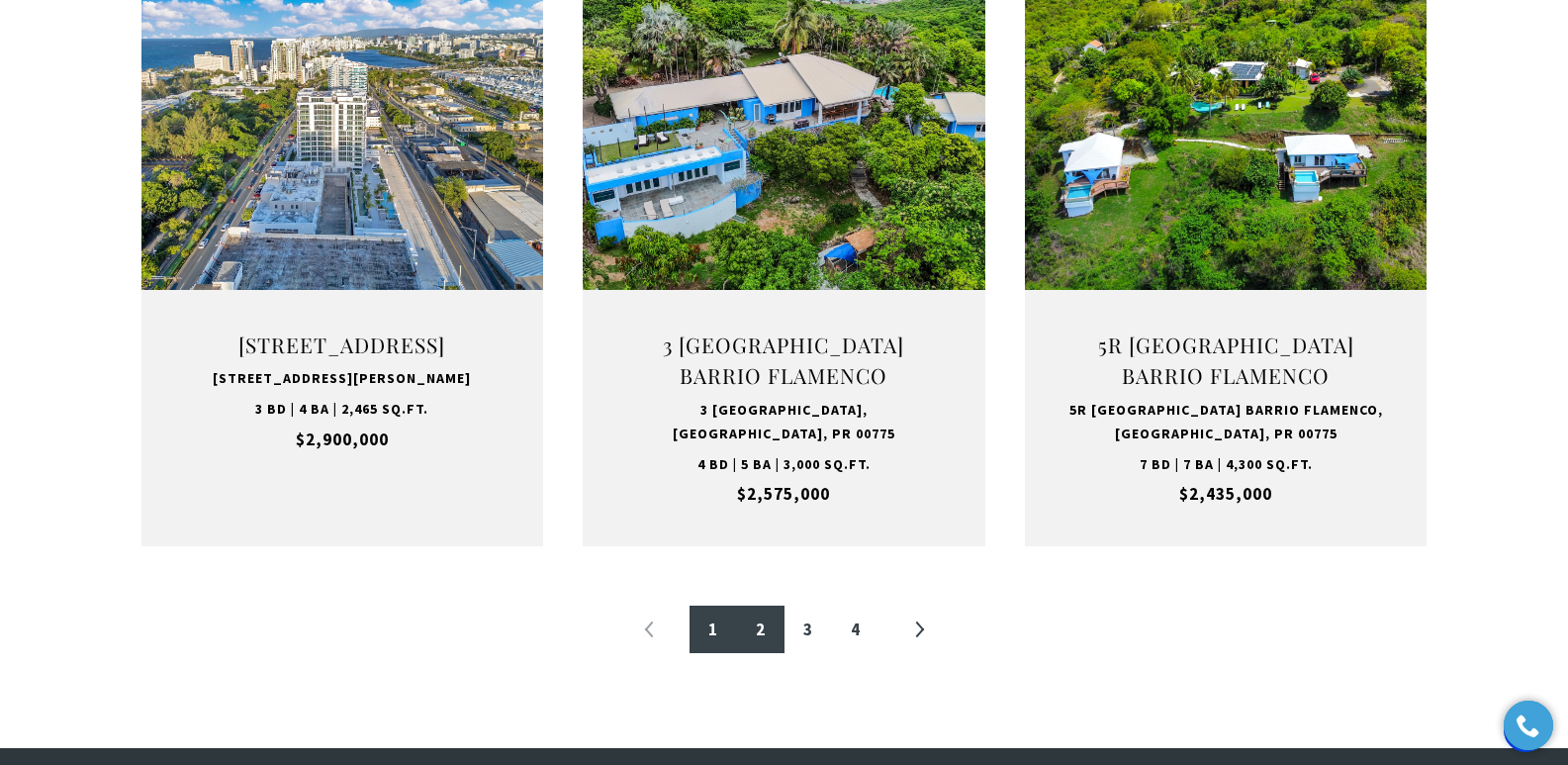
click at [763, 632] on link "2" at bounding box center [761, 630] width 48 height 48
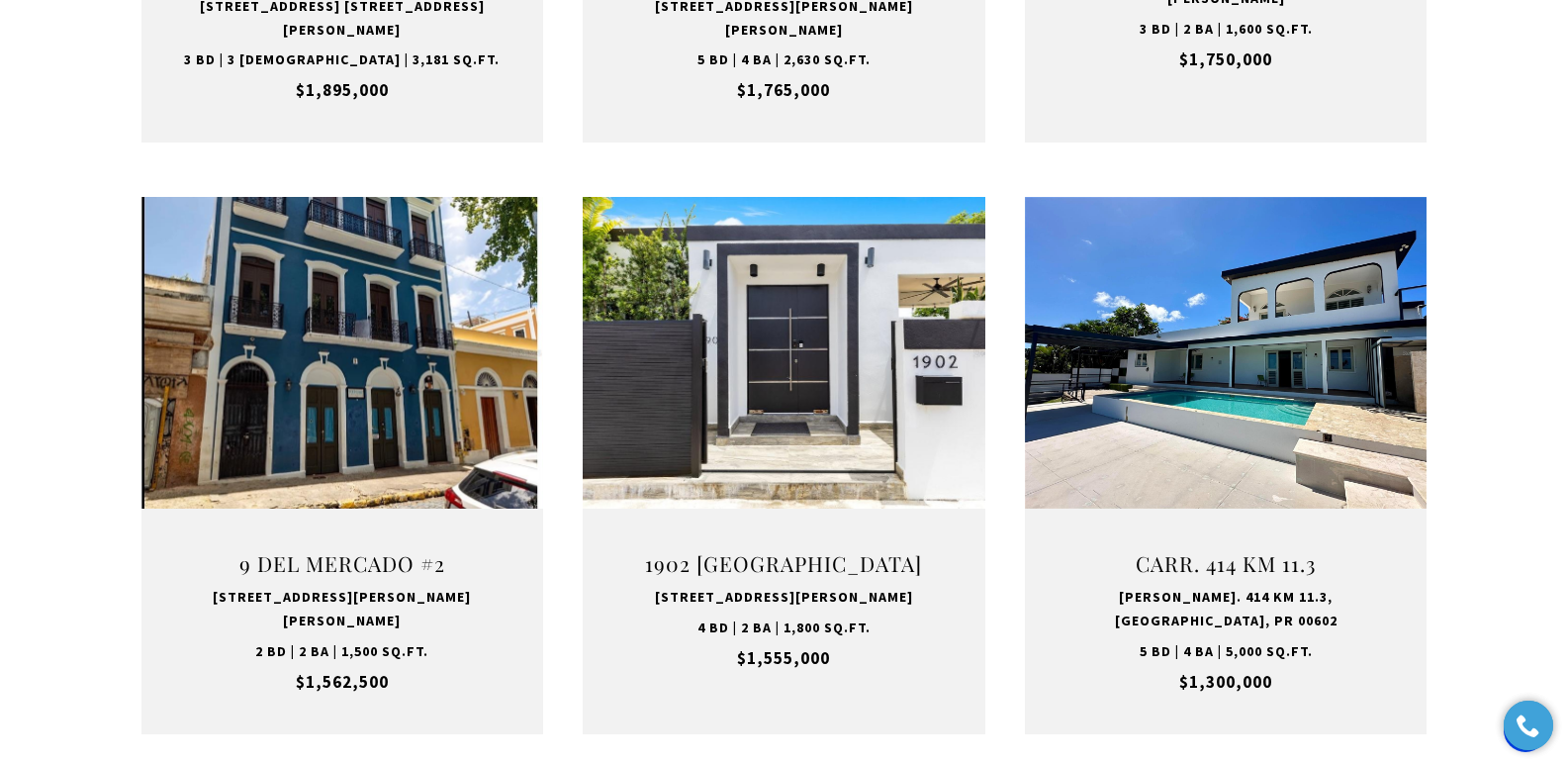
scroll to position [1866, 0]
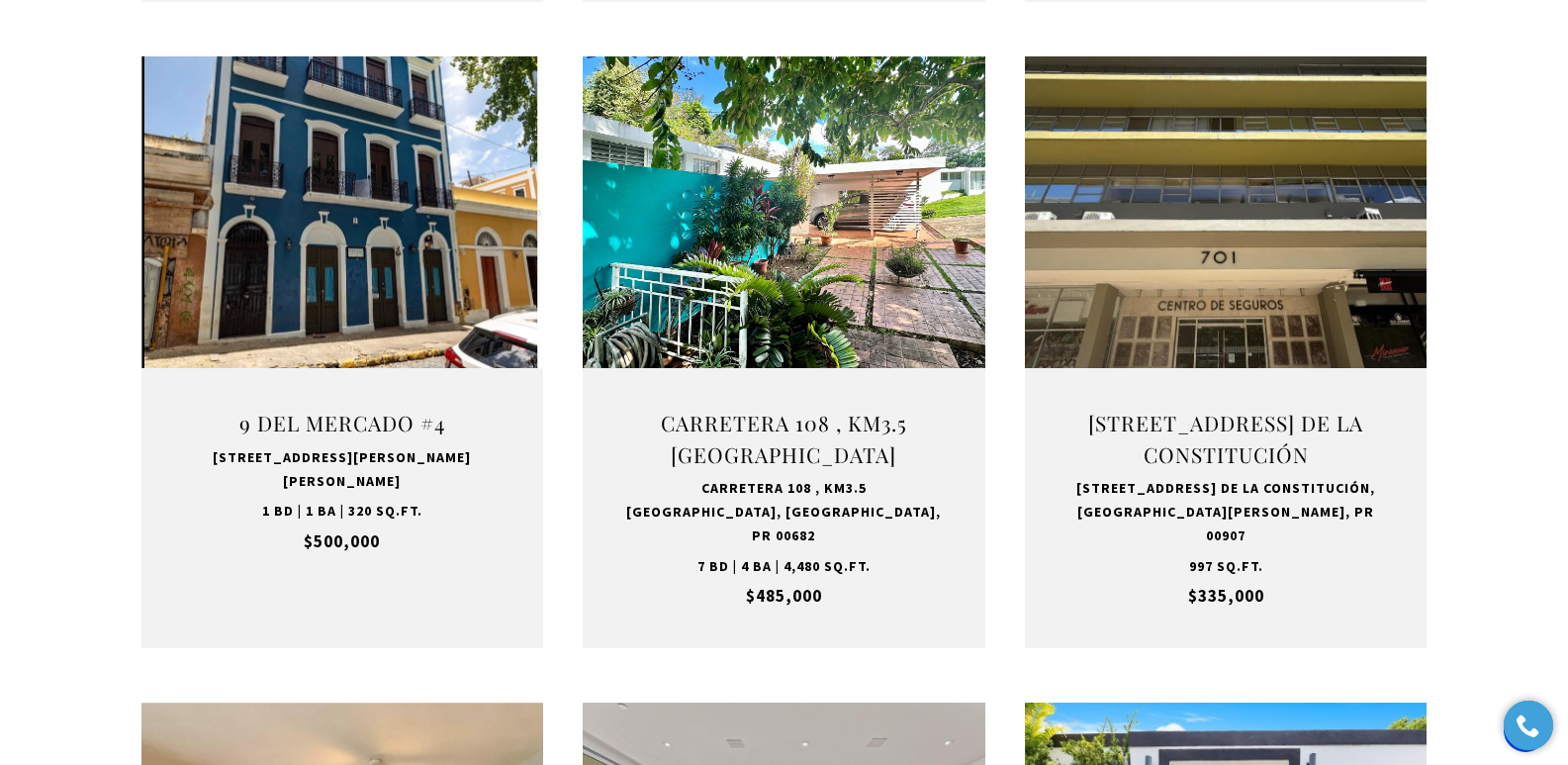
scroll to position [1359, 0]
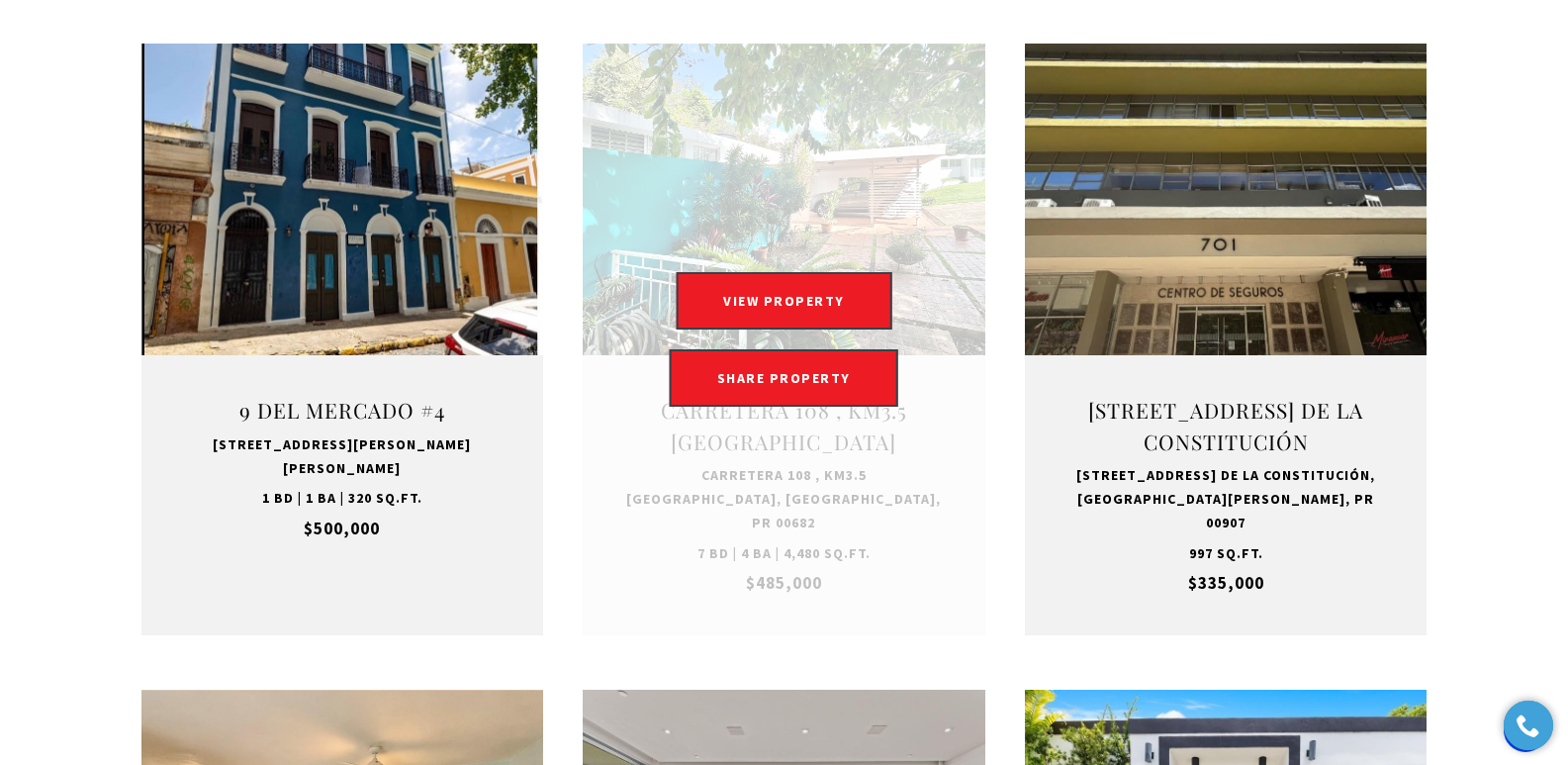
click at [800, 515] on link at bounding box center [784, 339] width 403 height 592
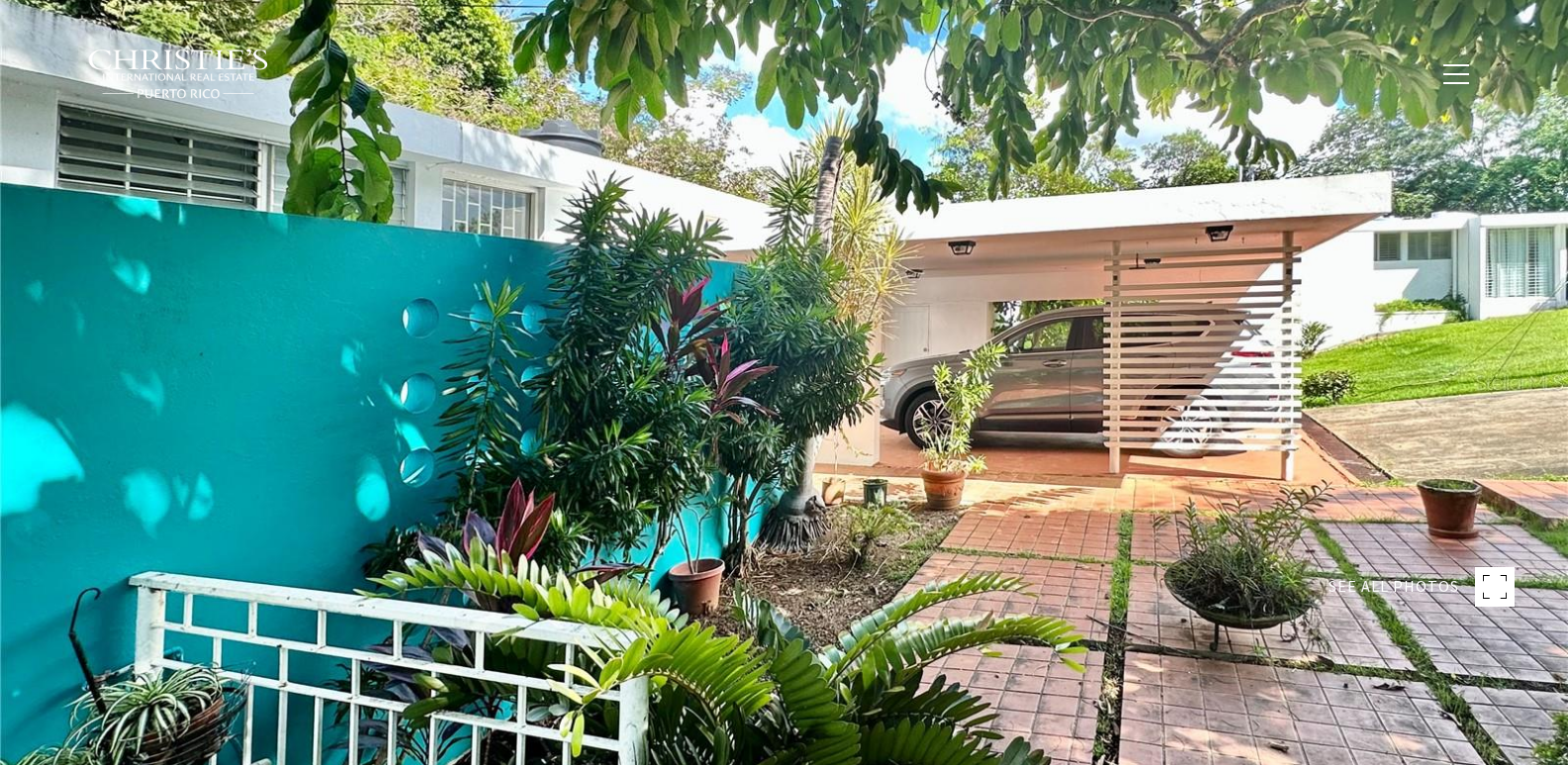
type input "********"
type input "*******"
type input "***"
type input "**********"
type input "**"
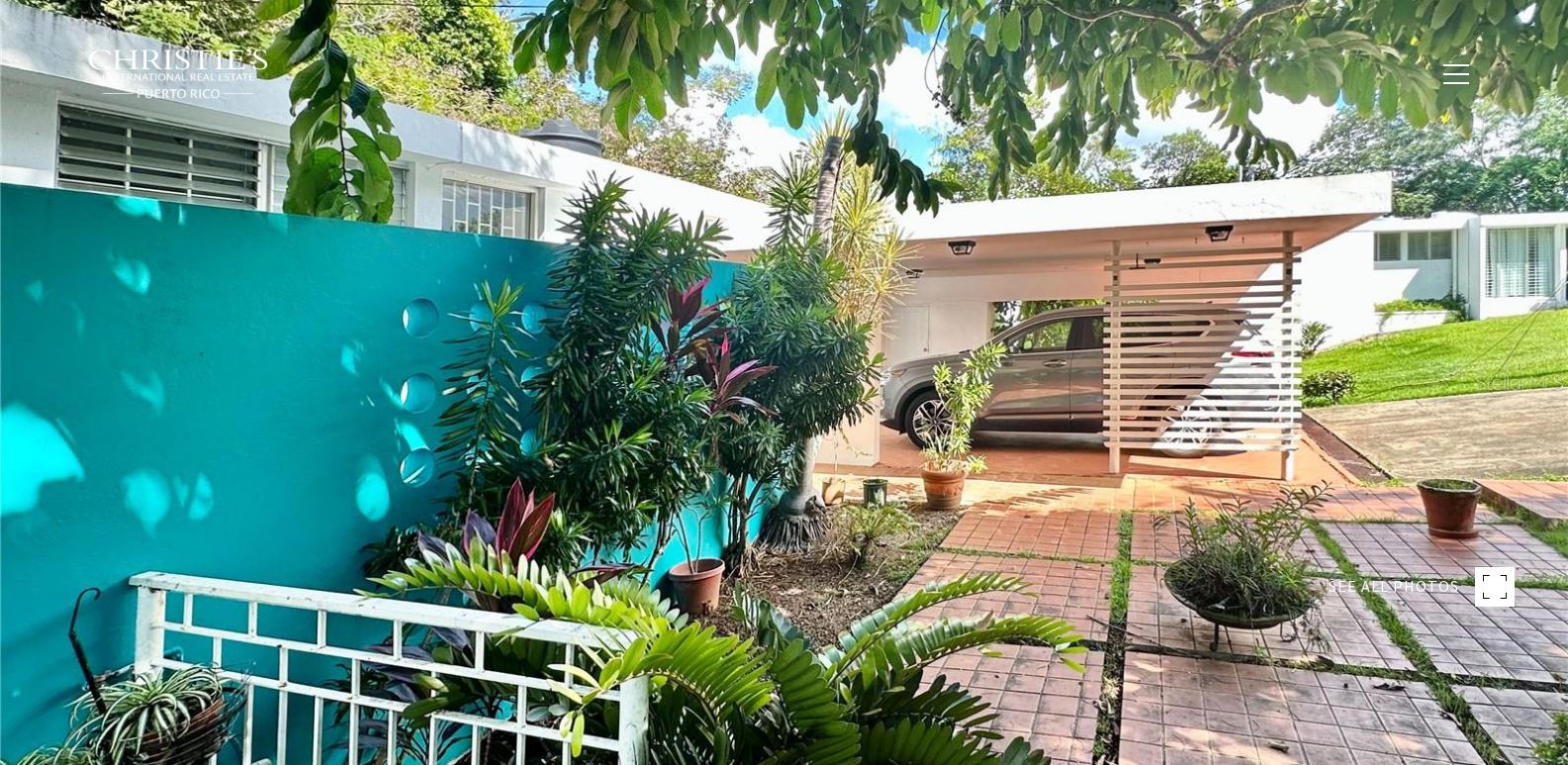
type input "********"
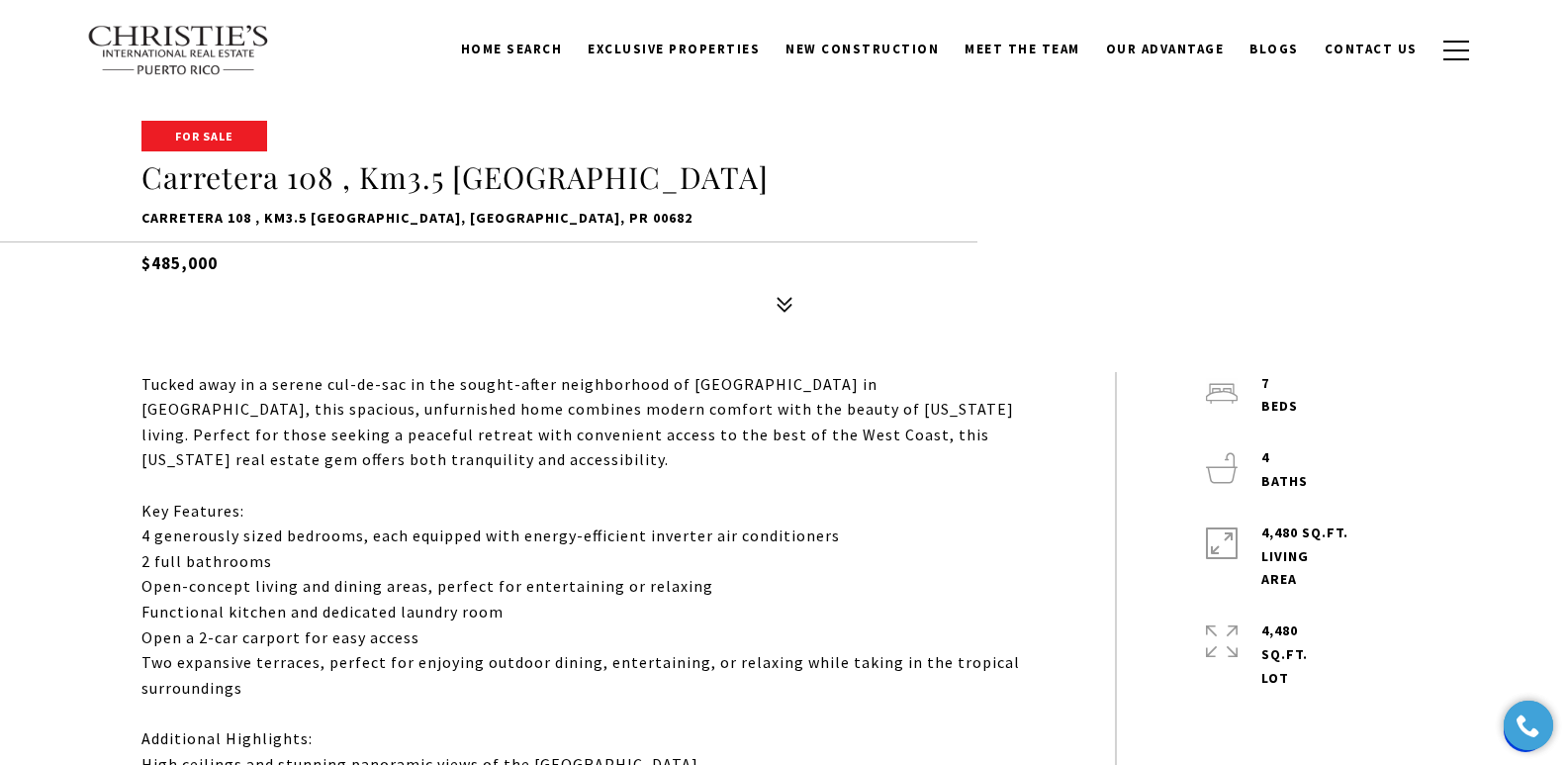
scroll to position [656, 0]
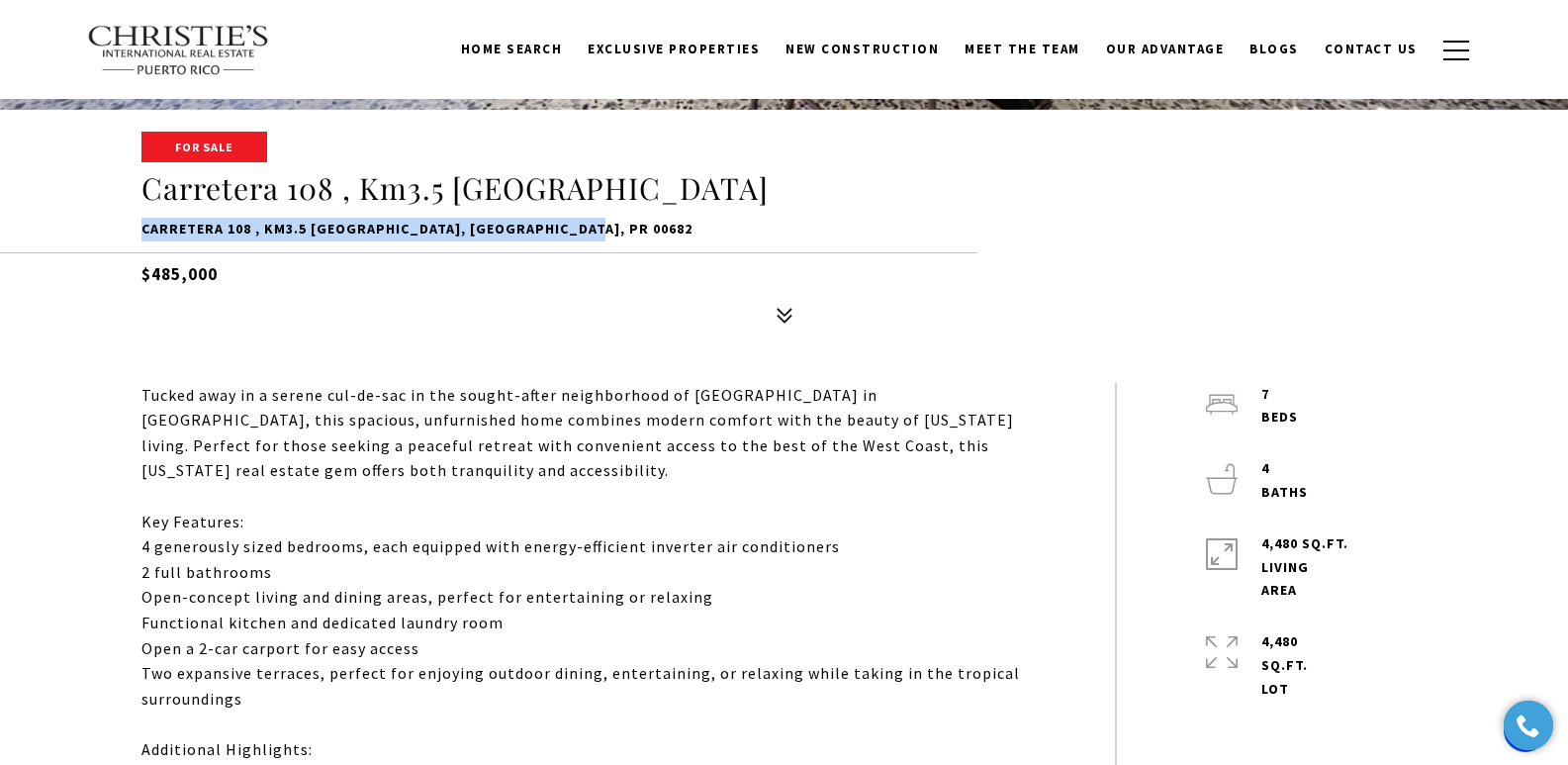
drag, startPoint x: 139, startPoint y: 229, endPoint x: 609, endPoint y: 234, distance: 470.0
click at [609, 234] on div "For Sale Carretera 108 , Km3.5 VILLA NU SIGMA Carretera 108 , Km3.5 VILLA NU SI…" at bounding box center [784, 233] width 1385 height 200
copy p "Carretera 108 , Km3.5 VILLA NU SIGMA, MAYAGUEZ, PR 00682"
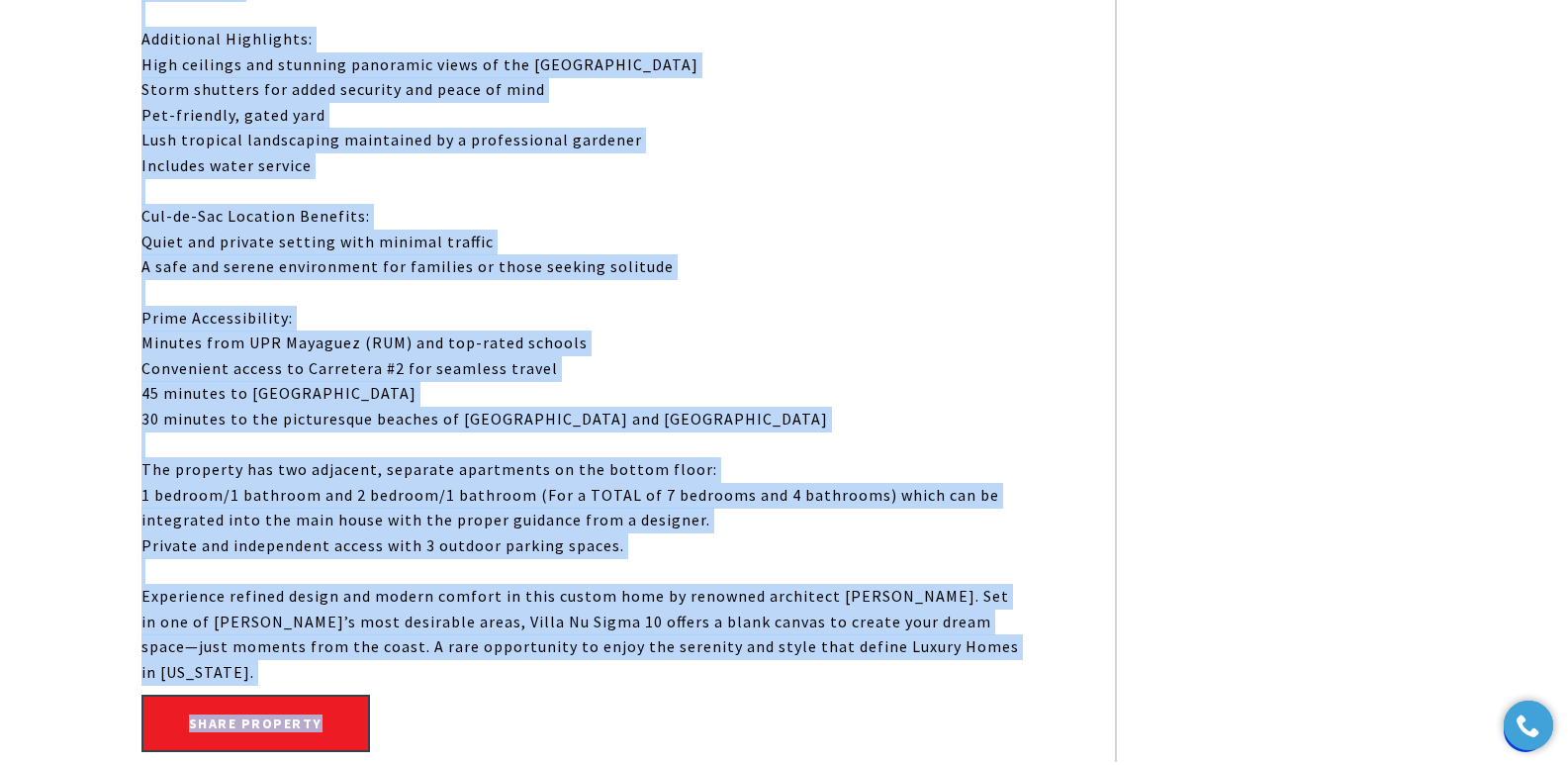
scroll to position [1618, 0]
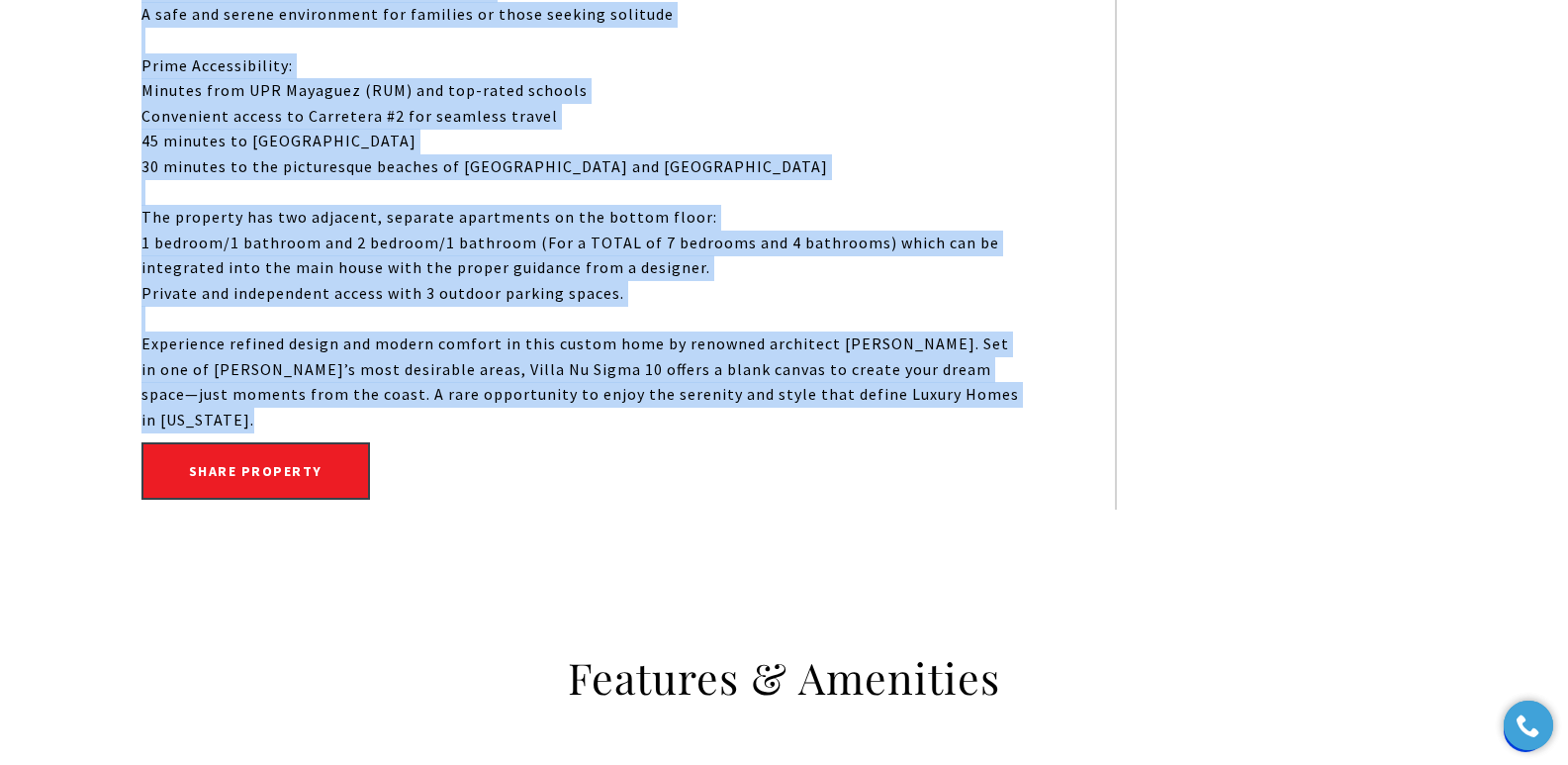
drag, startPoint x: 144, startPoint y: 396, endPoint x: 1031, endPoint y: 404, distance: 887.0
copy div "Tucked away in a serene cul-de-sac in the sought-after neighborhood of Miradero…"
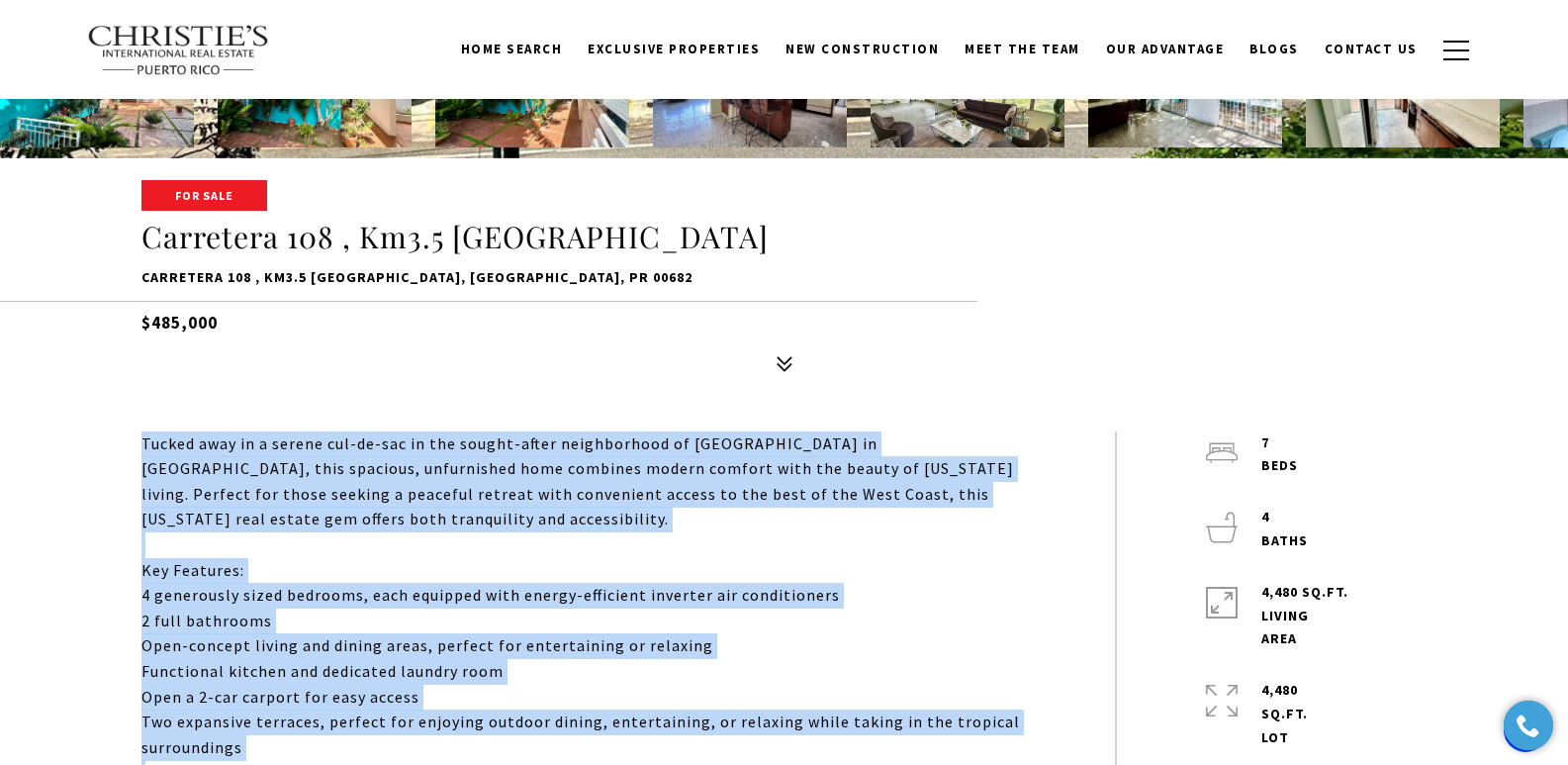
scroll to position [584, 0]
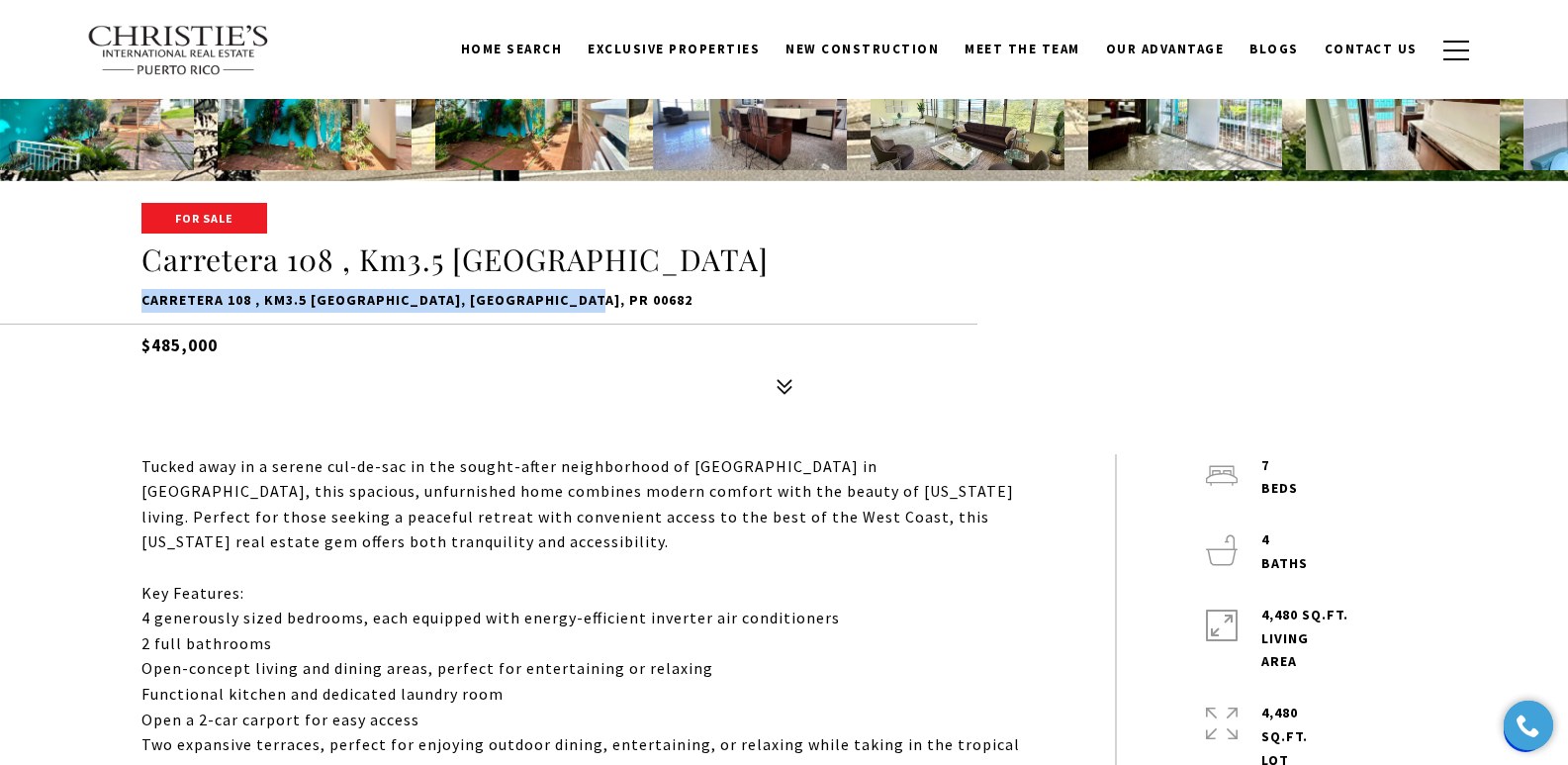
drag, startPoint x: 136, startPoint y: 302, endPoint x: 611, endPoint y: 297, distance: 475.0
click at [611, 297] on div "For Sale Carretera 108 , Km3.5 VILLA NU SIGMA Carretera 108 , Km3.5 VILLA NU SI…" at bounding box center [784, 304] width 1385 height 200
copy p "Carretera 108 , Km3.5 VILLA NU SIGMA, MAYAGUEZ, PR 00682"
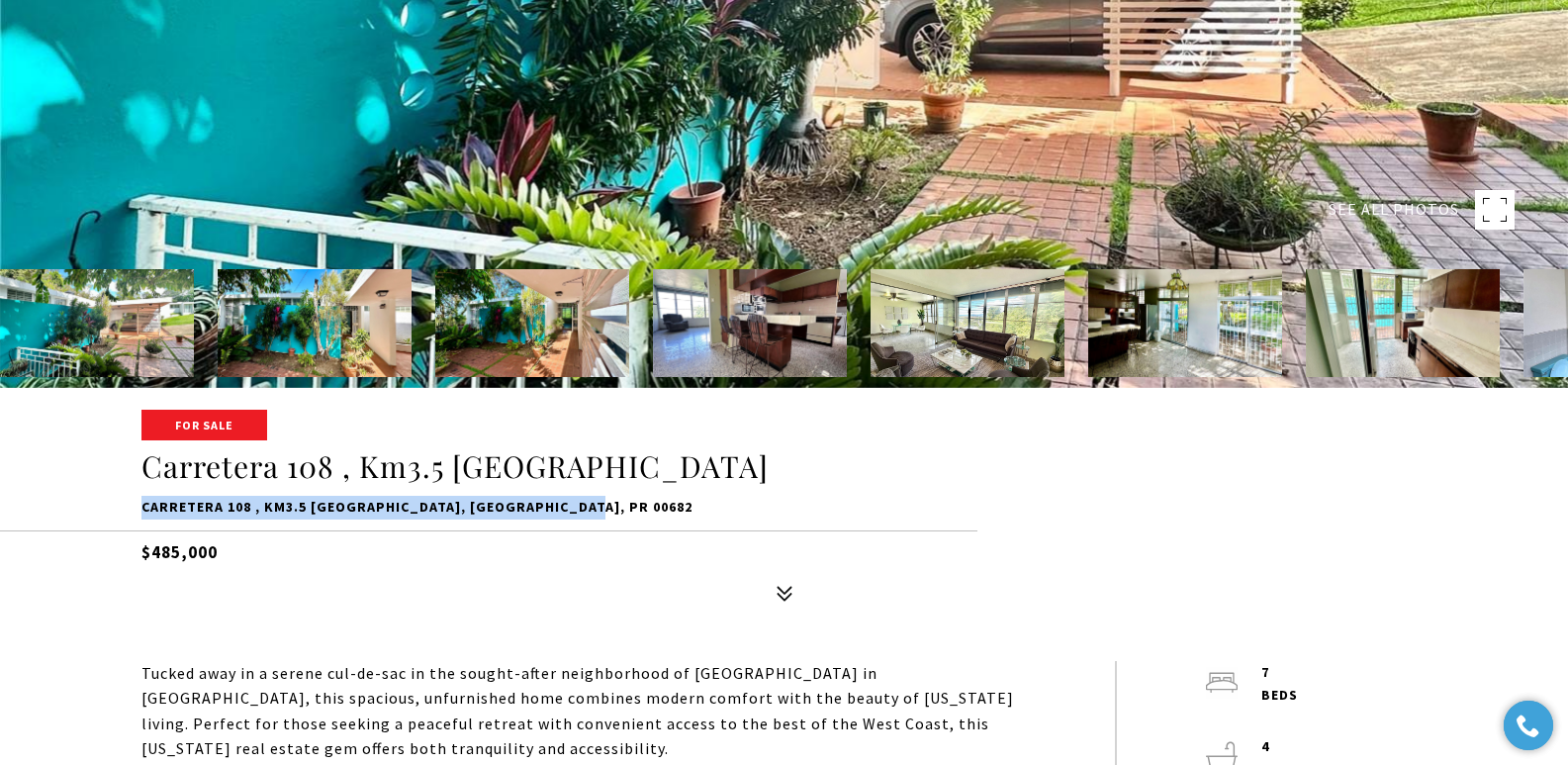
scroll to position [389, 0]
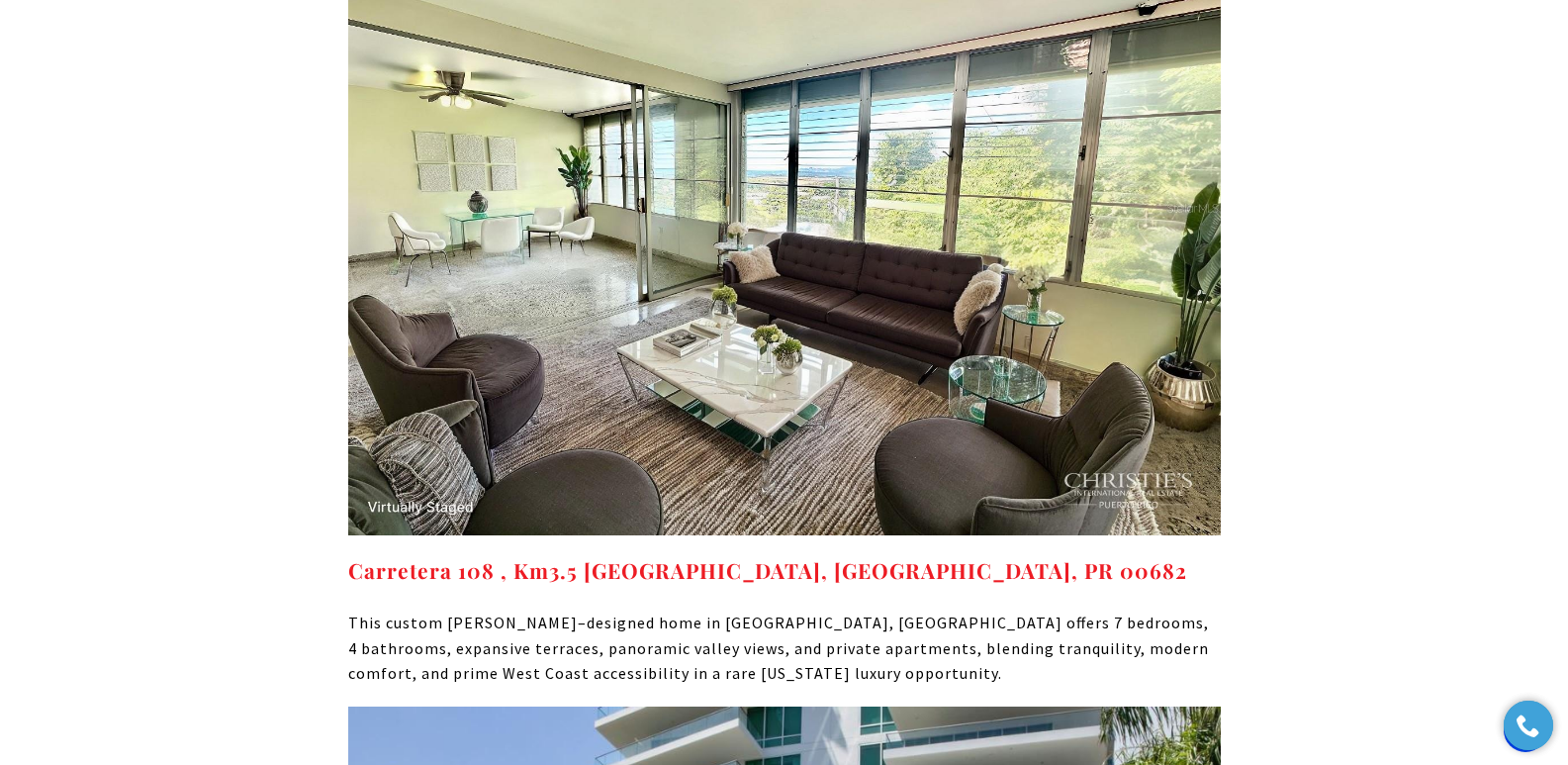
scroll to position [10766, 0]
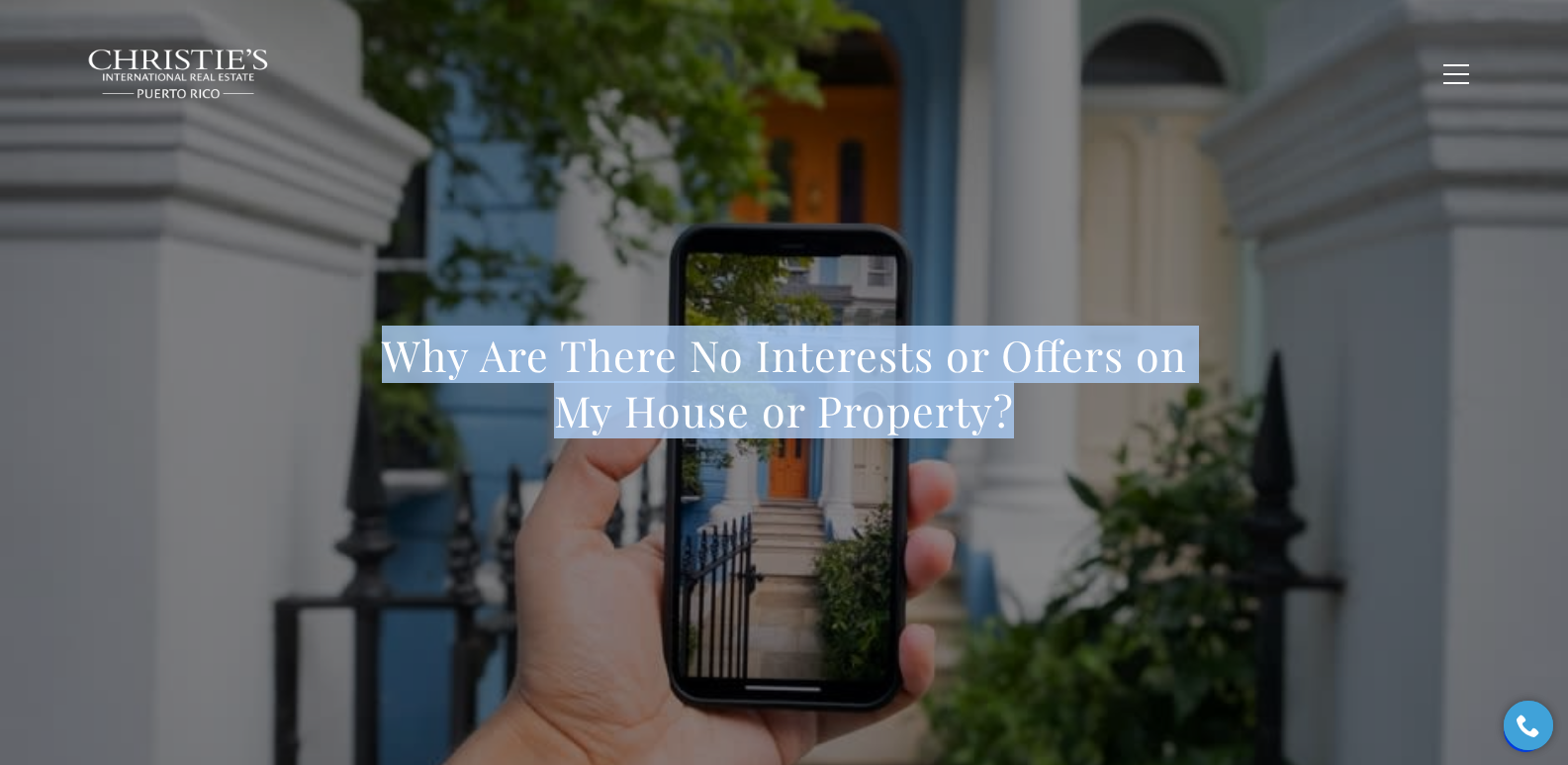
drag, startPoint x: 310, startPoint y: 359, endPoint x: 1170, endPoint y: 420, distance: 862.2
click at [1170, 420] on div "Why Are There No Interests or Offers on My House or Property?" at bounding box center [784, 395] width 1385 height 594
copy h1 "Why Are There No Interests or Offers on My House or Property?"
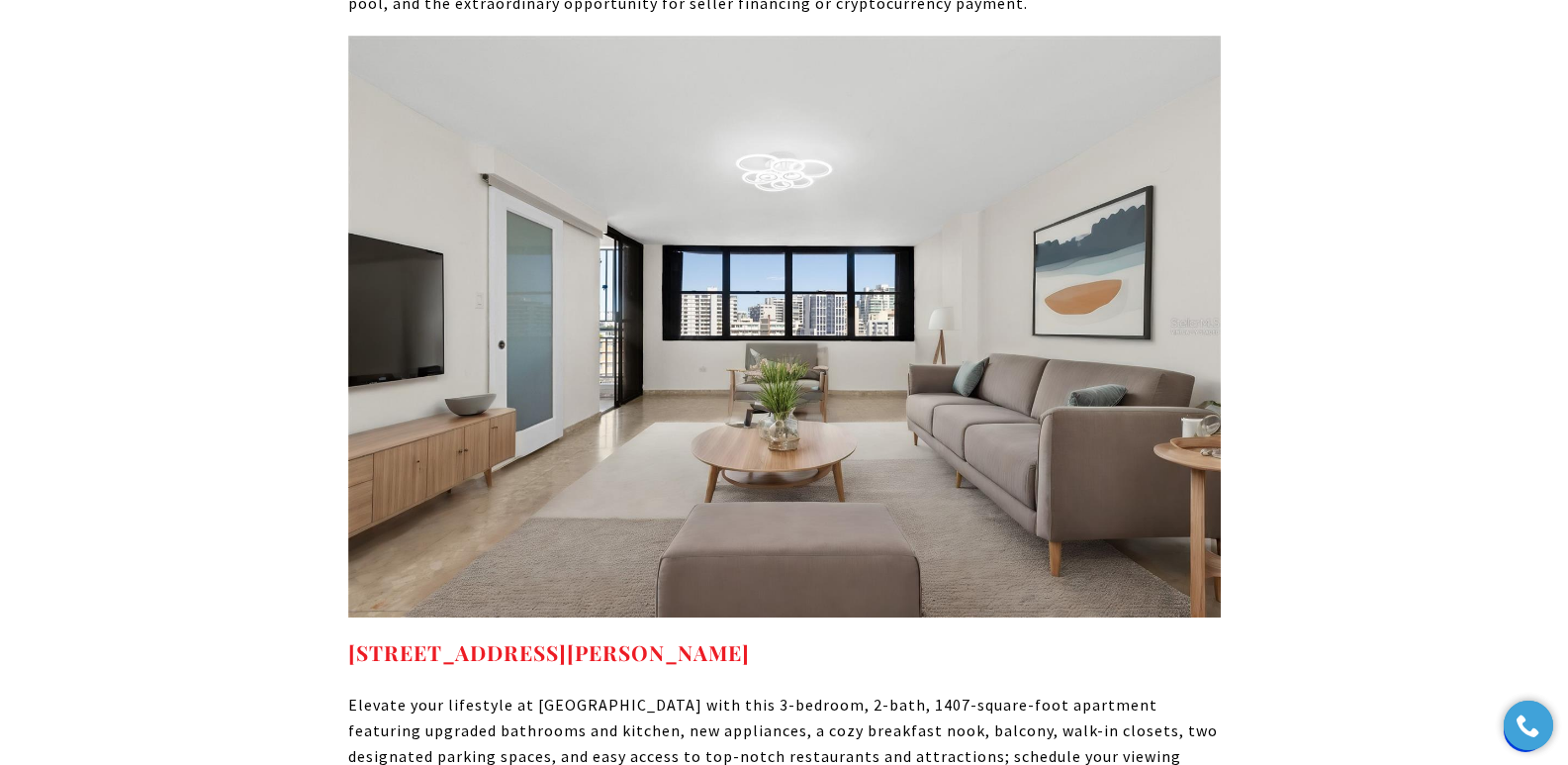
scroll to position [12881, 0]
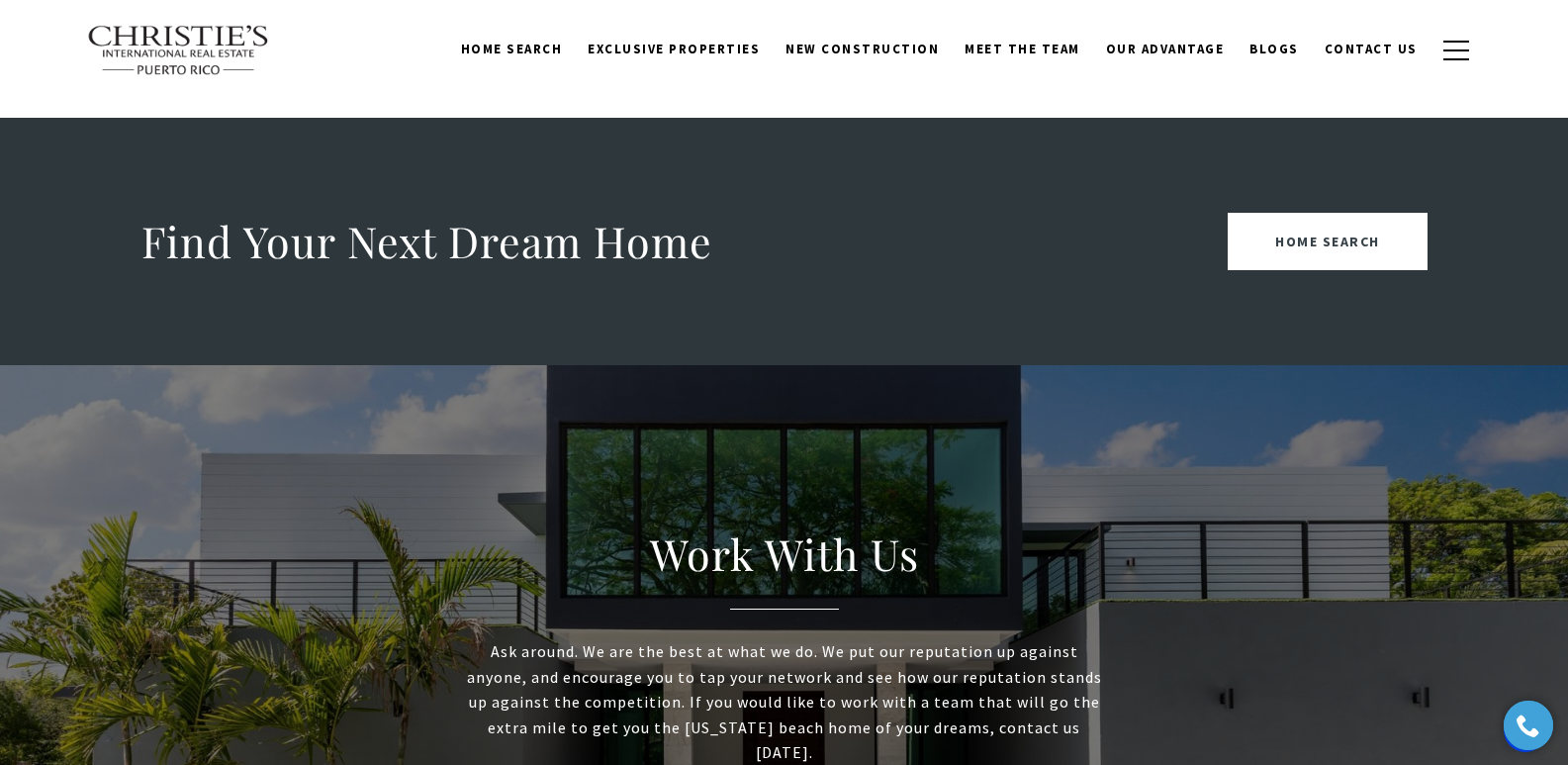
scroll to position [2008, 0]
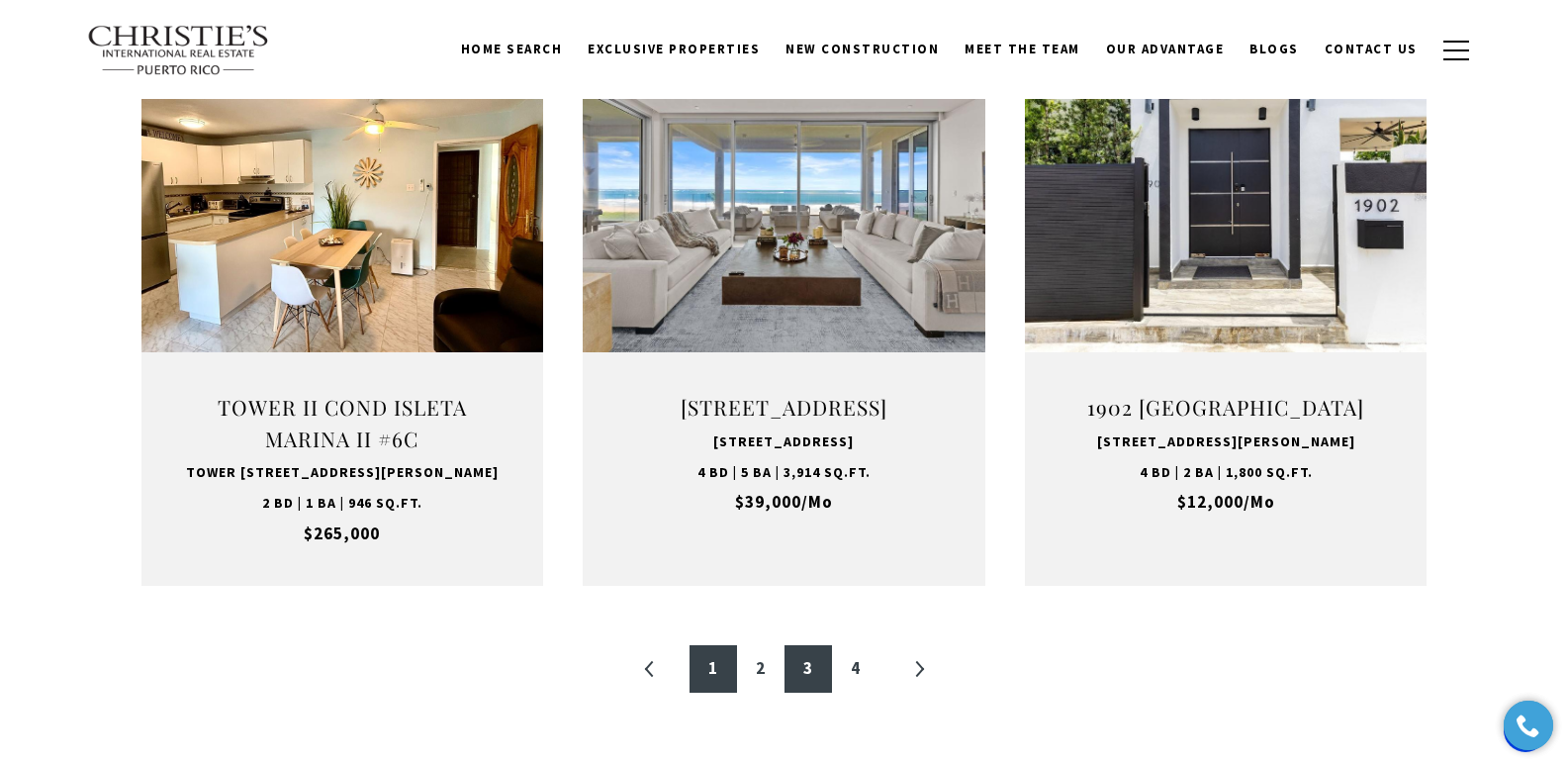
click at [713, 692] on link "1" at bounding box center [713, 669] width 48 height 48
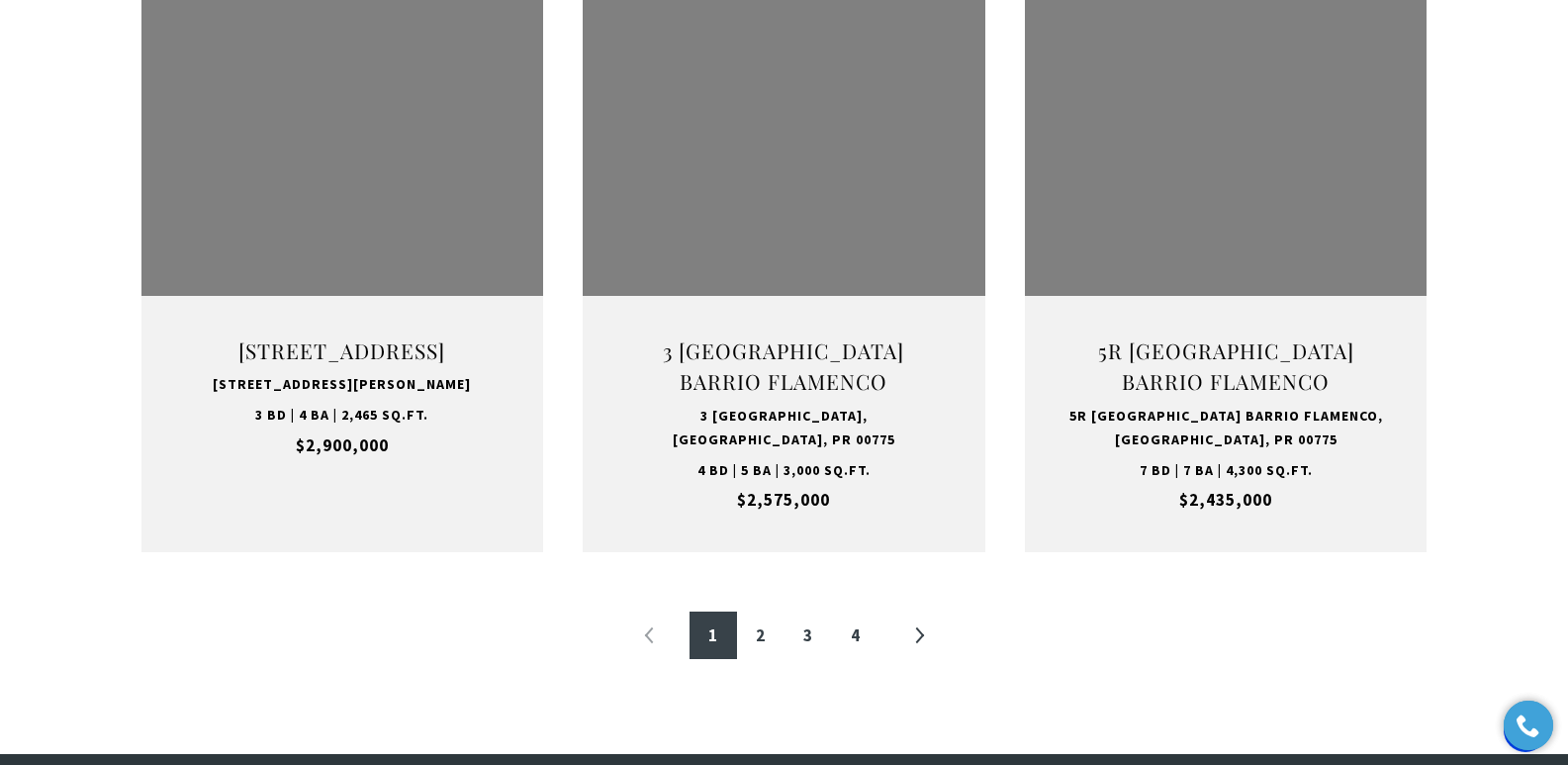
scroll to position [2085, 0]
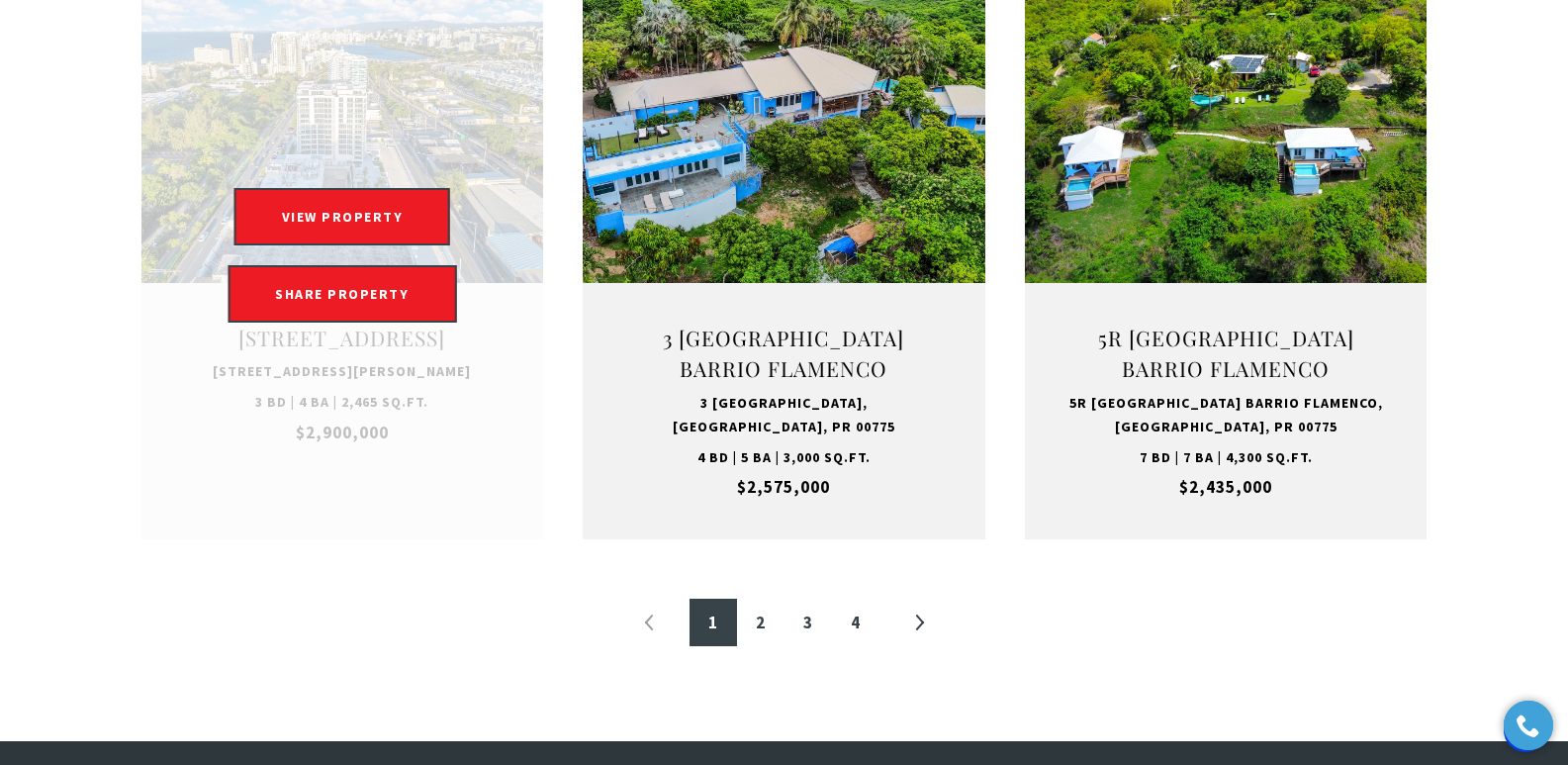
click at [316, 404] on link at bounding box center [342, 255] width 403 height 568
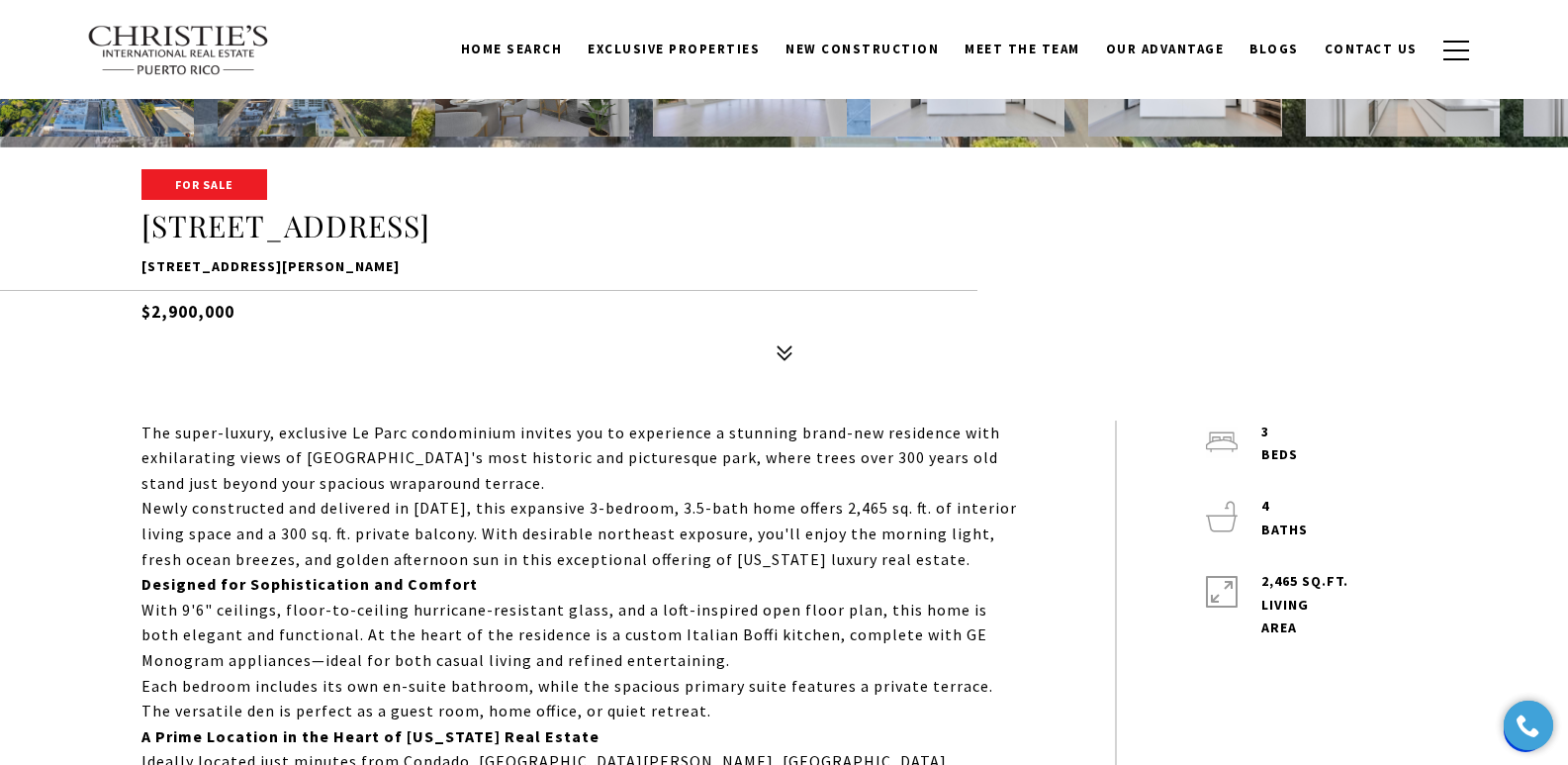
scroll to position [570, 0]
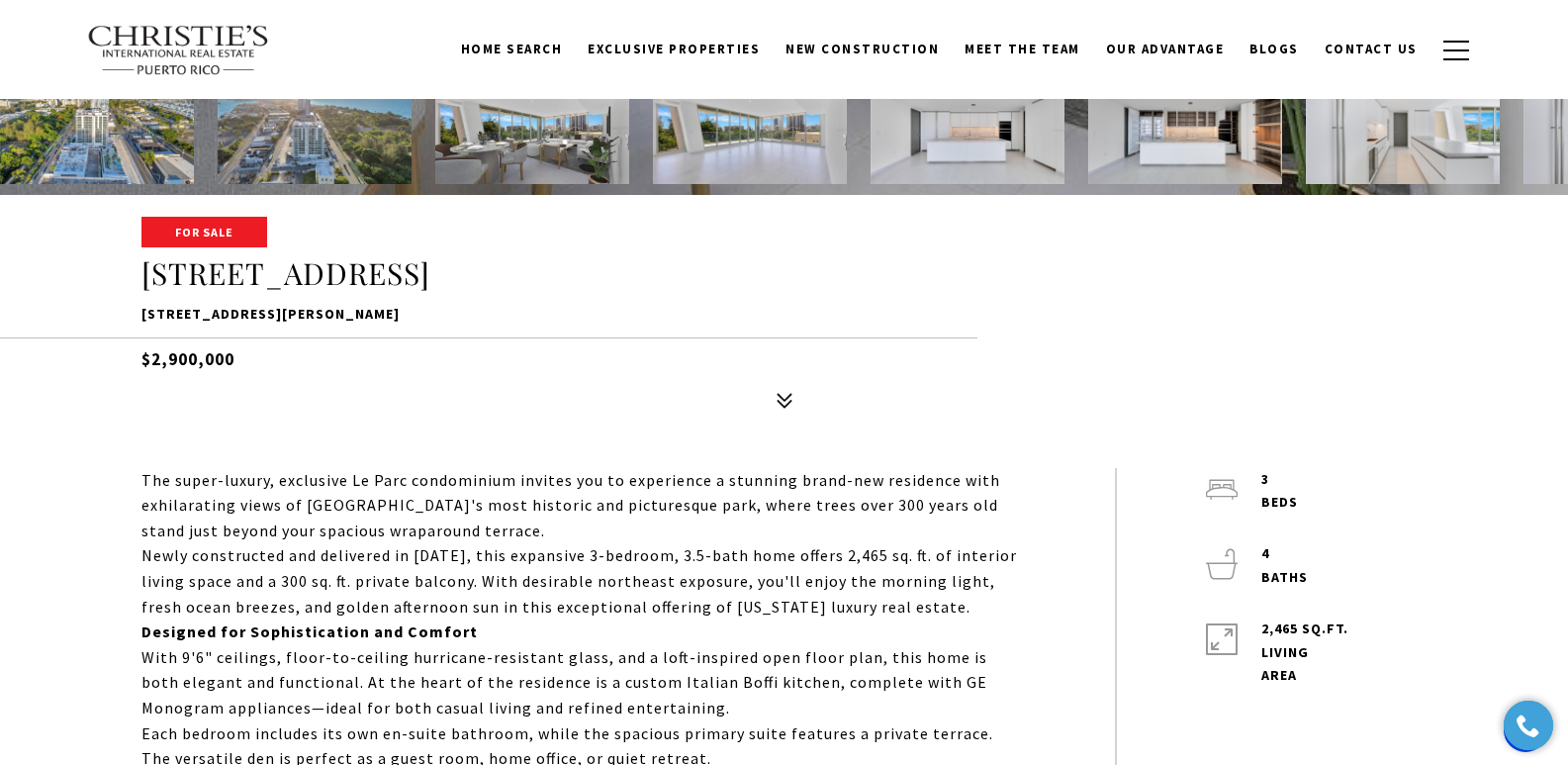
drag, startPoint x: 133, startPoint y: 313, endPoint x: 556, endPoint y: 310, distance: 423.0
click at [556, 310] on div "For Sale 540 AVE DE LA CONSTITUCIÓN #502 540 AVE DE LA CONSTITUCIÓN #502, SAN J…" at bounding box center [784, 318] width 1385 height 200
copy p "540 AVE DE LA CONSTITUCIÓN #502, SAN JUAN, PR 00901"
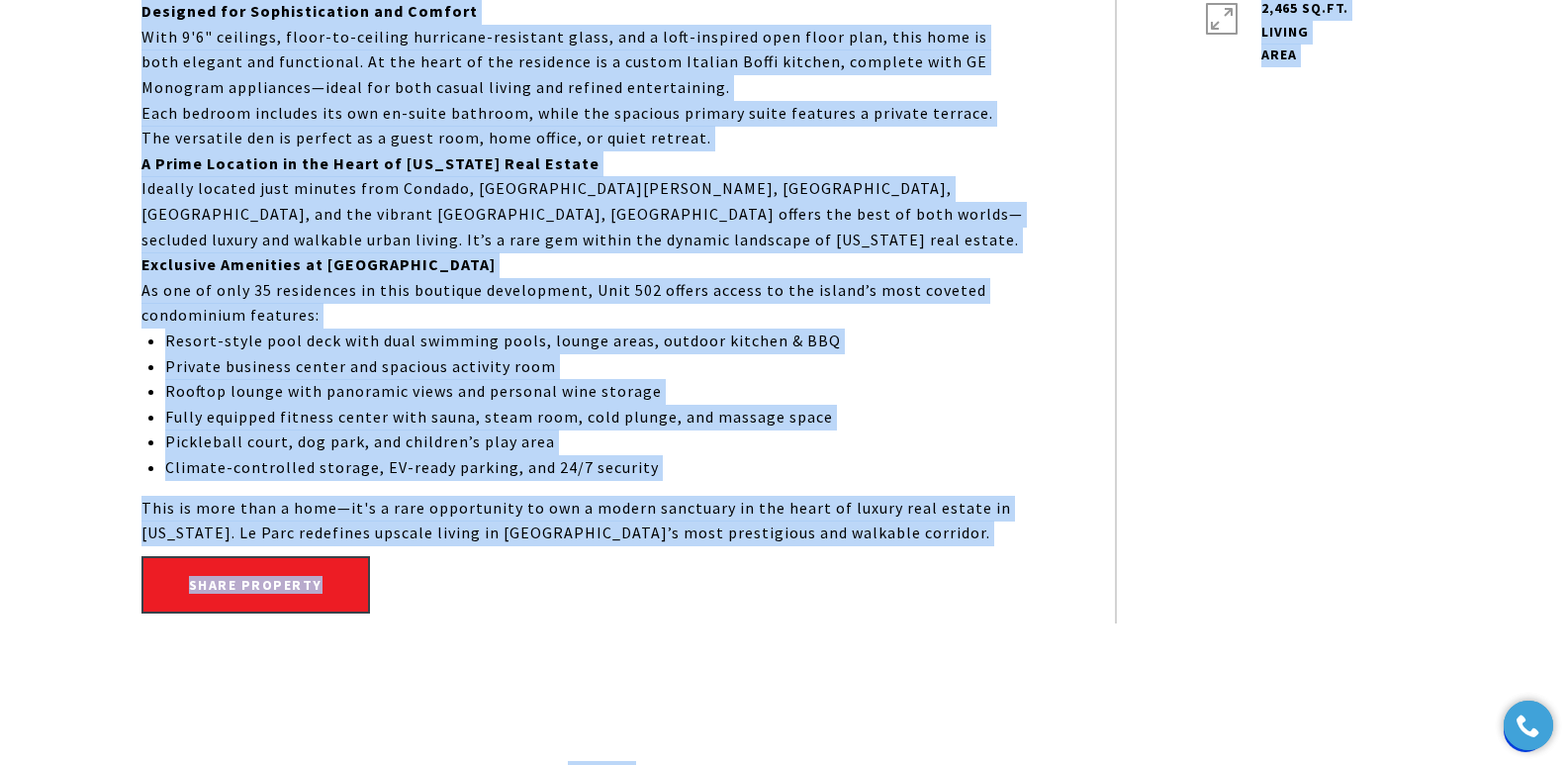
scroll to position [1330, 0]
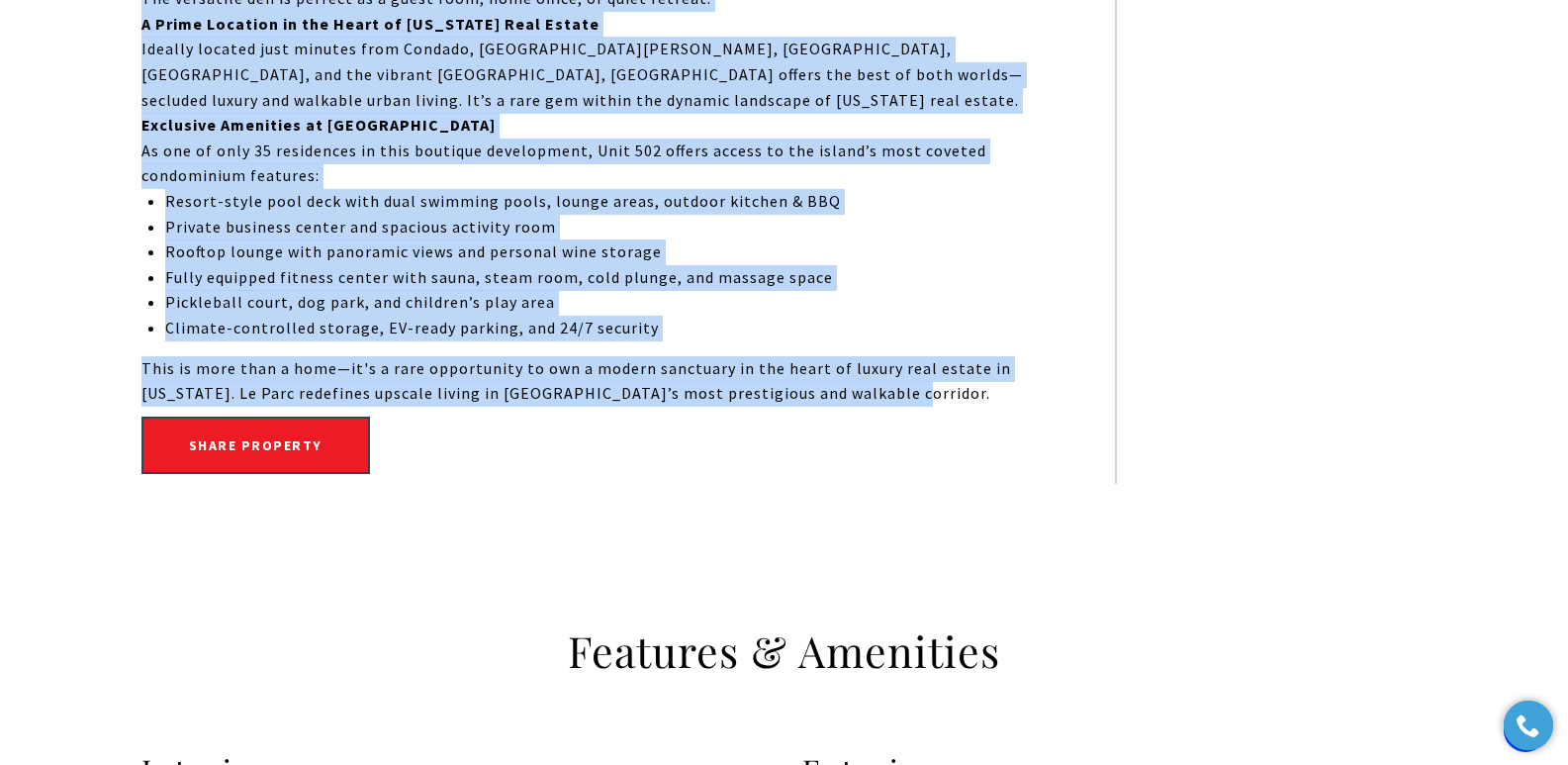
drag, startPoint x: 137, startPoint y: 478, endPoint x: 892, endPoint y: 387, distance: 760.5
click at [892, 387] on div "The super-luxury, exclusive Le Parc condominium invites you to experience a stu…" at bounding box center [784, 96] width 1385 height 776
copy body "SEE ALL PHOTOS For Sale 540 AVE DE LA CONSTITUCIÓN #502 540 AVE DE LA CONSTITUC…"
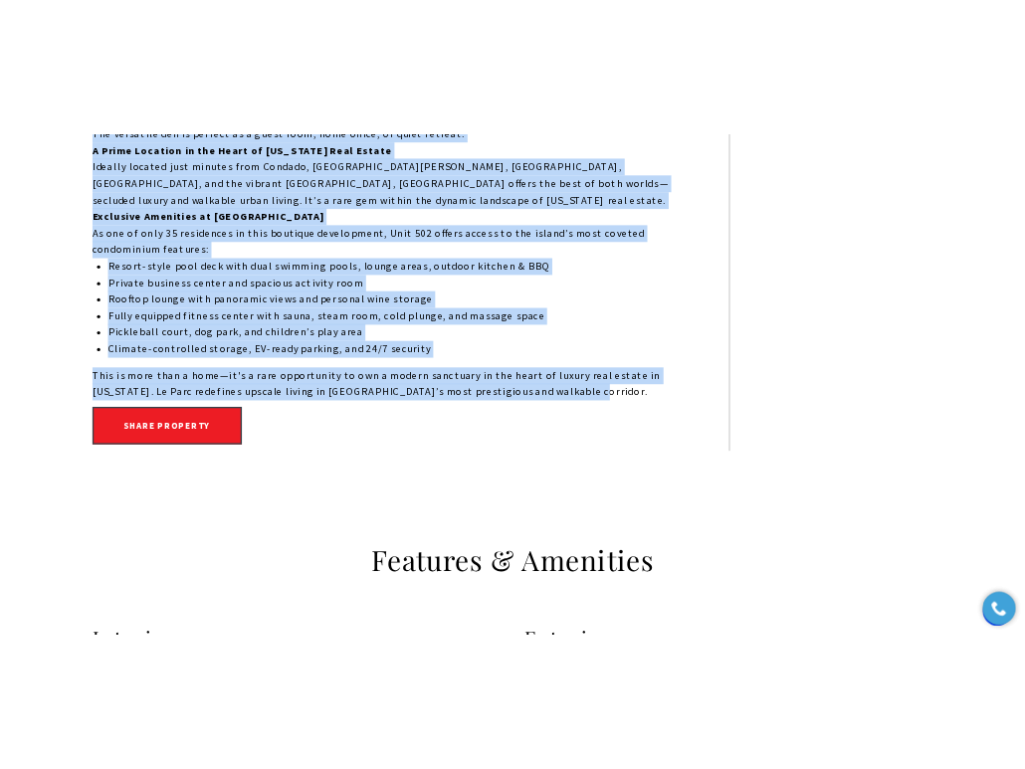
scroll to position [0, 0]
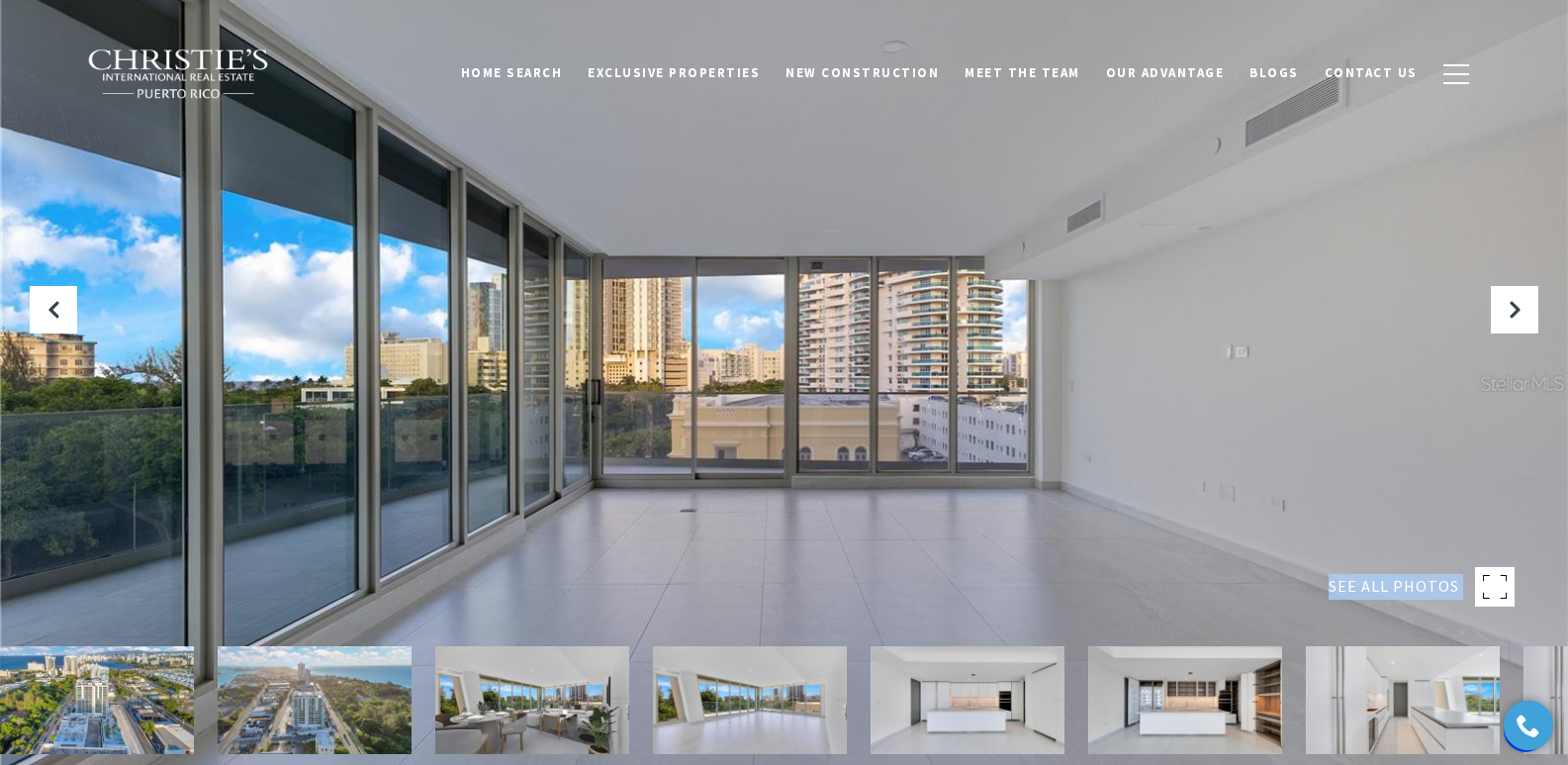
click at [575, 706] on img at bounding box center [532, 700] width 194 height 107
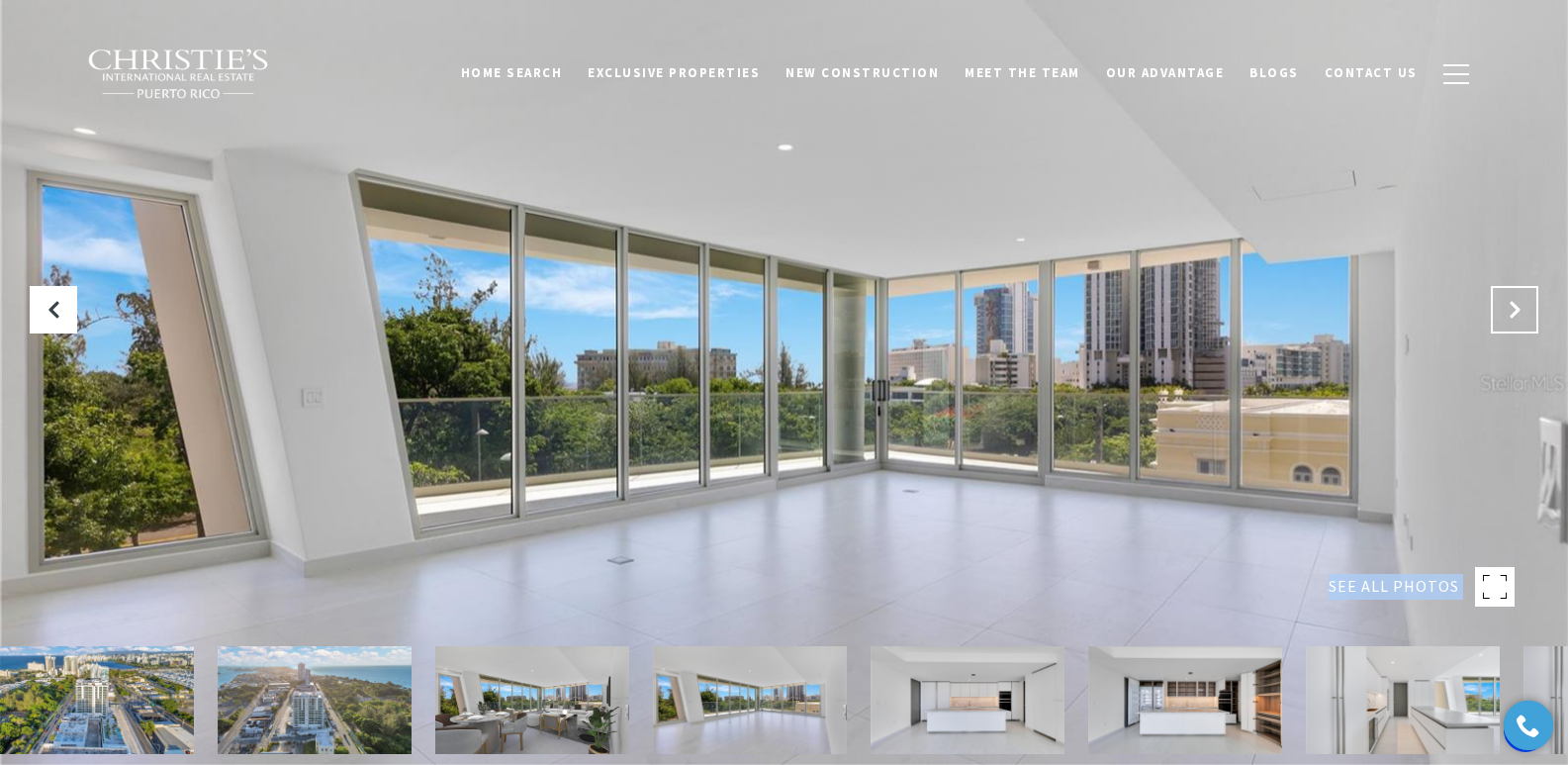
click at [1516, 317] on icon "Next Slide" at bounding box center [1514, 309] width 20 height 20
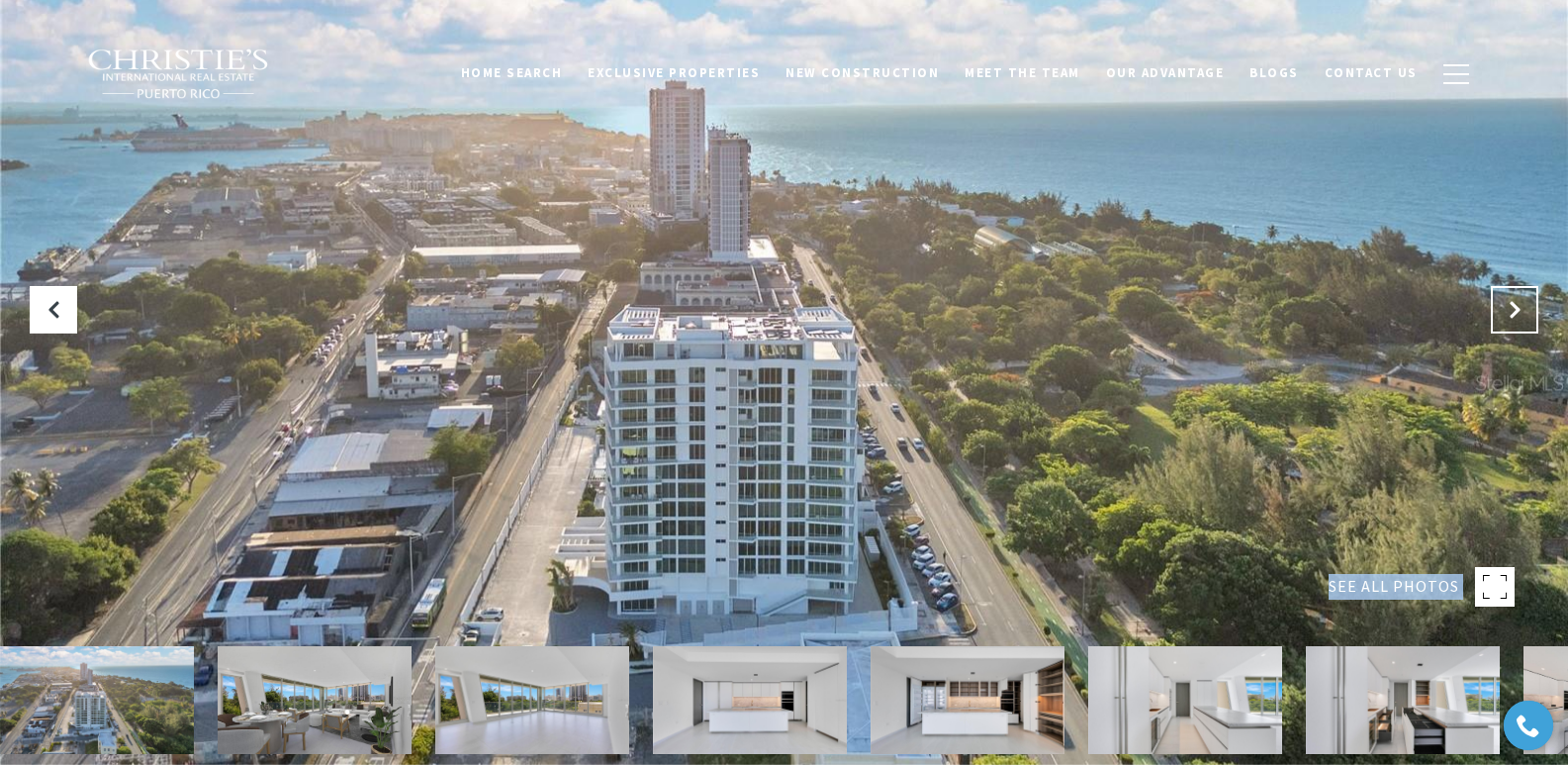
click at [1516, 317] on icon "Next Slide" at bounding box center [1514, 309] width 20 height 20
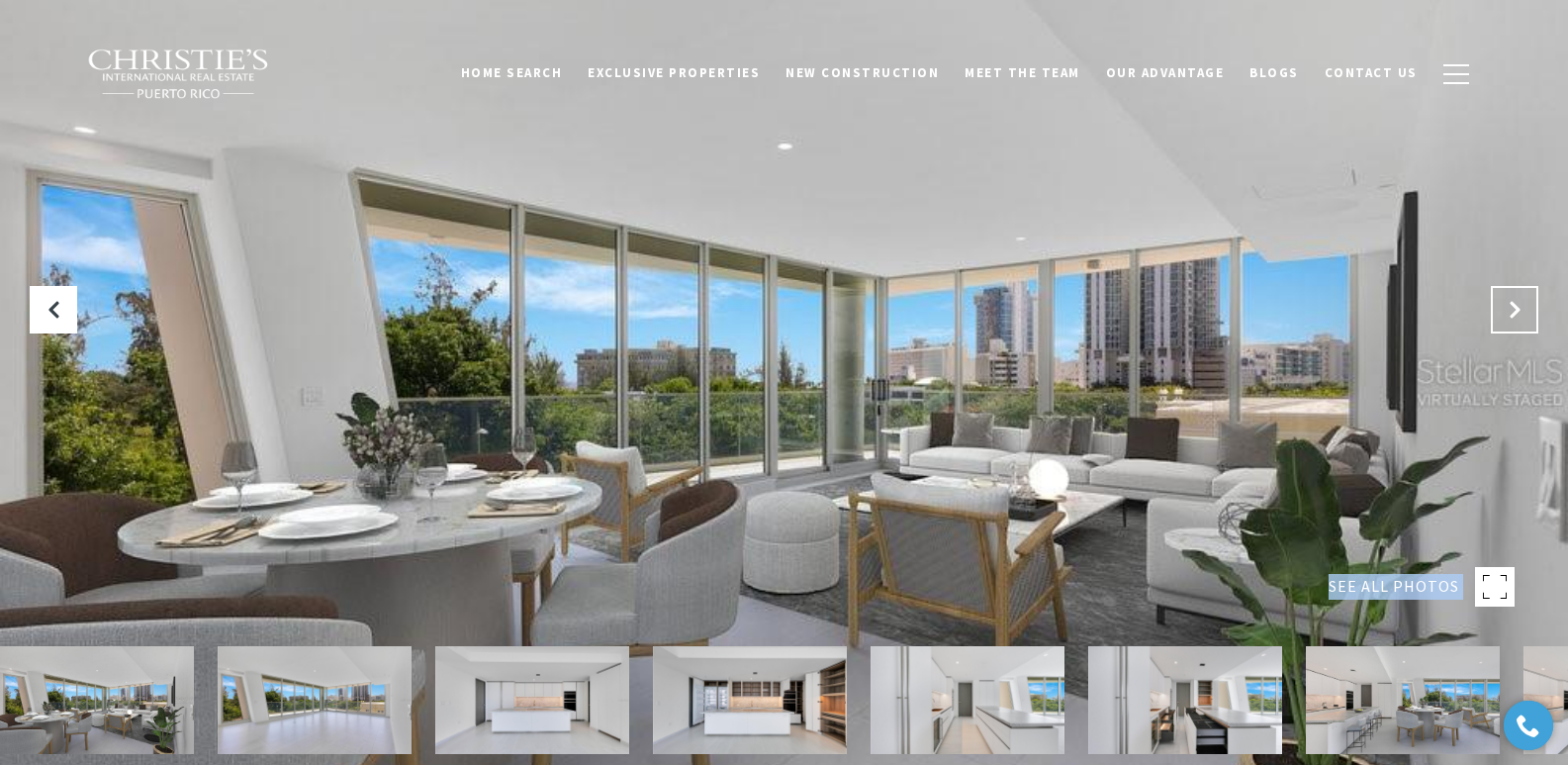
click at [1516, 318] on icon "Next Slide" at bounding box center [1514, 309] width 20 height 20
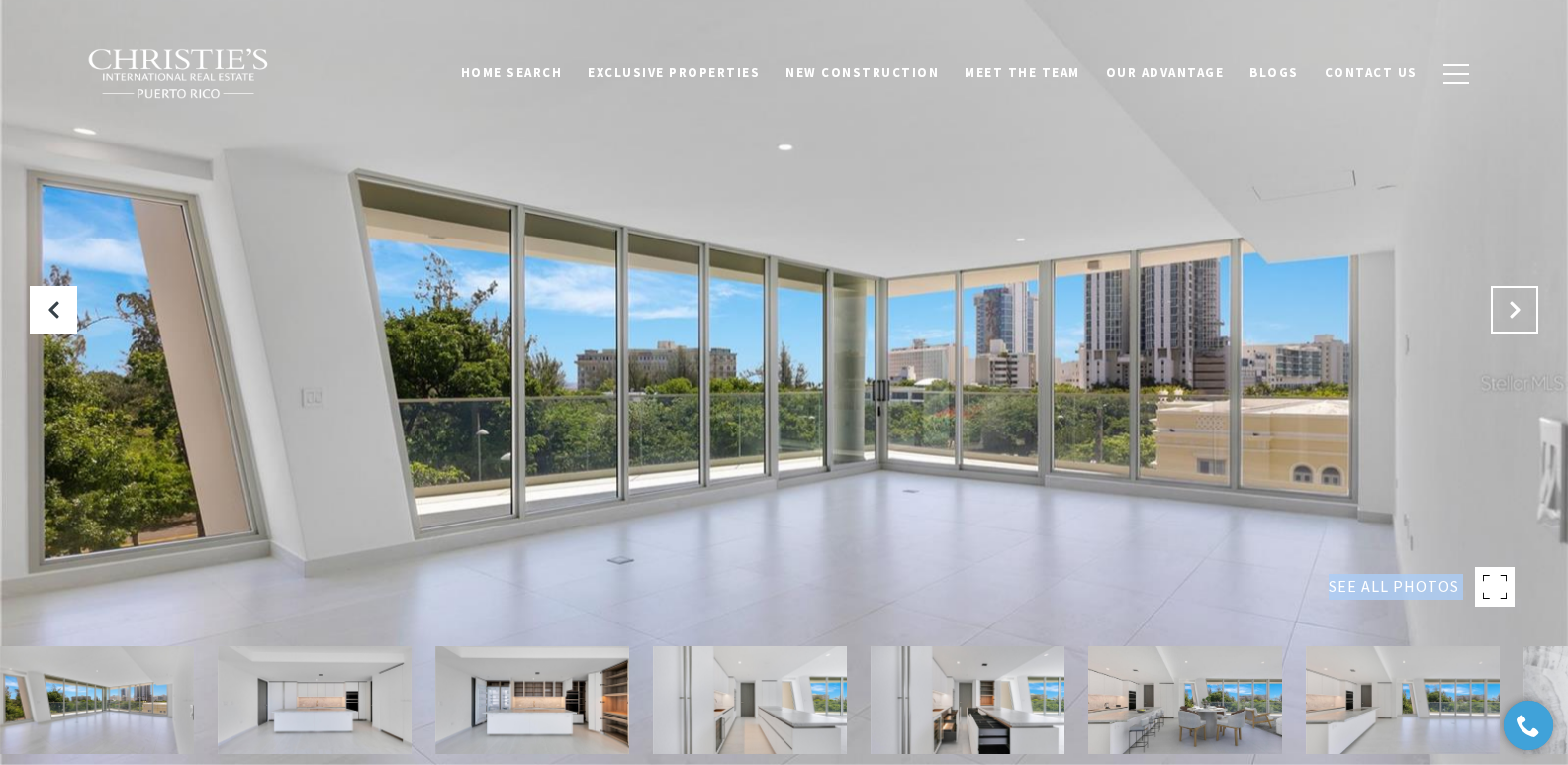
click at [1516, 319] on button "Next Slide" at bounding box center [1514, 309] width 48 height 48
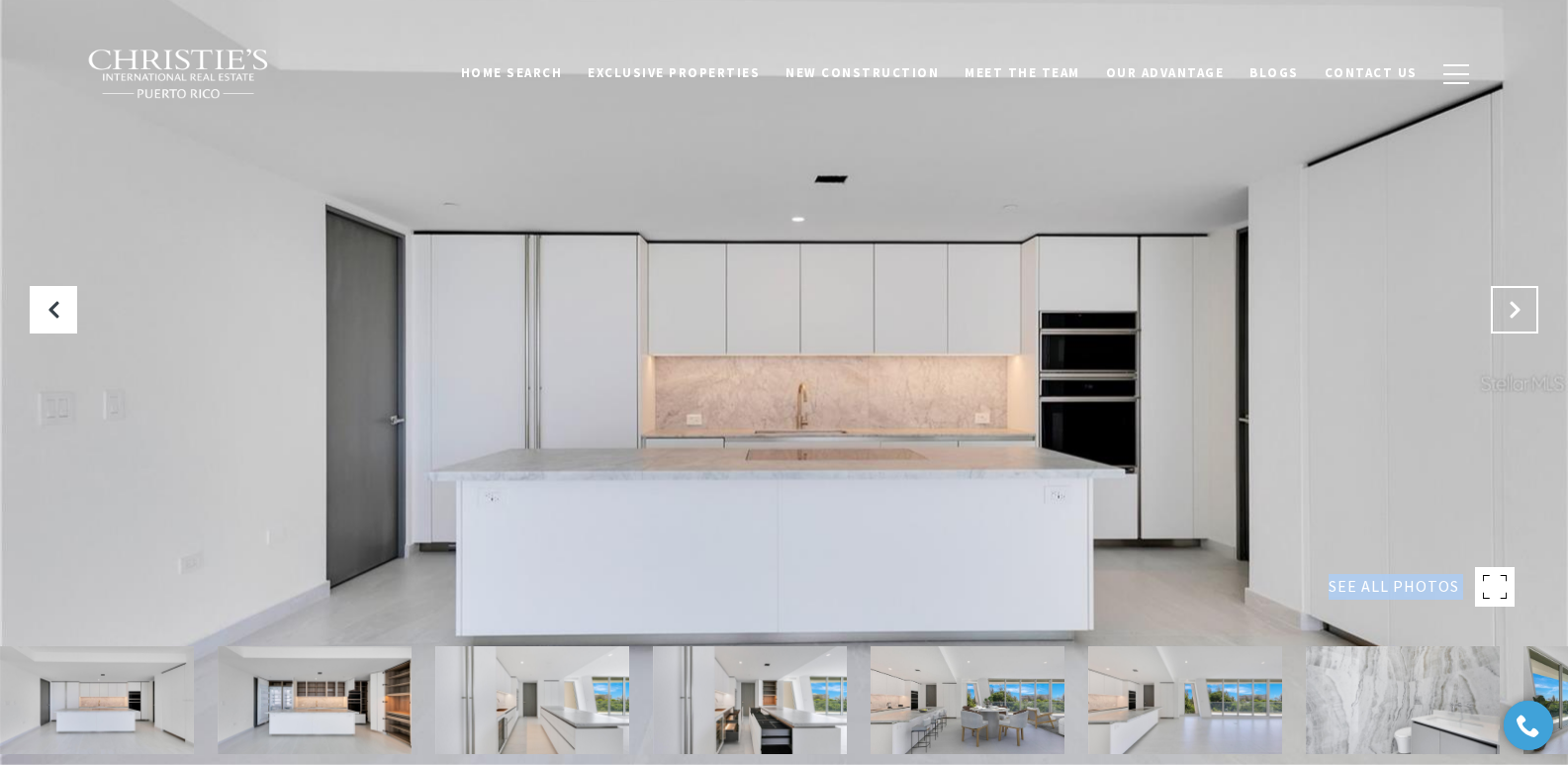
click at [1516, 319] on button "Next Slide" at bounding box center [1514, 309] width 48 height 48
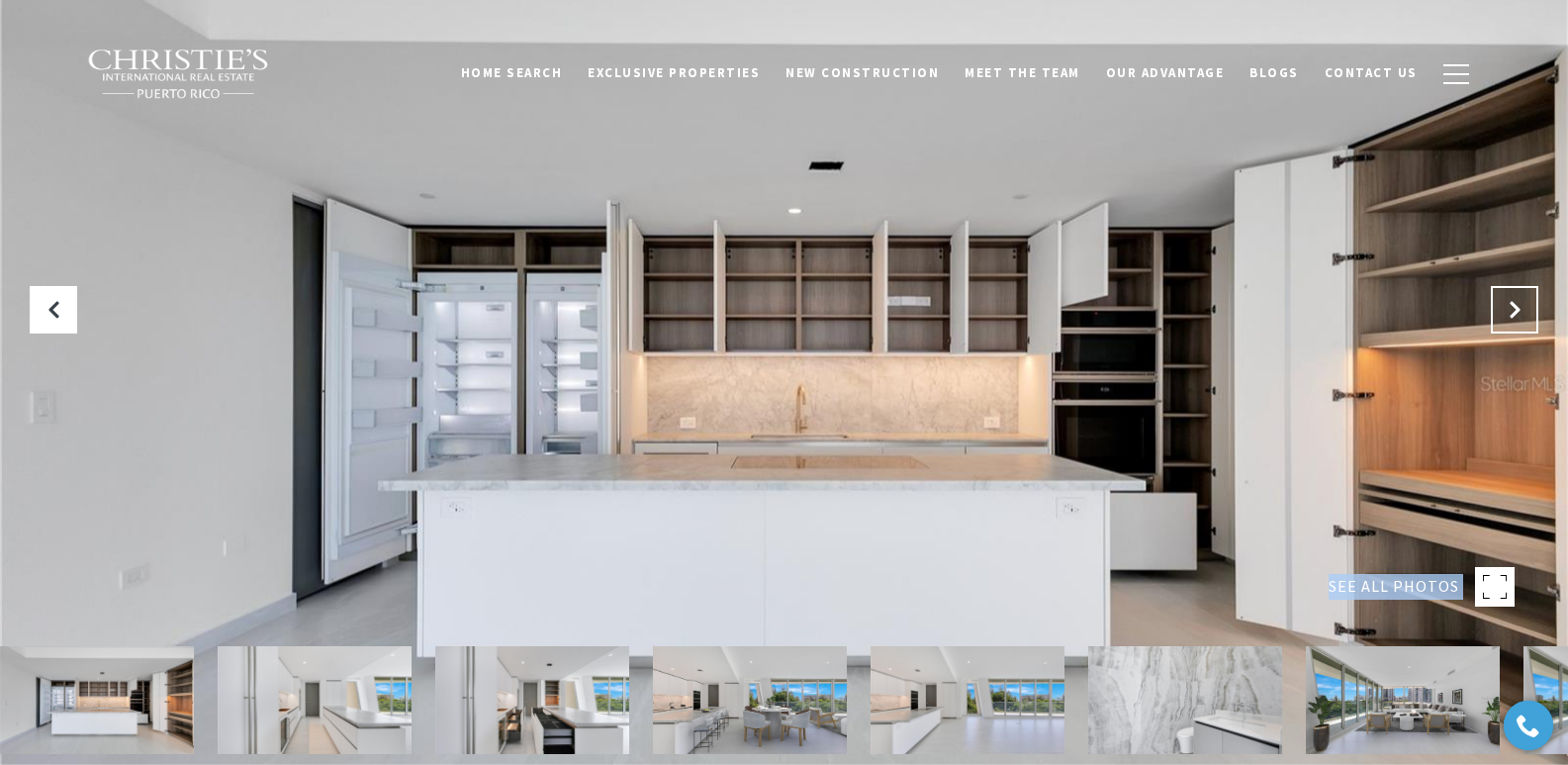
click at [1516, 319] on button "Next Slide" at bounding box center [1514, 309] width 48 height 48
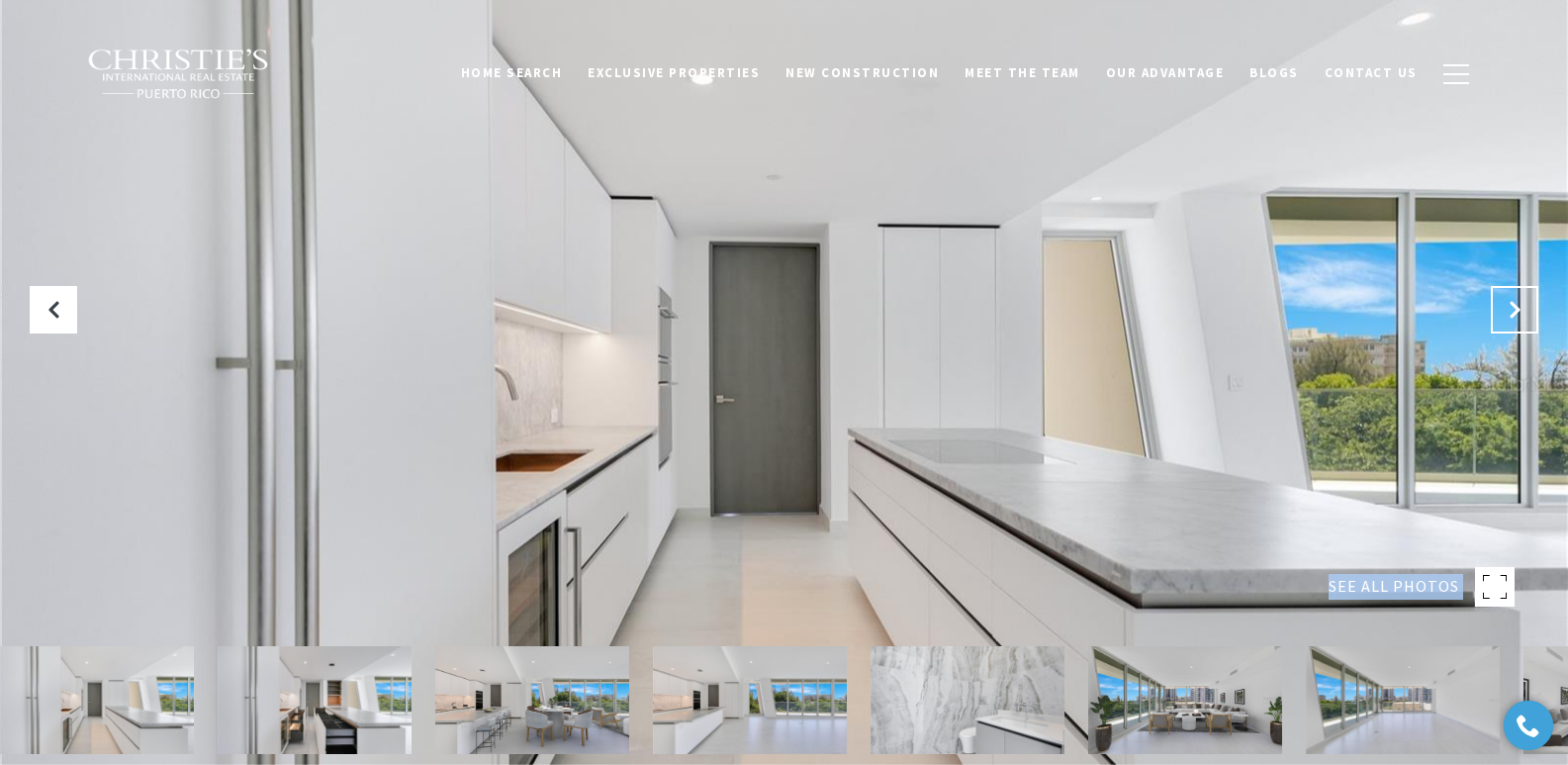
click at [1516, 319] on button "Next Slide" at bounding box center [1514, 309] width 48 height 48
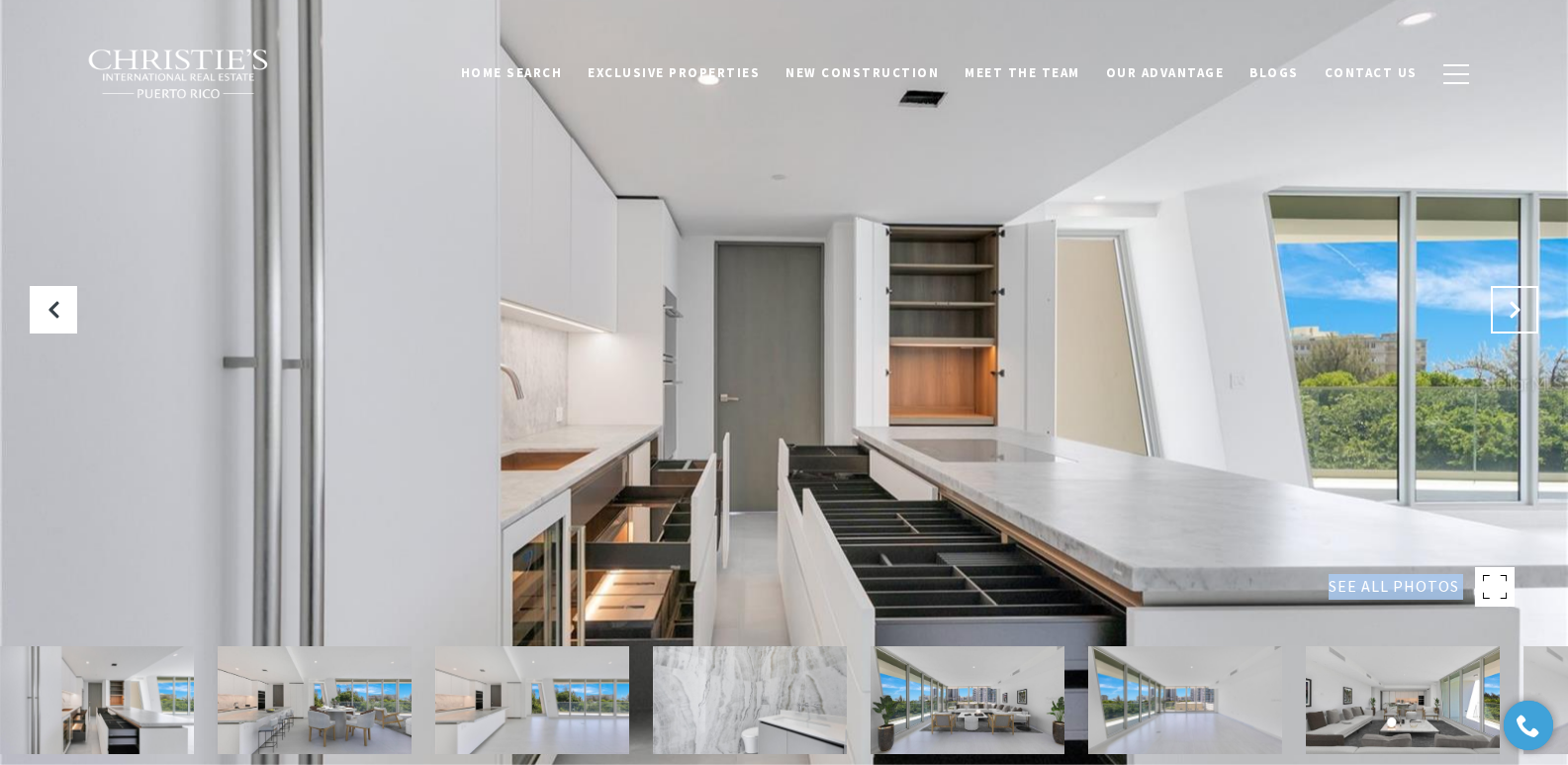
click at [1516, 319] on button "Next Slide" at bounding box center [1514, 309] width 48 height 48
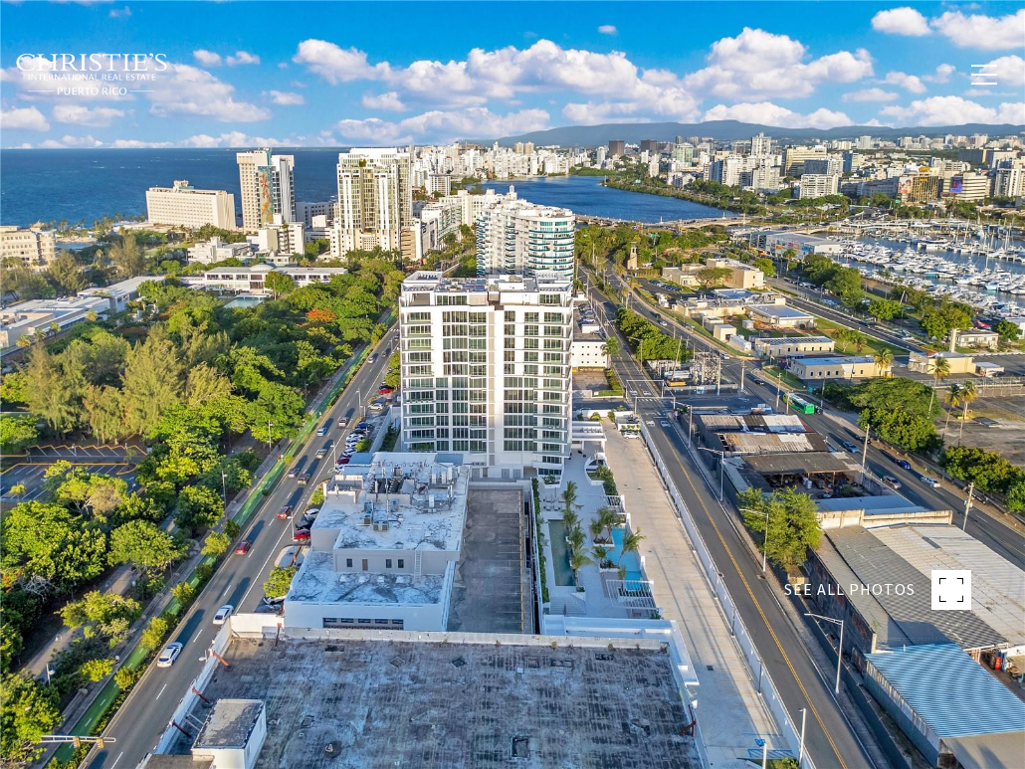
type input "**********"
type input "********"
type input "***"
type input "**********"
type input "**"
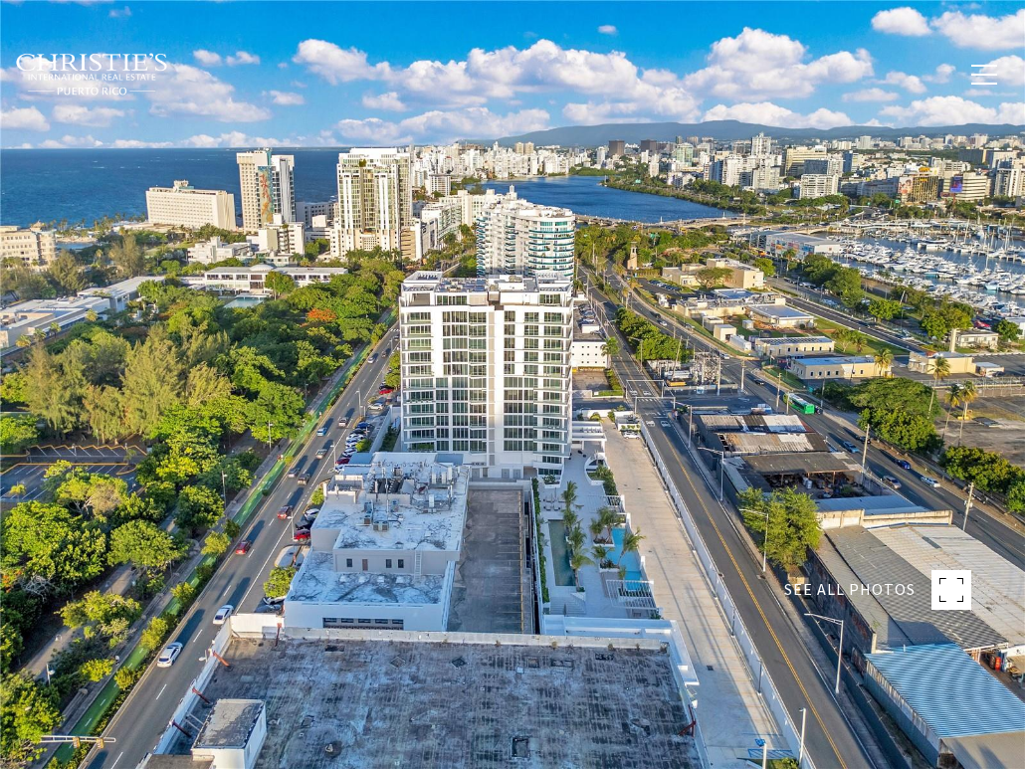
type input "**********"
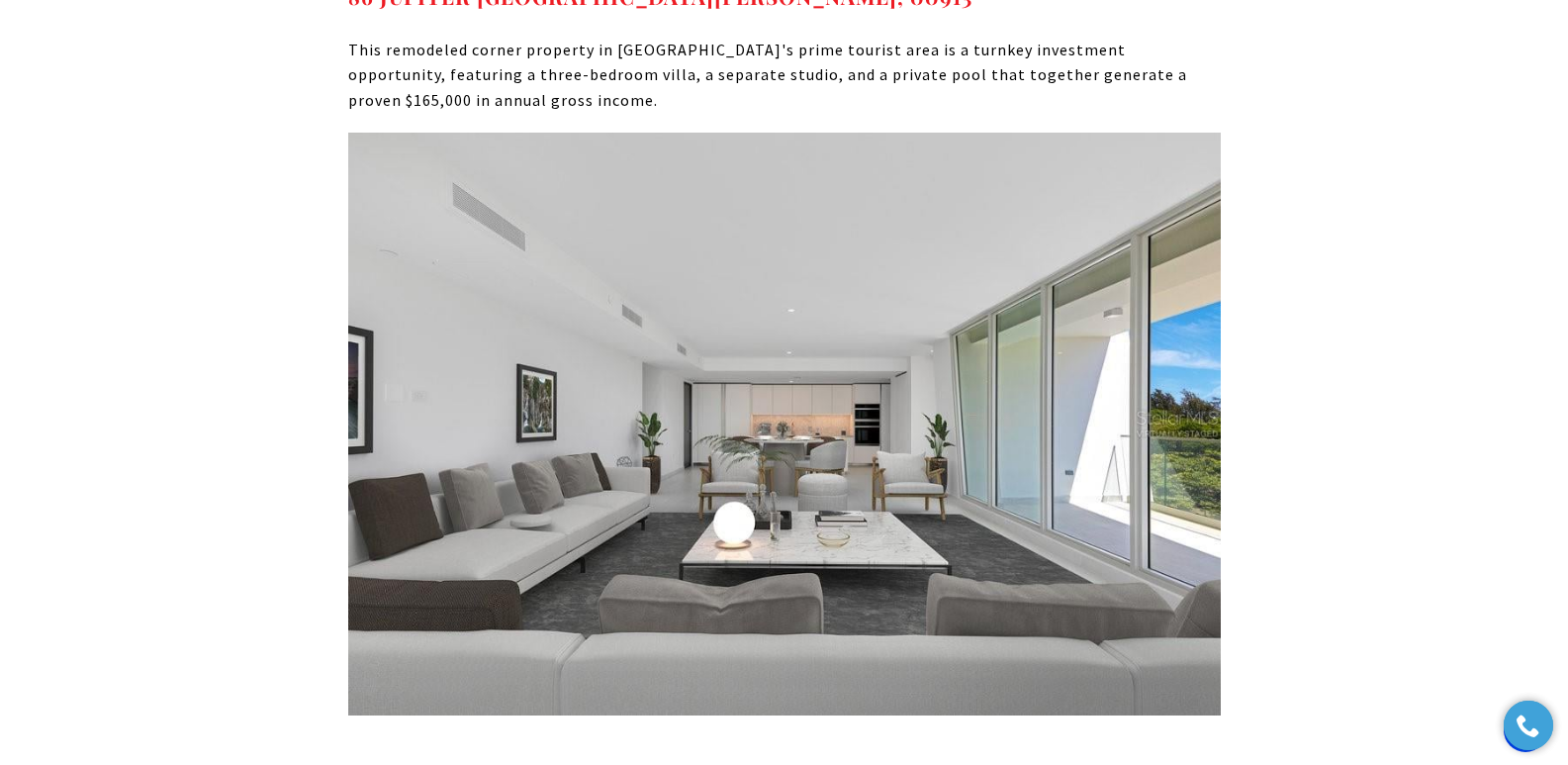
scroll to position [11388, 0]
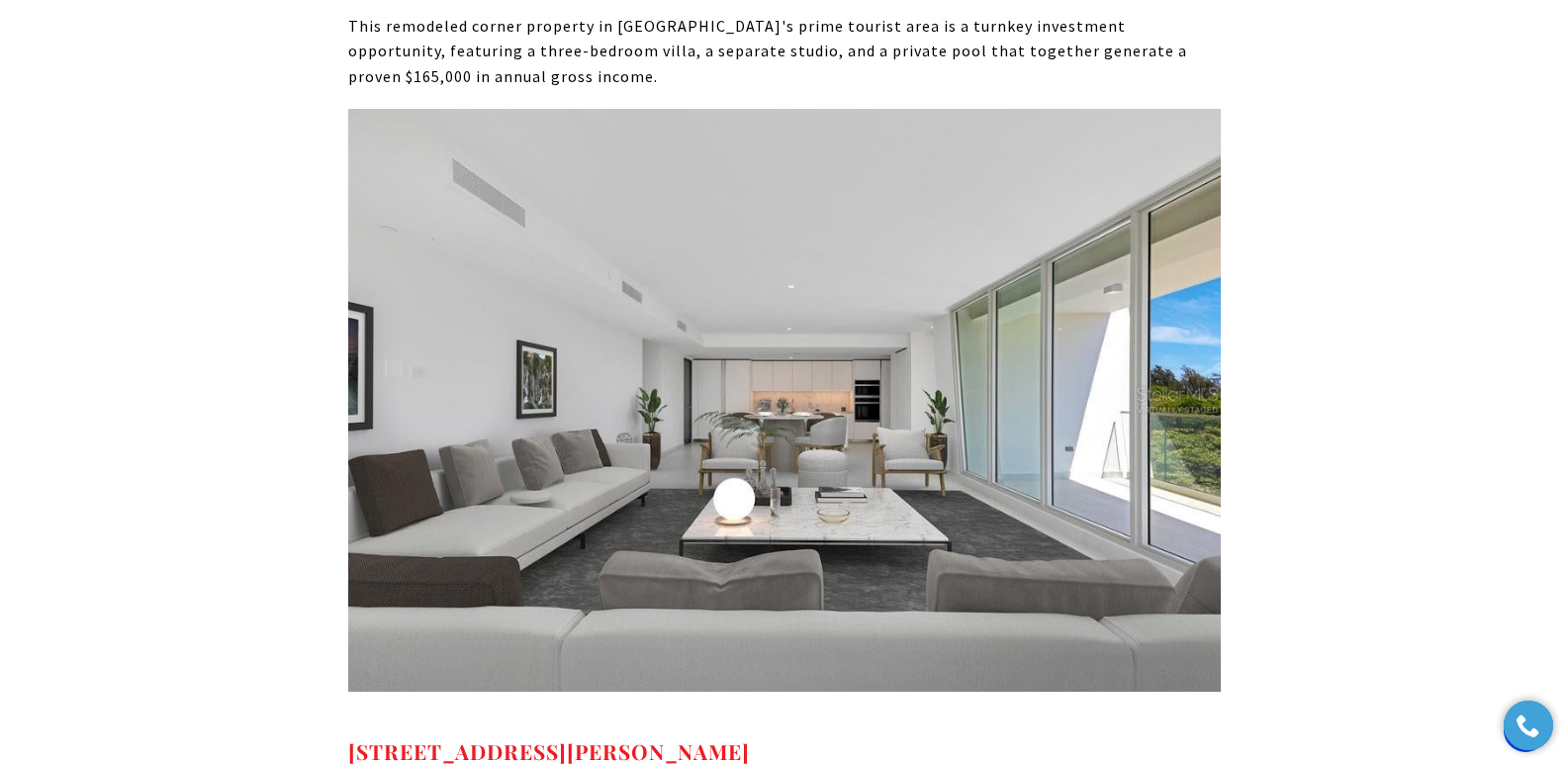
click at [628, 634] on p at bounding box center [784, 412] width 872 height 608
click at [613, 641] on p at bounding box center [784, 412] width 872 height 608
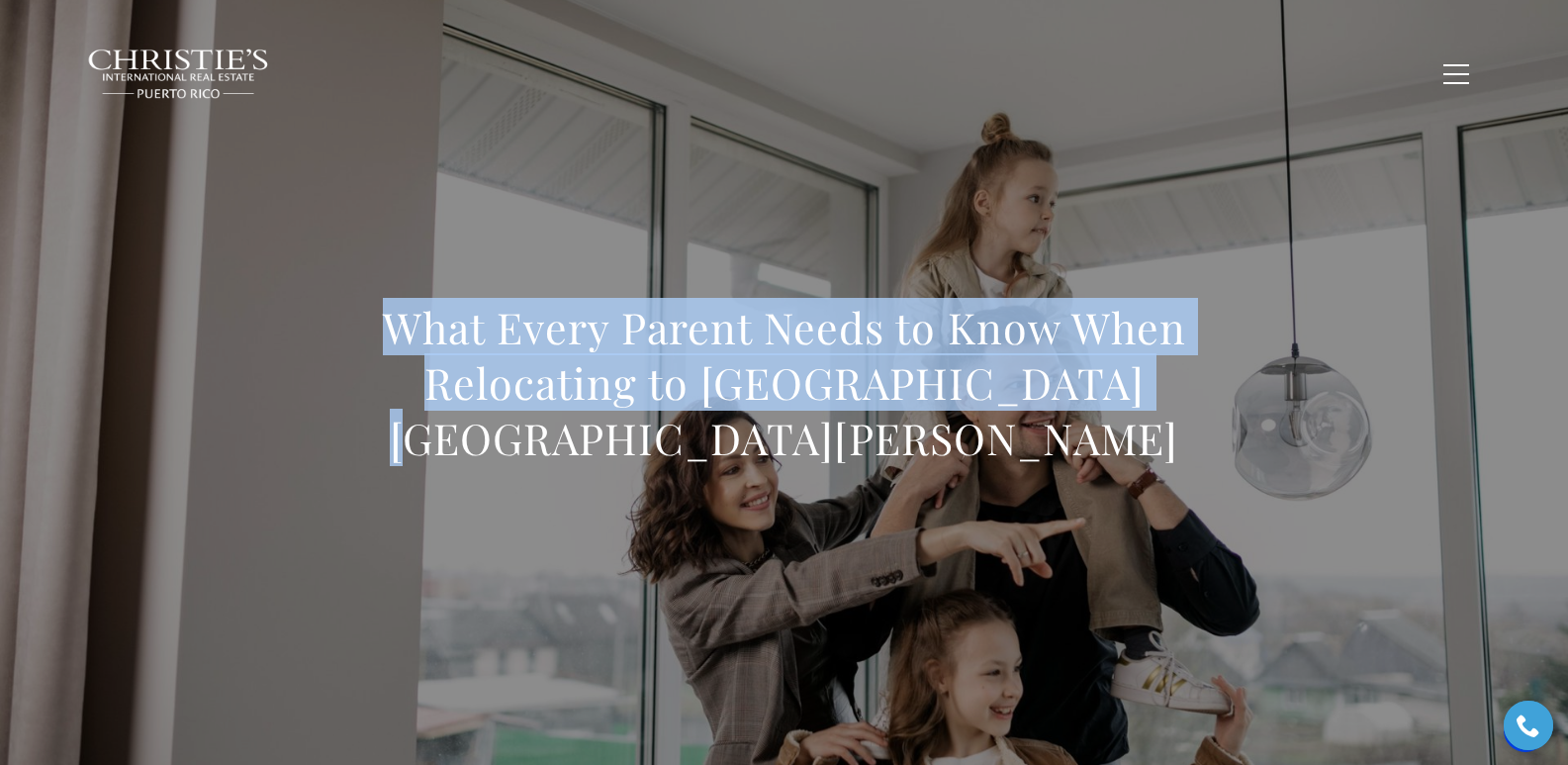
drag, startPoint x: 355, startPoint y: 349, endPoint x: 1132, endPoint y: 422, distance: 780.4
click at [1132, 422] on h1 "What Every Parent Needs to Know When Relocating to [GEOGRAPHIC_DATA] [GEOGRAPHI…" at bounding box center [784, 382] width 872 height 166
copy h1 "What Every Parent Needs to Know When Relocating to [GEOGRAPHIC_DATA] [GEOGRAPHI…"
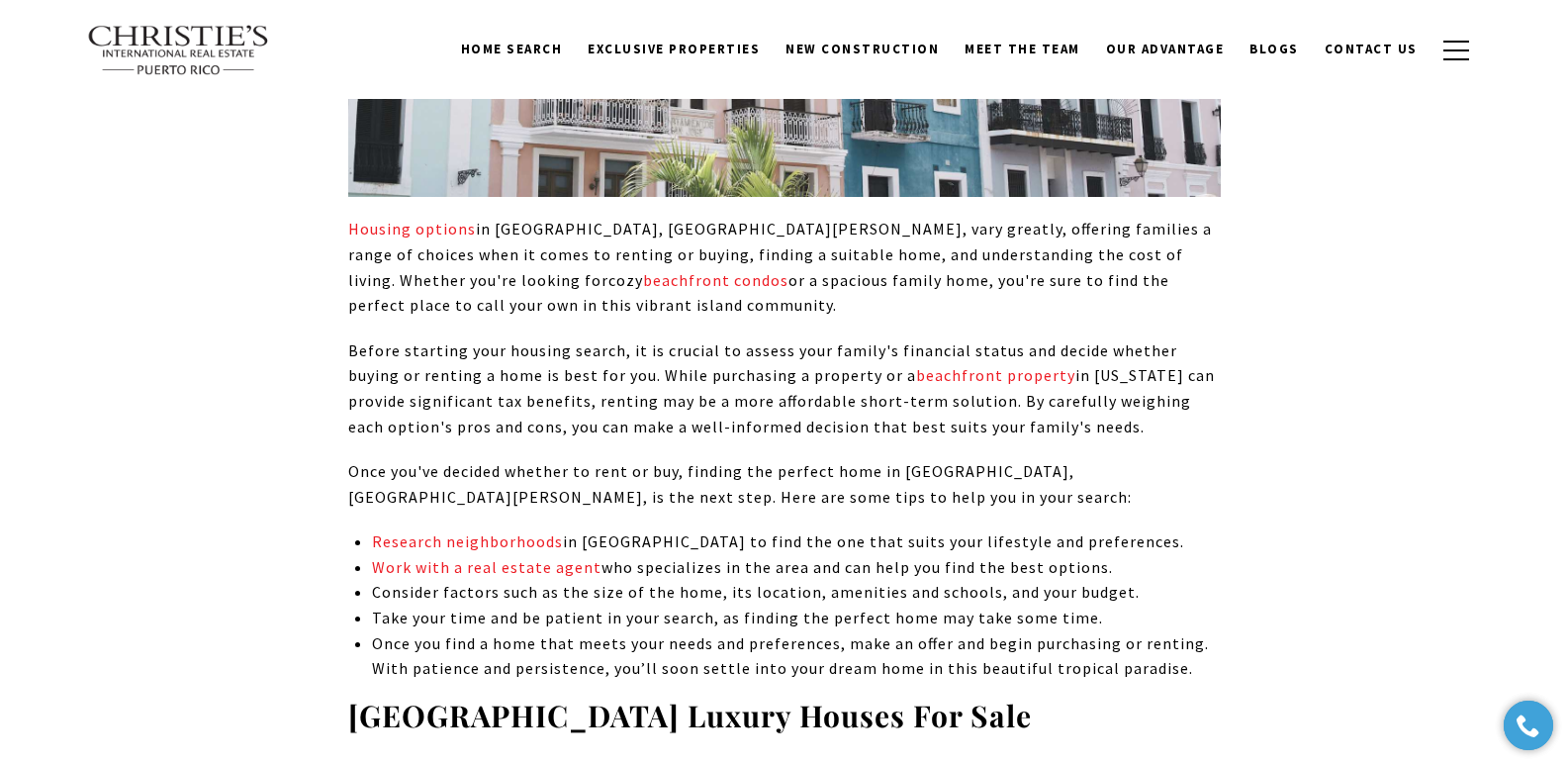
scroll to position [6556, 0]
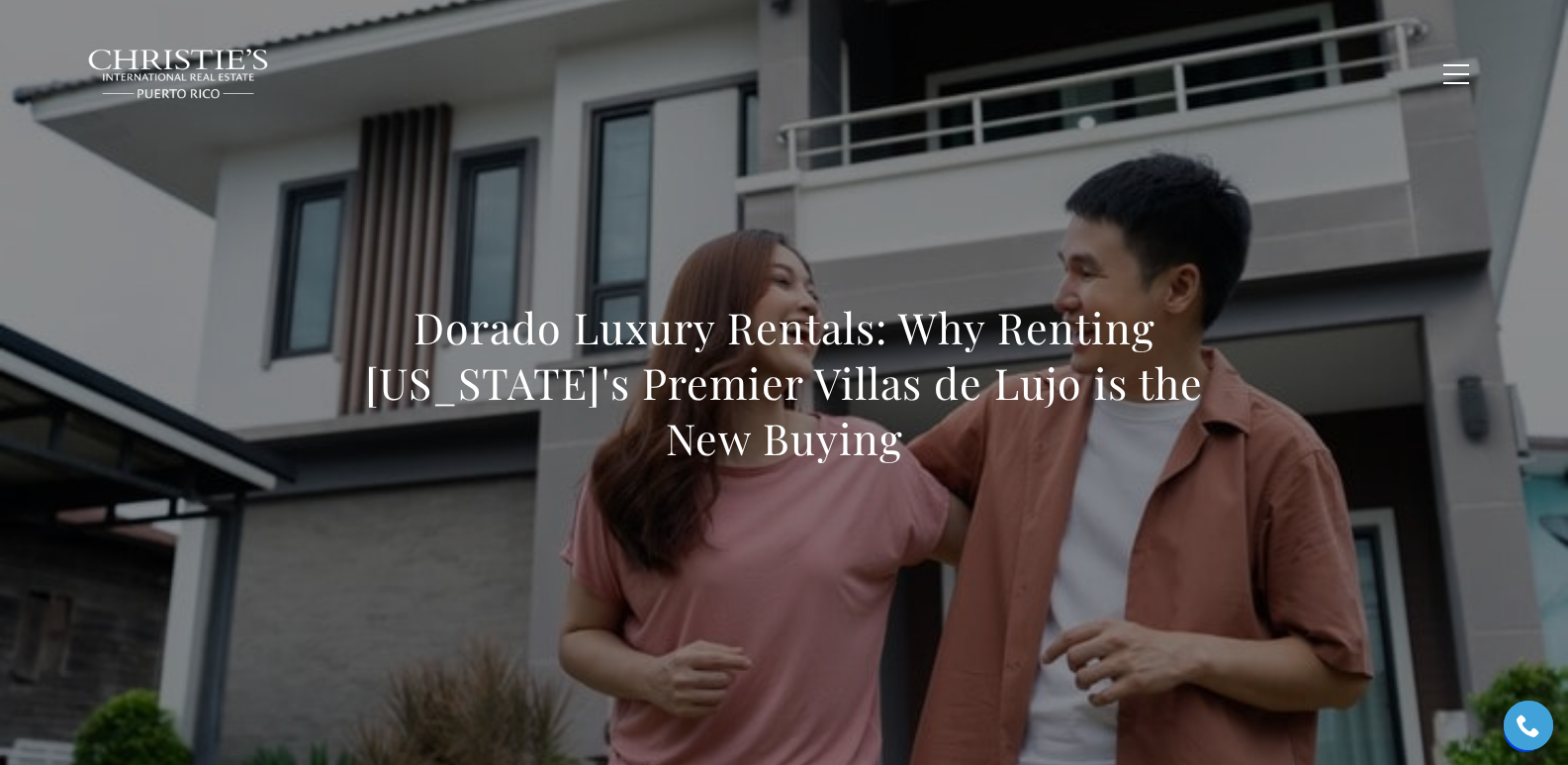
drag, startPoint x: 397, startPoint y: 307, endPoint x: 954, endPoint y: 458, distance: 577.1
click at [954, 458] on h1 "Dorado Luxury Rentals: Why Renting [US_STATE]'s Premier Villas de Lujo is the N…" at bounding box center [784, 382] width 872 height 166
copy h1 "Dorado Luxury Rentals: Why Renting [US_STATE]'s Premier Villas de Lujo is the N…"
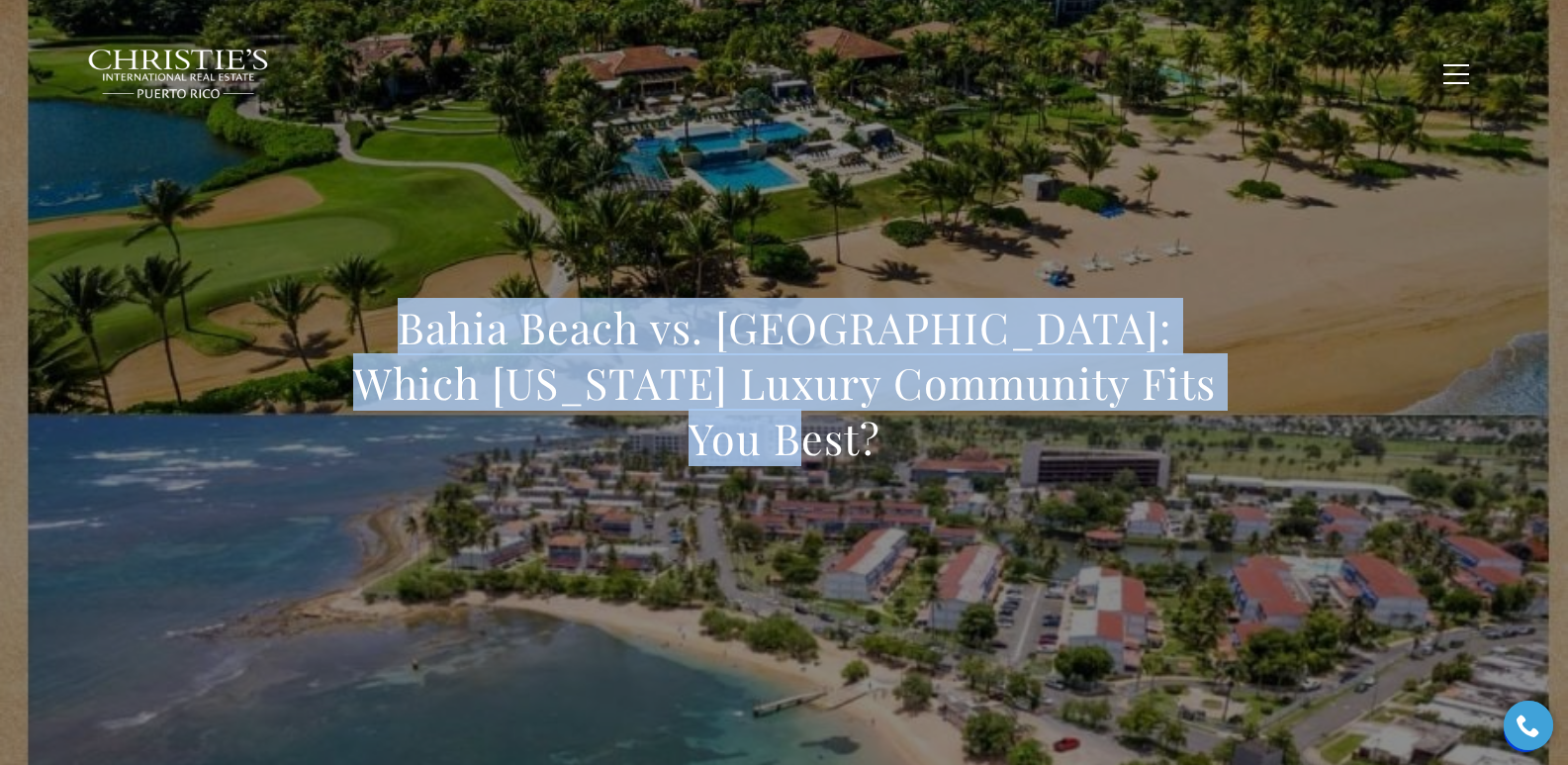
drag, startPoint x: 386, startPoint y: 291, endPoint x: 1174, endPoint y: 470, distance: 808.1
click at [1174, 470] on div "Bahia Beach vs. [GEOGRAPHIC_DATA]: Which [US_STATE] Luxury Community Fits You B…" at bounding box center [784, 395] width 1385 height 594
copy h1 "Bahia Beach vs. [GEOGRAPHIC_DATA]: Which [US_STATE] Luxury Community Fits You B…"
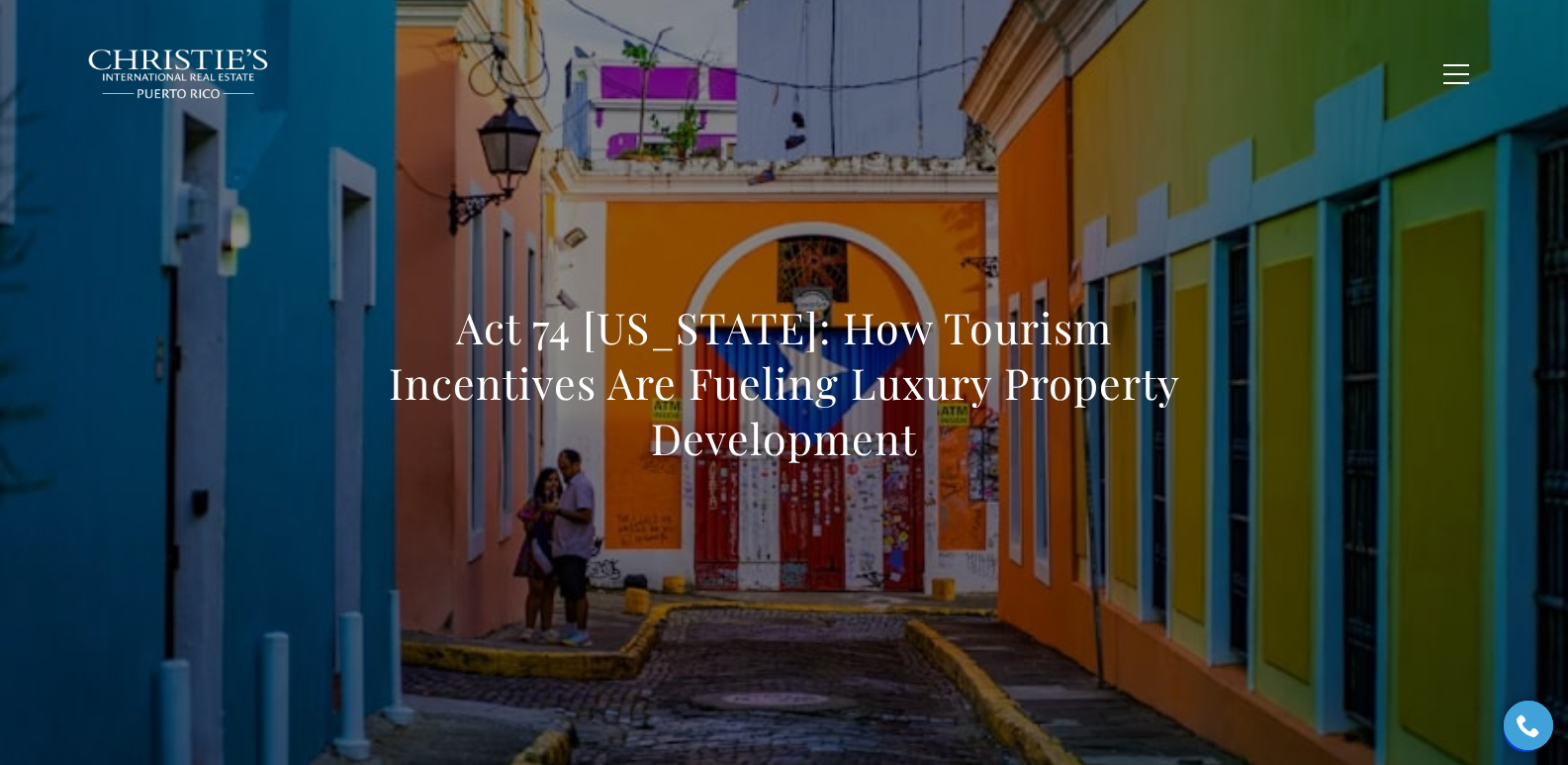
drag, startPoint x: 332, startPoint y: 372, endPoint x: 1320, endPoint y: 437, distance: 990.1
click at [1320, 437] on div "Act 74 [US_STATE]: How Tourism Incentives Are Fueling Luxury Property Developme…" at bounding box center [784, 395] width 1385 height 594
copy h1 "Act 74 [US_STATE]: How Tourism Incentives Are Fueling Luxury Property Developme…"
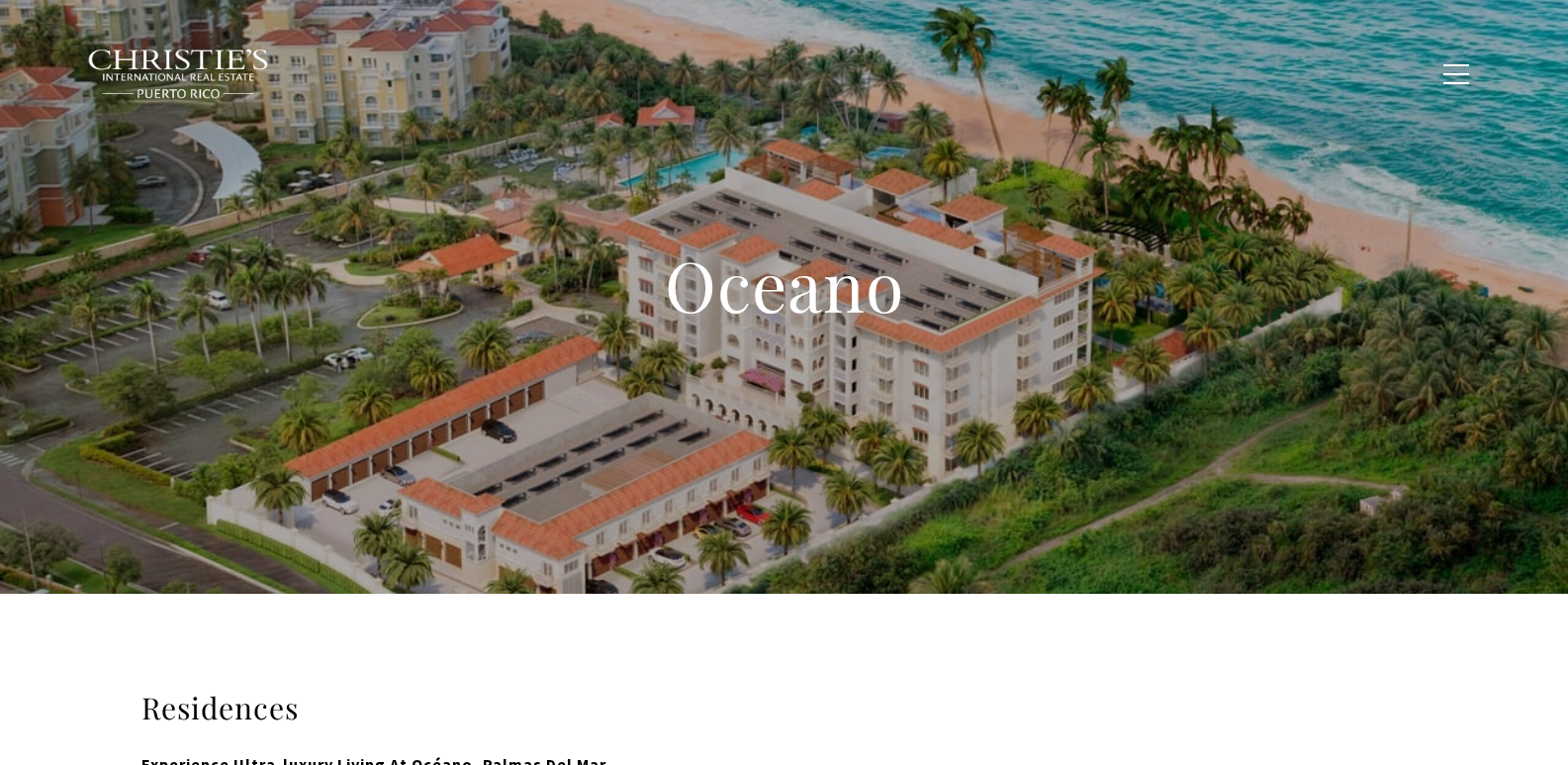
type input "**********"
type input "*********"
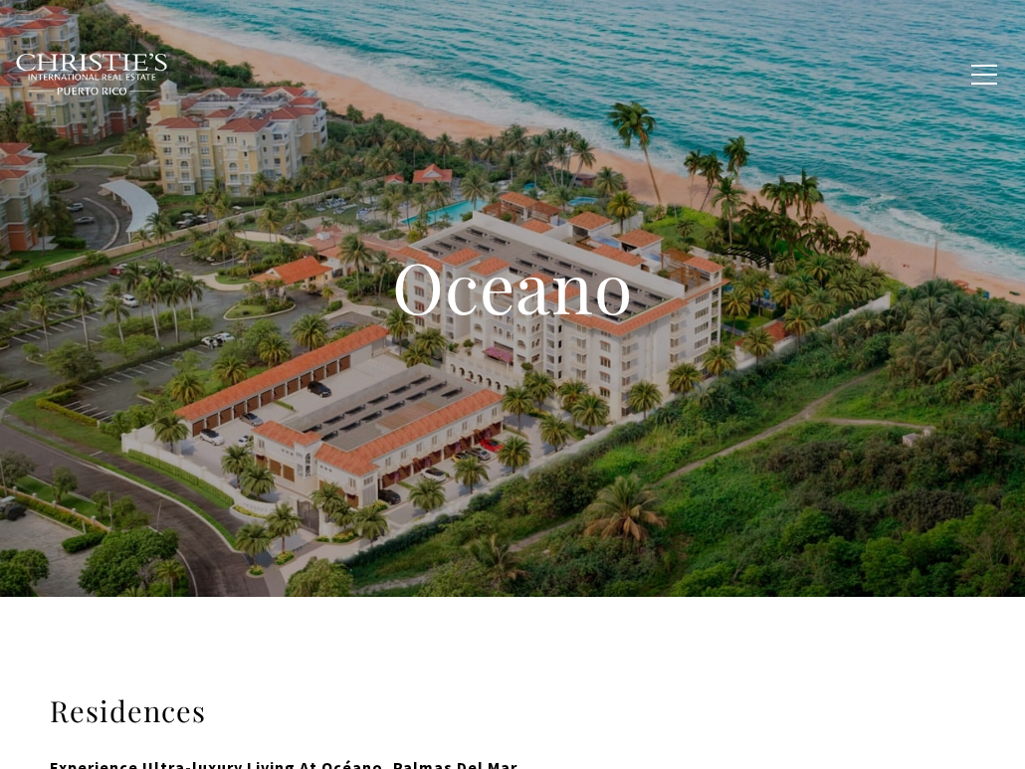
type input "**********"
type input "*********"
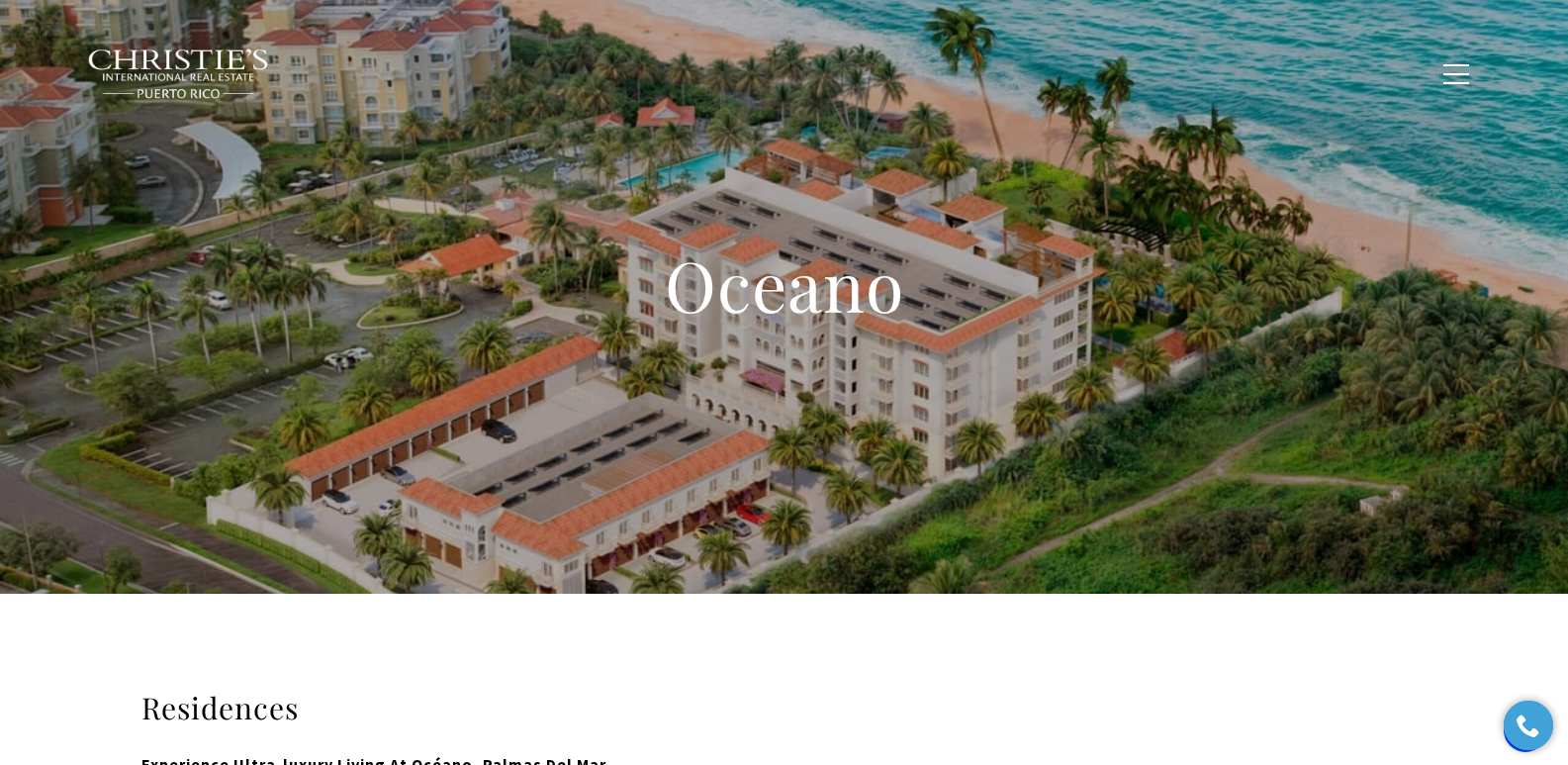
scroll to position [669, 0]
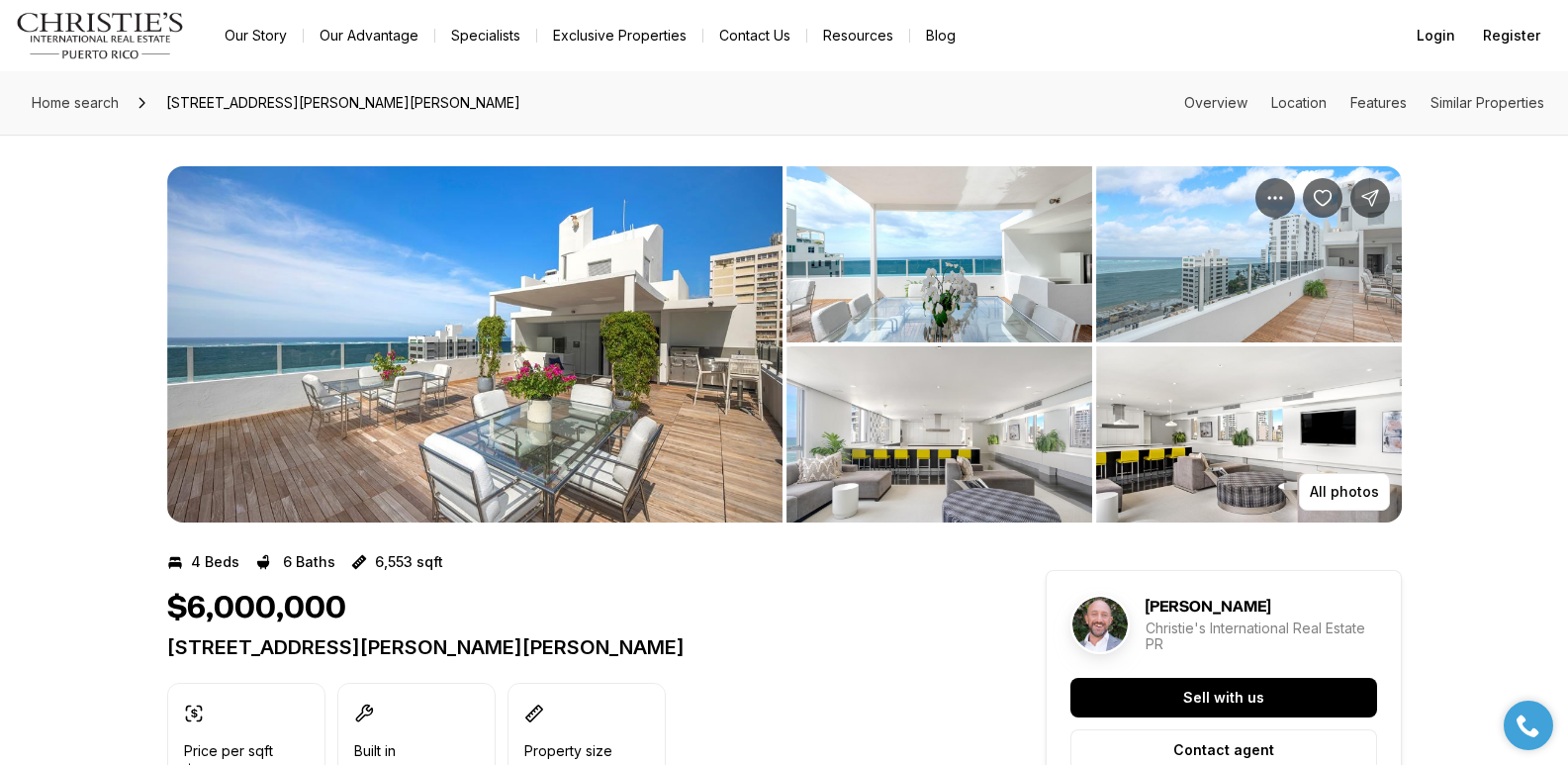
click at [958, 265] on img "View image gallery" at bounding box center [939, 254] width 305 height 176
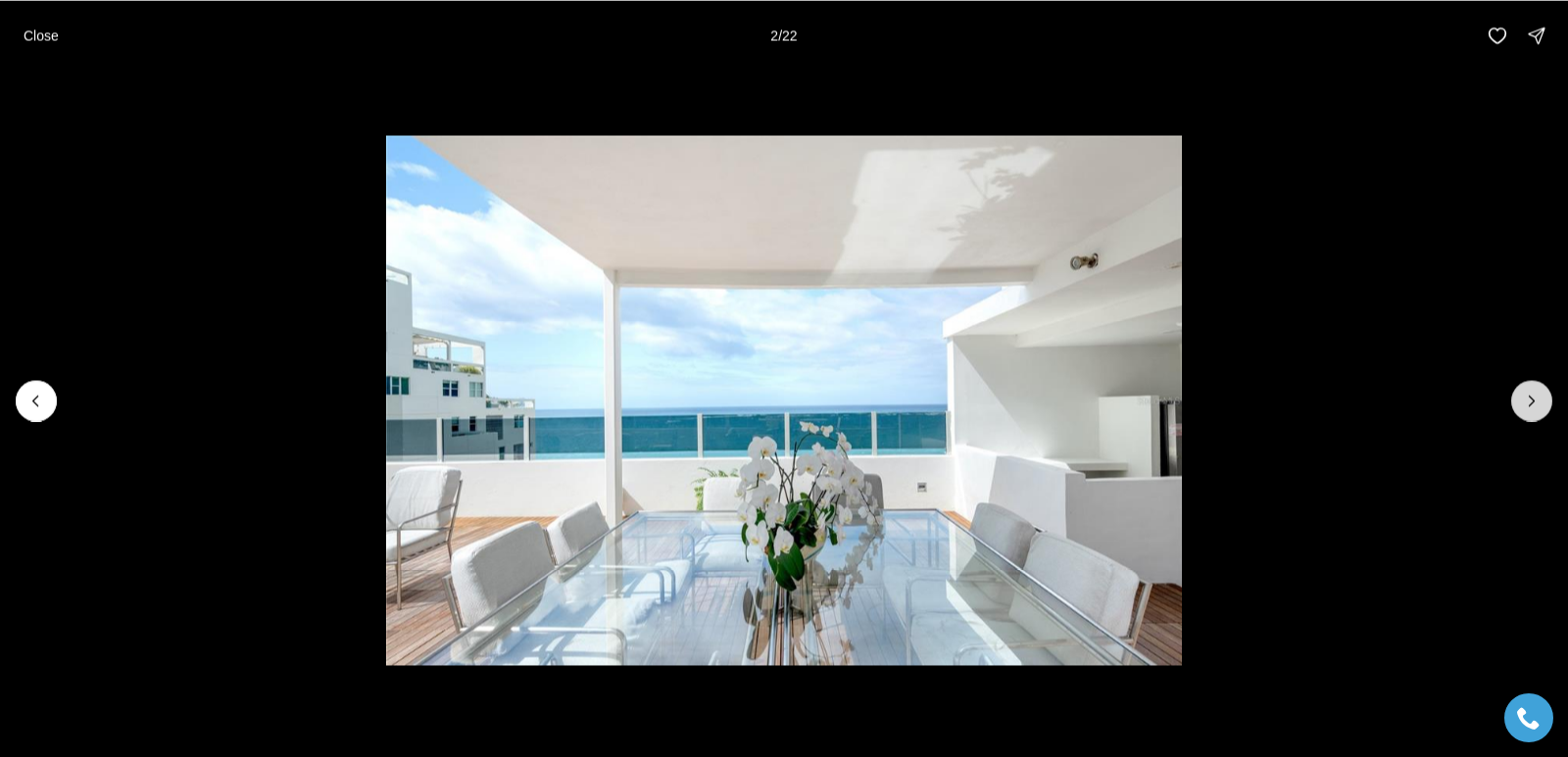
click at [1529, 415] on button "Next slide" at bounding box center [1532, 401] width 41 height 41
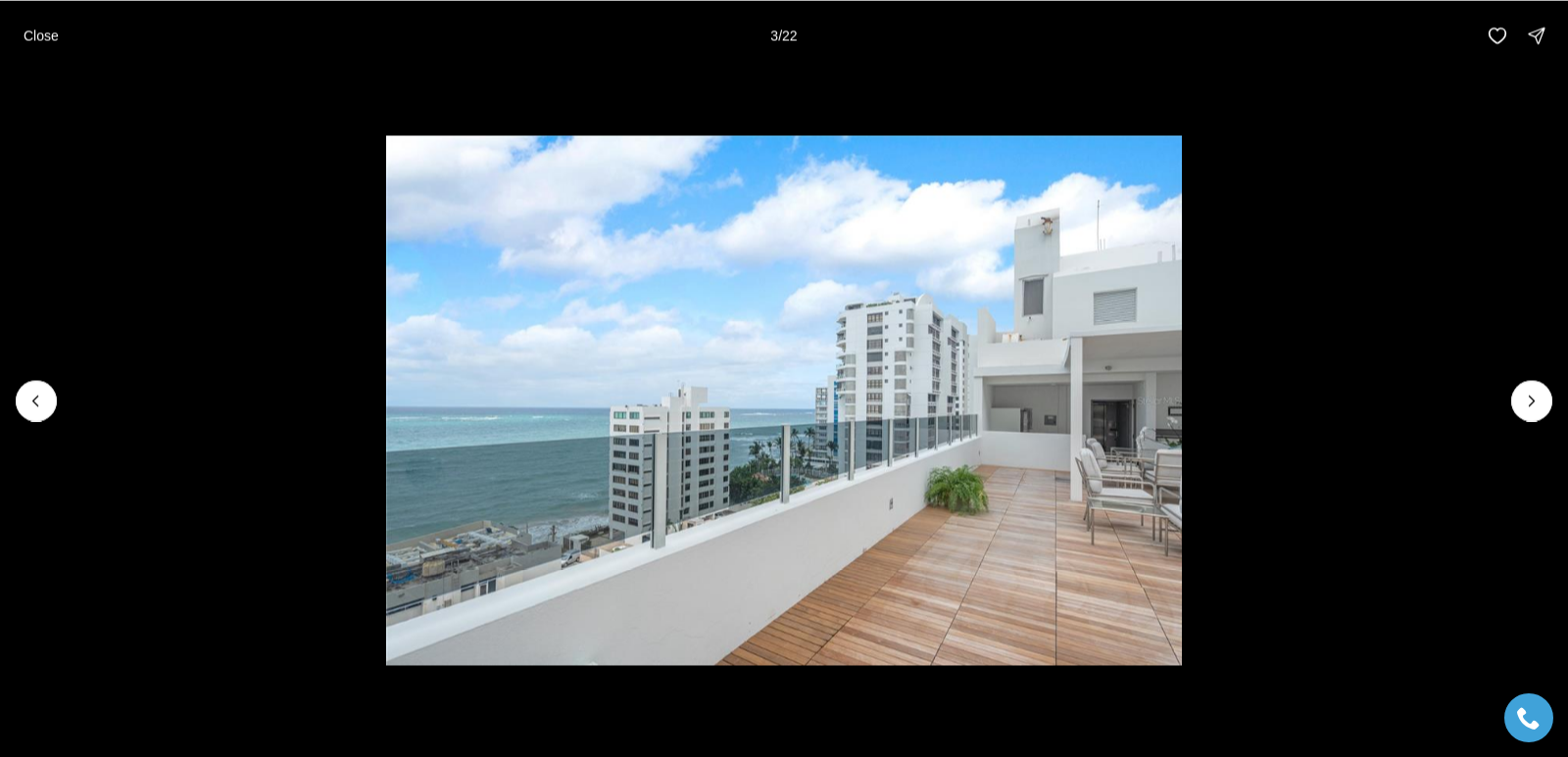
click at [1543, 429] on li "3 of 22" at bounding box center [784, 400] width 1568 height 659
click at [1535, 401] on icon "Next slide" at bounding box center [1532, 401] width 5 height 10
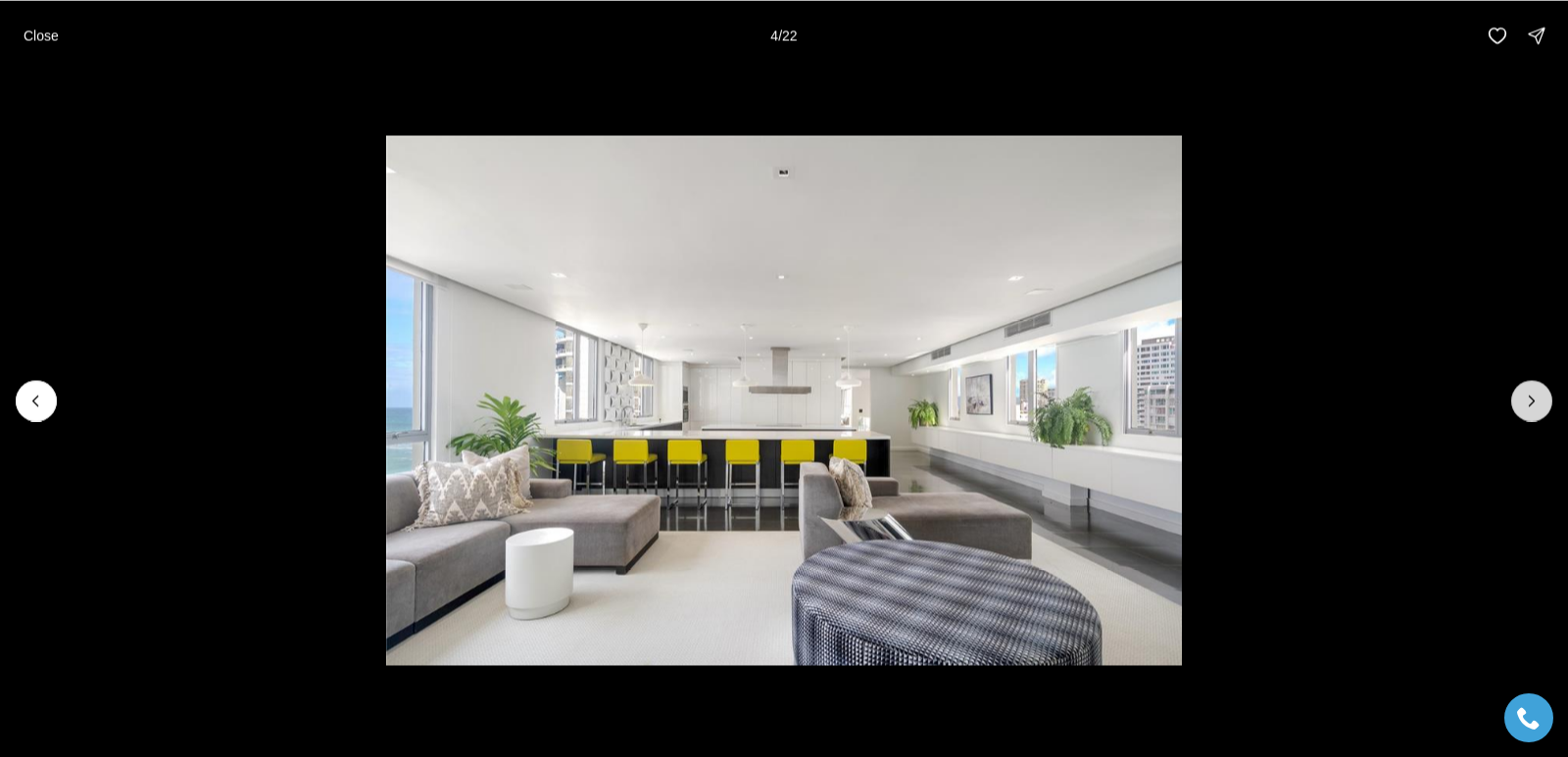
click at [1535, 401] on icon "Next slide" at bounding box center [1532, 401] width 5 height 10
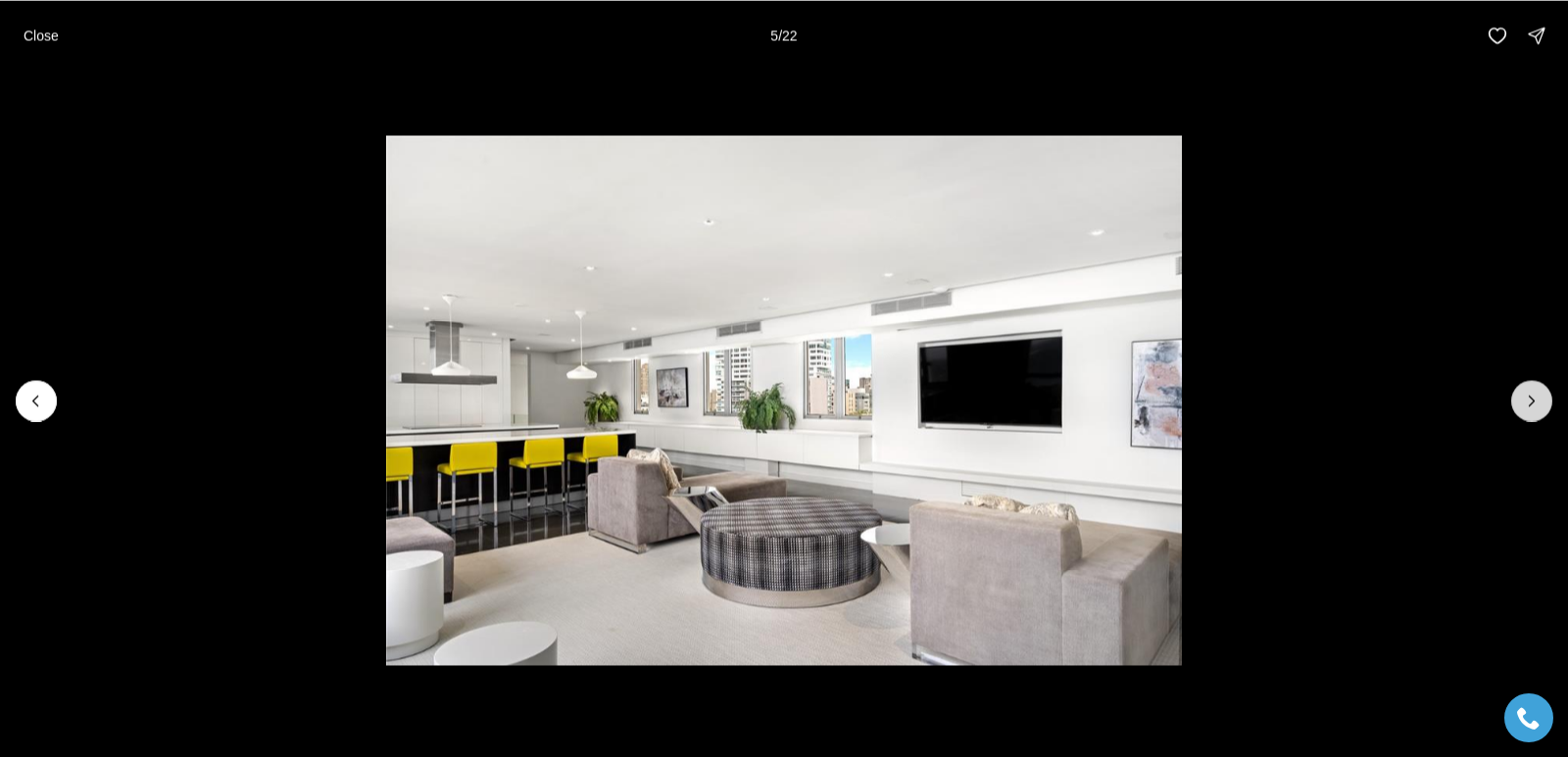
click at [1535, 401] on icon "Next slide" at bounding box center [1532, 401] width 5 height 10
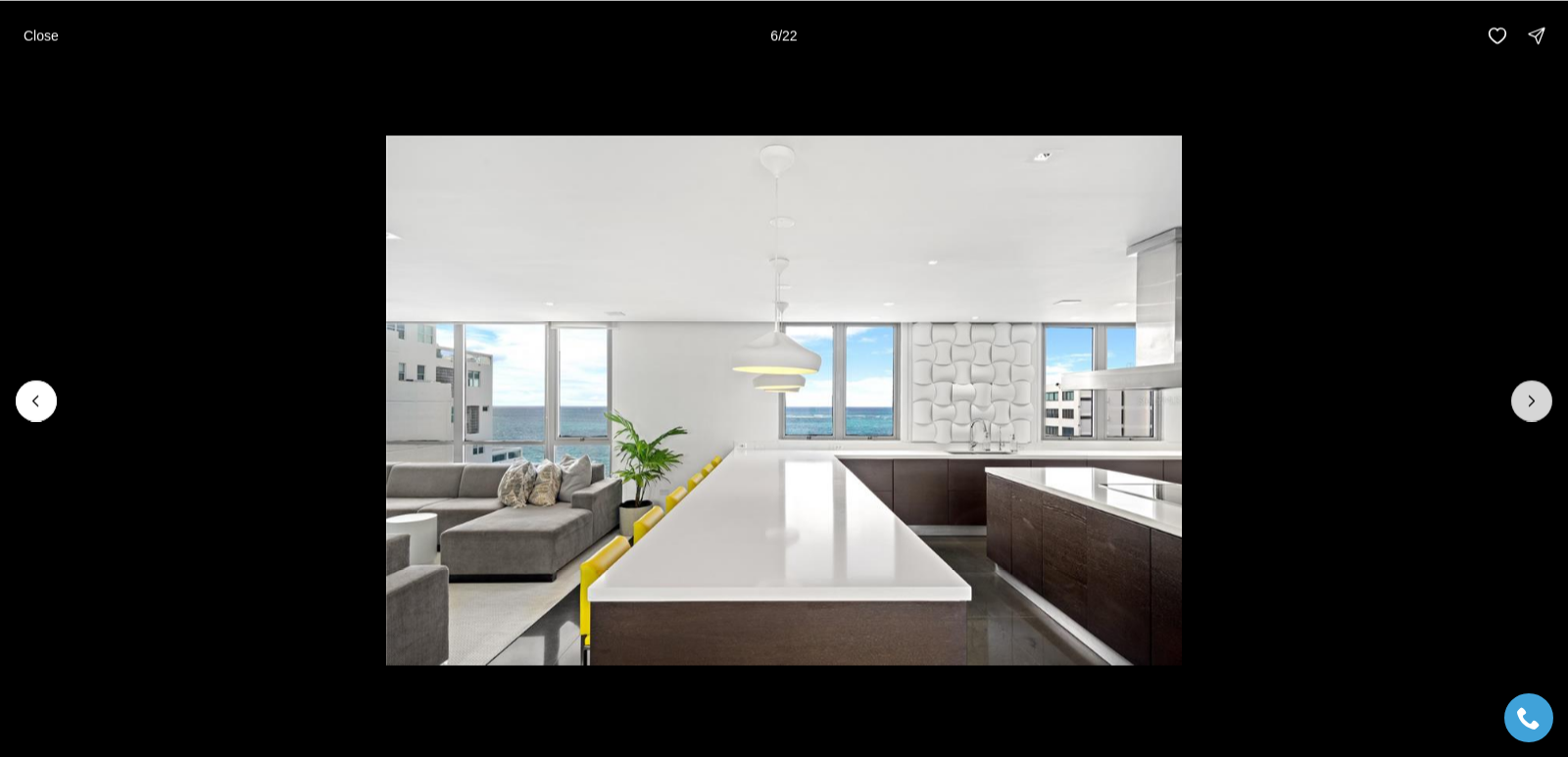
click at [1535, 401] on icon "Next slide" at bounding box center [1532, 401] width 5 height 10
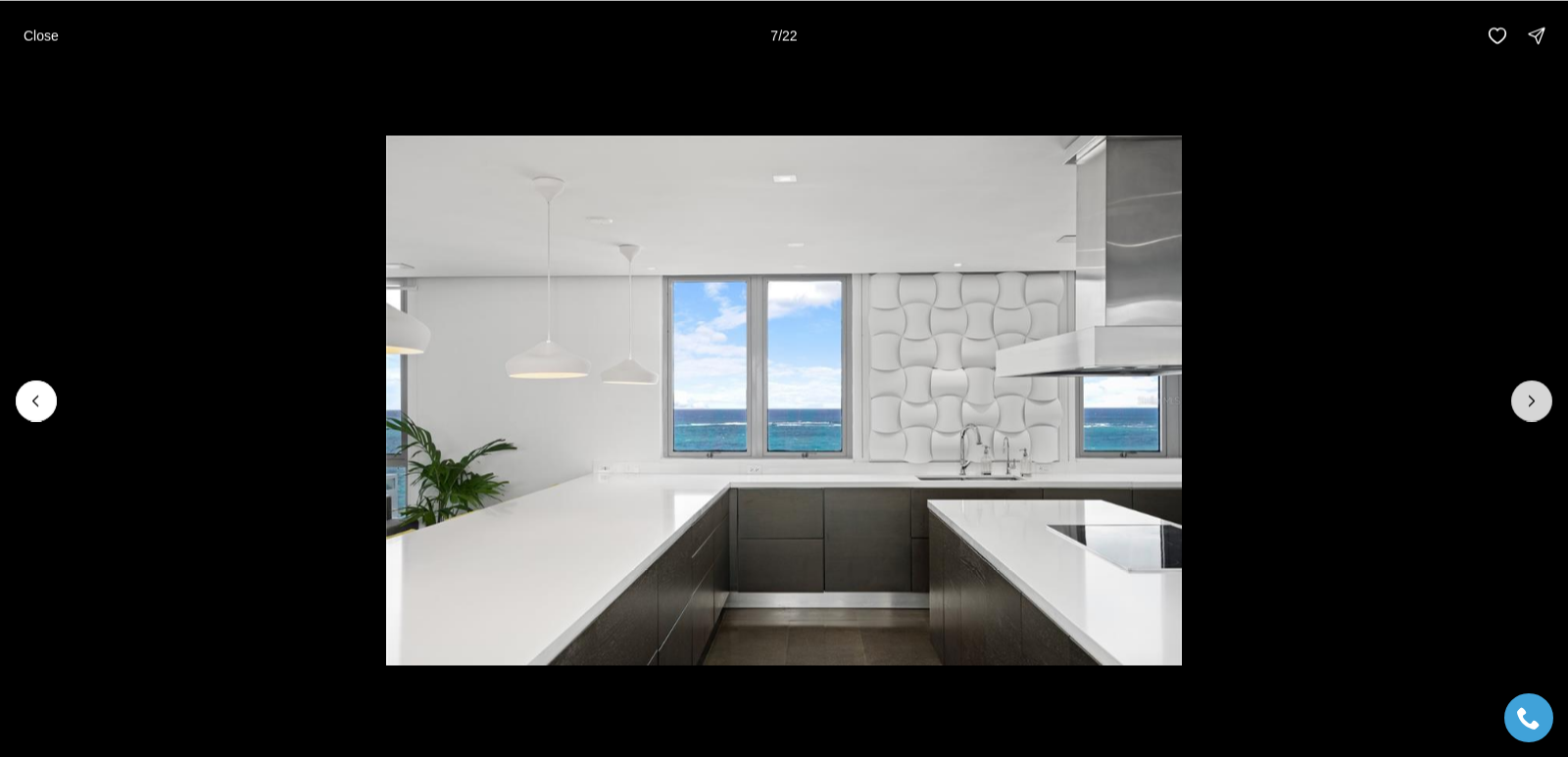
click at [1535, 401] on icon "Next slide" at bounding box center [1532, 401] width 5 height 10
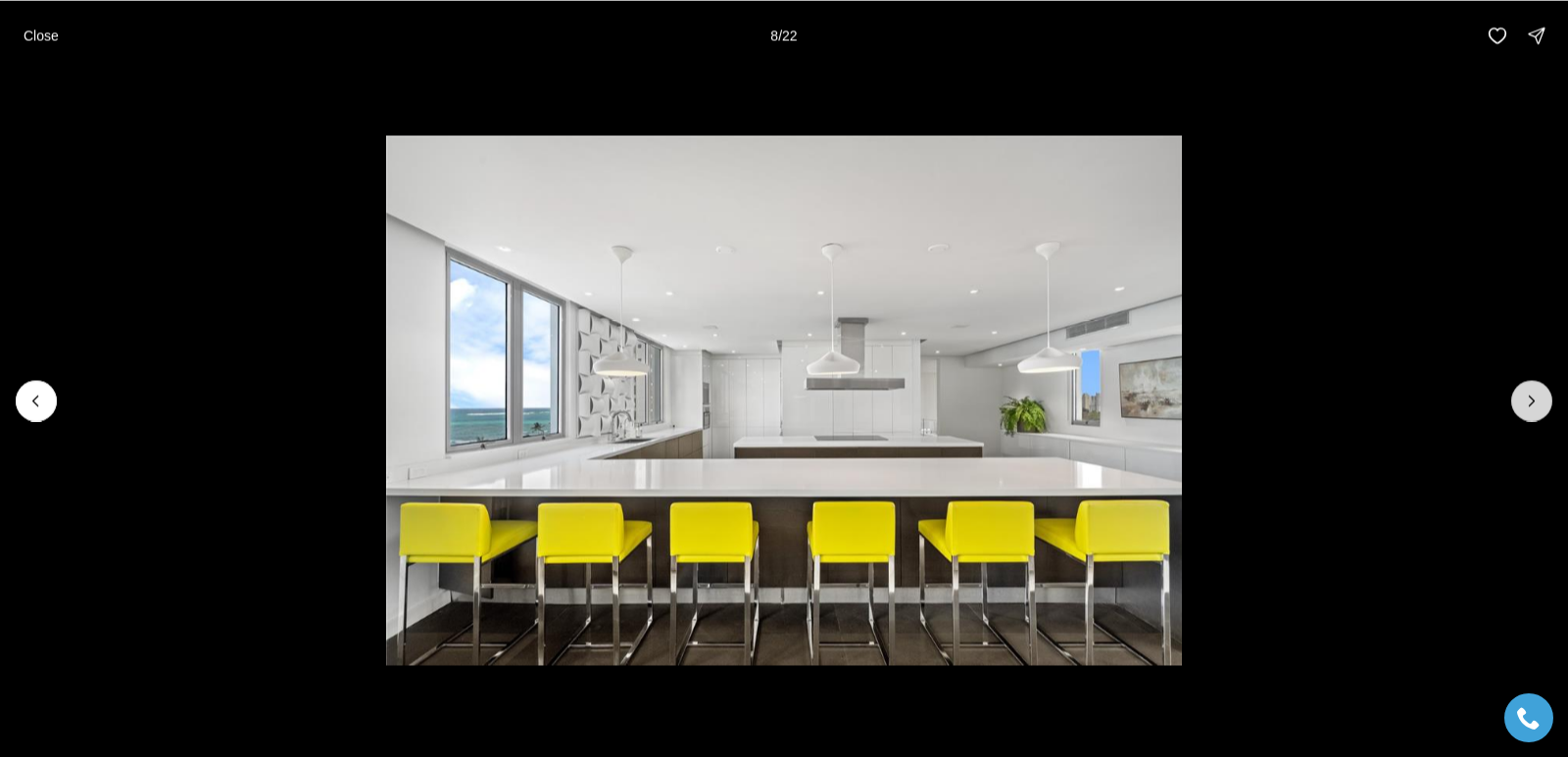
click at [1535, 401] on icon "Next slide" at bounding box center [1532, 401] width 5 height 10
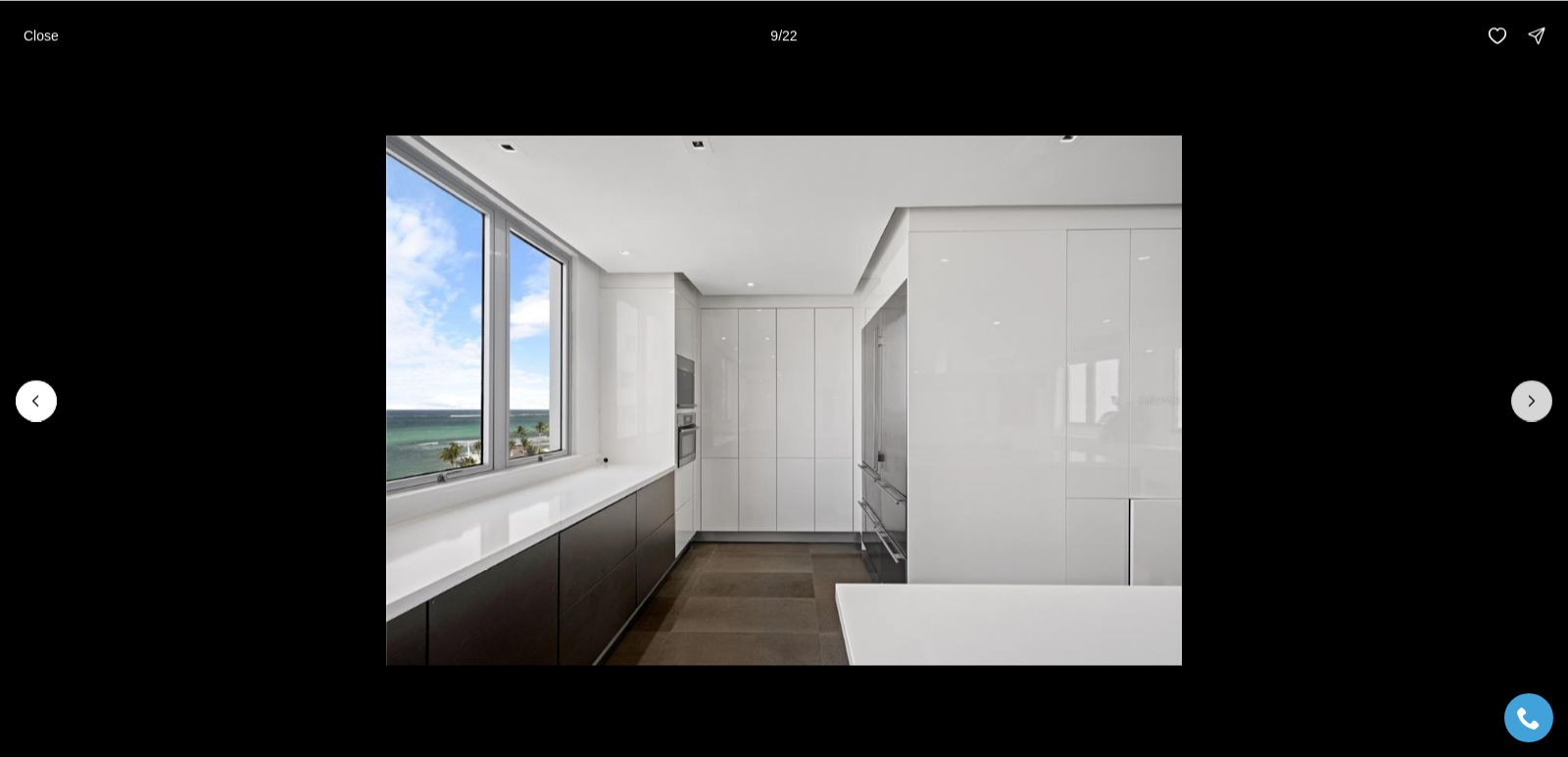
click at [1535, 401] on icon "Next slide" at bounding box center [1532, 401] width 5 height 10
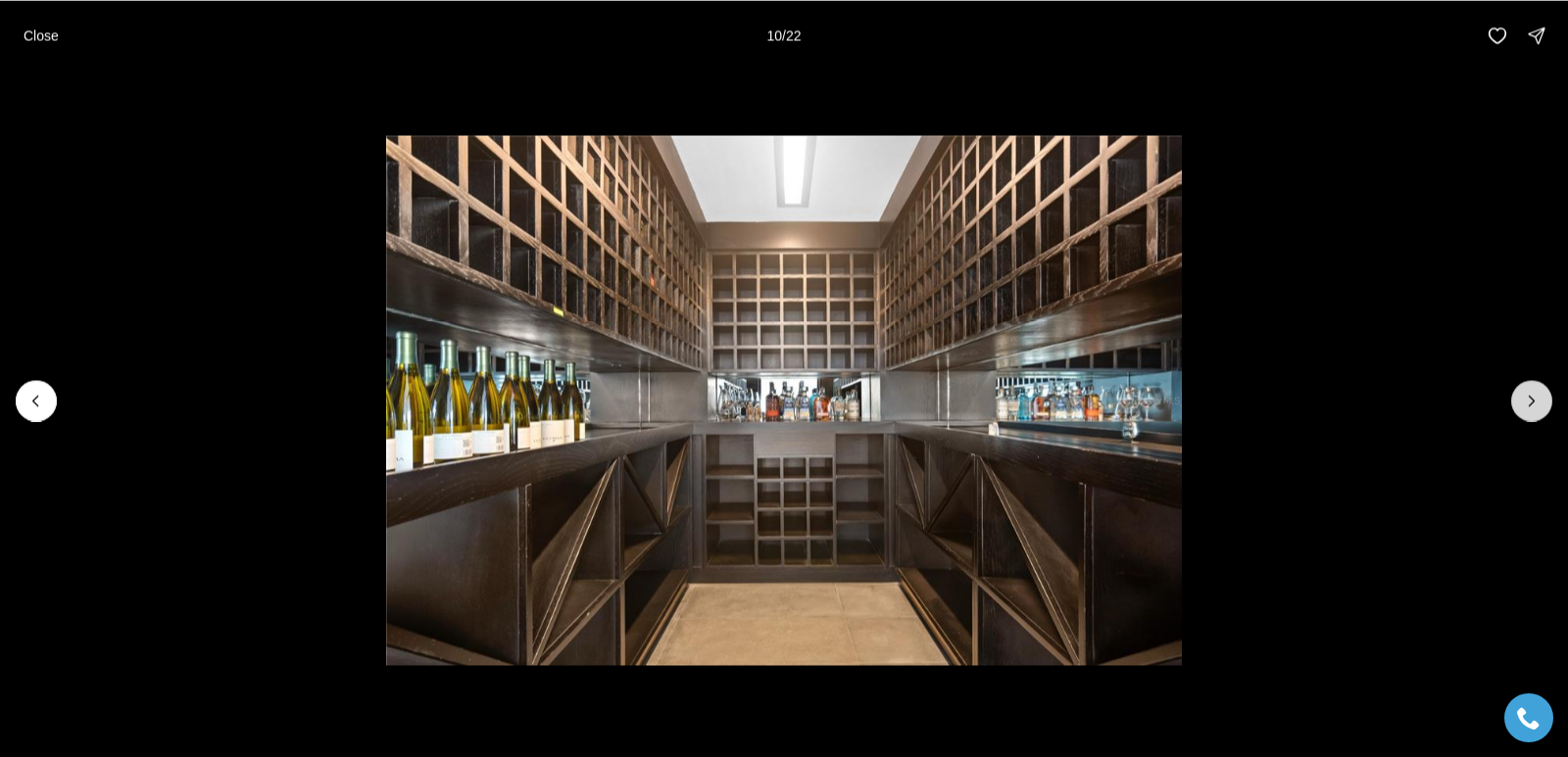
click at [1535, 401] on icon "Next slide" at bounding box center [1532, 401] width 5 height 10
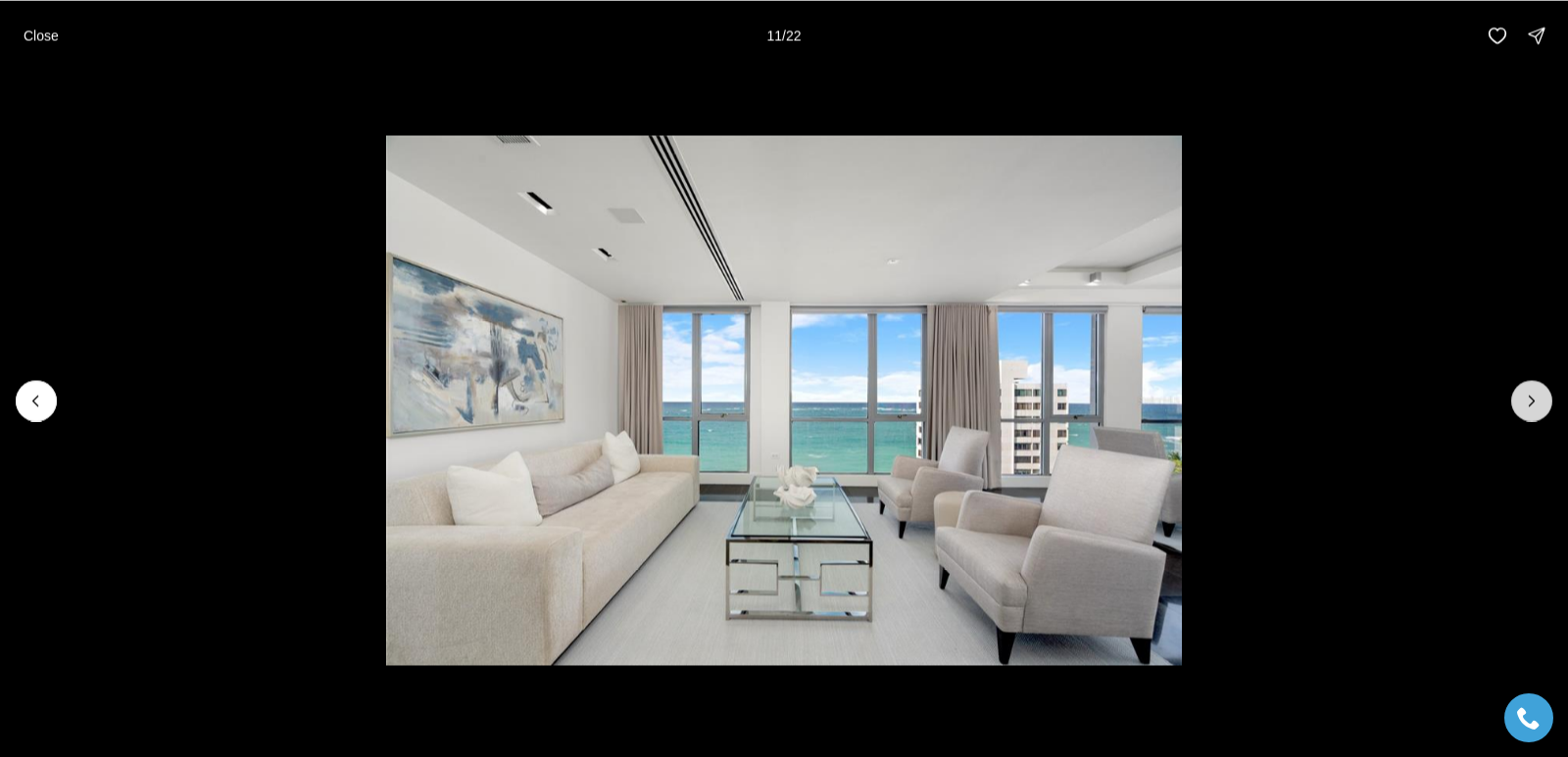
click at [1537, 403] on icon "Next slide" at bounding box center [1532, 401] width 20 height 20
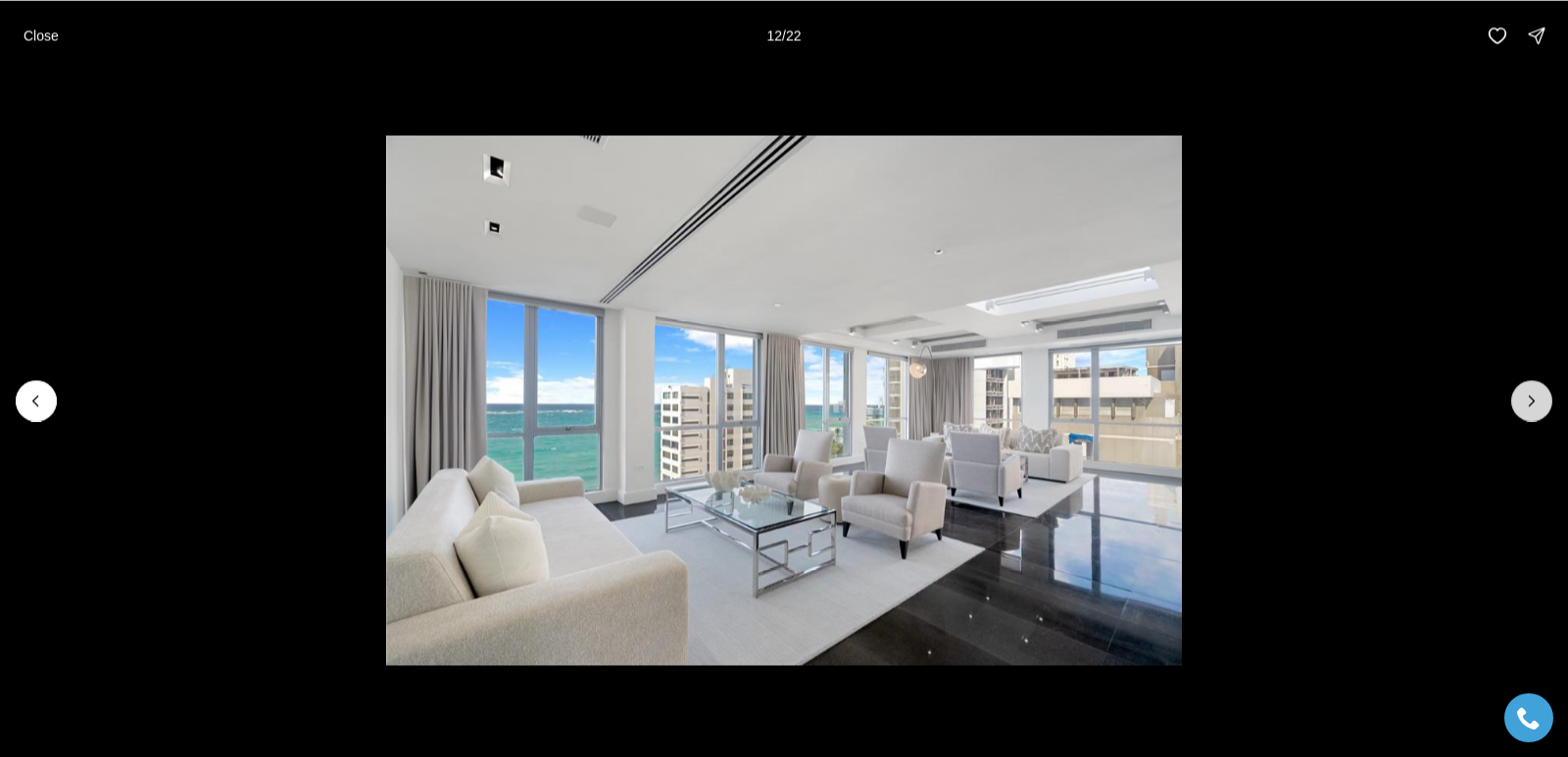
click at [1537, 403] on icon "Next slide" at bounding box center [1532, 401] width 20 height 20
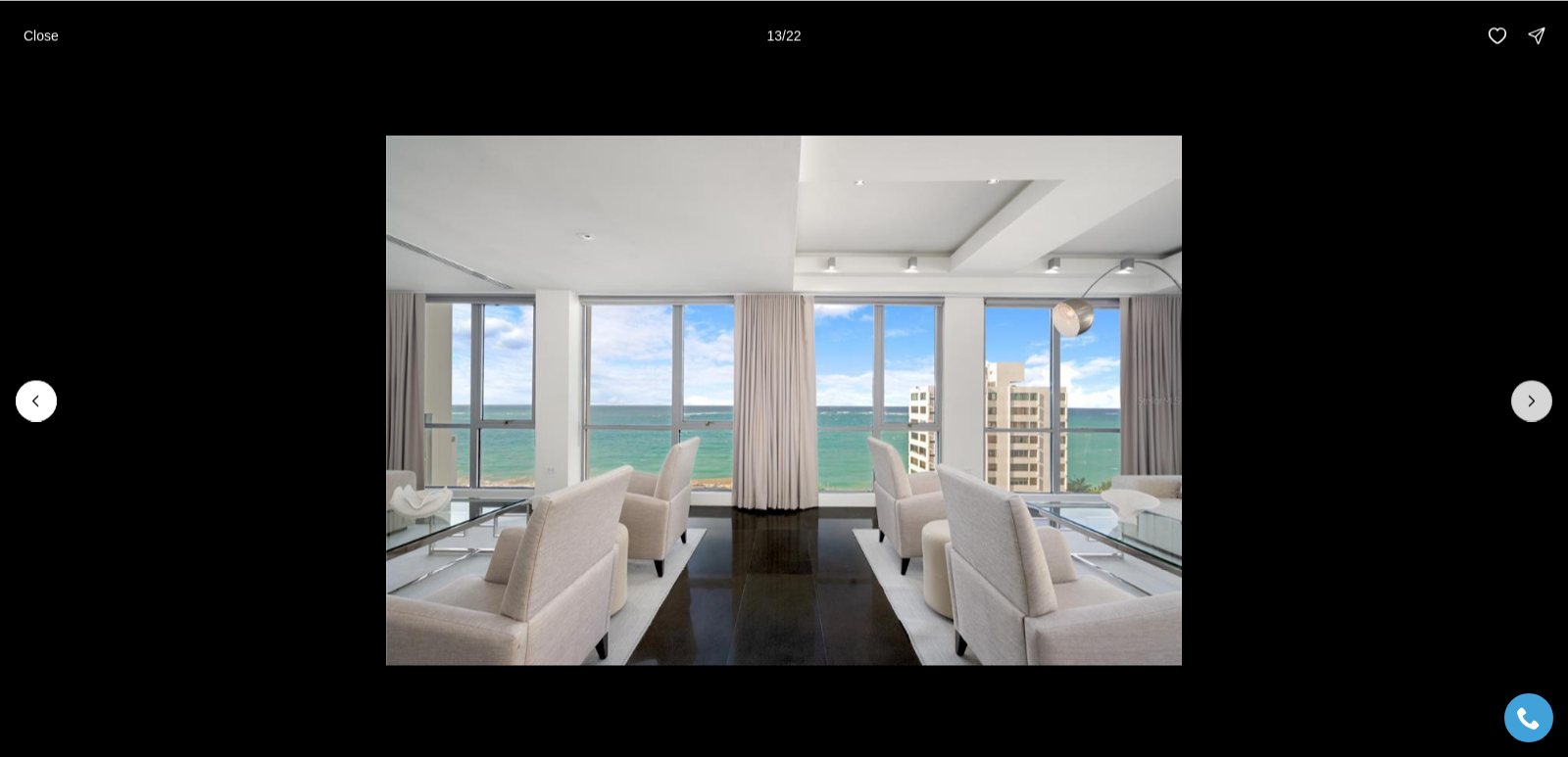
click at [1539, 405] on icon "Next slide" at bounding box center [1532, 401] width 20 height 20
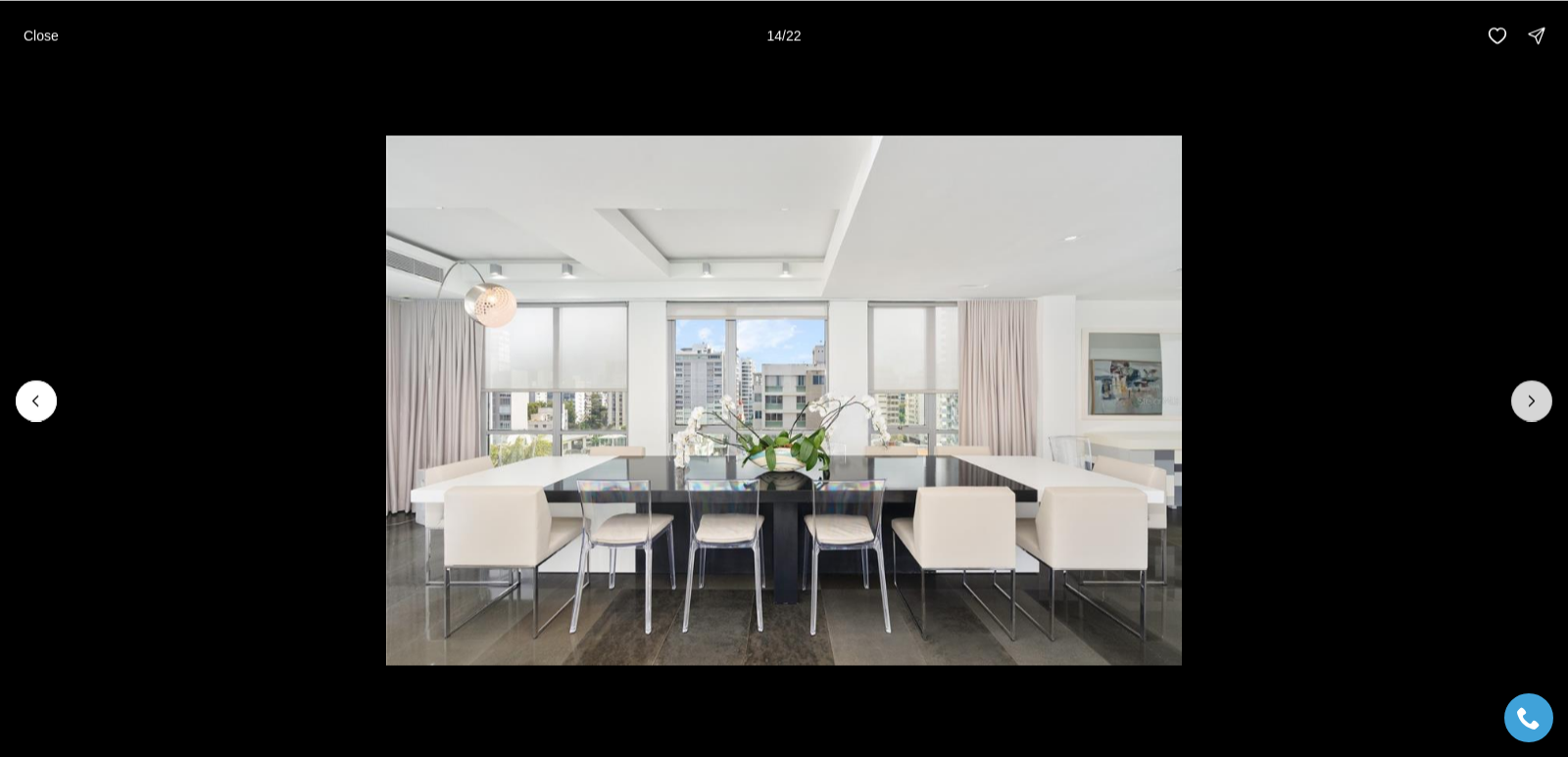
click at [1541, 407] on button "Next slide" at bounding box center [1532, 401] width 41 height 41
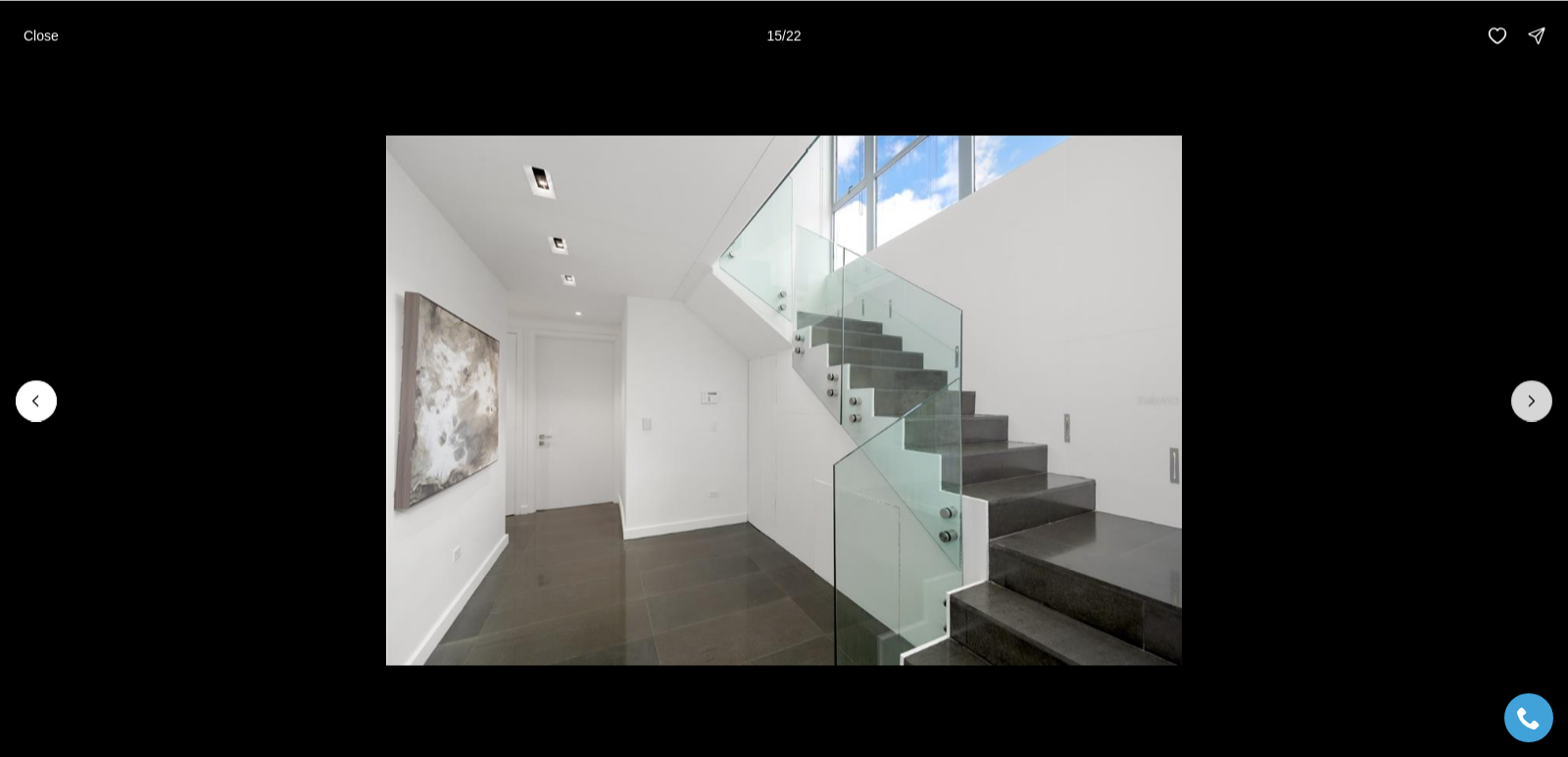
click at [1541, 407] on button "Next slide" at bounding box center [1532, 401] width 41 height 41
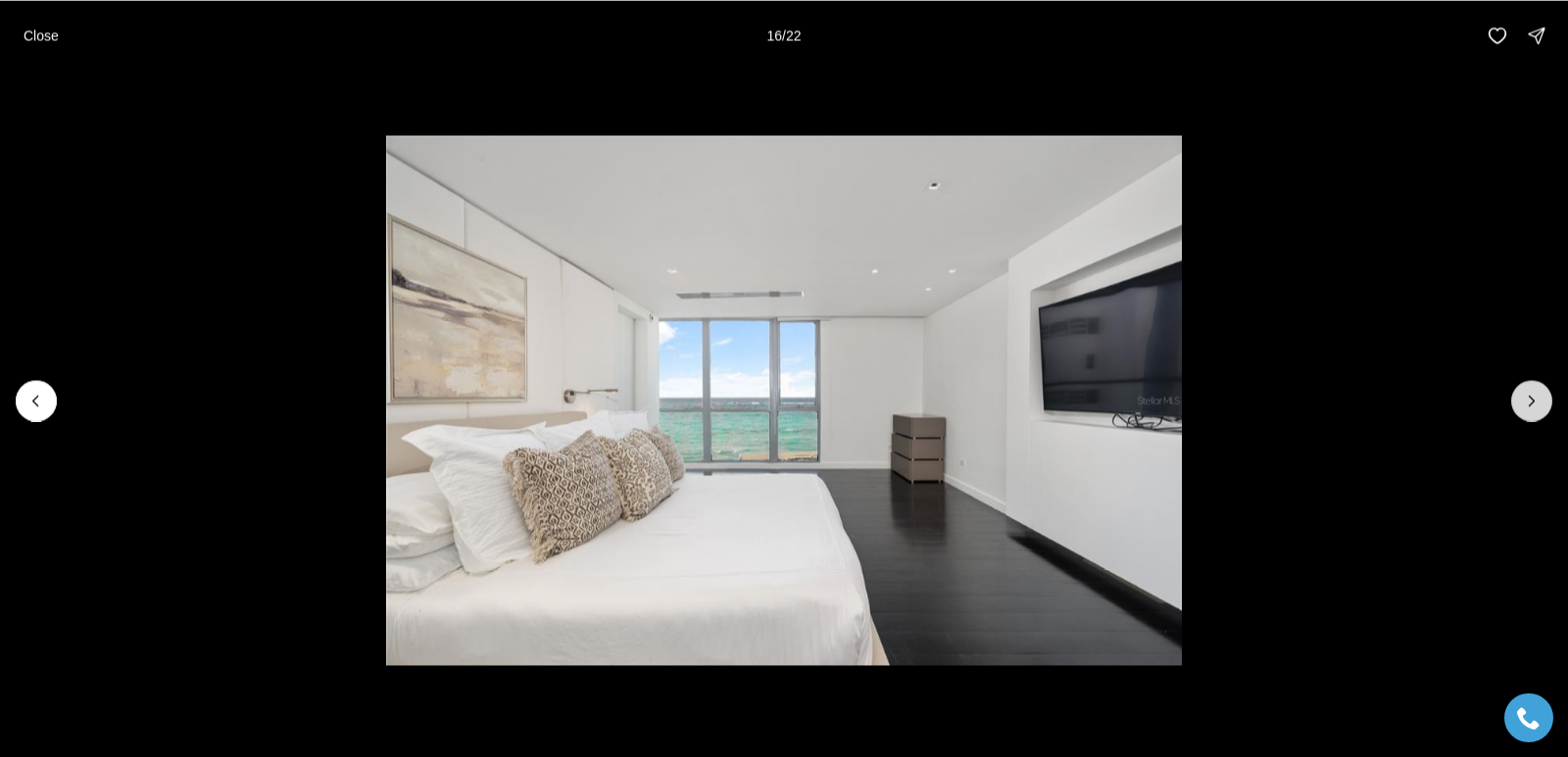
click at [1541, 407] on button "Next slide" at bounding box center [1532, 401] width 41 height 41
